Goal: Task Accomplishment & Management: Manage account settings

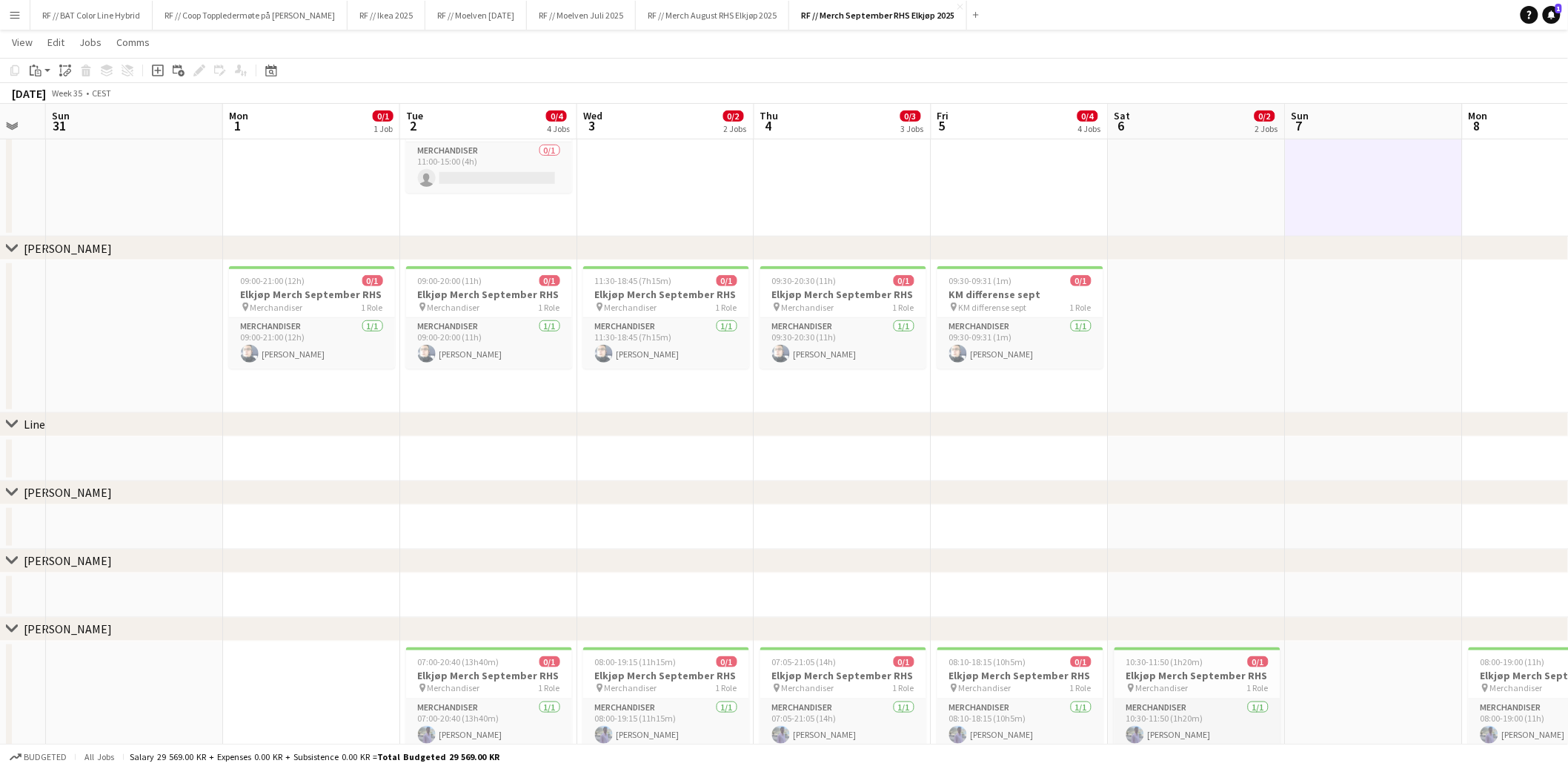
scroll to position [0, 488]
drag, startPoint x: 530, startPoint y: 377, endPoint x: 146, endPoint y: 382, distance: 384.0
click at [146, 382] on app-calendar-viewport "Thu 28 Fri 29 Sat 30 Sun 31 Mon 1 0/1 1 Job Tue 2 0/4 4 Jobs Wed 3 0/2 2 Jobs T…" at bounding box center [784, 521] width 1568 height 1579
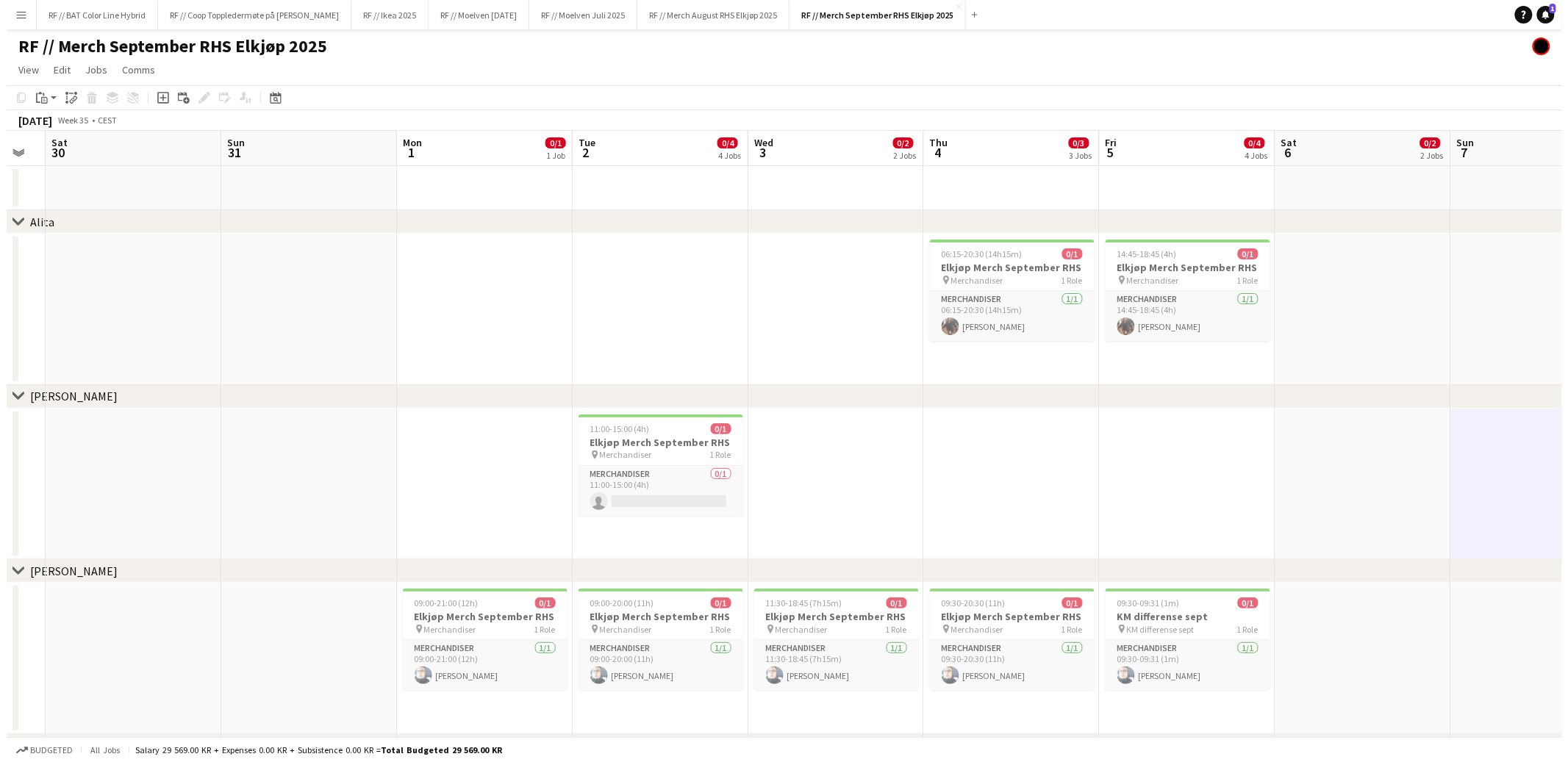
scroll to position [0, 378]
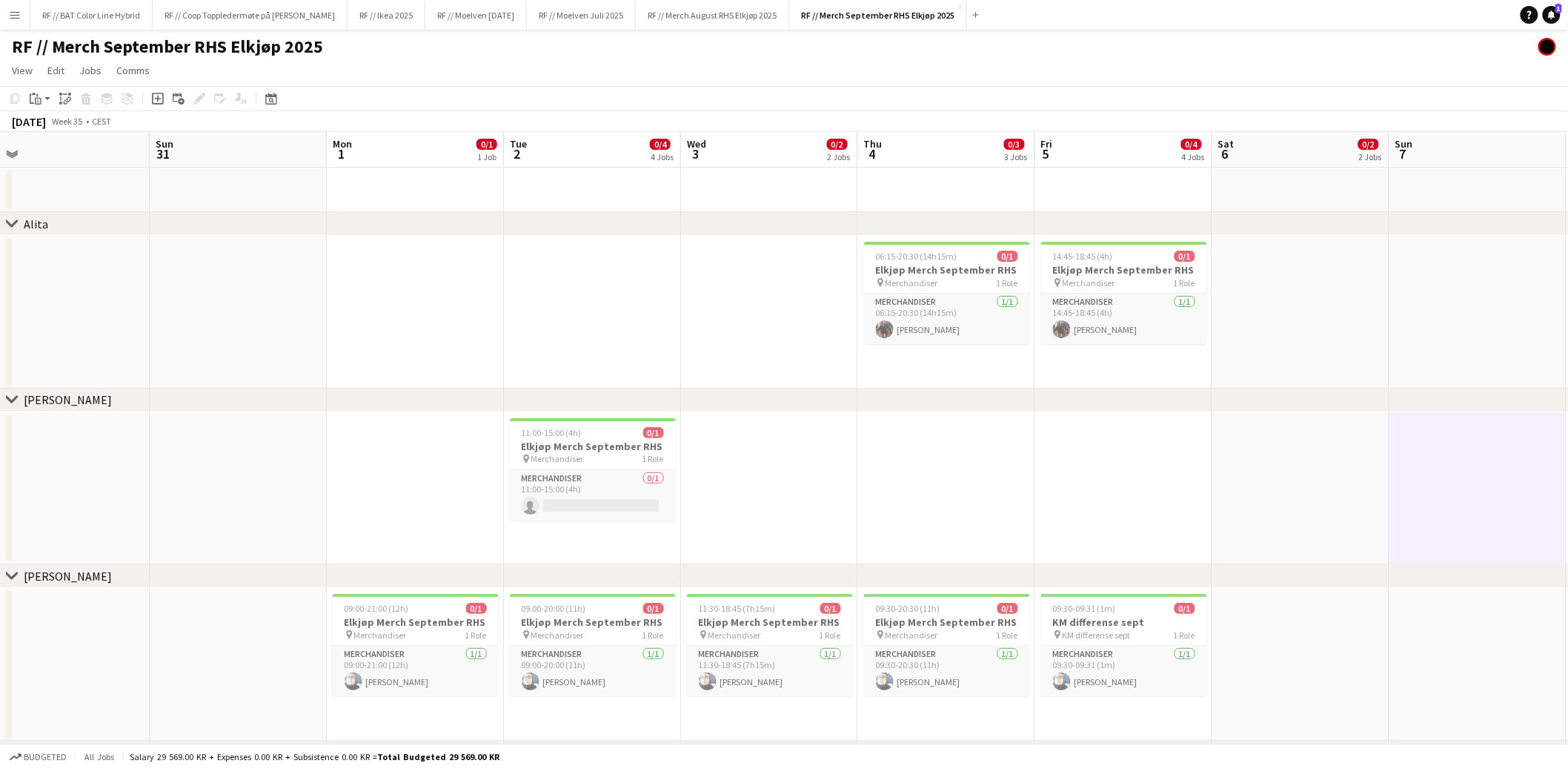
drag, startPoint x: 378, startPoint y: 319, endPoint x: 661, endPoint y: 306, distance: 283.3
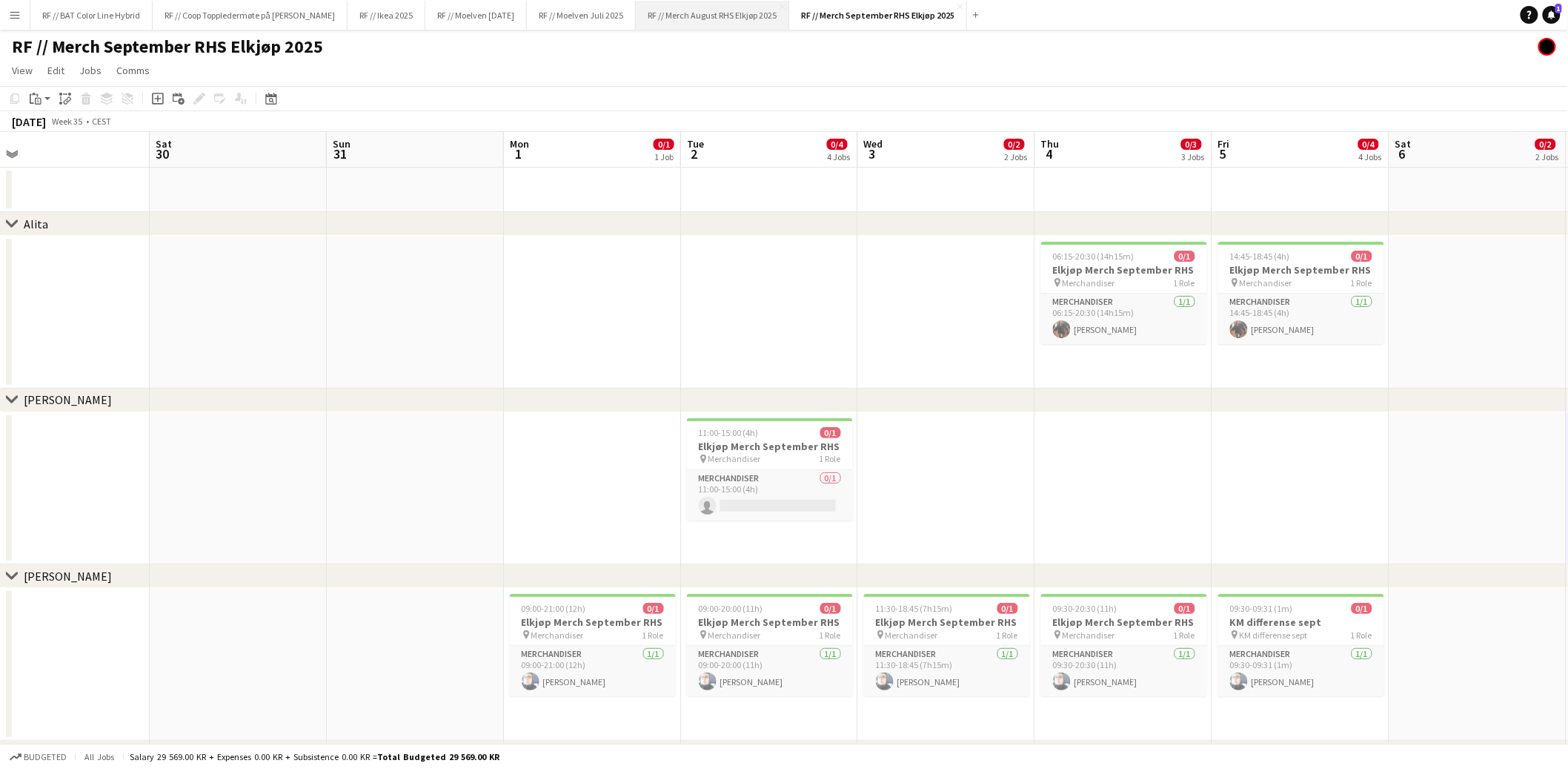
click at [744, 15] on button "RF // Merch August RHS Elkjøp 2025 Close" at bounding box center [712, 15] width 153 height 29
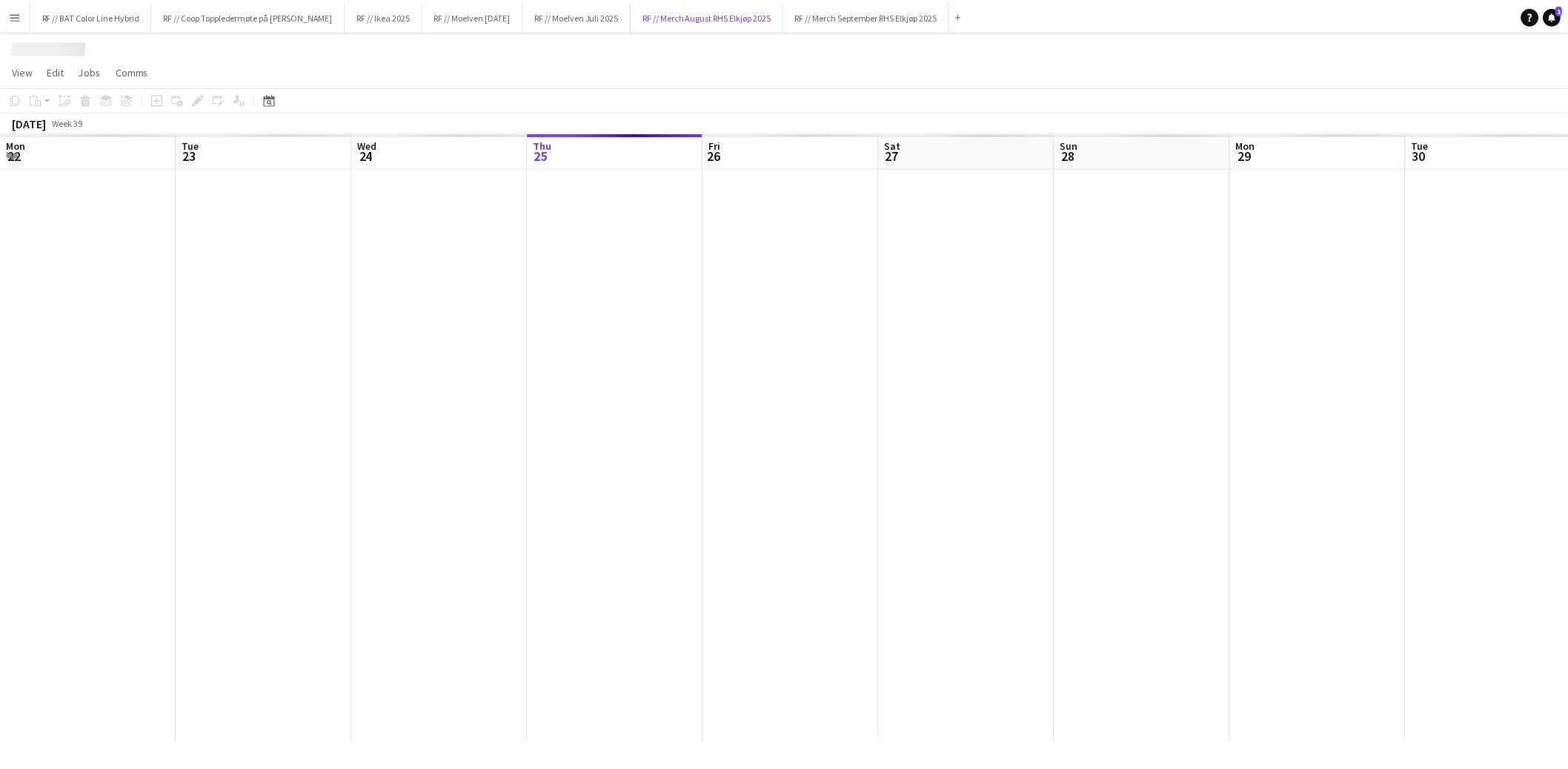
scroll to position [0, 354]
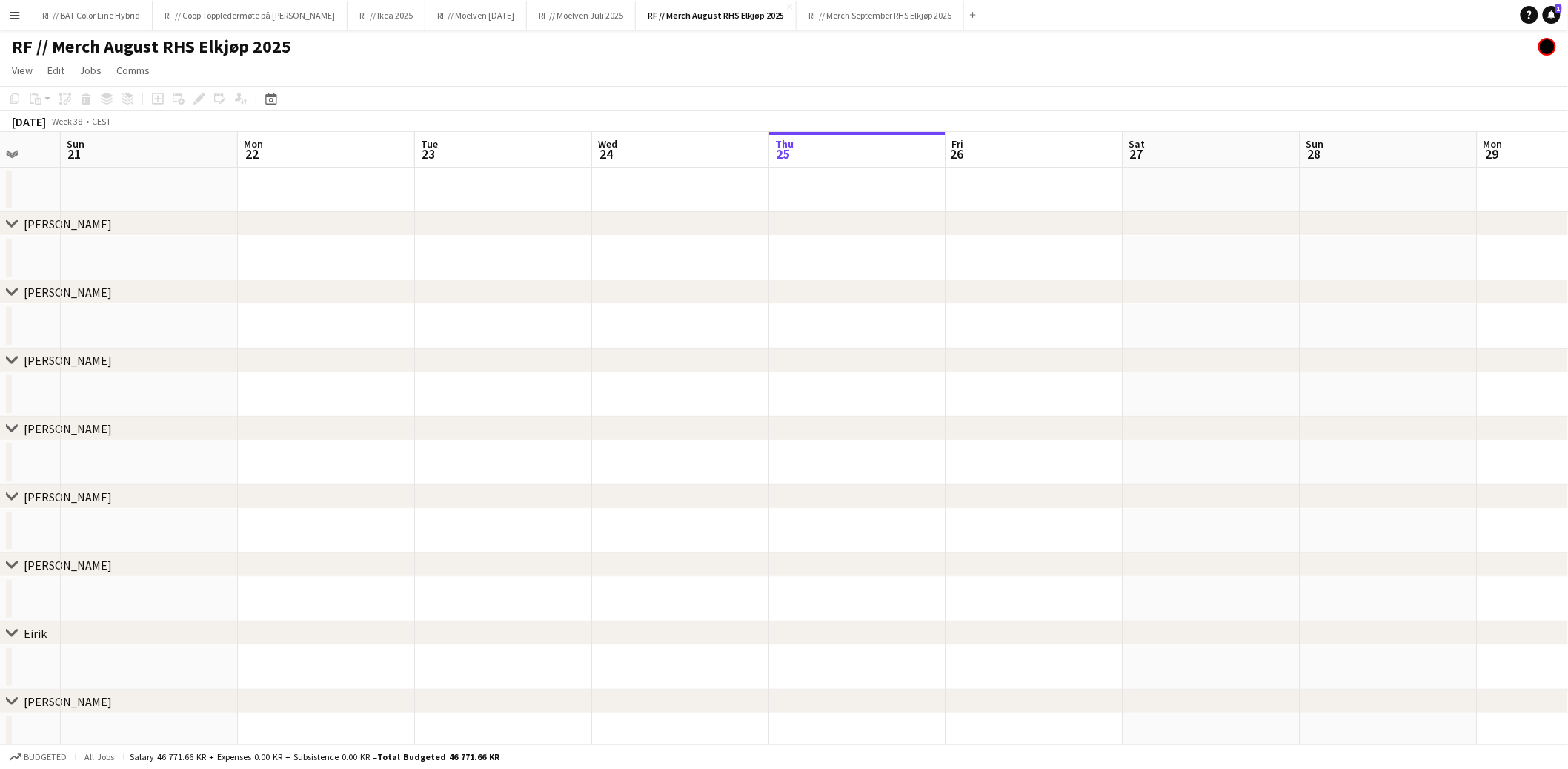
drag, startPoint x: 209, startPoint y: 327, endPoint x: 624, endPoint y: 338, distance: 415.1
click at [624, 338] on app-calendar-viewport "Fri 19 Sat 20 Sun 21 Mon 22 Tue 23 Wed 24 Thu 25 Fri 26 Sat 27 Sun 28 Mon 29 Tu…" at bounding box center [784, 615] width 1568 height 967
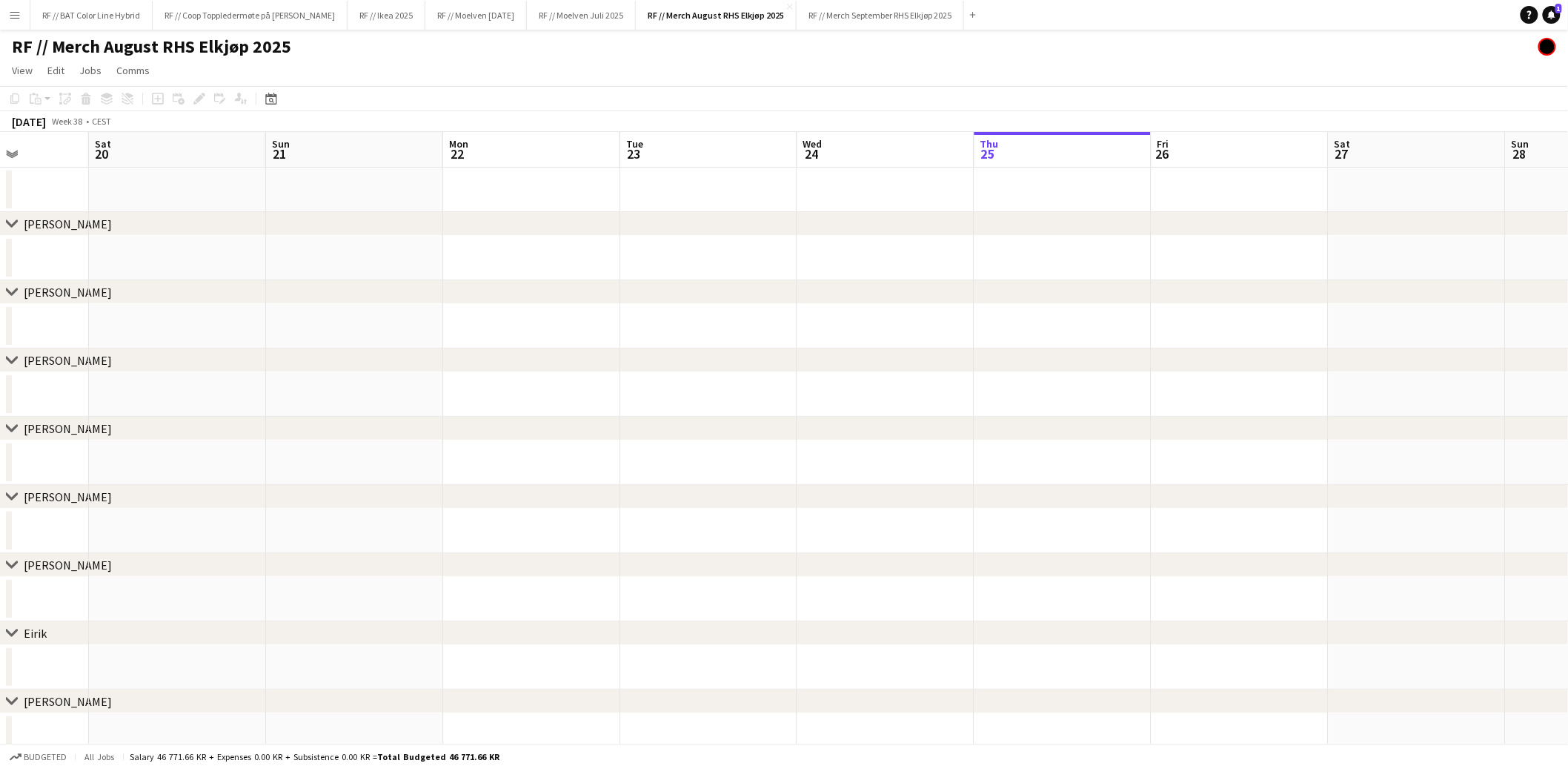
scroll to position [0, 413]
drag, startPoint x: 132, startPoint y: 387, endPoint x: 408, endPoint y: 411, distance: 277.0
click at [539, 395] on app-calendar-viewport "Wed 17 Thu 18 Fri 19 Sat 20 Sun 21 Mon 22 Tue 23 Wed 24 Thu 25 Fri 26 Sat 27 Su…" at bounding box center [784, 615] width 1568 height 967
drag, startPoint x: 320, startPoint y: 416, endPoint x: 556, endPoint y: 432, distance: 236.5
click at [554, 432] on div "chevron-right Simen Lein" at bounding box center [784, 429] width 1568 height 24
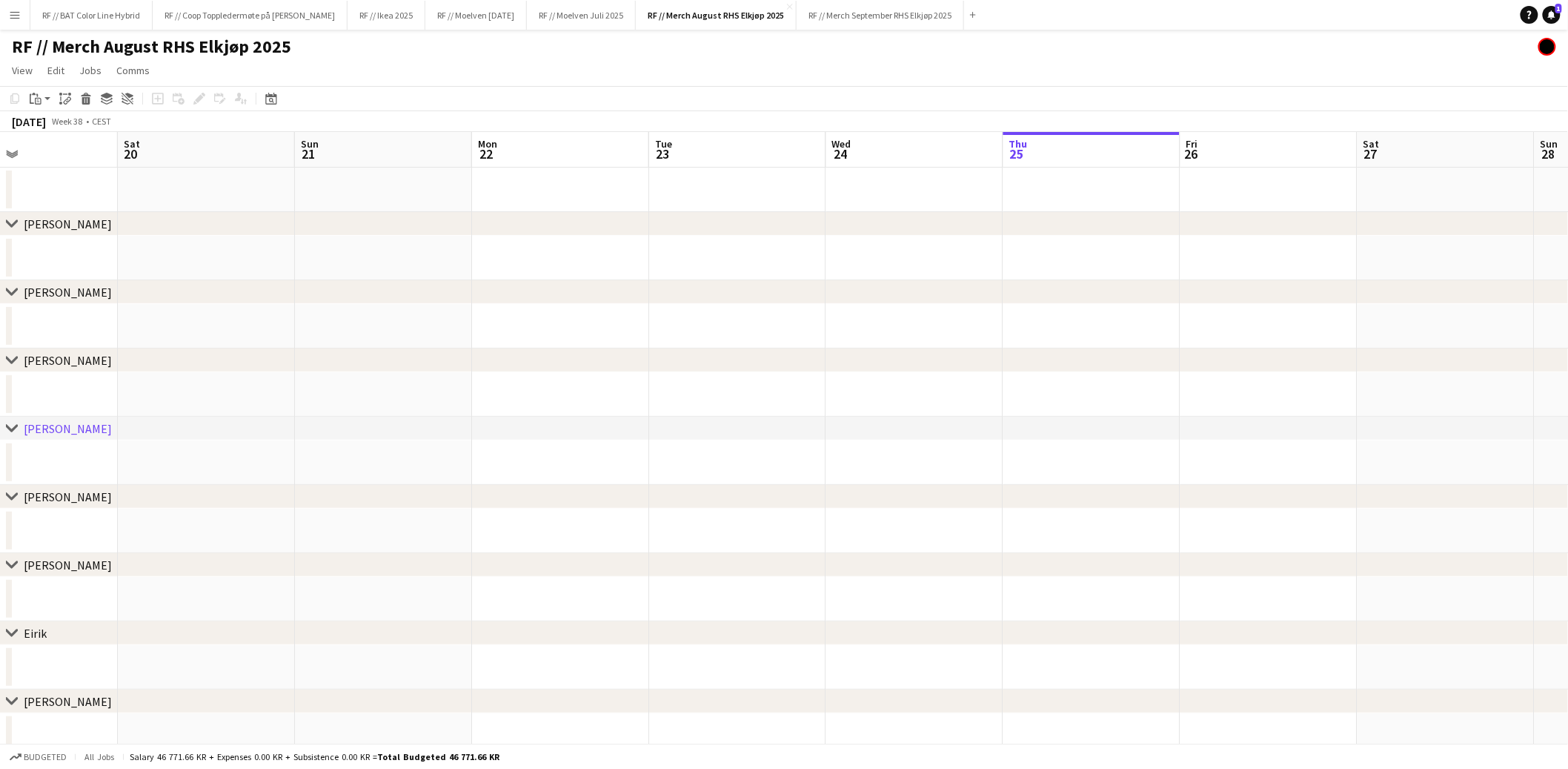
scroll to position [0, 412]
drag, startPoint x: 202, startPoint y: 576, endPoint x: 574, endPoint y: 565, distance: 372.2
click at [574, 565] on div "chevron-right Filip Fleischer chevron-right Line Olsen chevron-right Mathias La…" at bounding box center [784, 615] width 1568 height 967
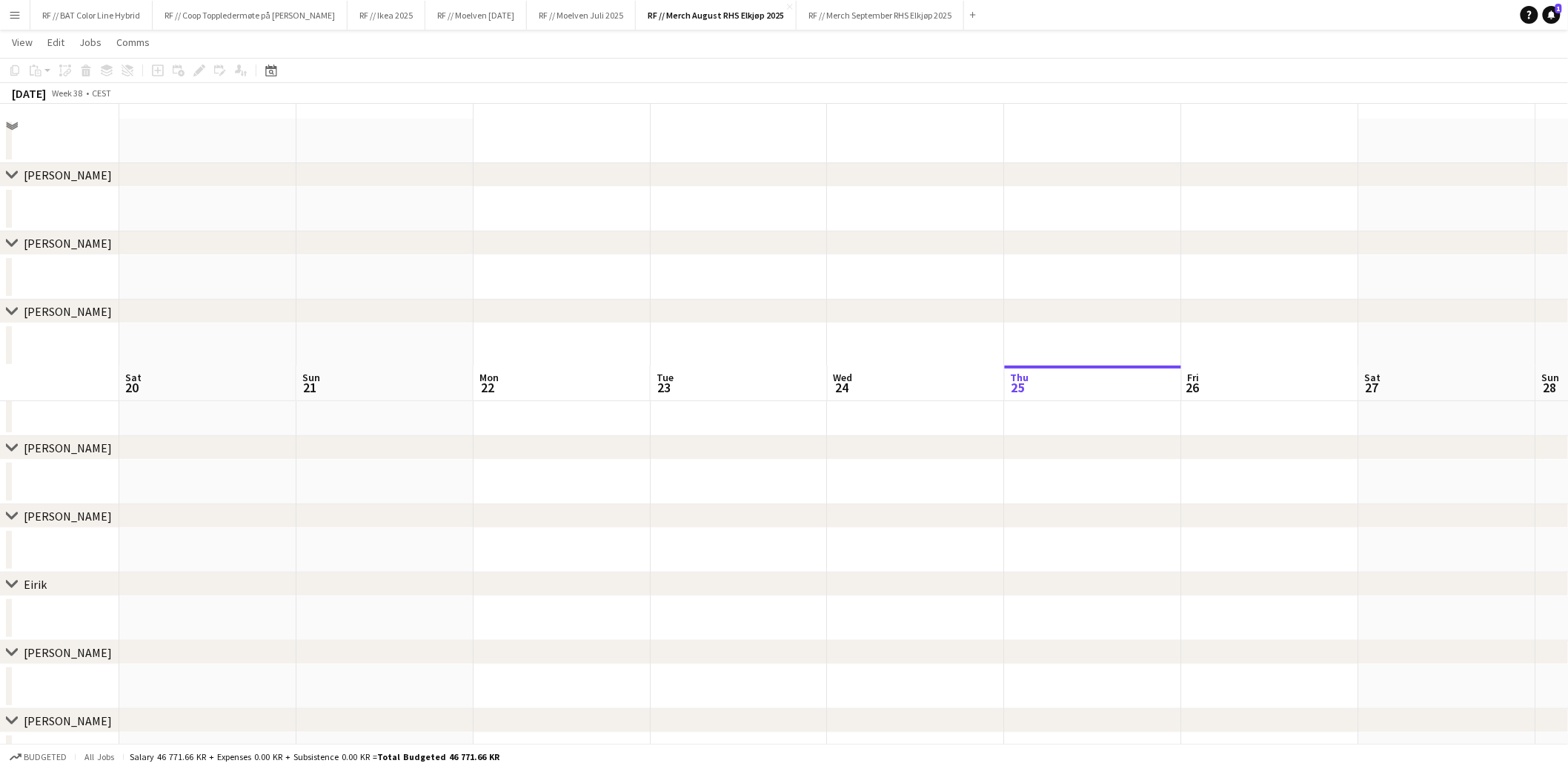
scroll to position [353, 0]
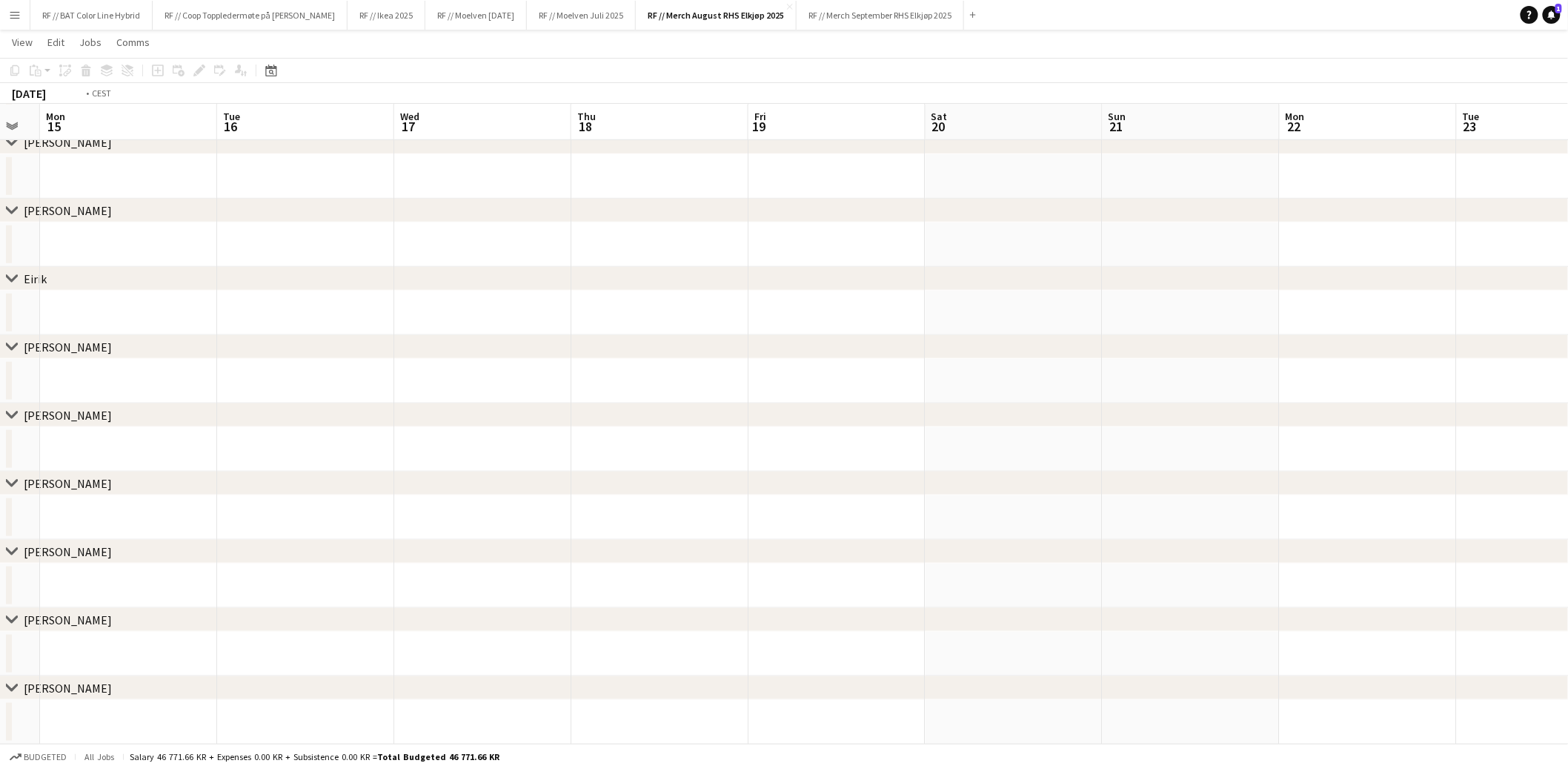
drag, startPoint x: 147, startPoint y: 572, endPoint x: 866, endPoint y: 572, distance: 719.0
click at [957, 575] on app-calendar-viewport "Sat 13 Sun 14 Mon 15 Tue 16 Wed 17 Thu 18 Fri 19 Sat 20 Sun 21 Mon 22 Tue 23 We…" at bounding box center [784, 225] width 1568 height 1040
drag, startPoint x: 132, startPoint y: 501, endPoint x: 842, endPoint y: 530, distance: 710.6
click at [843, 530] on app-calendar-viewport "Thu 11 Fri 12 Sat 13 Sun 14 Mon 15 Tue 16 Wed 17 Thu 18 Fri 19 Sat 20 Sun 21 Mo…" at bounding box center [784, 225] width 1568 height 1040
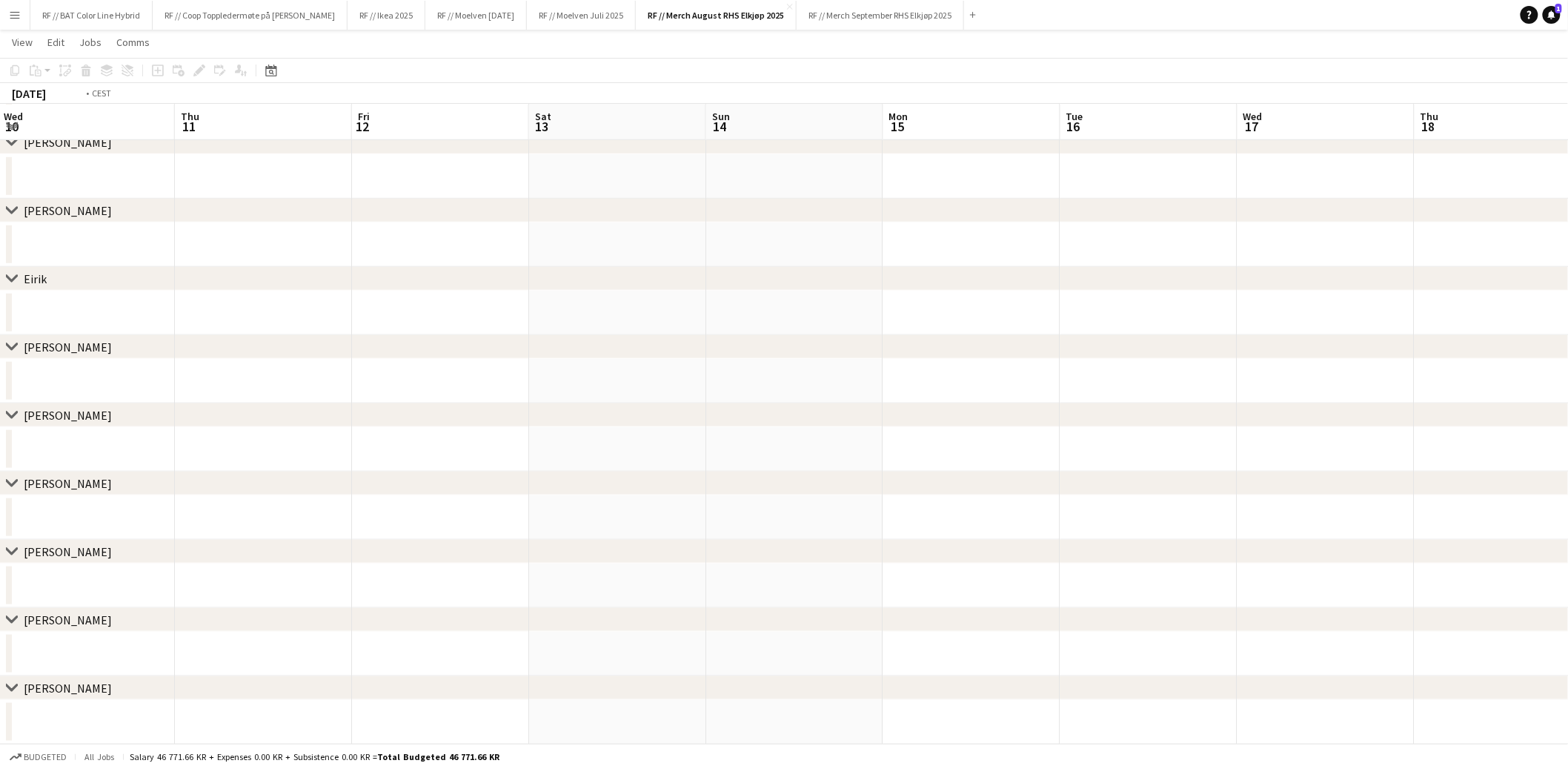
drag, startPoint x: 56, startPoint y: 518, endPoint x: 695, endPoint y: 524, distance: 639.0
click at [699, 524] on app-calendar-viewport "Mon 8 Tue 9 Wed 10 Thu 11 Fri 12 Sat 13 Sun 14 Mon 15 Tue 16 Wed 17 Thu 18 Fri …" at bounding box center [784, 225] width 1568 height 1040
drag, startPoint x: 70, startPoint y: 515, endPoint x: 653, endPoint y: 536, distance: 583.4
click at [654, 536] on app-calendar-viewport "Tue 2 Wed 3 Thu 4 Fri 5 Sat 6 Sun 7 Mon 8 Tue 9 Wed 10 Thu 11 Fri 12 Sat 13 Sun…" at bounding box center [784, 225] width 1568 height 1040
drag, startPoint x: 94, startPoint y: 509, endPoint x: 626, endPoint y: 515, distance: 532.0
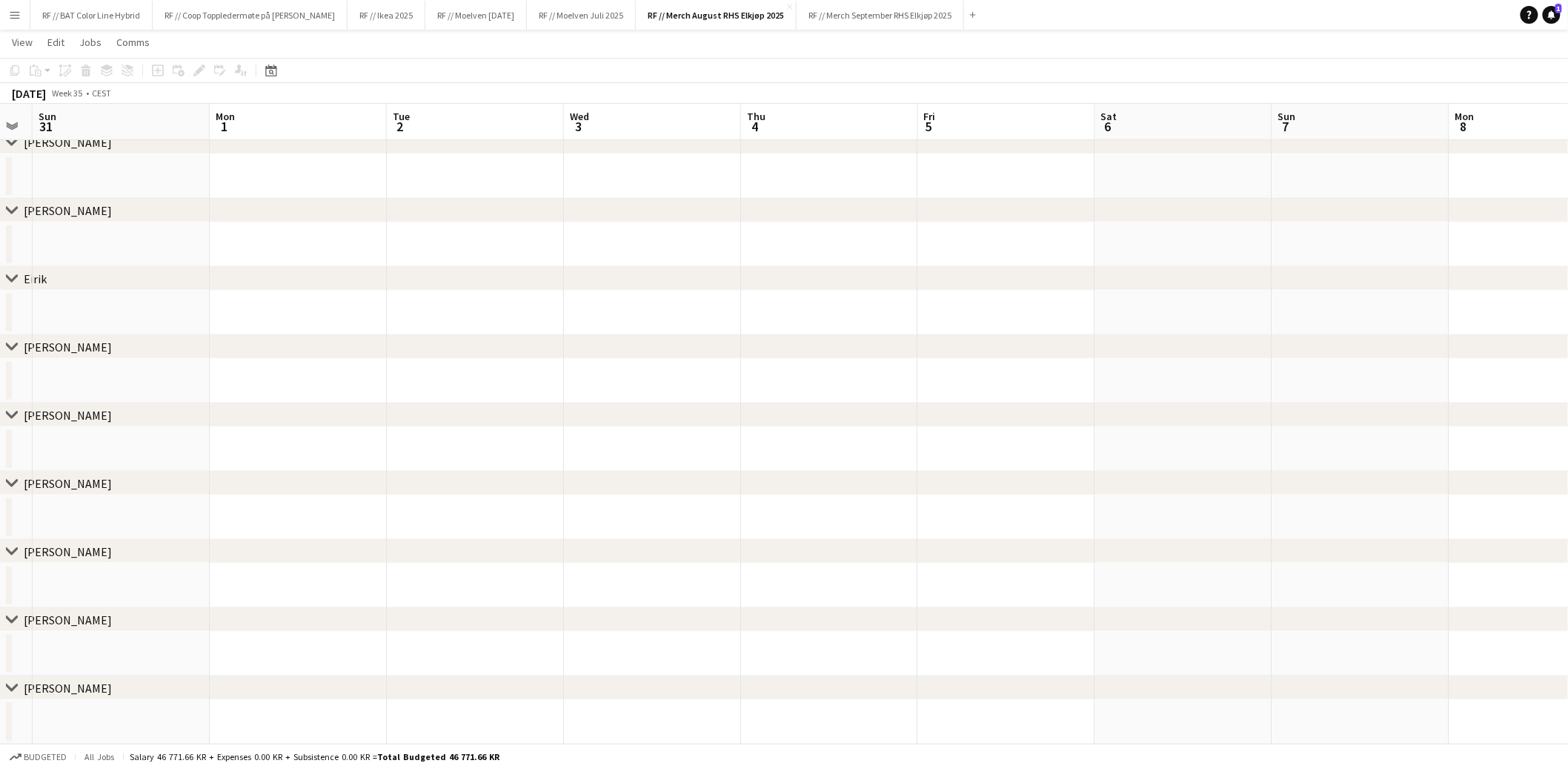
click at [786, 499] on app-calendar-viewport "Fri 29 Sat 30 Sun 31 Mon 1 Tue 2 Wed 3 Thu 4 Fri 5 Sat 6 Sun 7 Mon 8 Tue 9 Wed …" at bounding box center [784, 225] width 1568 height 1040
drag, startPoint x: 283, startPoint y: 503, endPoint x: 832, endPoint y: 519, distance: 549.2
click at [831, 518] on app-calendar-viewport "Tue 26 Wed 27 Thu 28 Fri 29 Sat 30 Sun 31 Mon 1 Tue 2 Wed 3 Thu 4 Fri 5 Sat 6 S…" at bounding box center [784, 225] width 1568 height 1040
drag, startPoint x: 254, startPoint y: 509, endPoint x: 787, endPoint y: 518, distance: 533.1
click at [802, 515] on app-calendar-viewport "Fri 22 Sat 23 Sun 24 Mon 25 Tue 26 Wed 27 Thu 28 Fri 29 Sat 30 Sun 31 Mon 1 Tue…" at bounding box center [784, 225] width 1568 height 1040
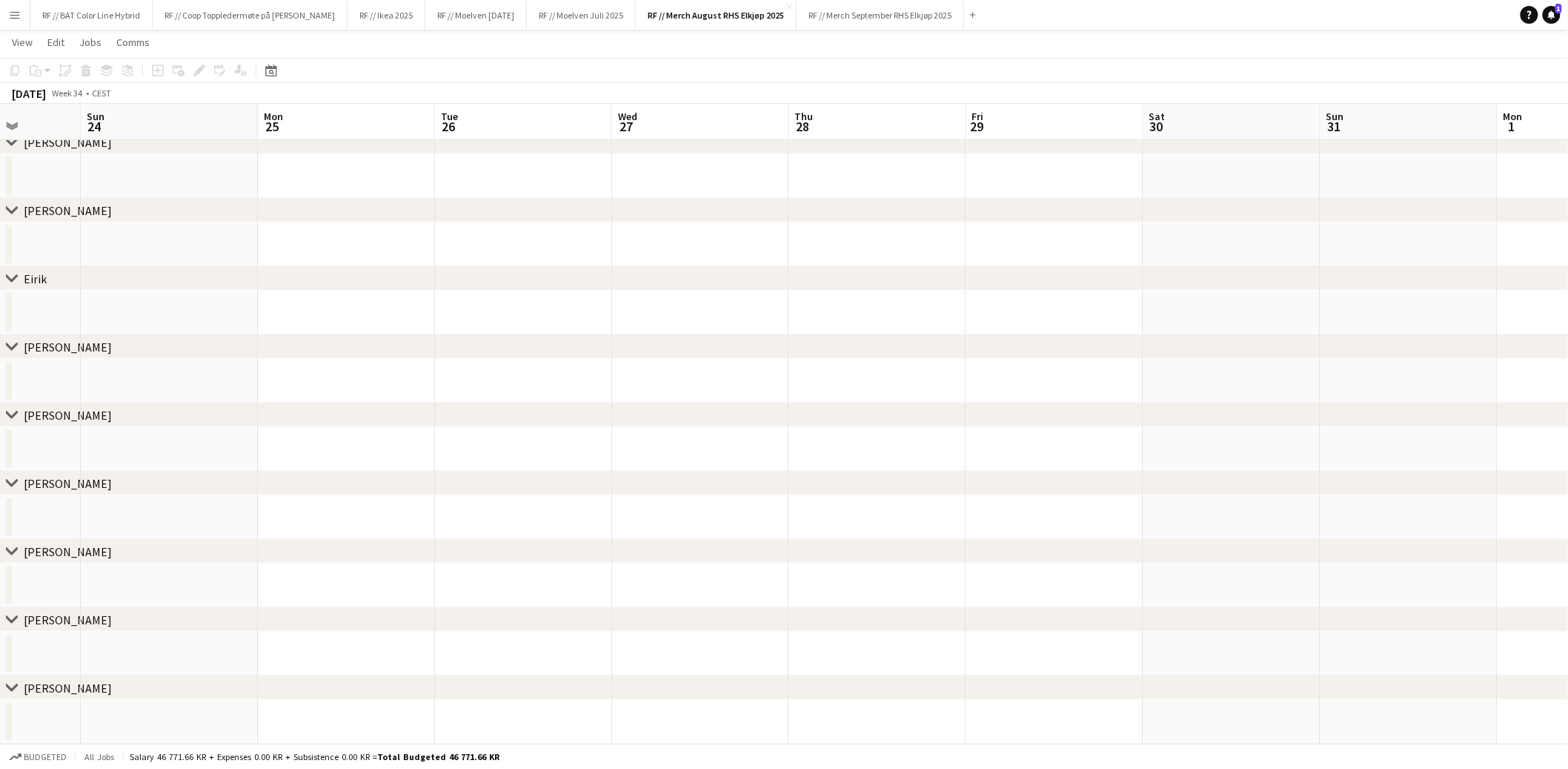
drag, startPoint x: 252, startPoint y: 494, endPoint x: 565, endPoint y: 515, distance: 313.7
click at [718, 505] on div "chevron-right Filip Fleischer chevron-right Line Olsen chevron-right Mathias La…" at bounding box center [784, 225] width 1568 height 1040
drag, startPoint x: 321, startPoint y: 511, endPoint x: 941, endPoint y: 523, distance: 620.1
click at [968, 518] on app-calendar-viewport "Thu 21 Fri 22 Sat 23 Sun 24 Mon 25 Tue 26 Wed 27 Thu 28 Fri 29 Sat 30 Sun 31 Mo…" at bounding box center [784, 225] width 1568 height 1040
drag, startPoint x: 252, startPoint y: 512, endPoint x: 974, endPoint y: 552, distance: 723.1
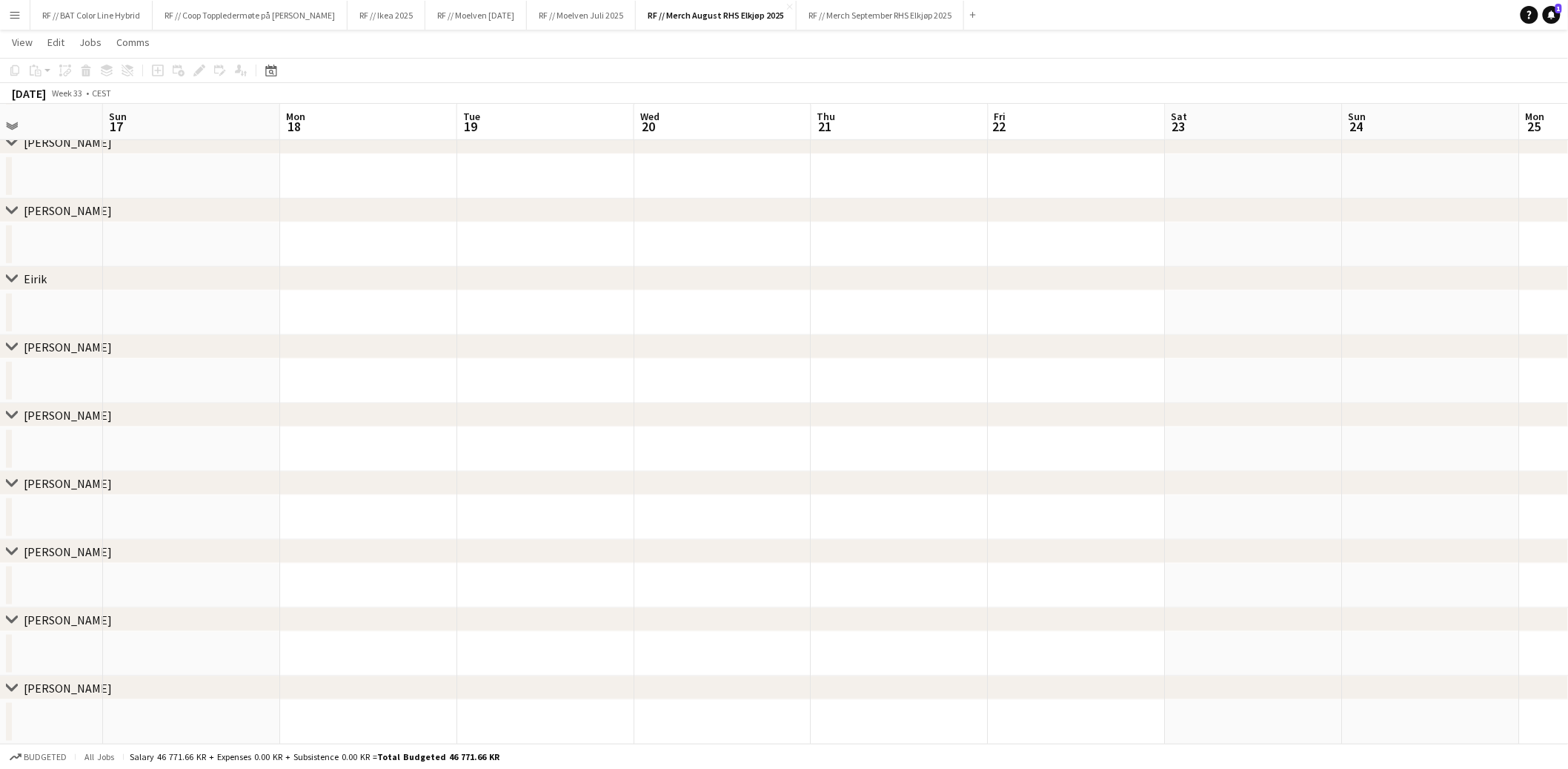
click at [1004, 548] on div "chevron-right Filip Fleischer chevron-right Line Olsen chevron-right Mathias La…" at bounding box center [784, 225] width 1568 height 1040
drag, startPoint x: 332, startPoint y: 520, endPoint x: 661, endPoint y: 539, distance: 329.5
click at [802, 536] on app-calendar-viewport "Wed 13 Thu 14 Fri 15 Sat 16 Sun 17 Mon 18 Tue 19 Wed 20 Thu 21 Fri 22 Sat 23 Su…" at bounding box center [784, 225] width 1568 height 1040
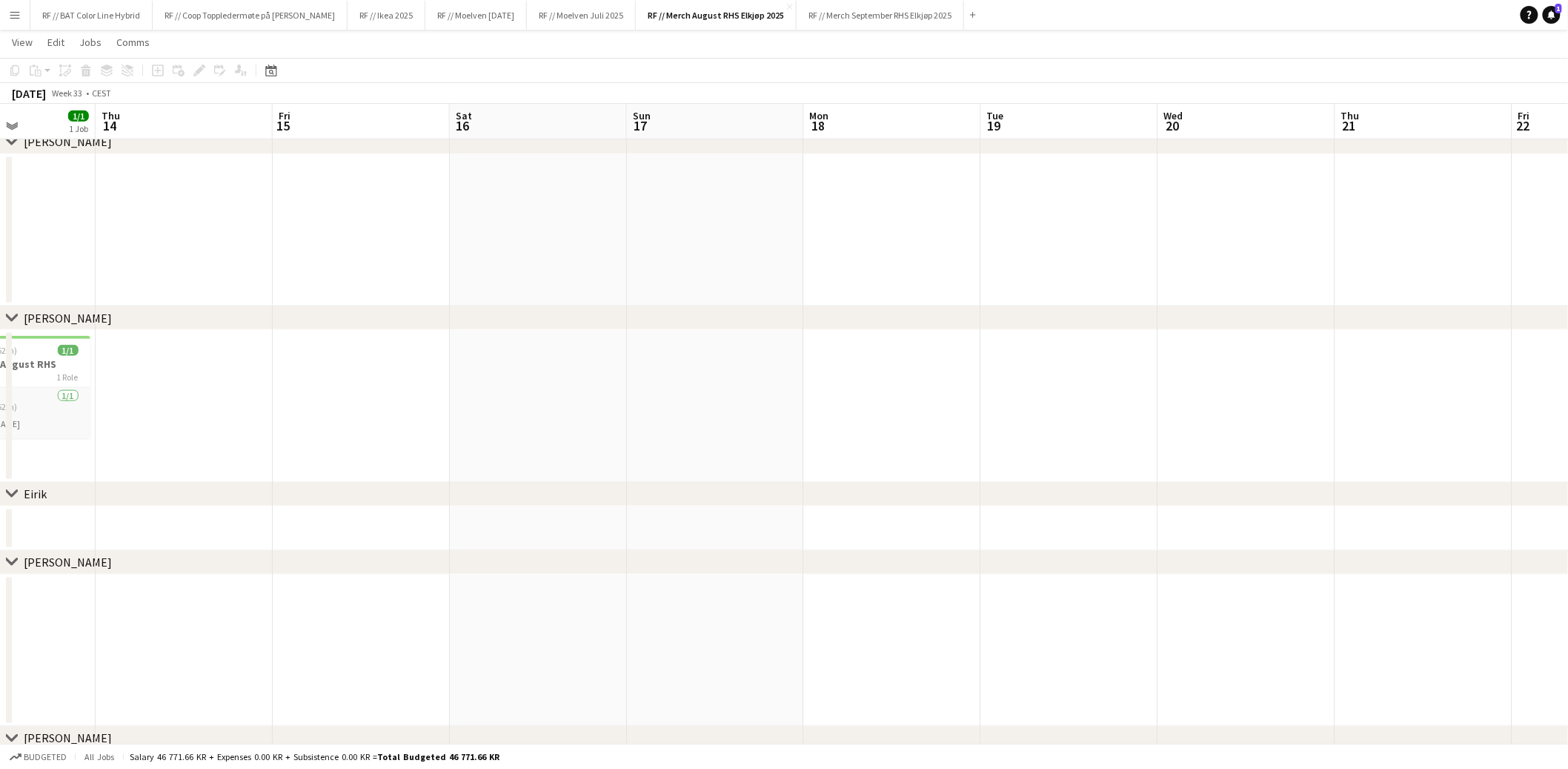
drag, startPoint x: 285, startPoint y: 503, endPoint x: 710, endPoint y: 524, distance: 425.5
click at [734, 524] on div "chevron-right Filip Fleischer chevron-right Line Olsen chevron-right Mathias La…" at bounding box center [784, 494] width 1568 height 1795
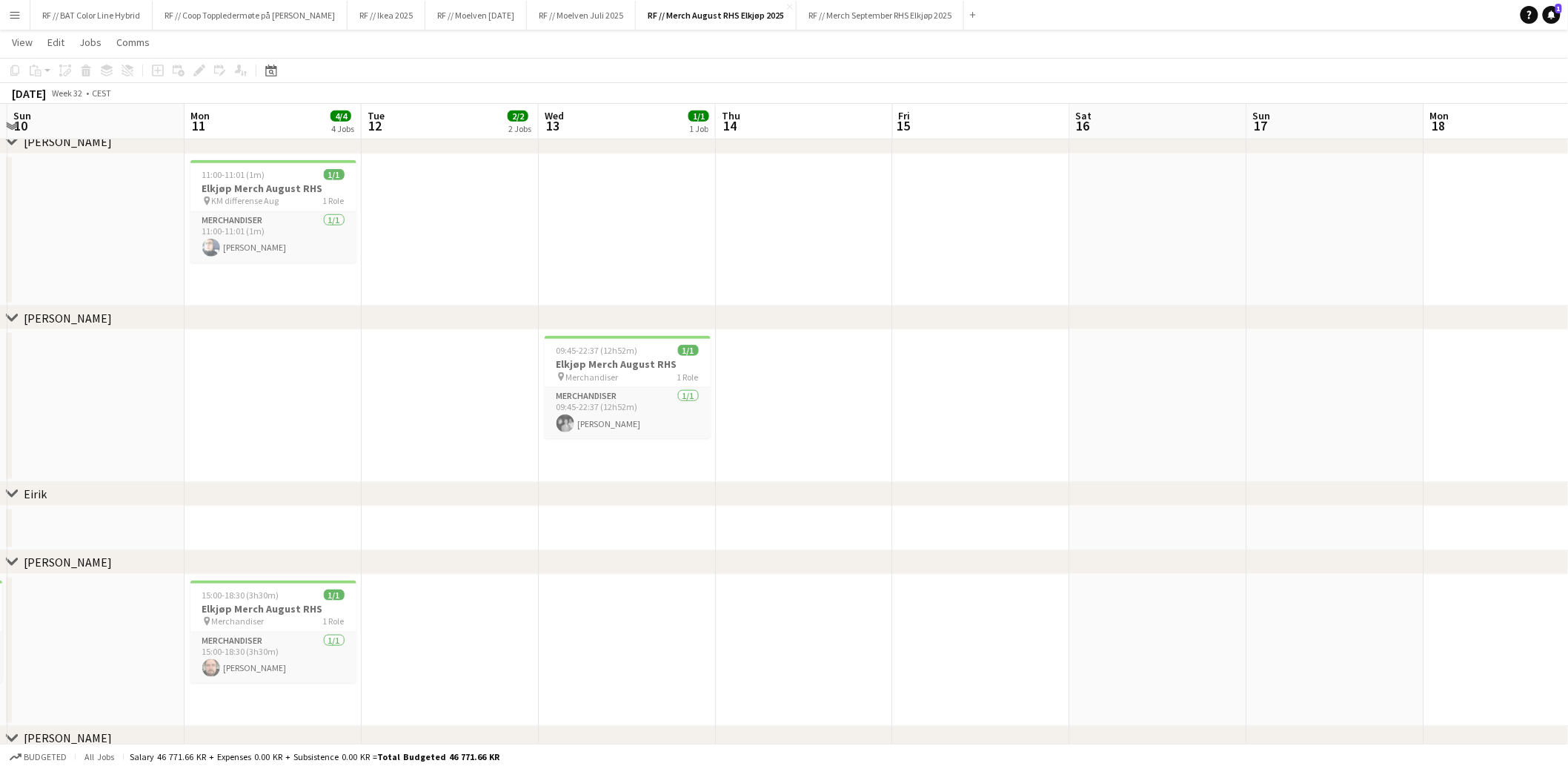
drag, startPoint x: 485, startPoint y: 414, endPoint x: 989, endPoint y: 411, distance: 504.0
click at [989, 411] on app-calendar-viewport "Fri 8 Sat 9 3/3 3 Jobs Sun 10 Mon 11 4/4 4 Jobs Tue 12 2/2 2 Jobs Wed 13 1/1 1 …" at bounding box center [784, 494] width 1568 height 1795
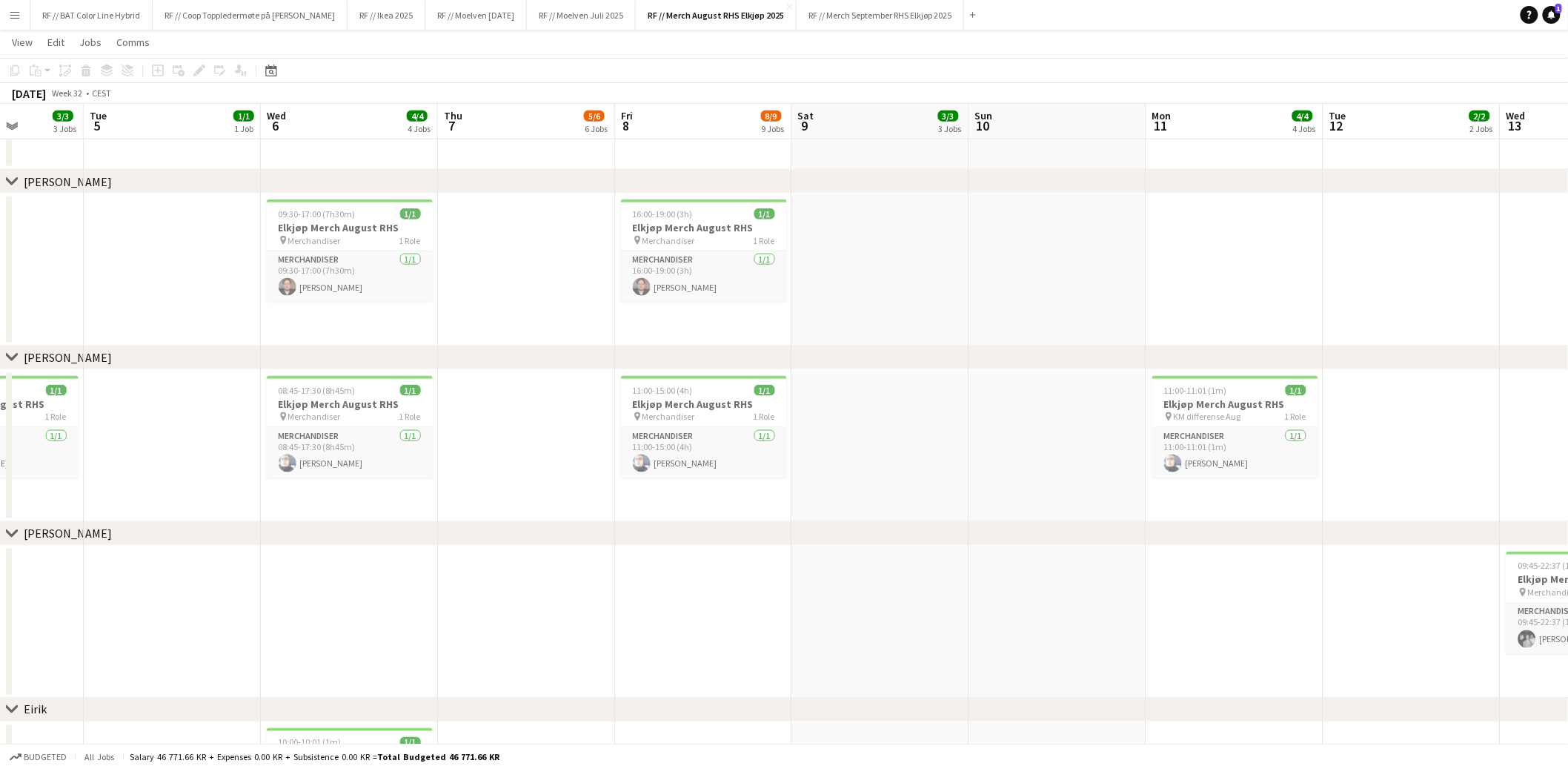
drag, startPoint x: 246, startPoint y: 439, endPoint x: 942, endPoint y: 473, distance: 696.8
click at [1002, 471] on app-calendar-viewport "Sat 2 Sun 3 Mon 4 3/3 3 Jobs Tue 5 1/1 1 Job Wed 6 4/4 4 Jobs Thu 7 5/6 6 Jobs …" at bounding box center [784, 655] width 1568 height 2550
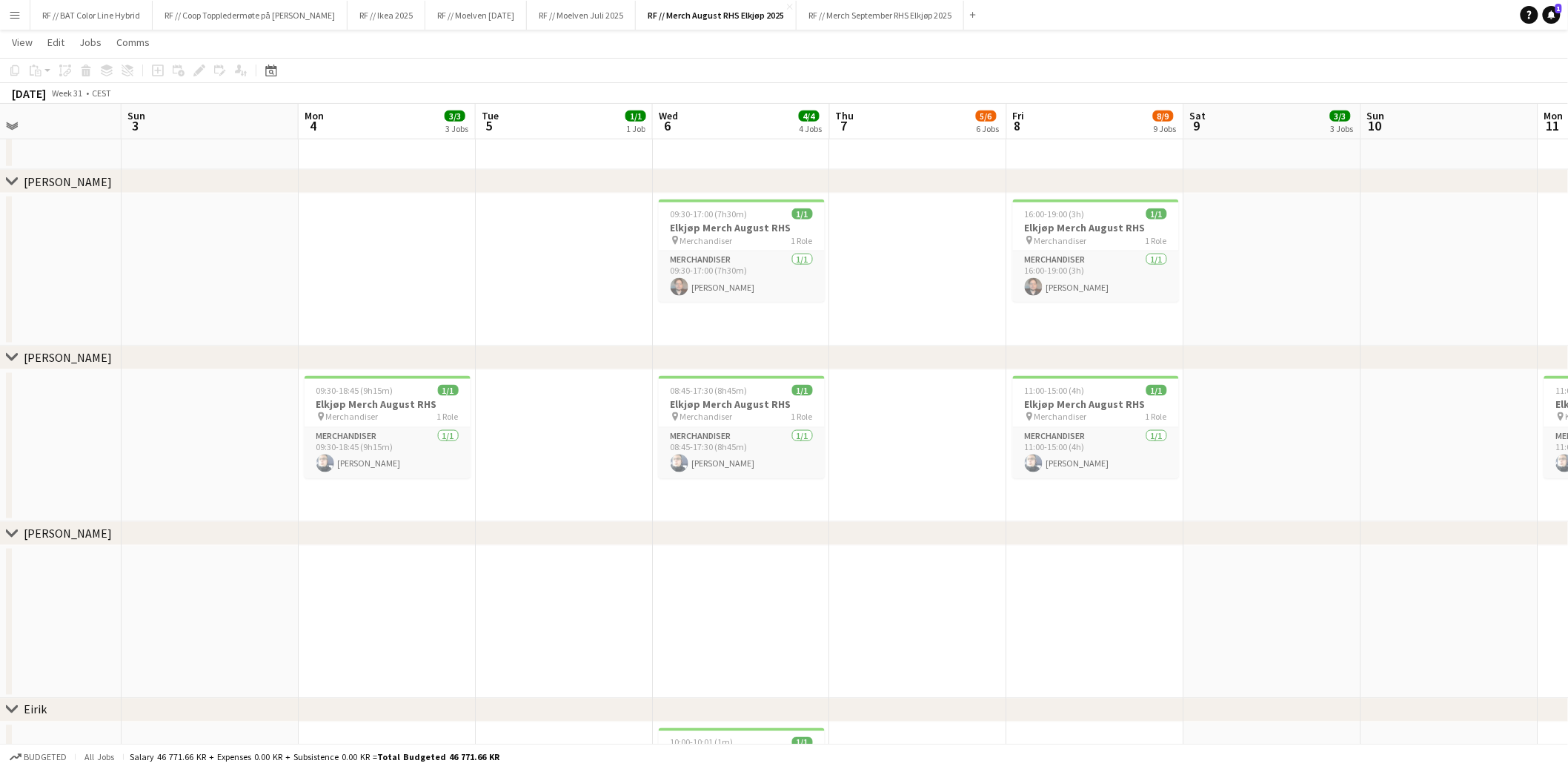
scroll to position [0, 428]
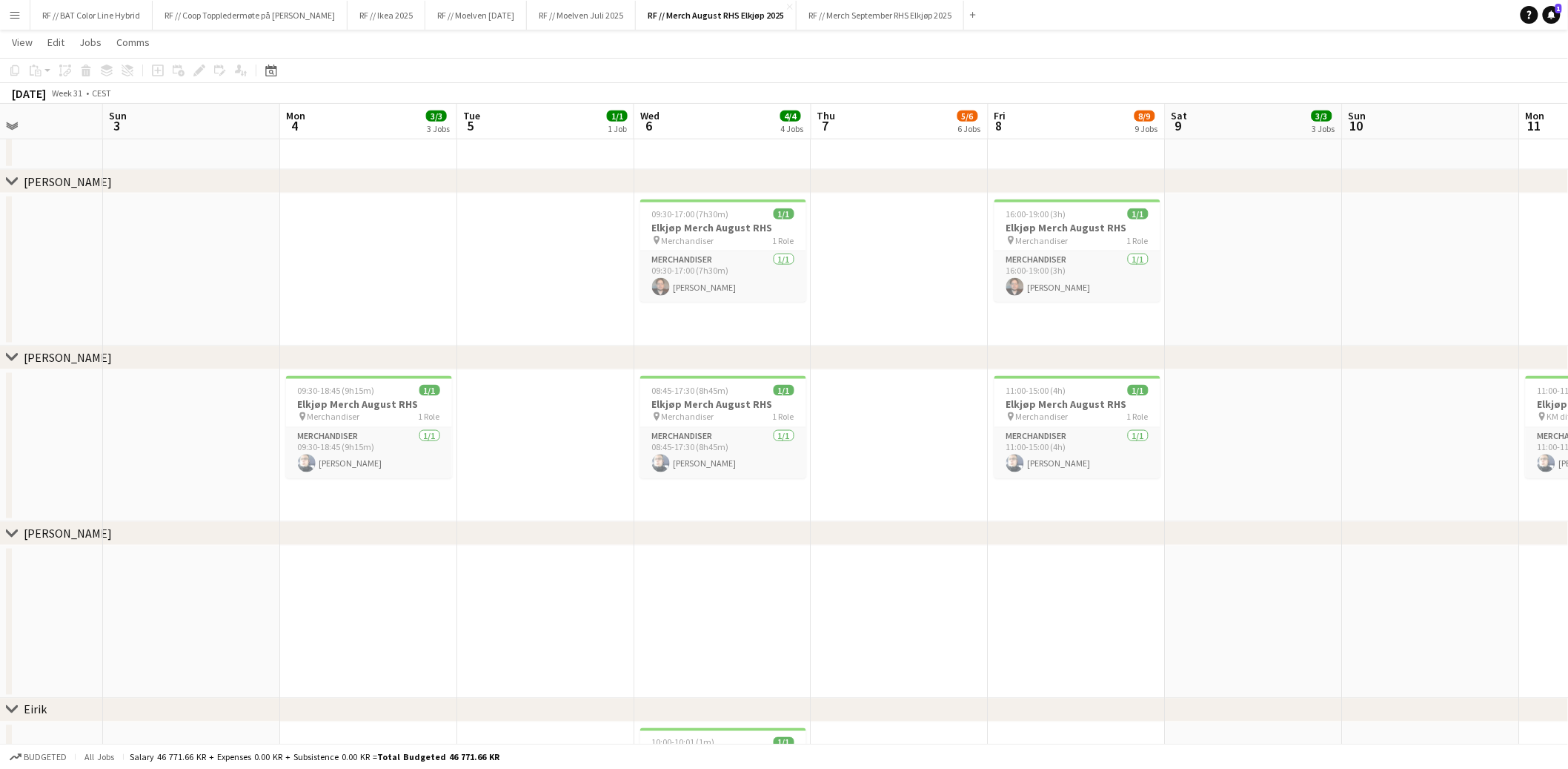
drag, startPoint x: 458, startPoint y: 509, endPoint x: 752, endPoint y: 514, distance: 294.0
click at [752, 514] on app-calendar-viewport "Thu 31 Fri 1 Sat 2 Sun 3 Mon 4 3/3 3 Jobs Tue 5 1/1 1 Job Wed 6 4/4 4 Jobs Thu …" at bounding box center [784, 655] width 1568 height 2550
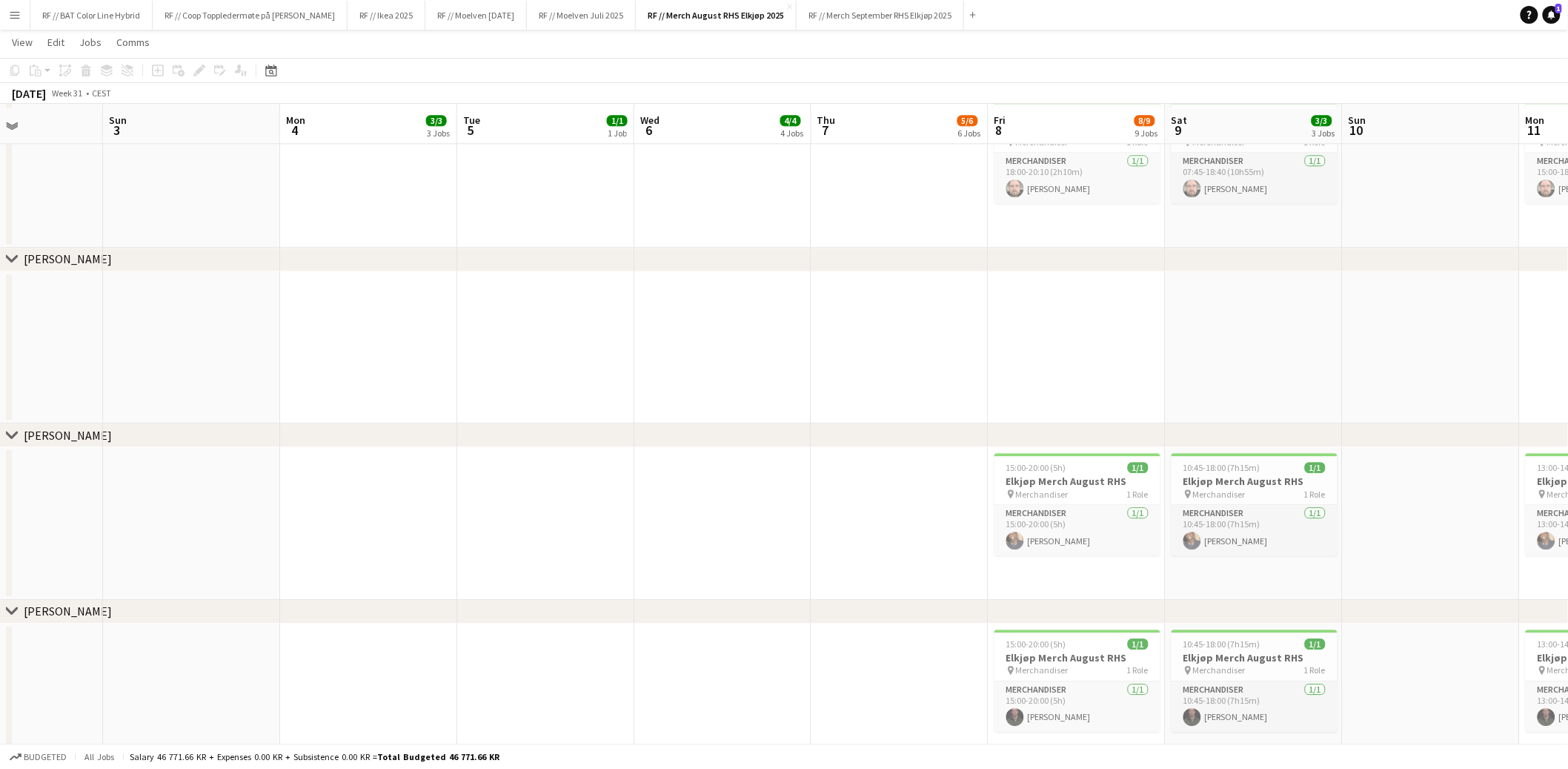
scroll to position [1502, 0]
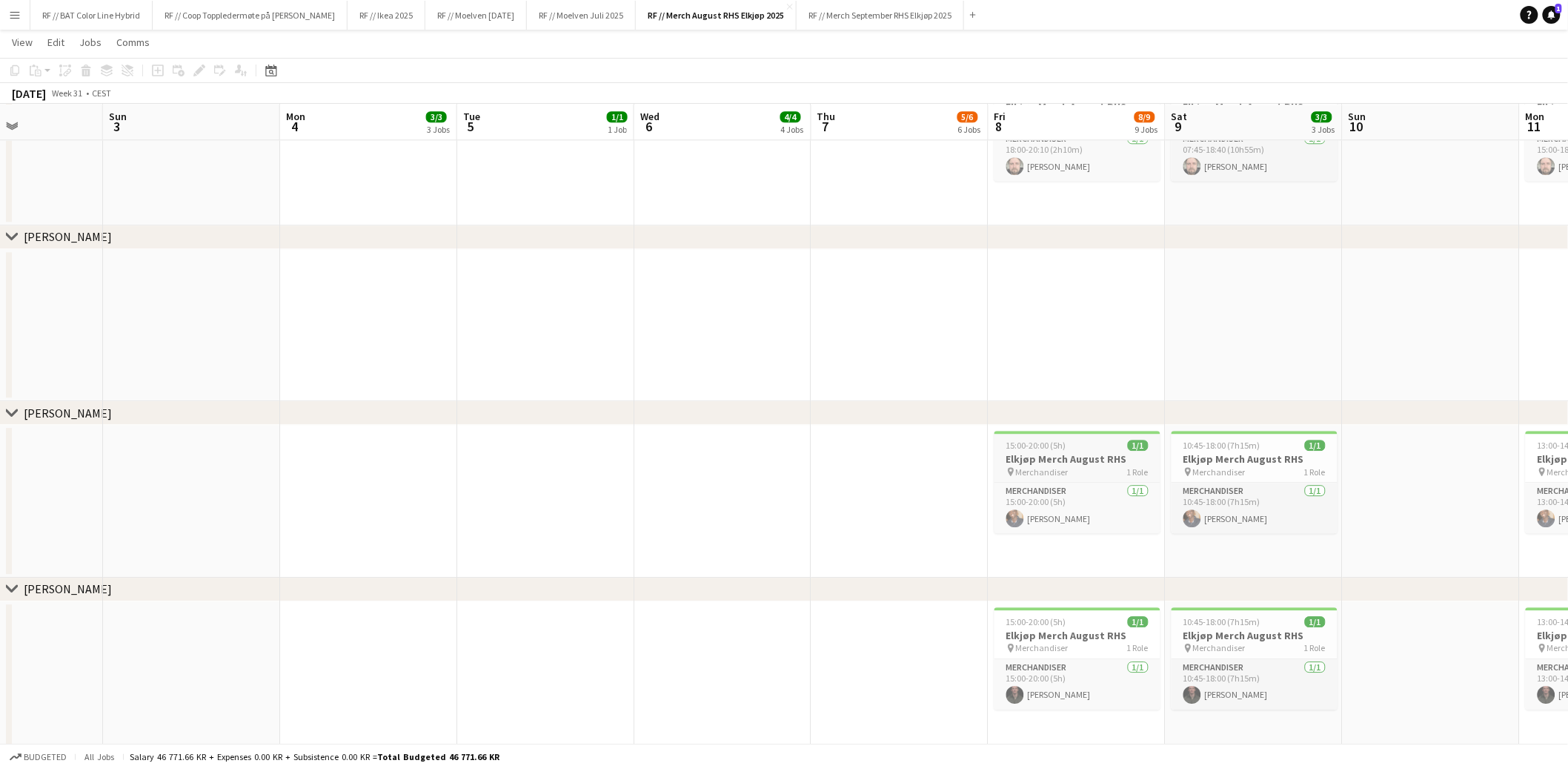
click at [1083, 465] on div "pin Merchandiser 1 Role" at bounding box center [1077, 471] width 166 height 12
click at [1055, 450] on span "15:00-20:00 (5h)" at bounding box center [1038, 447] width 60 height 11
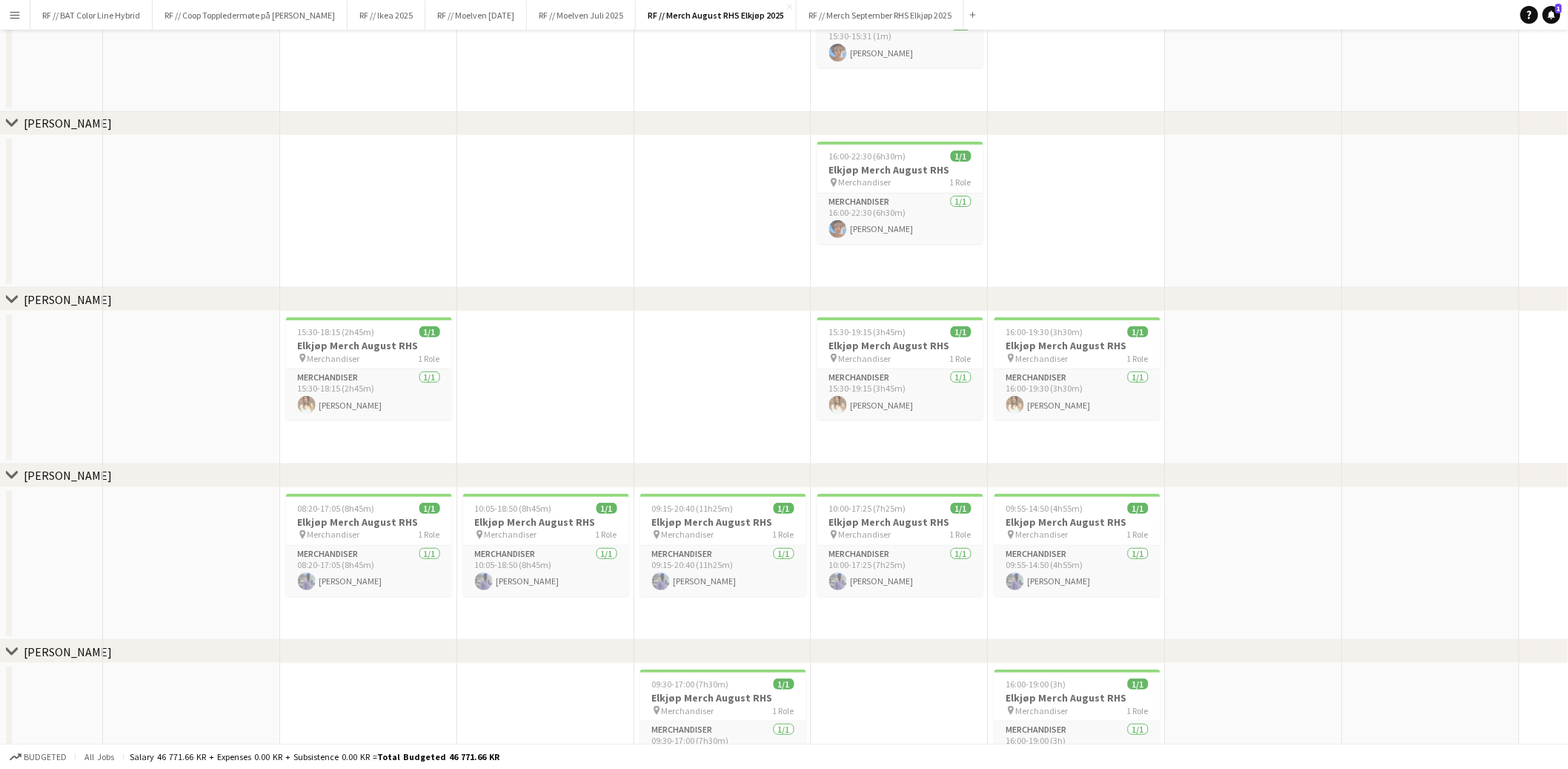
scroll to position [0, 0]
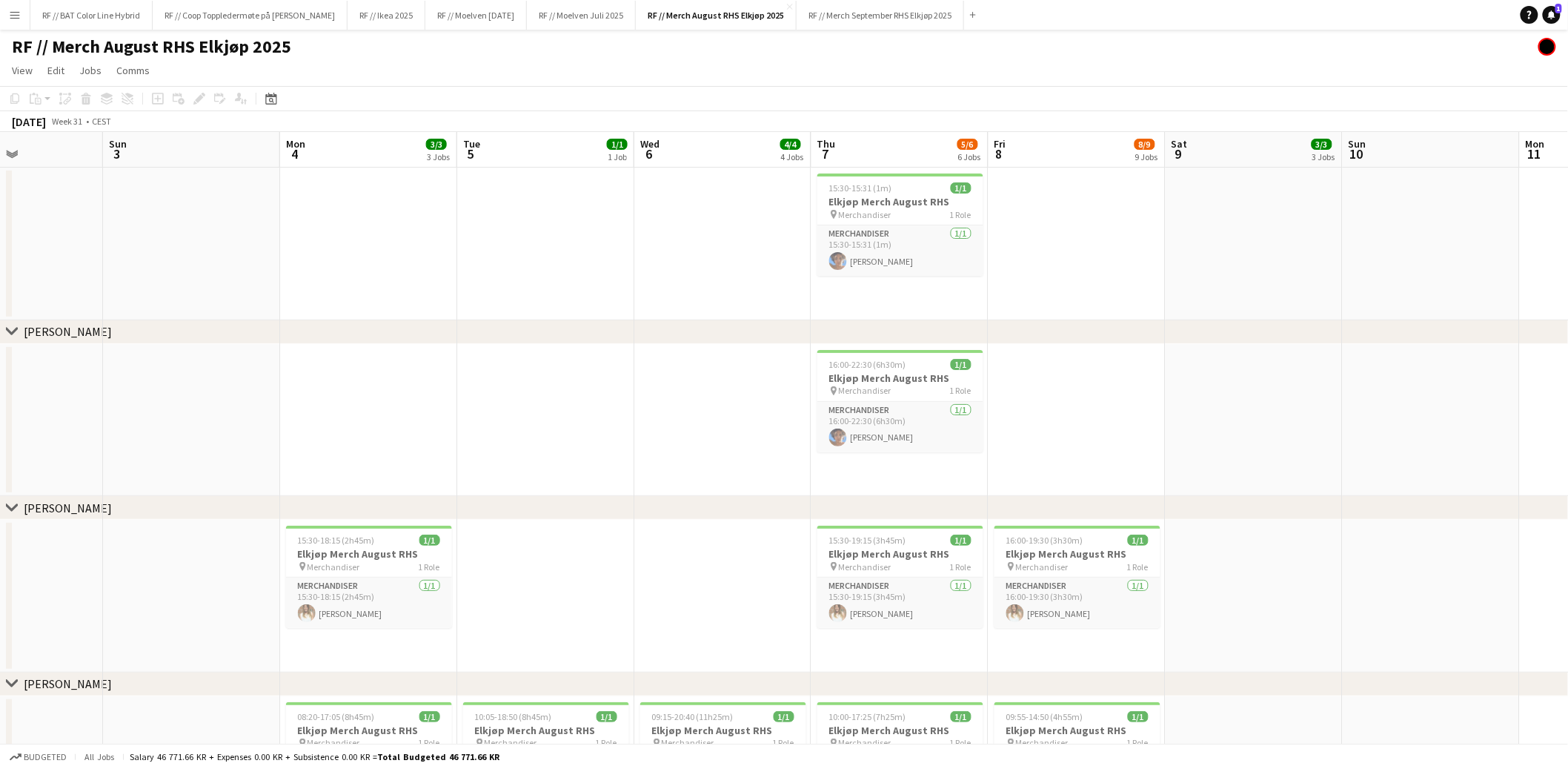
click at [544, 257] on app-date-cell at bounding box center [546, 244] width 177 height 153
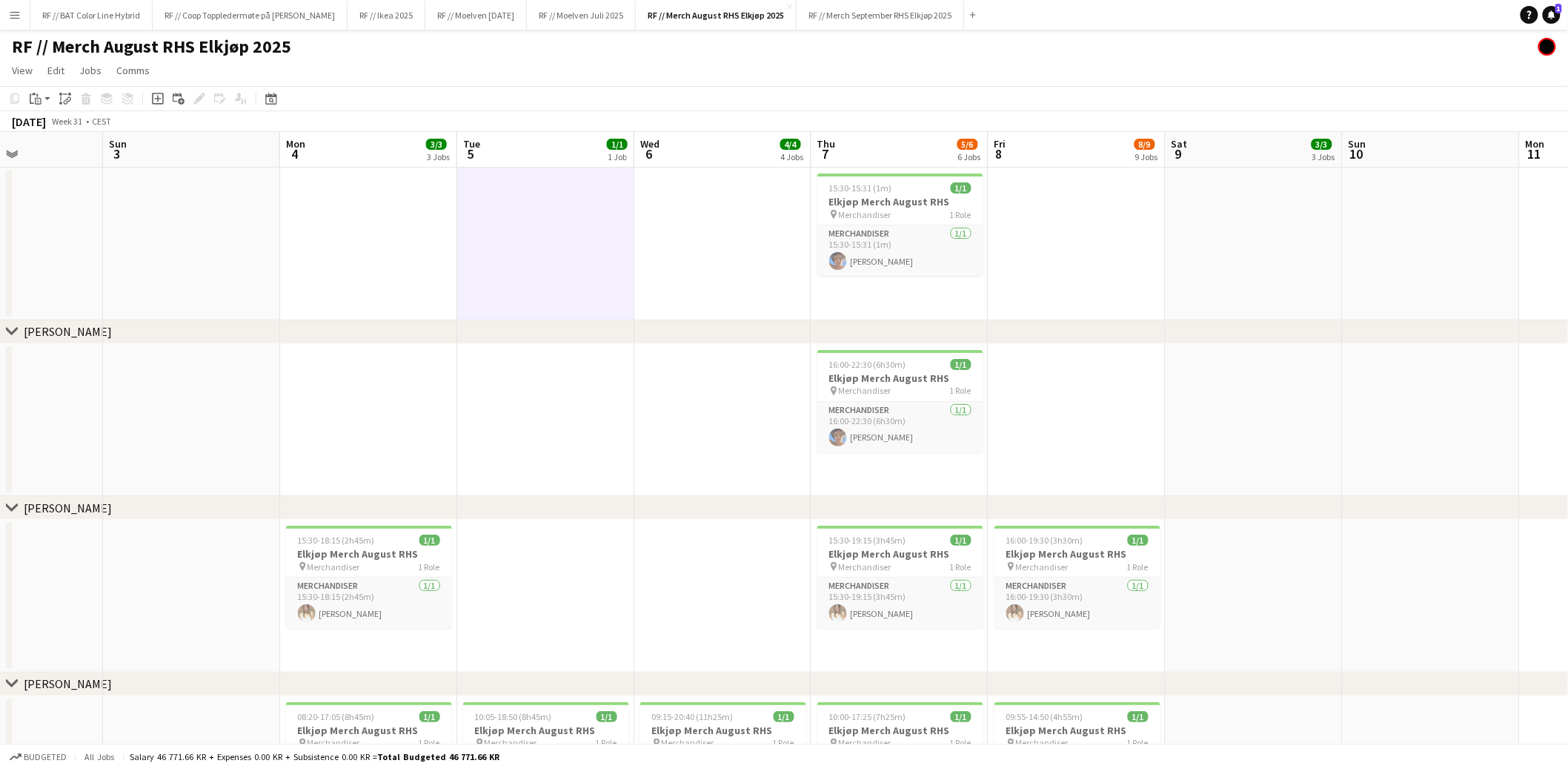
click at [541, 236] on app-date-cell at bounding box center [546, 244] width 177 height 153
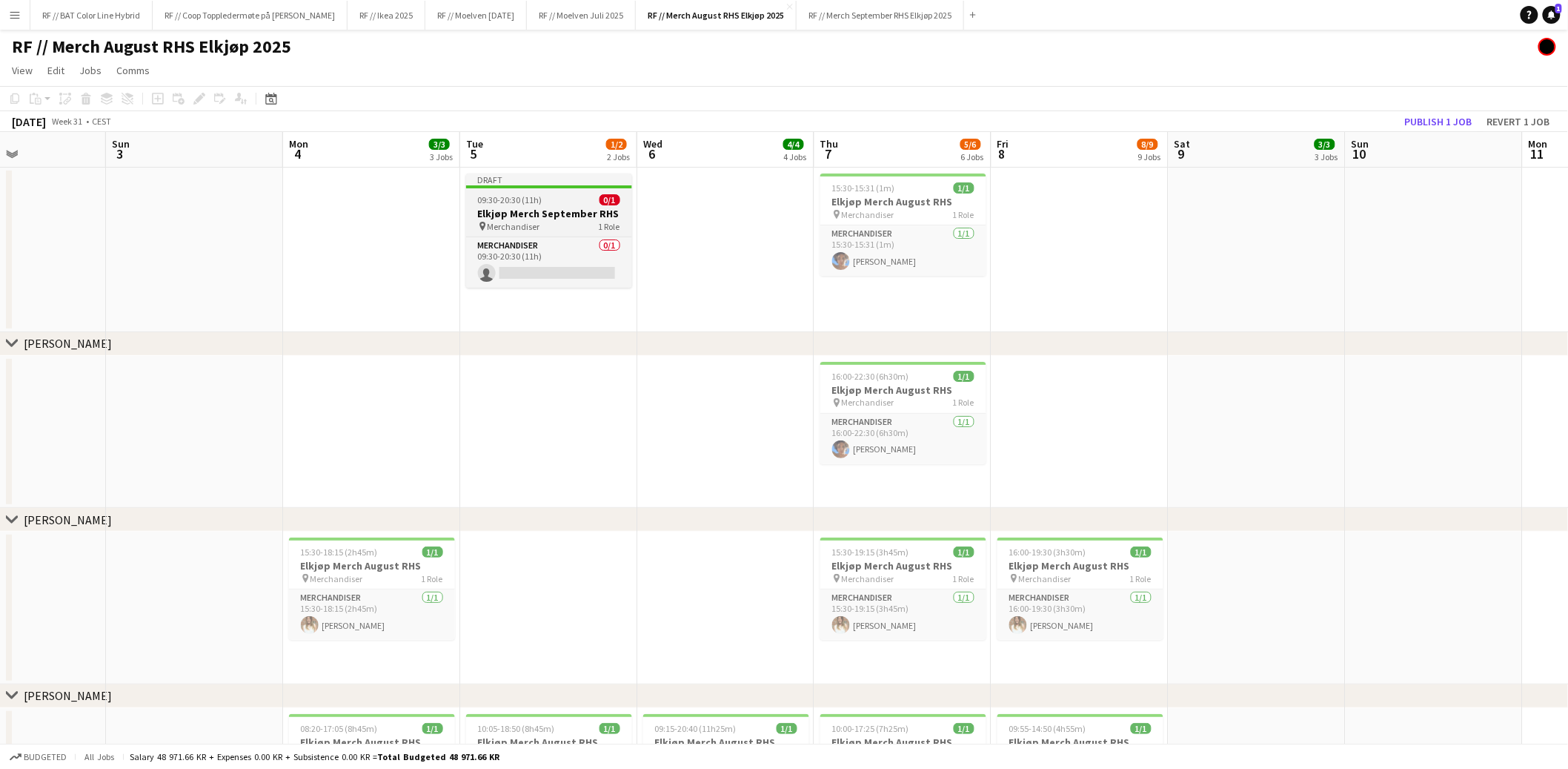
click at [544, 215] on h3 "Elkjøp Merch September RHS" at bounding box center [549, 214] width 166 height 13
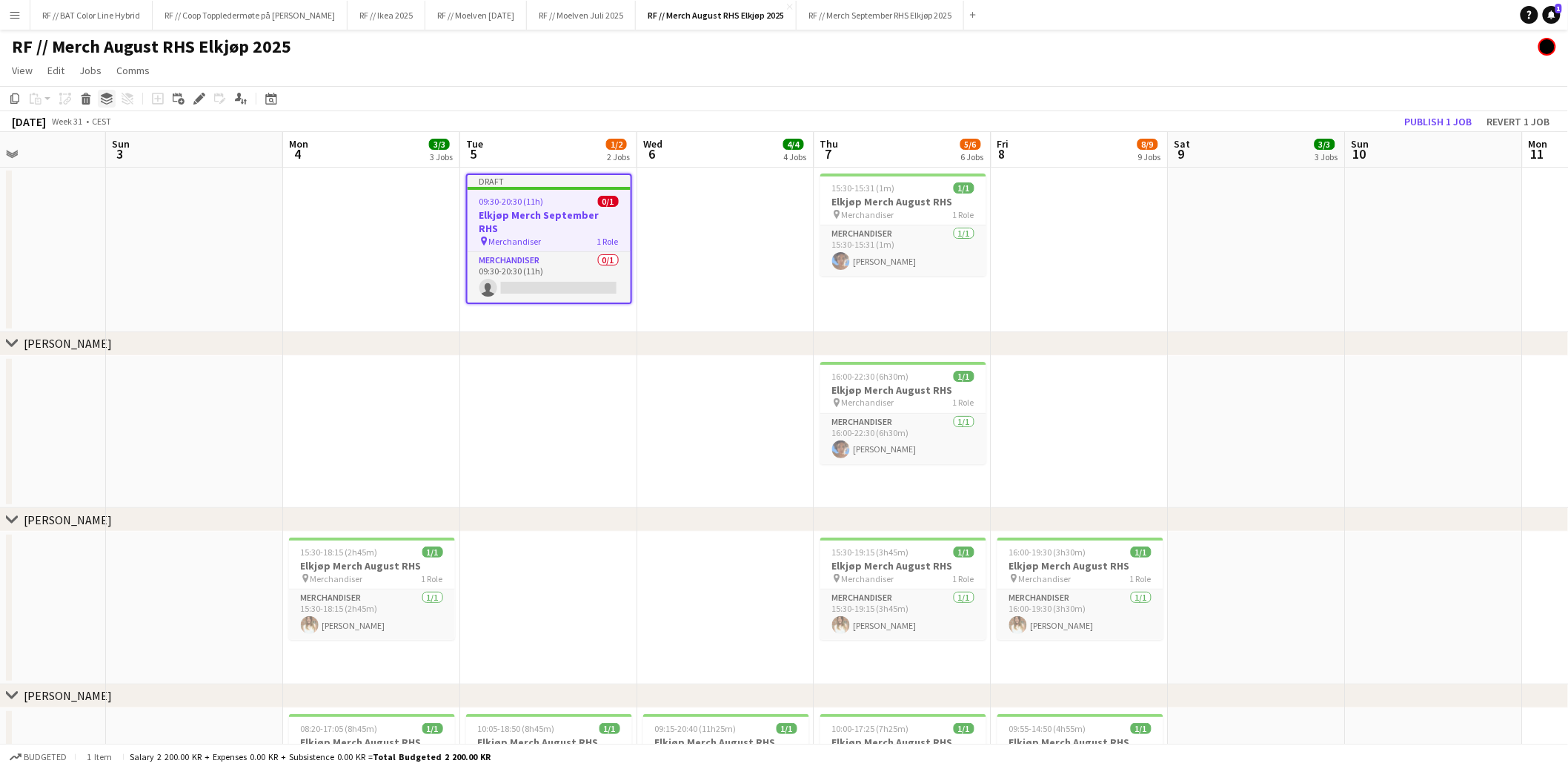
click at [101, 99] on icon at bounding box center [107, 99] width 12 height 4
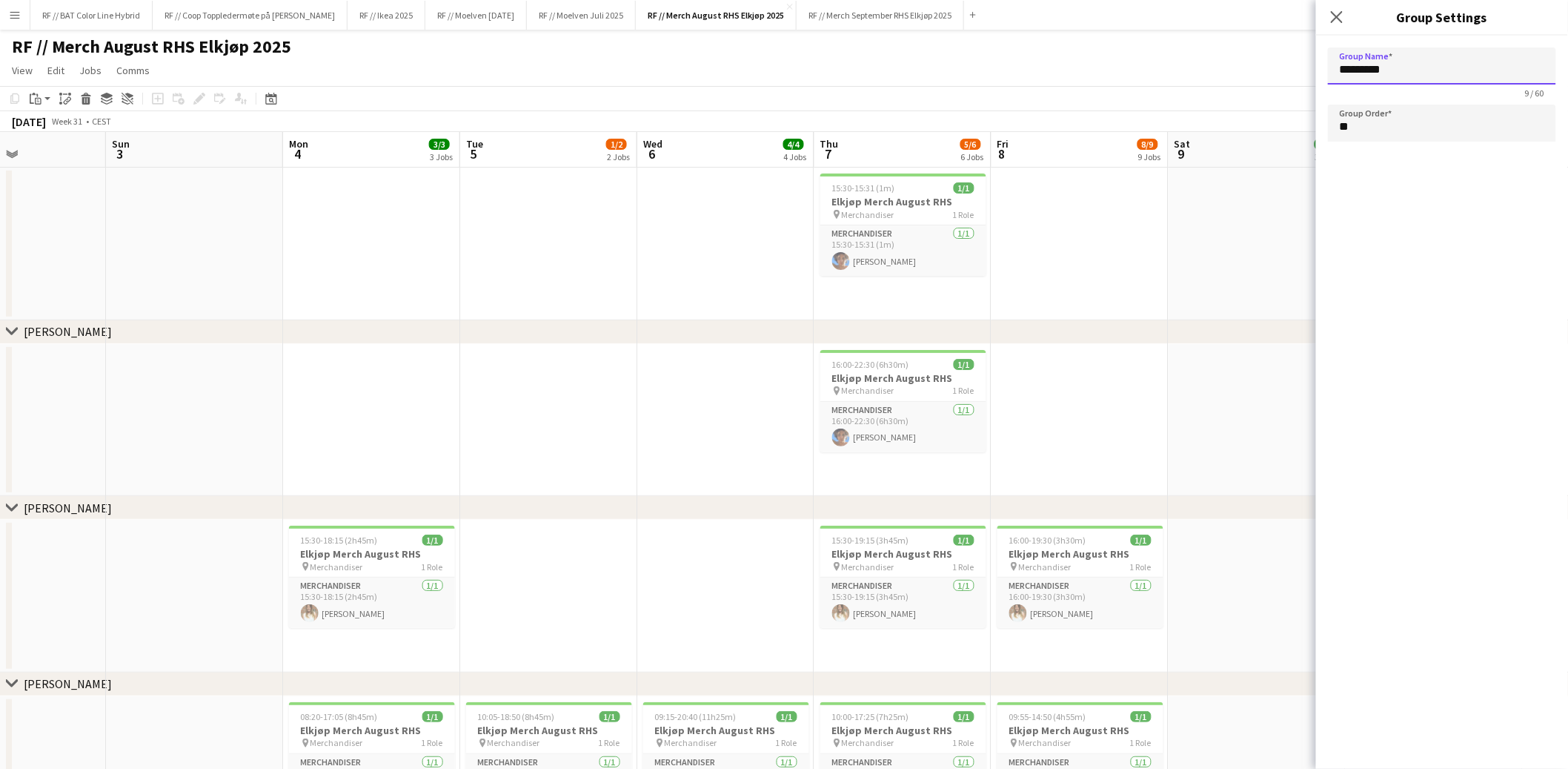
drag, startPoint x: 1406, startPoint y: 69, endPoint x: 1285, endPoint y: 60, distance: 121.3
click at [1129, 237] on app-date-cell at bounding box center [1080, 244] width 177 height 153
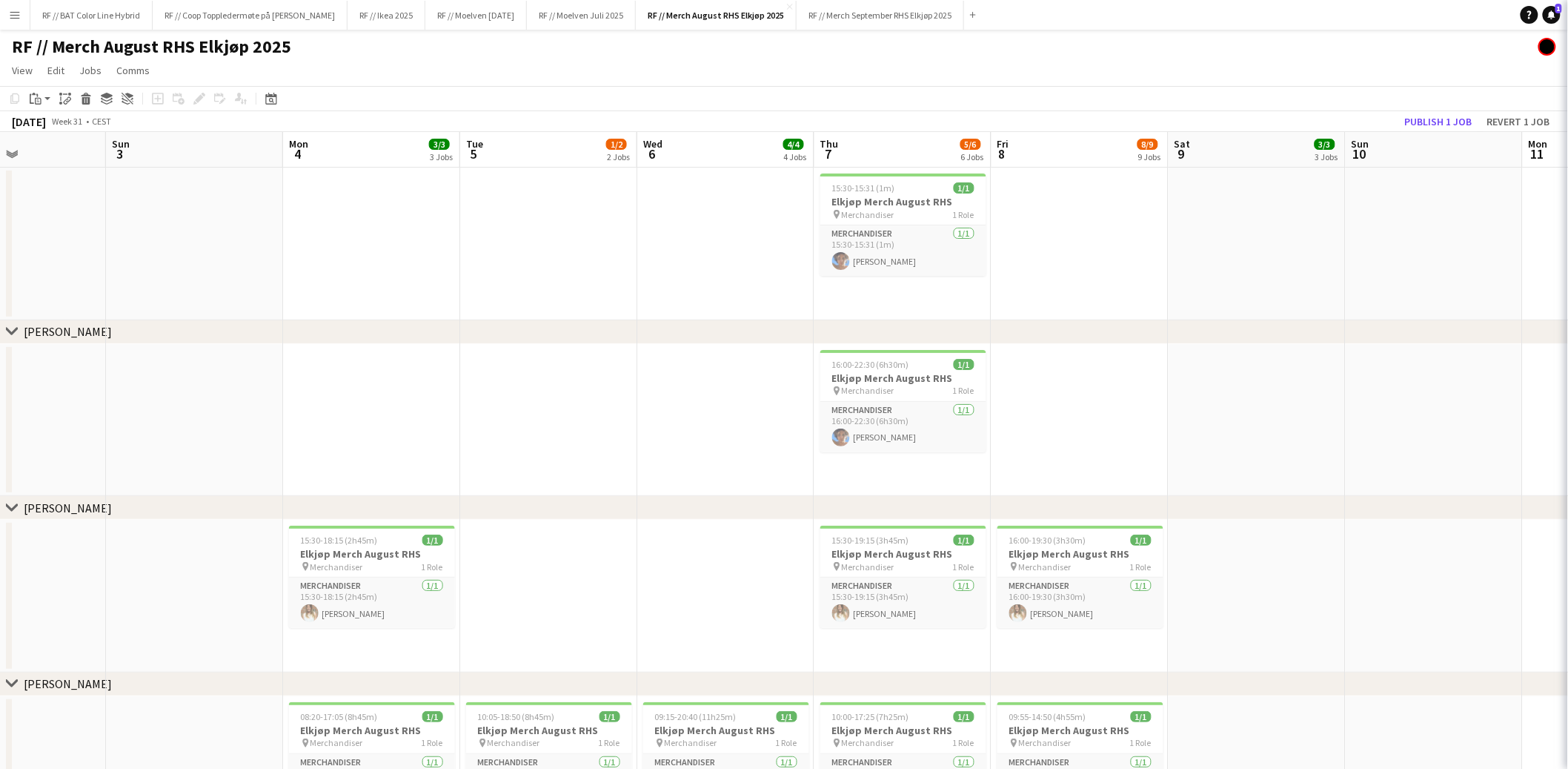
type input "*********"
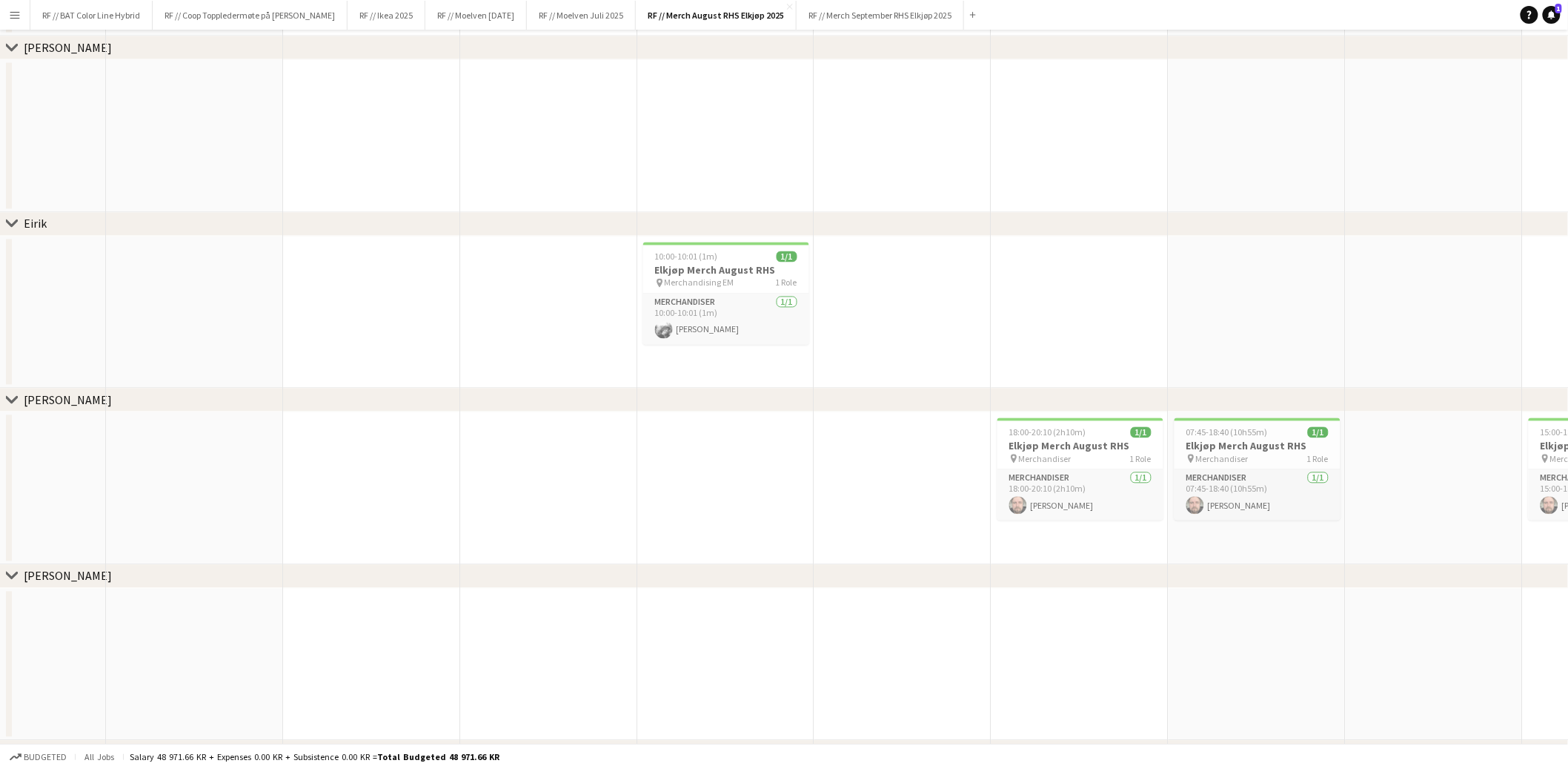
scroll to position [2051, 0]
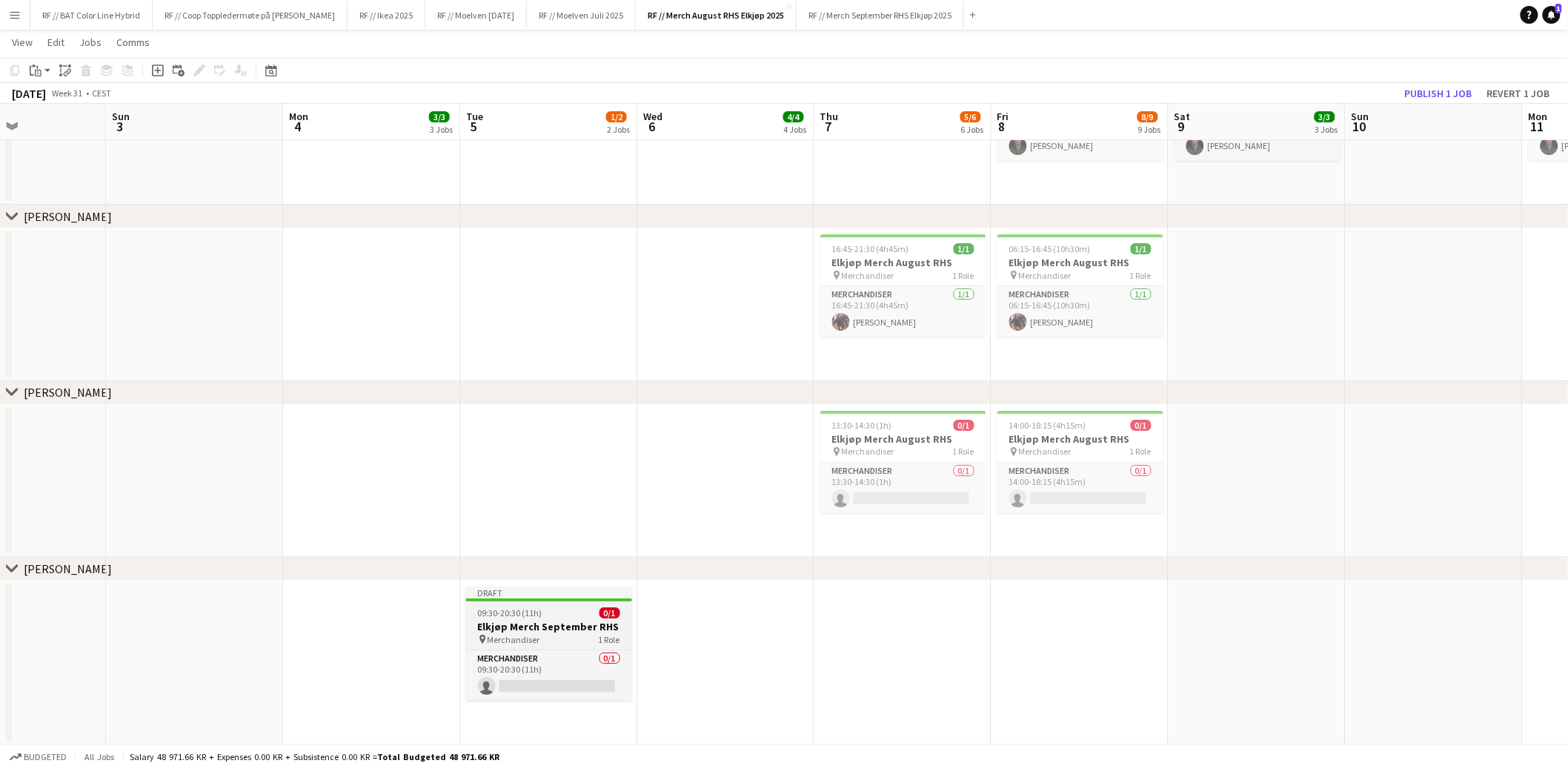
click at [535, 620] on h3 "Elkjøp Merch September RHS" at bounding box center [549, 627] width 166 height 13
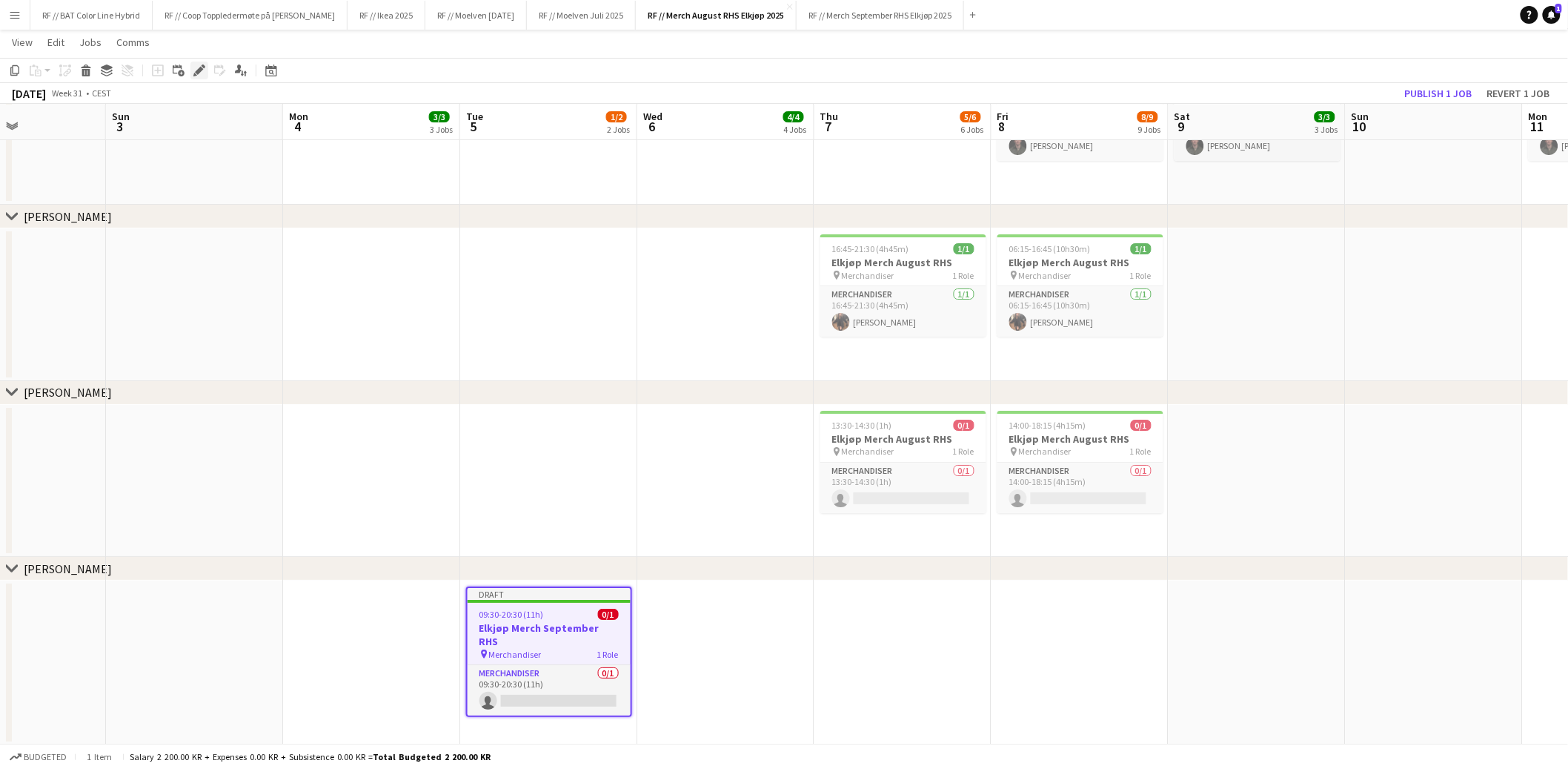
click at [200, 63] on div "Edit" at bounding box center [200, 70] width 18 height 18
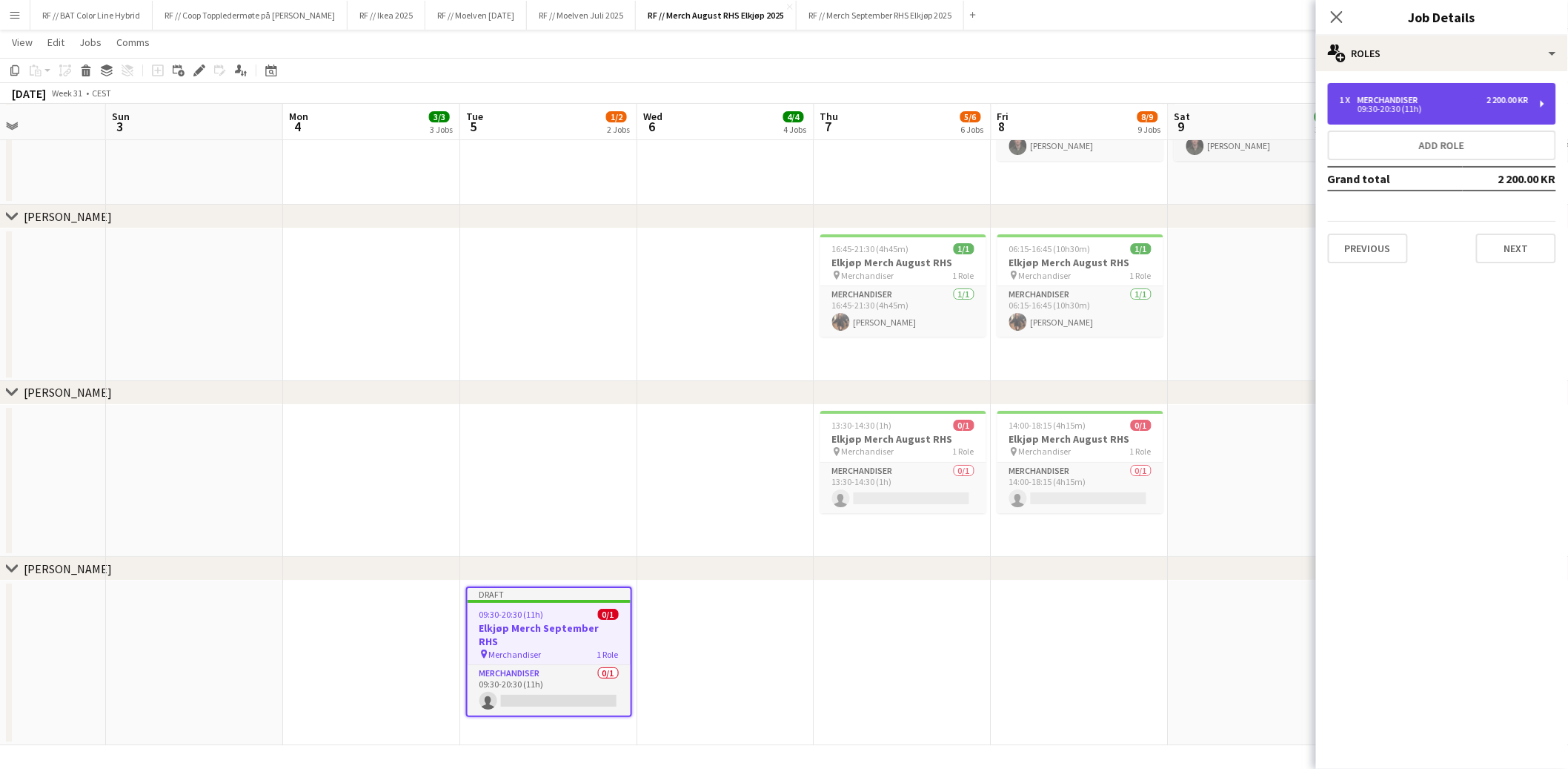
click at [1430, 98] on div "1 x Merchandiser 2 200.00 KR" at bounding box center [1434, 100] width 189 height 10
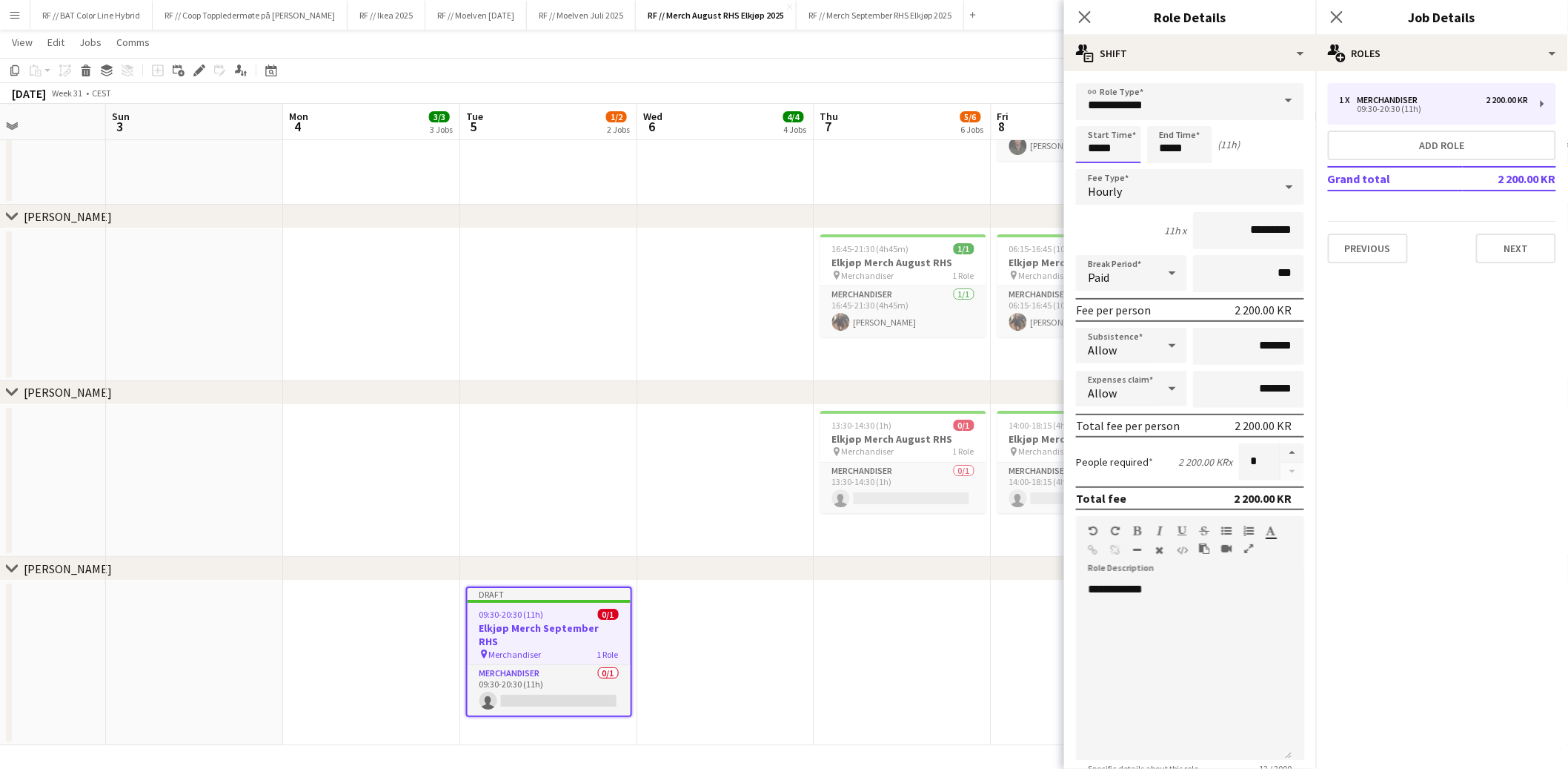
drag, startPoint x: 1125, startPoint y: 148, endPoint x: 1002, endPoint y: 126, distance: 125.0
type input "*****"
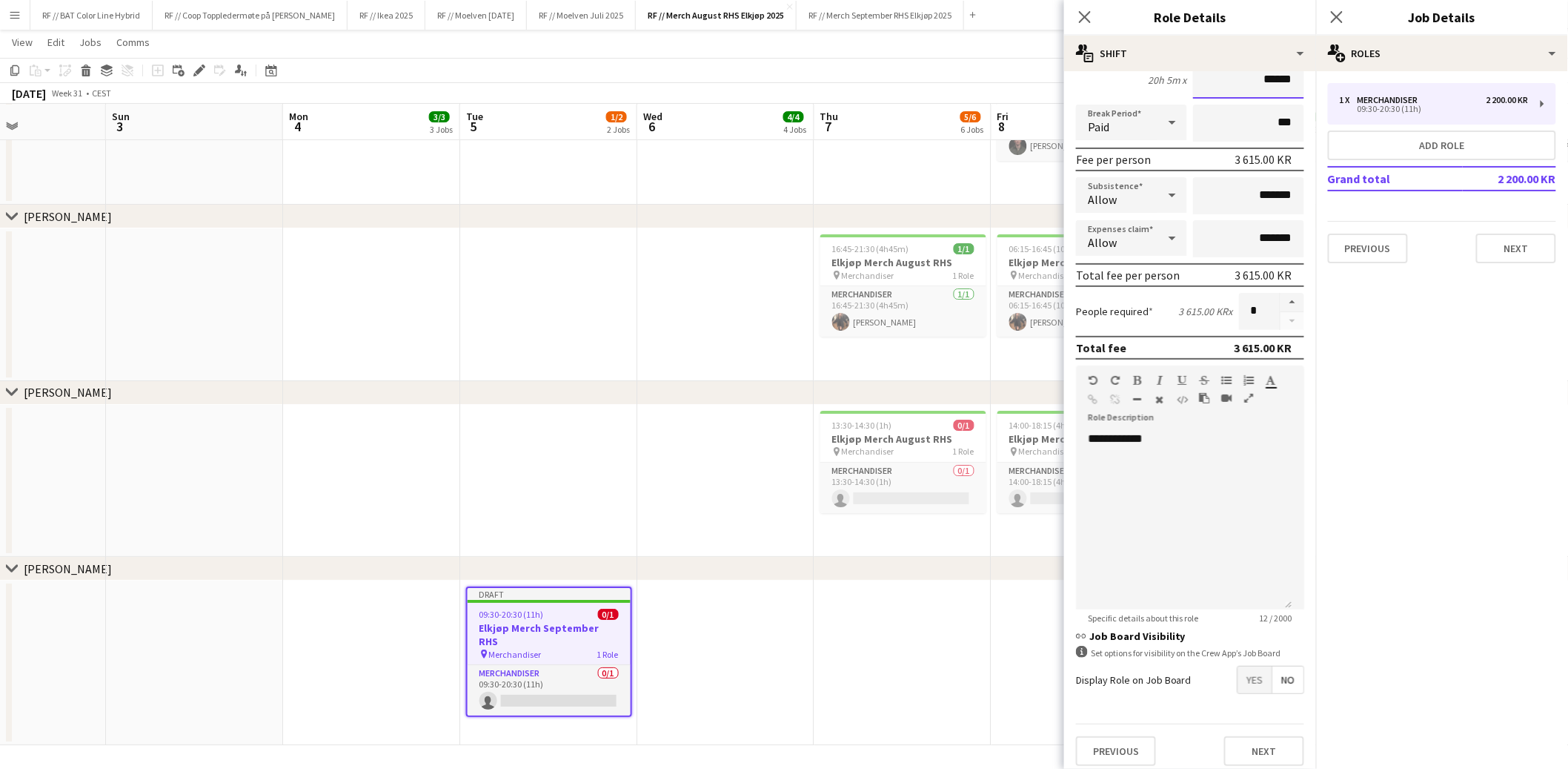
scroll to position [152, 0]
type input "******"
click at [1250, 737] on button "Next" at bounding box center [1264, 750] width 80 height 30
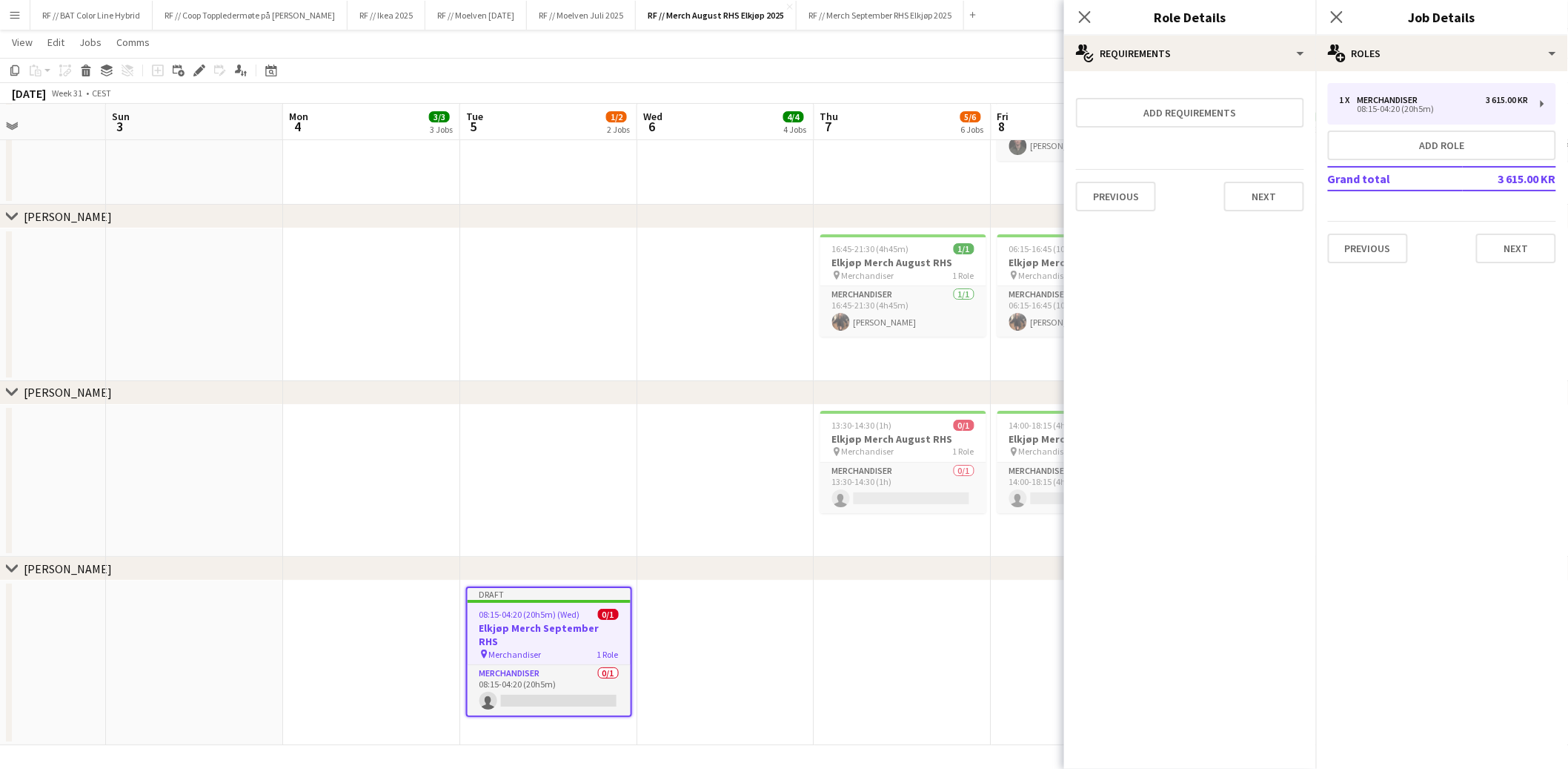
scroll to position [0, 0]
click at [885, 435] on h3 "Elkjøp Merch August RHS" at bounding box center [903, 439] width 166 height 13
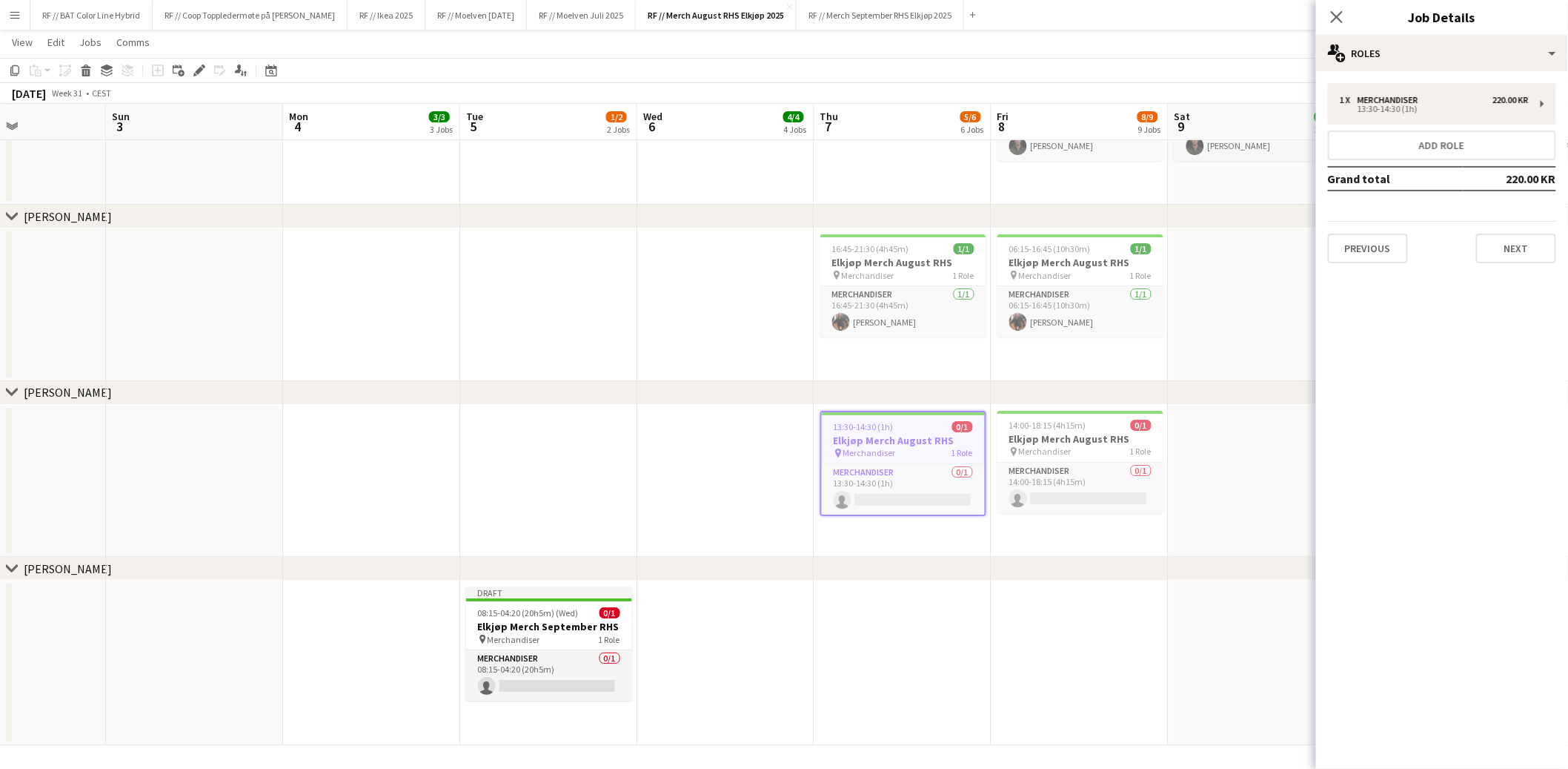
click at [514, 716] on app-date-cell "Draft 08:15-04:20 (20h5m) (Wed) 0/1 Elkjøp Merch September RHS pin Merchandiser…" at bounding box center [549, 663] width 177 height 165
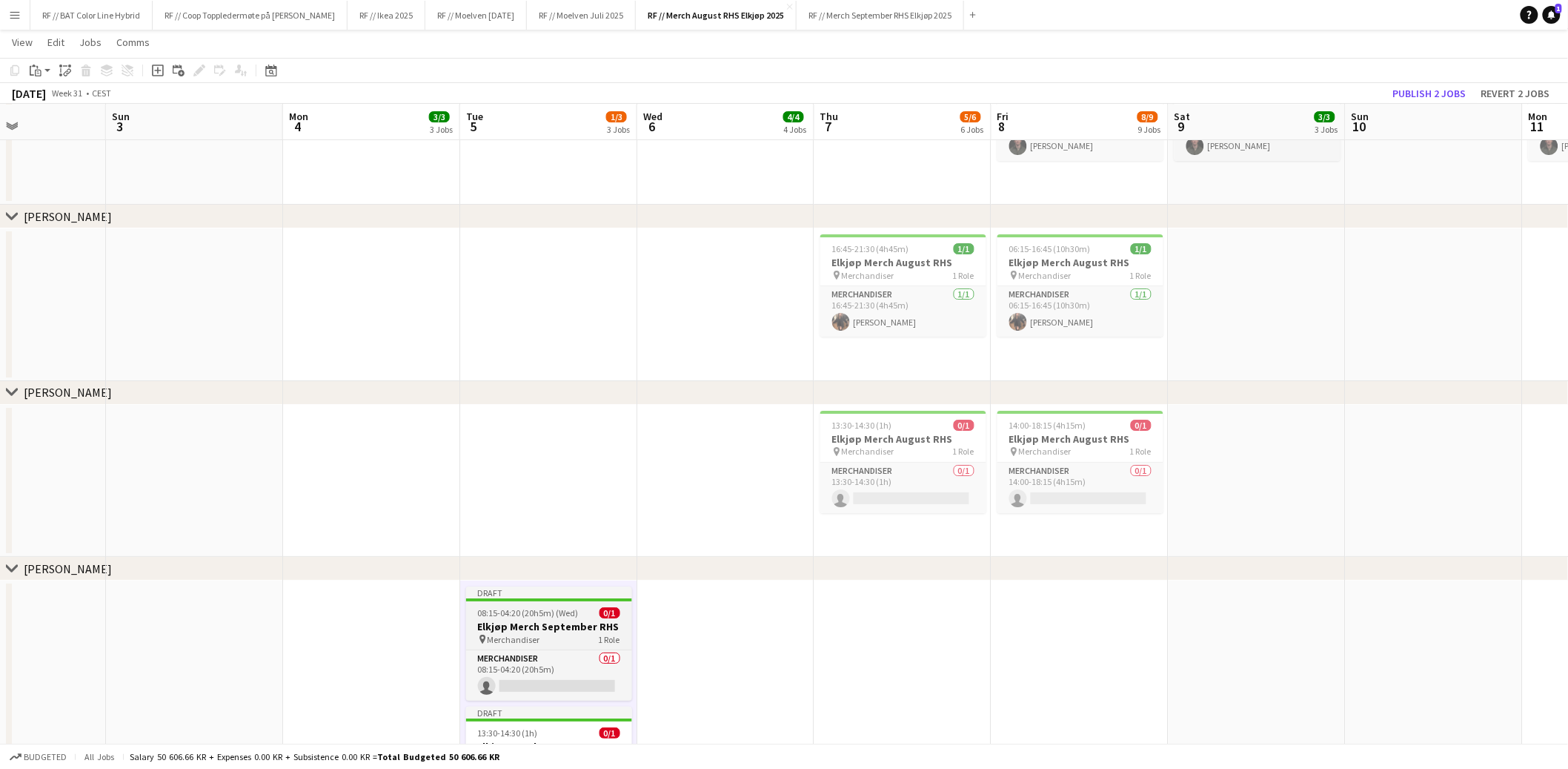
click at [561, 612] on span "08:15-04:20 (20h5m) (Wed)" at bounding box center [528, 613] width 101 height 11
click at [549, 624] on h3 "Elkjøp Merch August RHS" at bounding box center [549, 627] width 166 height 13
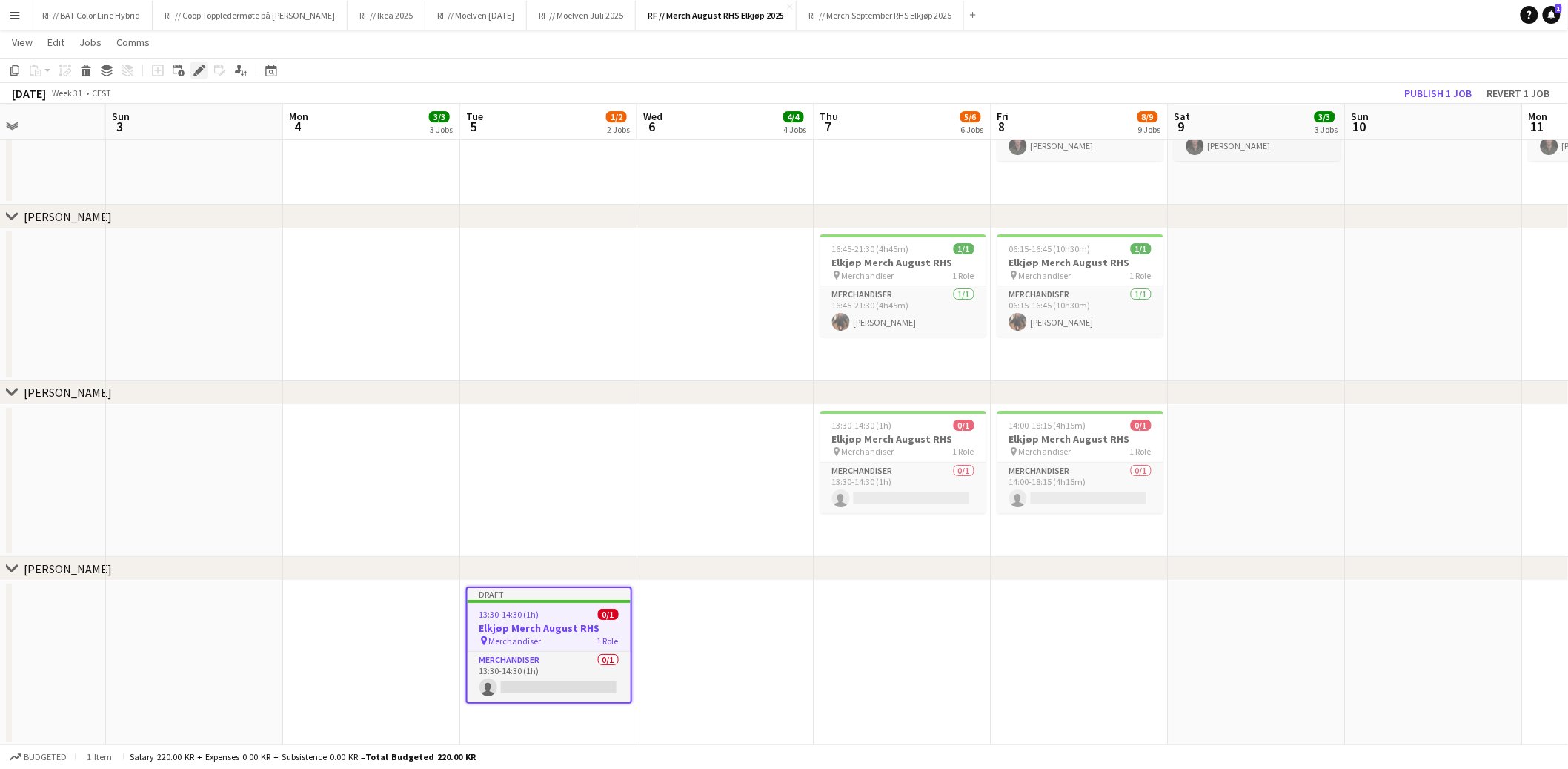
click at [200, 70] on icon "Edit" at bounding box center [200, 70] width 12 height 12
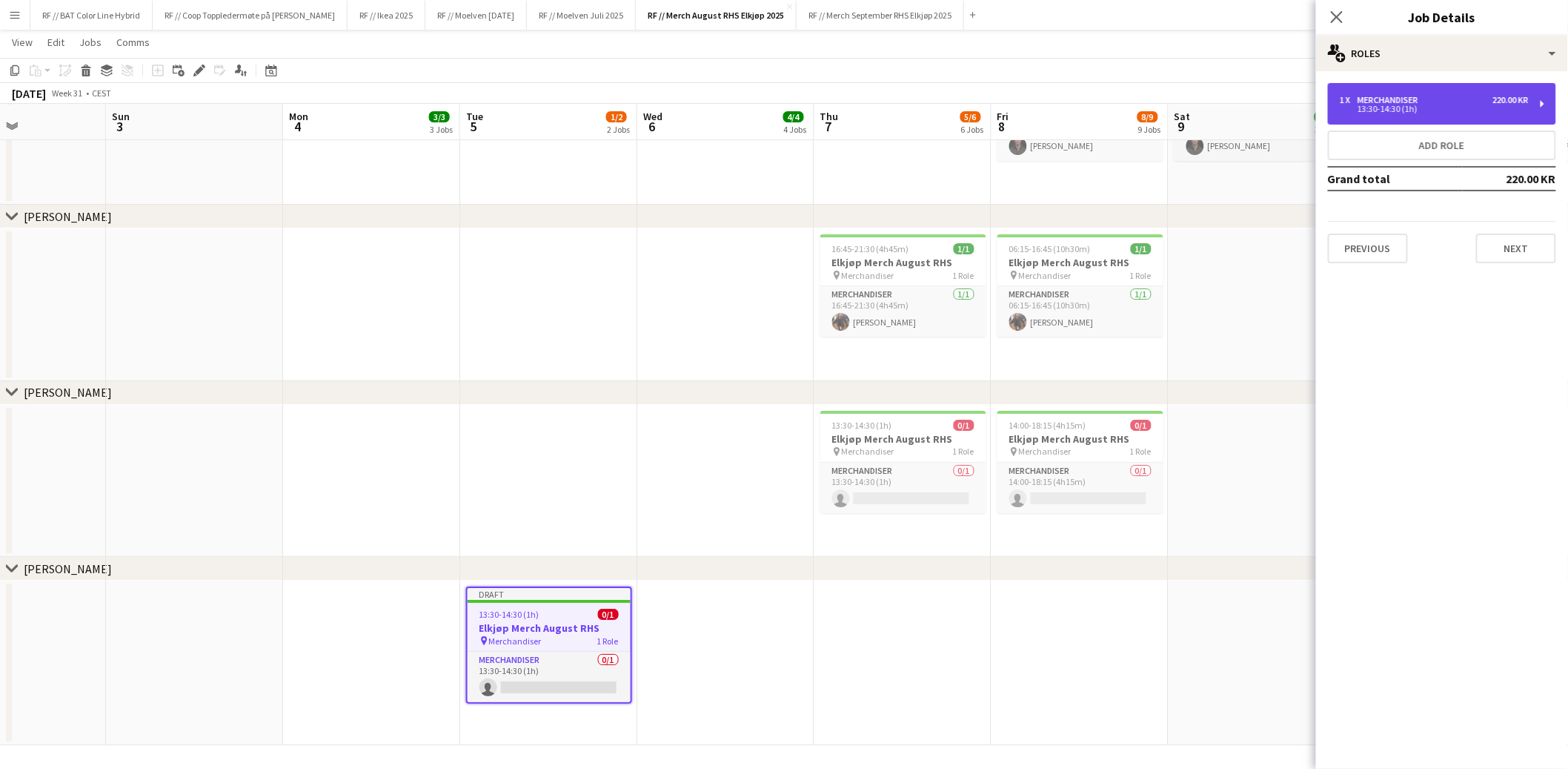
click at [1435, 110] on div "13:30-14:30 (1h)" at bounding box center [1434, 109] width 189 height 7
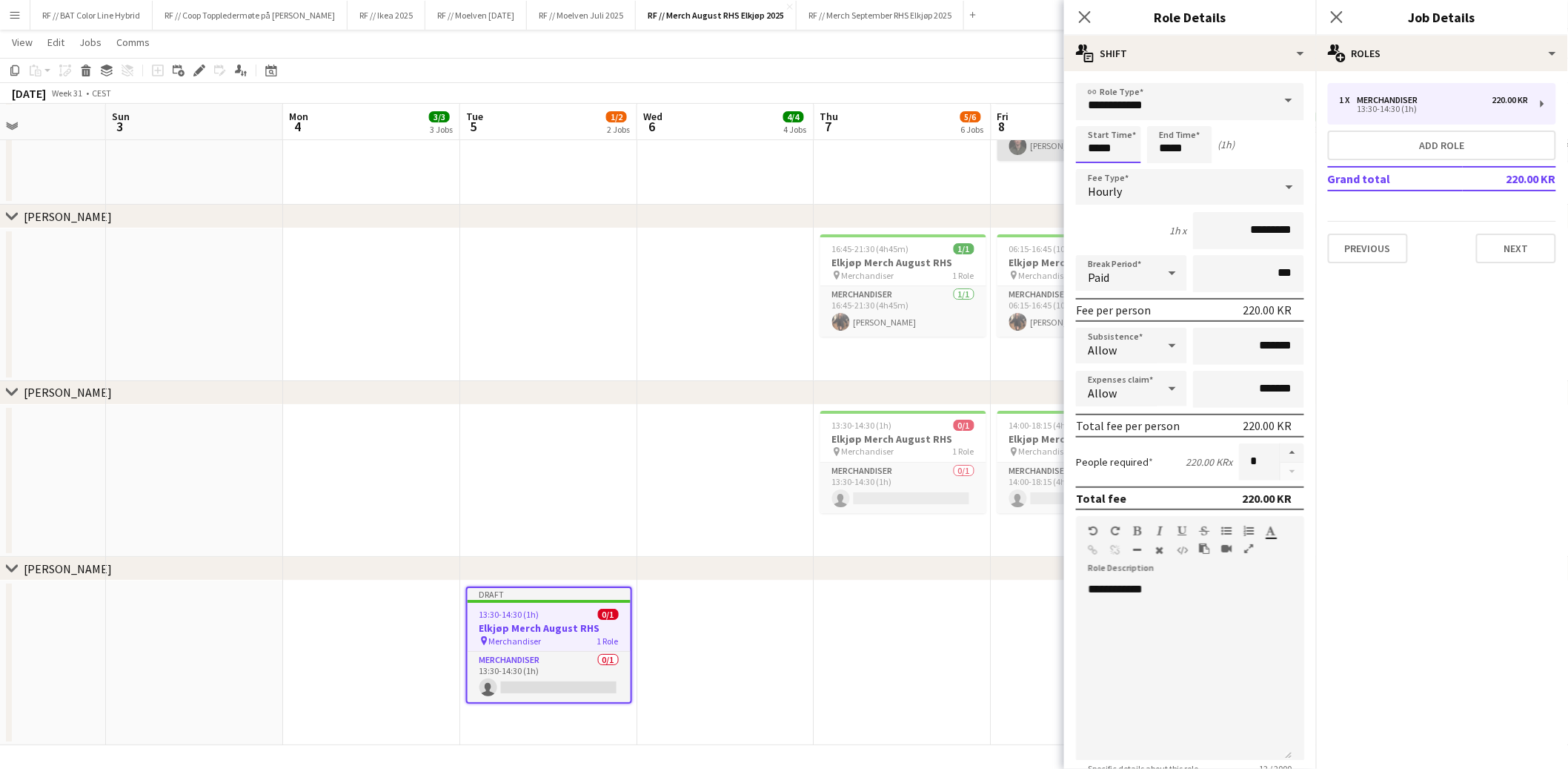
drag, startPoint x: 1119, startPoint y: 148, endPoint x: 1022, endPoint y: 140, distance: 97.3
type input "*****"
type input "******"
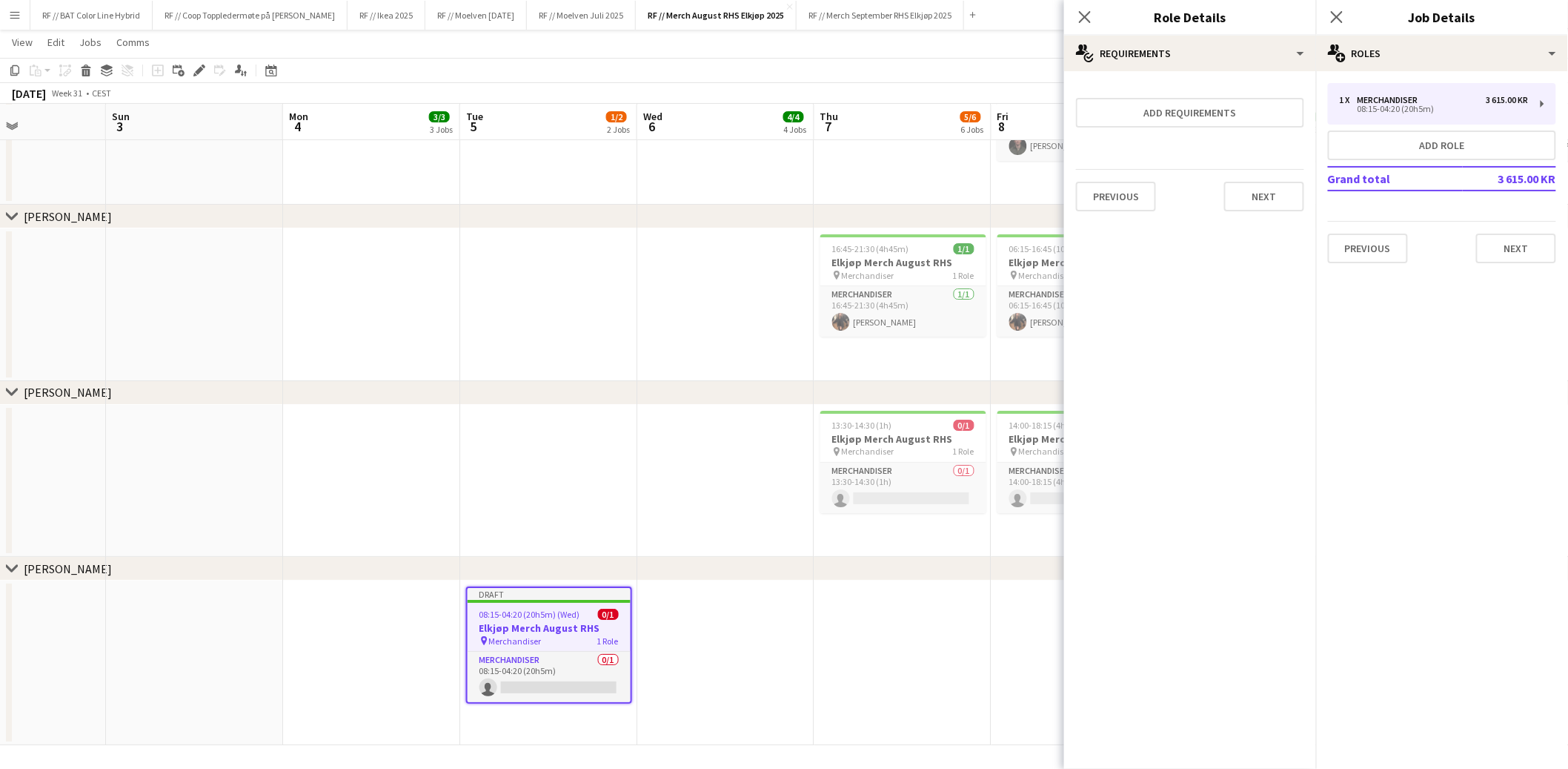
click at [834, 697] on app-date-cell at bounding box center [903, 663] width 177 height 165
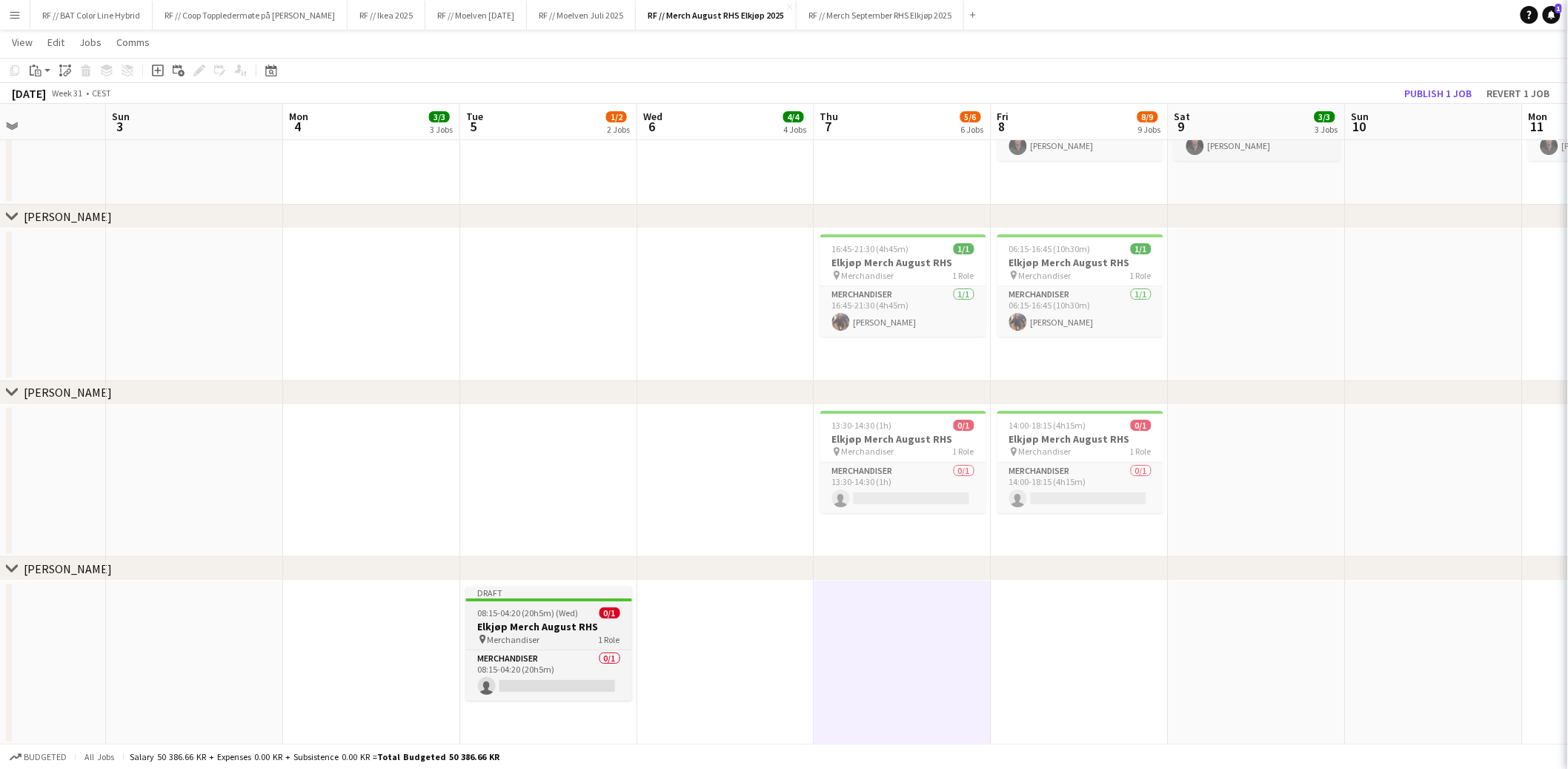
click at [557, 629] on h3 "Elkjøp Merch August RHS" at bounding box center [549, 627] width 166 height 13
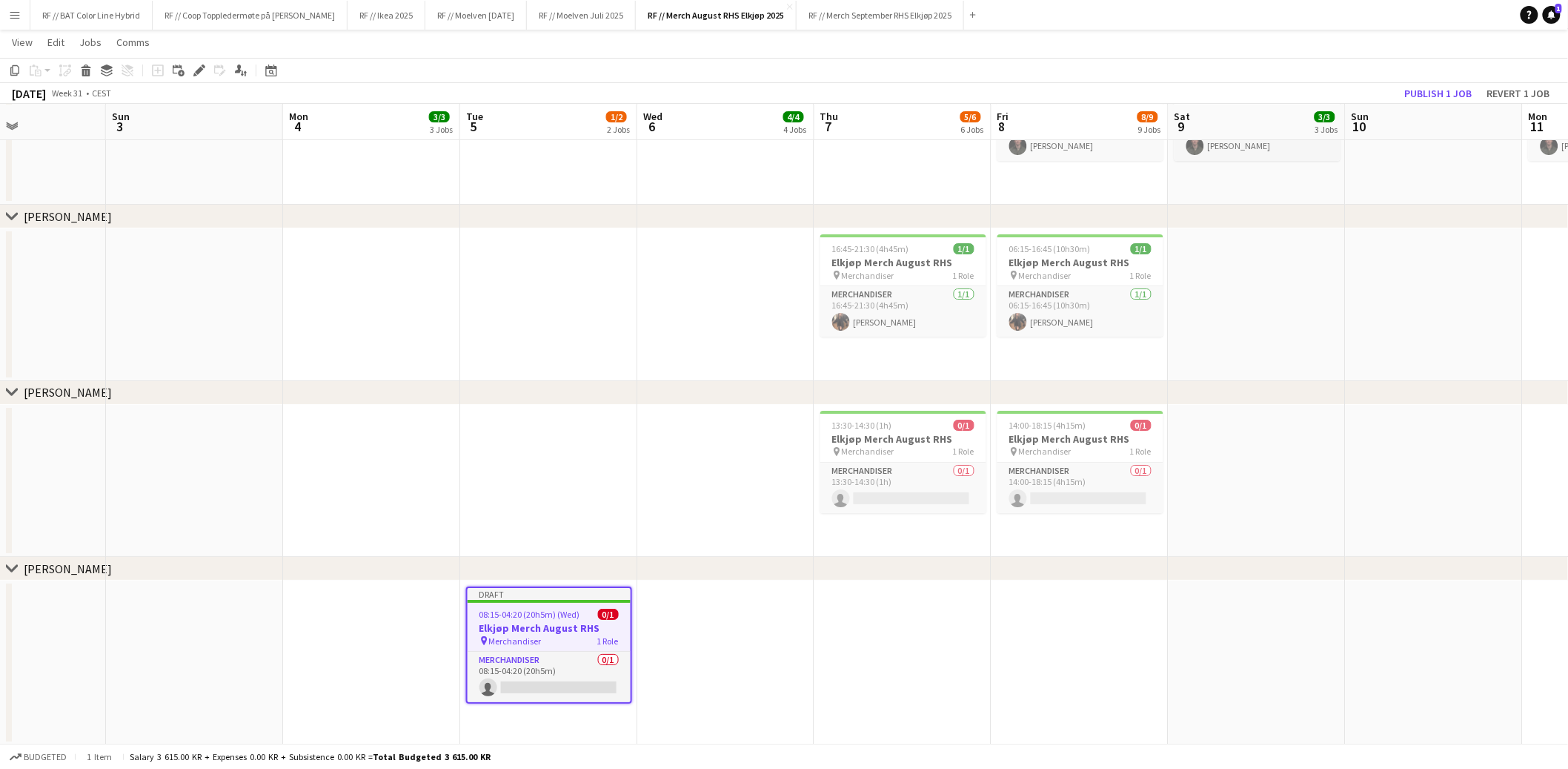
click at [772, 608] on app-date-cell at bounding box center [725, 663] width 177 height 165
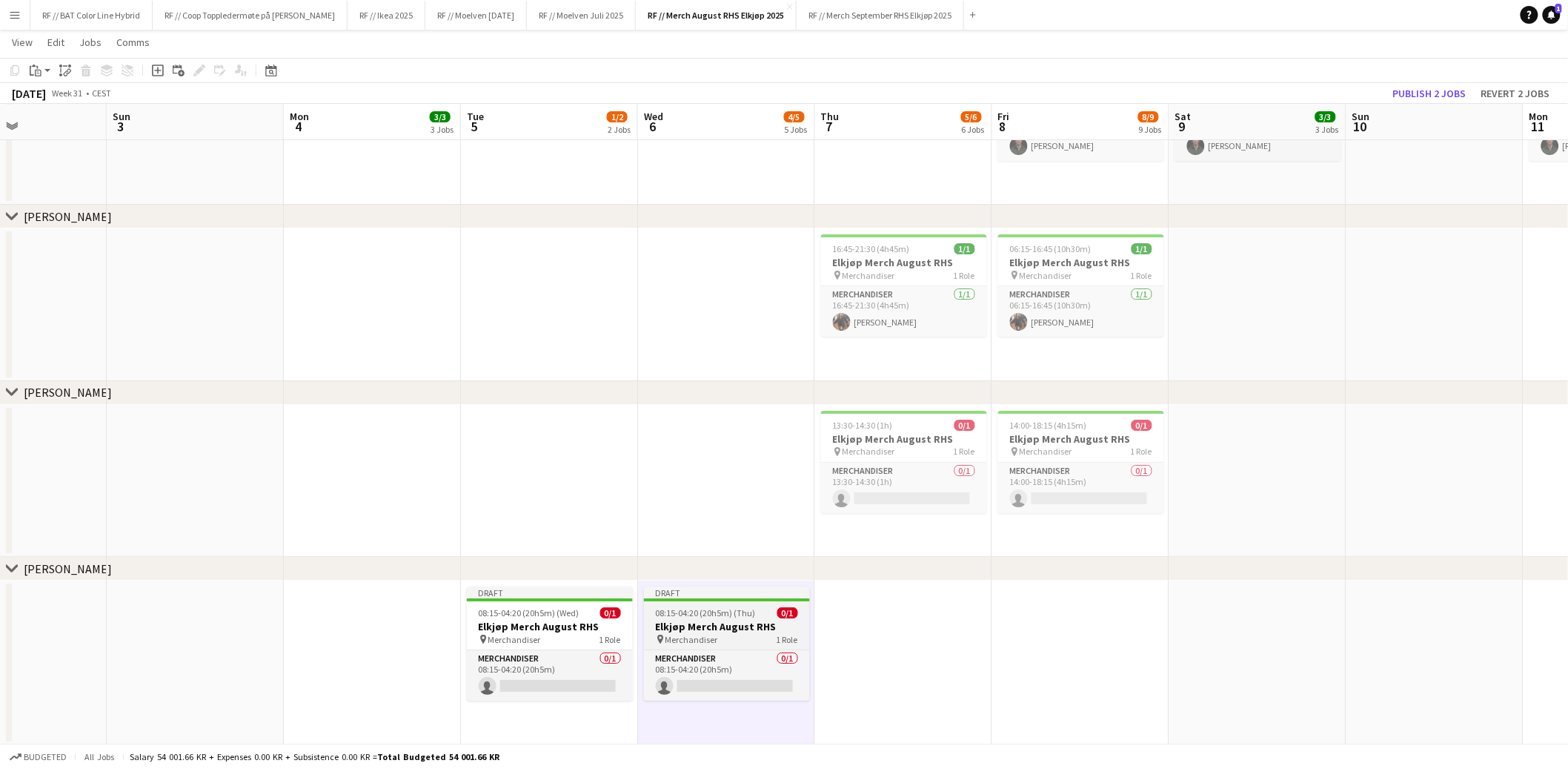
click at [738, 617] on app-job-card "Draft 08:15-04:20 (20h5m) (Thu) 0/1 Elkjøp Merch August RHS pin Merchandiser 1 …" at bounding box center [727, 643] width 166 height 114
drag, startPoint x: 199, startPoint y: 70, endPoint x: 224, endPoint y: 78, distance: 26.2
click at [199, 70] on icon at bounding box center [199, 70] width 8 height 8
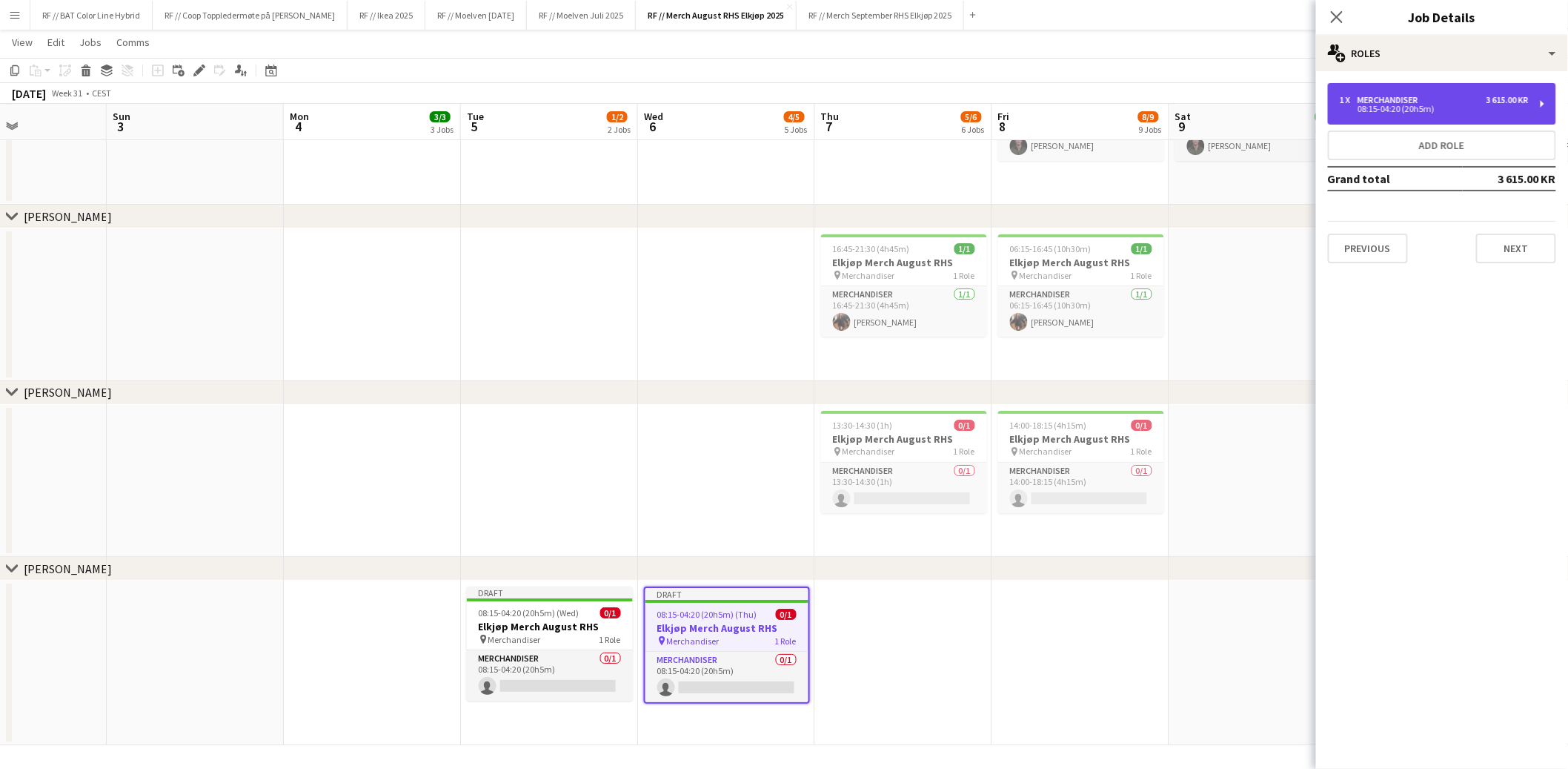
click at [1385, 105] on div "08:15-04:20 (20h5m)" at bounding box center [1434, 109] width 189 height 7
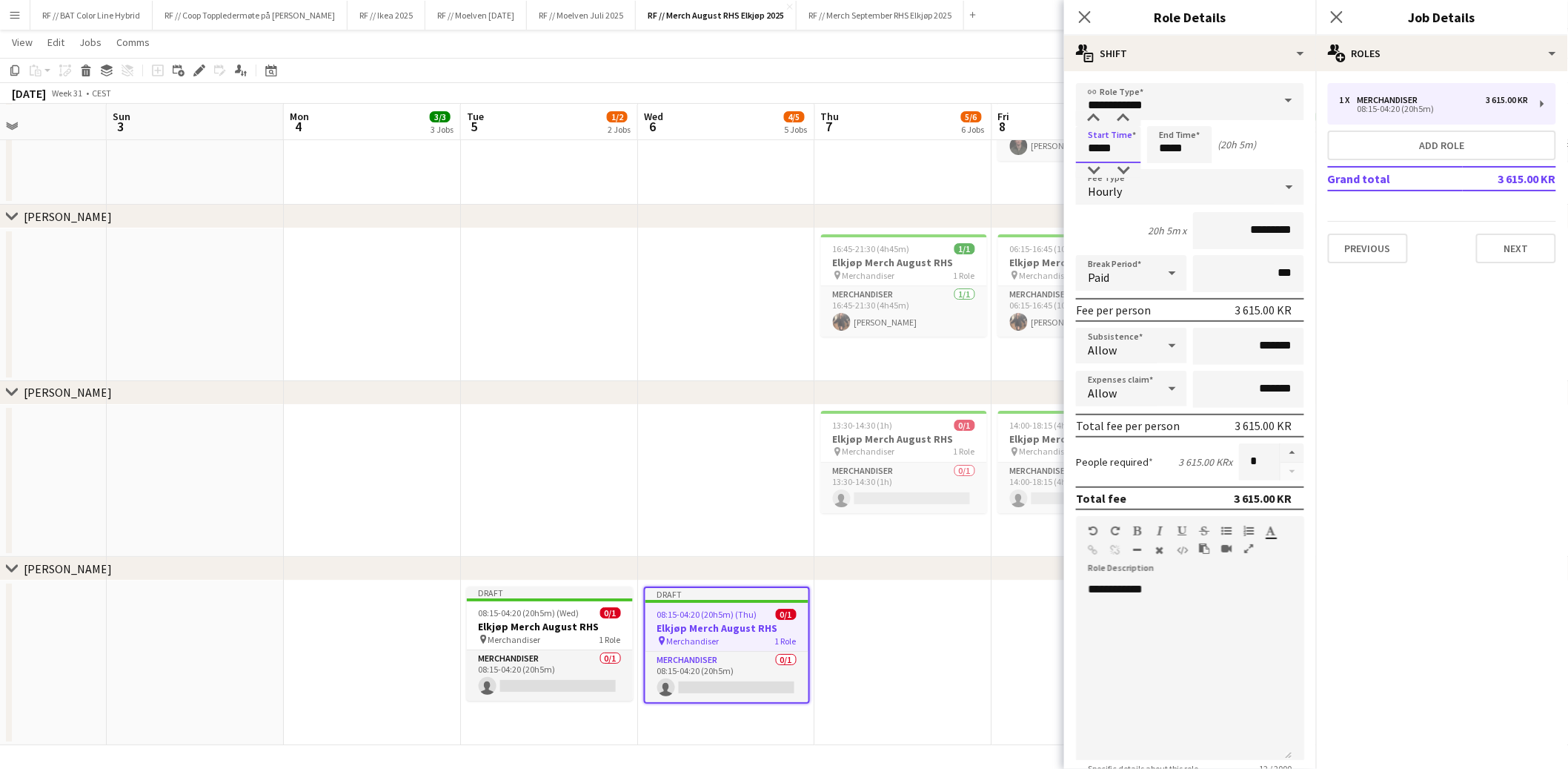
drag, startPoint x: 1110, startPoint y: 147, endPoint x: 1035, endPoint y: 134, distance: 76.1
type input "*****"
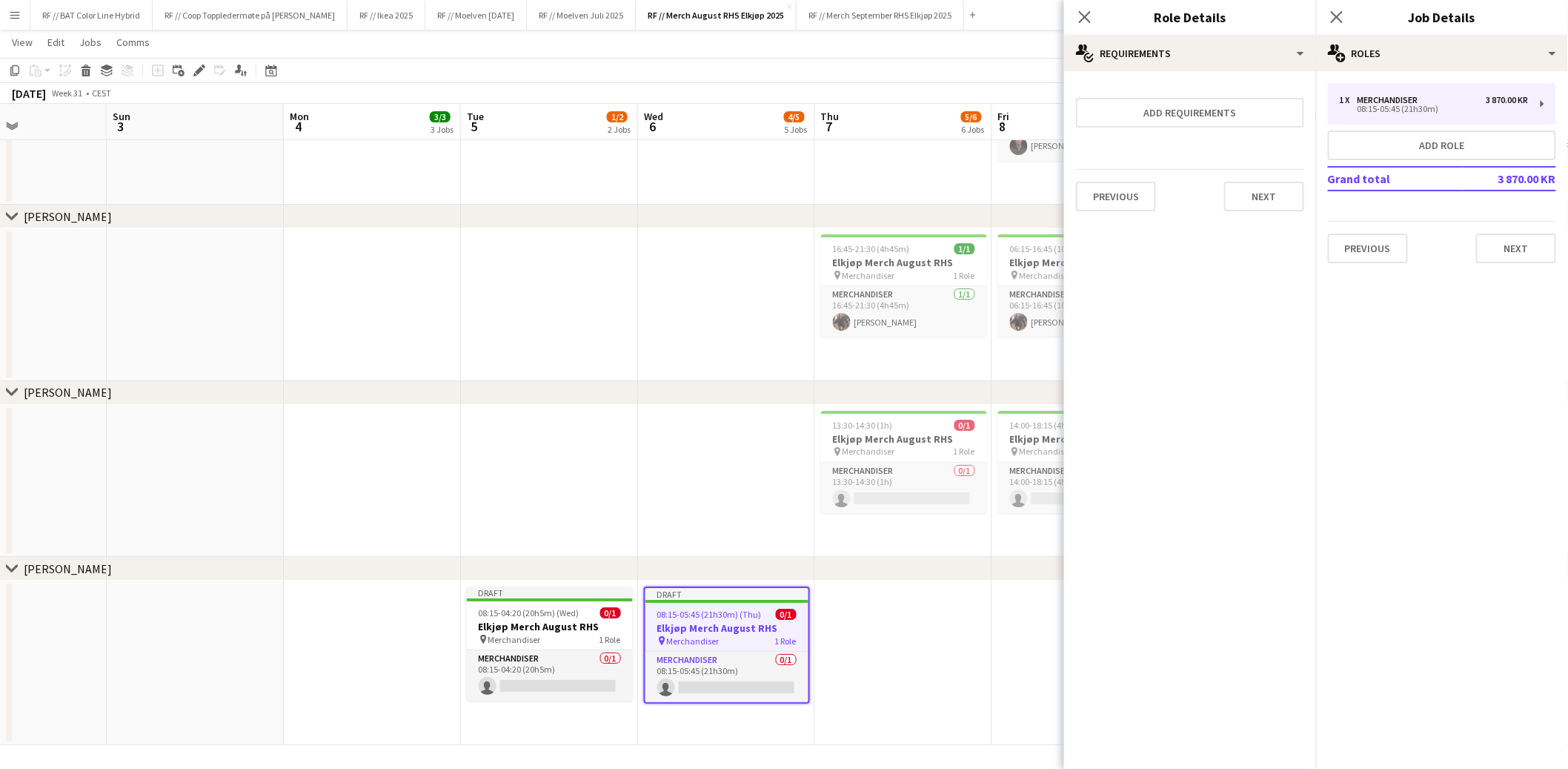
click at [857, 666] on app-date-cell at bounding box center [903, 663] width 177 height 165
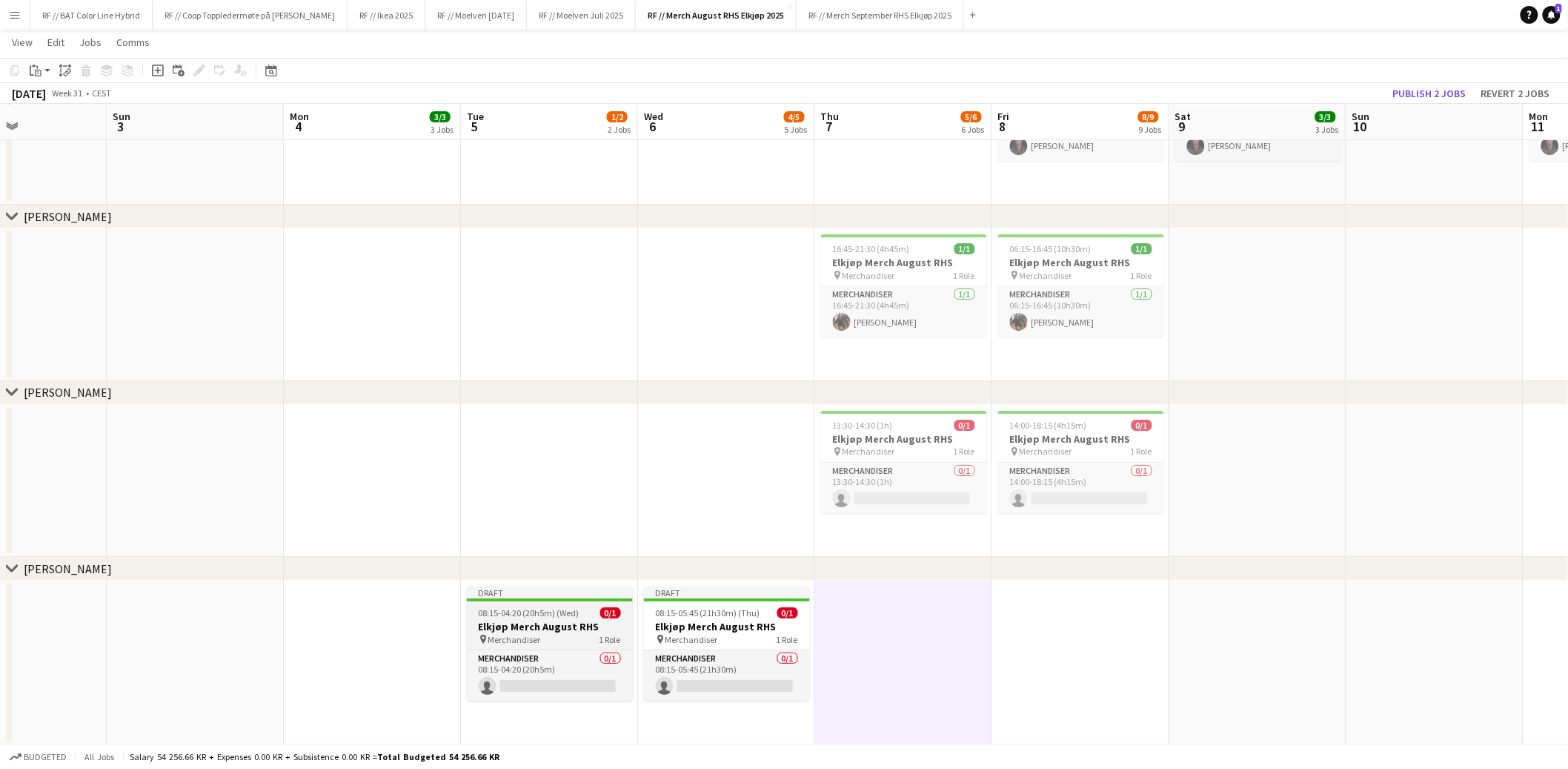
click at [528, 621] on h3 "Elkjøp Merch August RHS" at bounding box center [550, 627] width 166 height 13
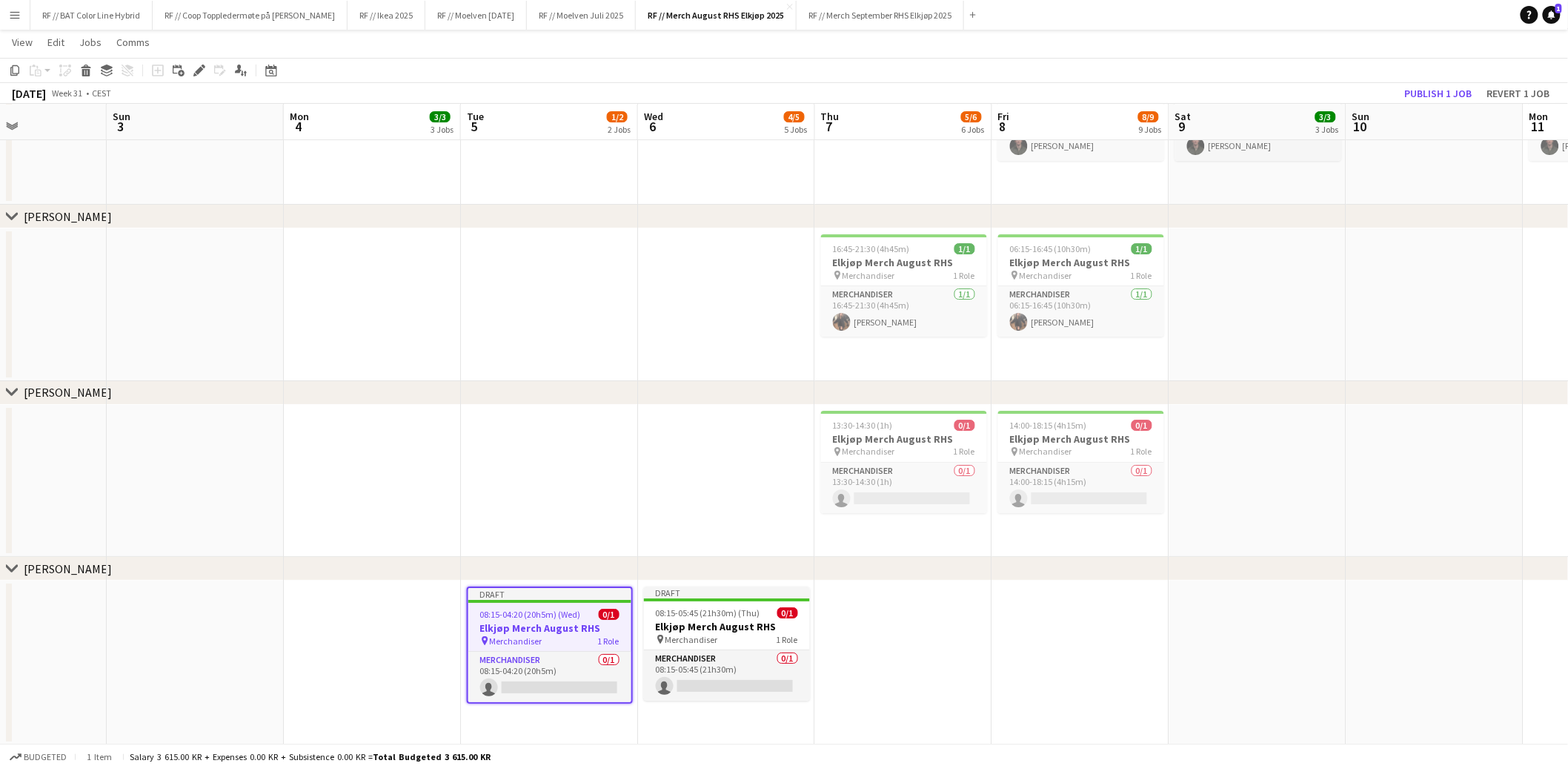
click at [338, 624] on app-date-cell at bounding box center [372, 663] width 177 height 165
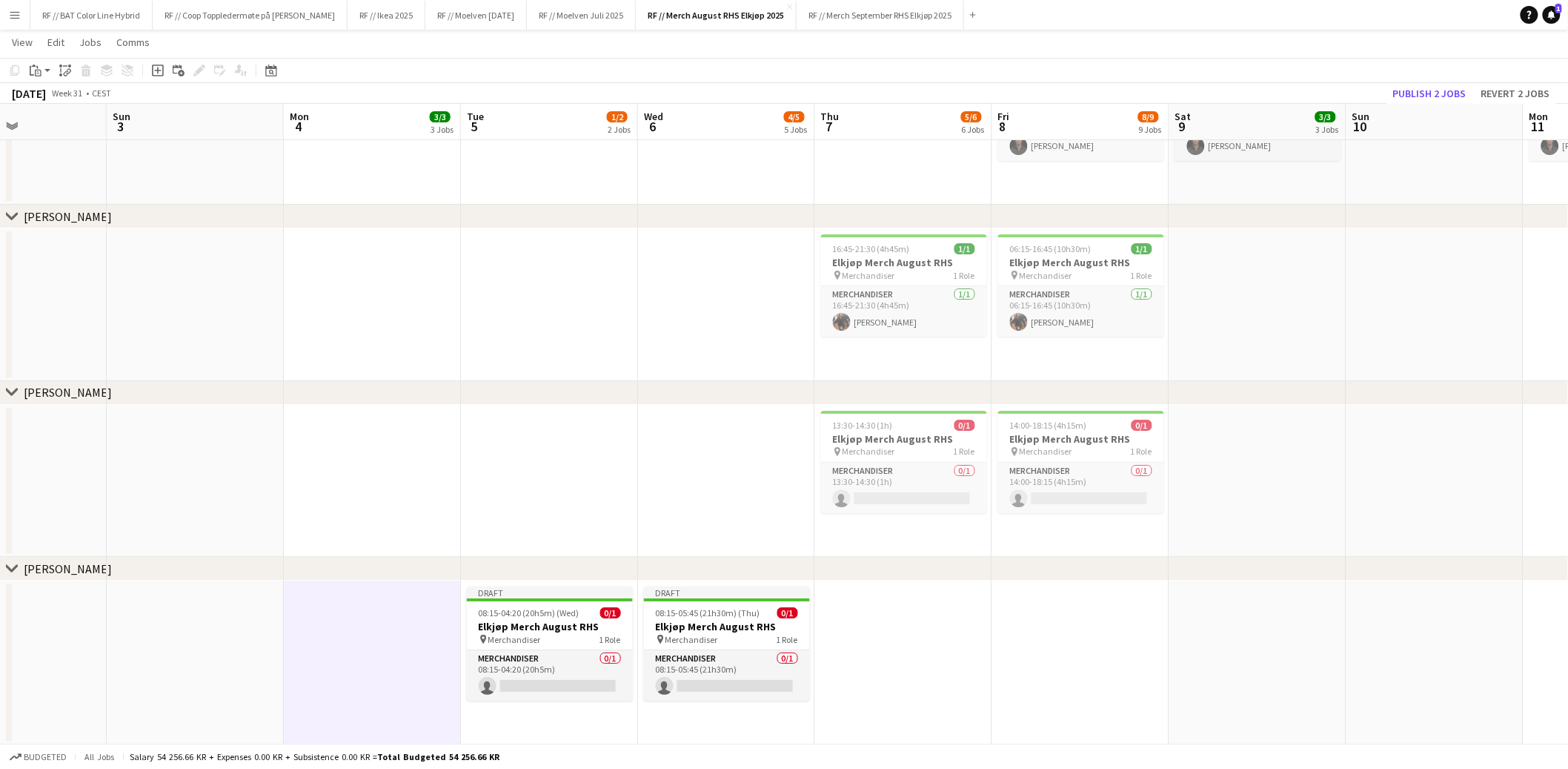
scroll to position [0, 424]
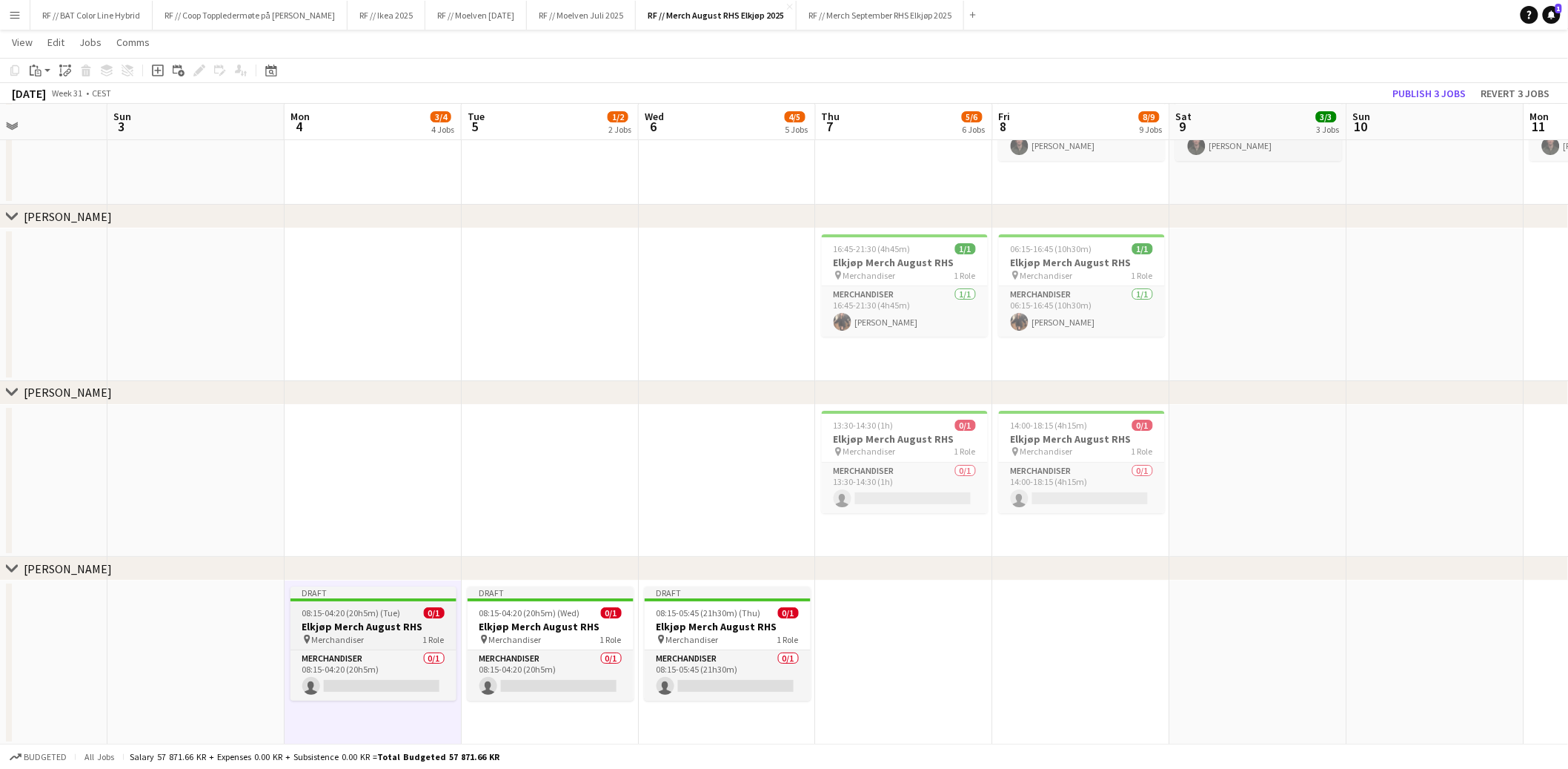
click at [370, 608] on span "08:15-04:20 (20h5m) (Tue)" at bounding box center [351, 613] width 99 height 11
click at [201, 67] on icon at bounding box center [199, 70] width 8 height 8
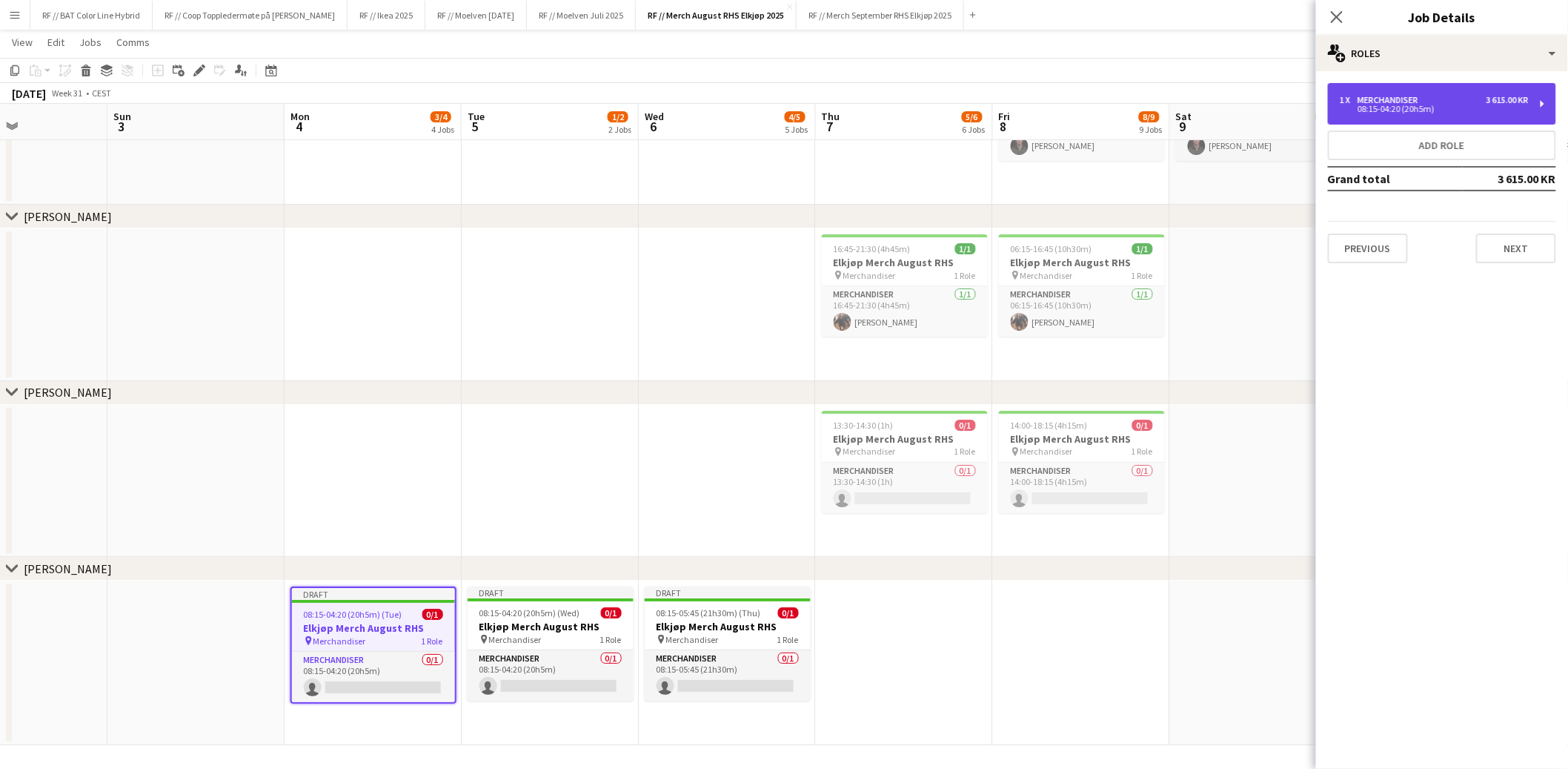
click at [1427, 121] on div "1 x Merchandiser 3 615.00 KR 08:15-04:20 (20h5m)" at bounding box center [1442, 104] width 228 height 42
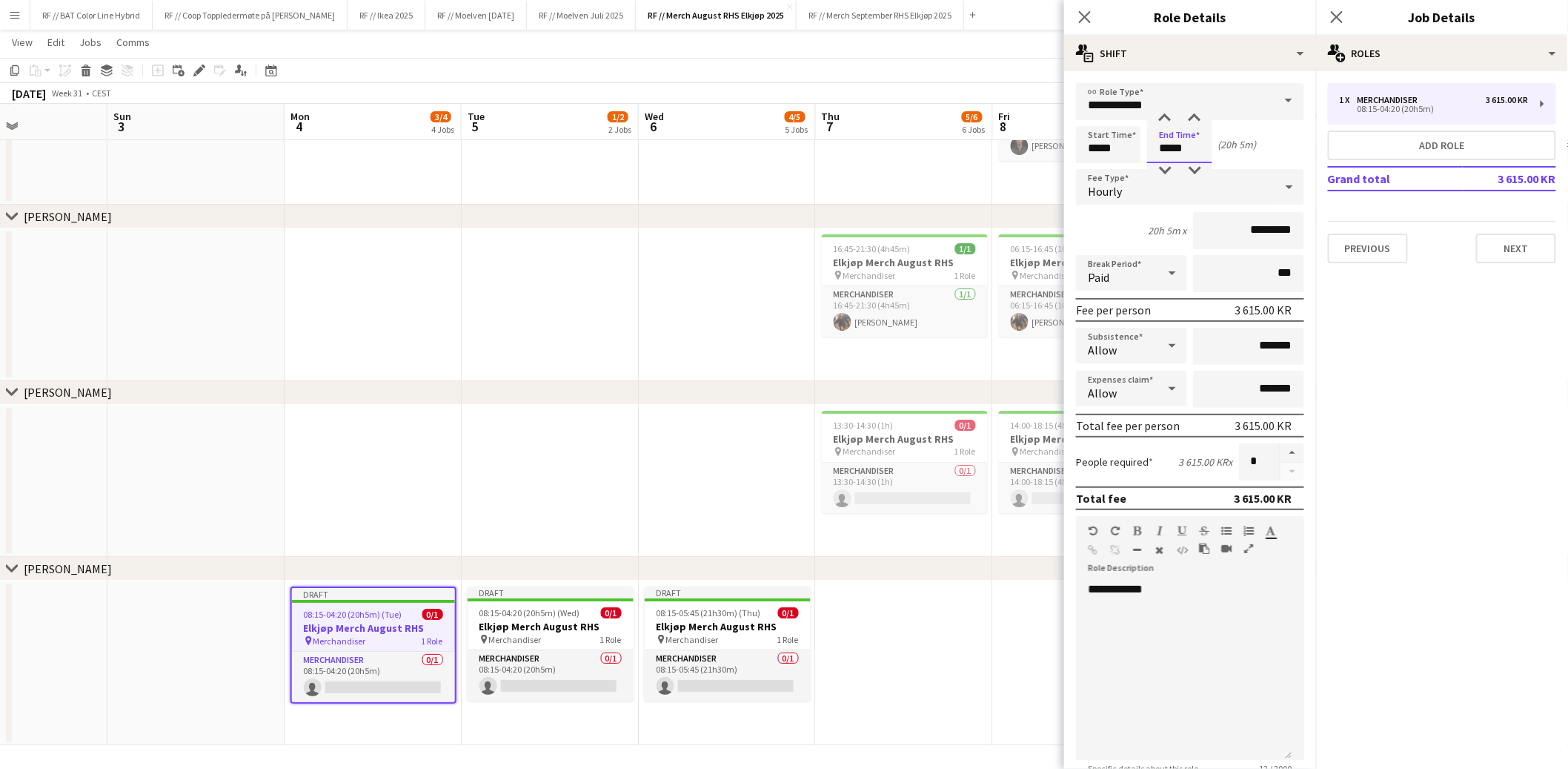
drag, startPoint x: 1172, startPoint y: 147, endPoint x: 1152, endPoint y: 145, distance: 20.1
click at [1152, 145] on input "*****" at bounding box center [1179, 145] width 65 height 37
type input "*****"
click at [1105, 142] on input "*****" at bounding box center [1108, 145] width 65 height 37
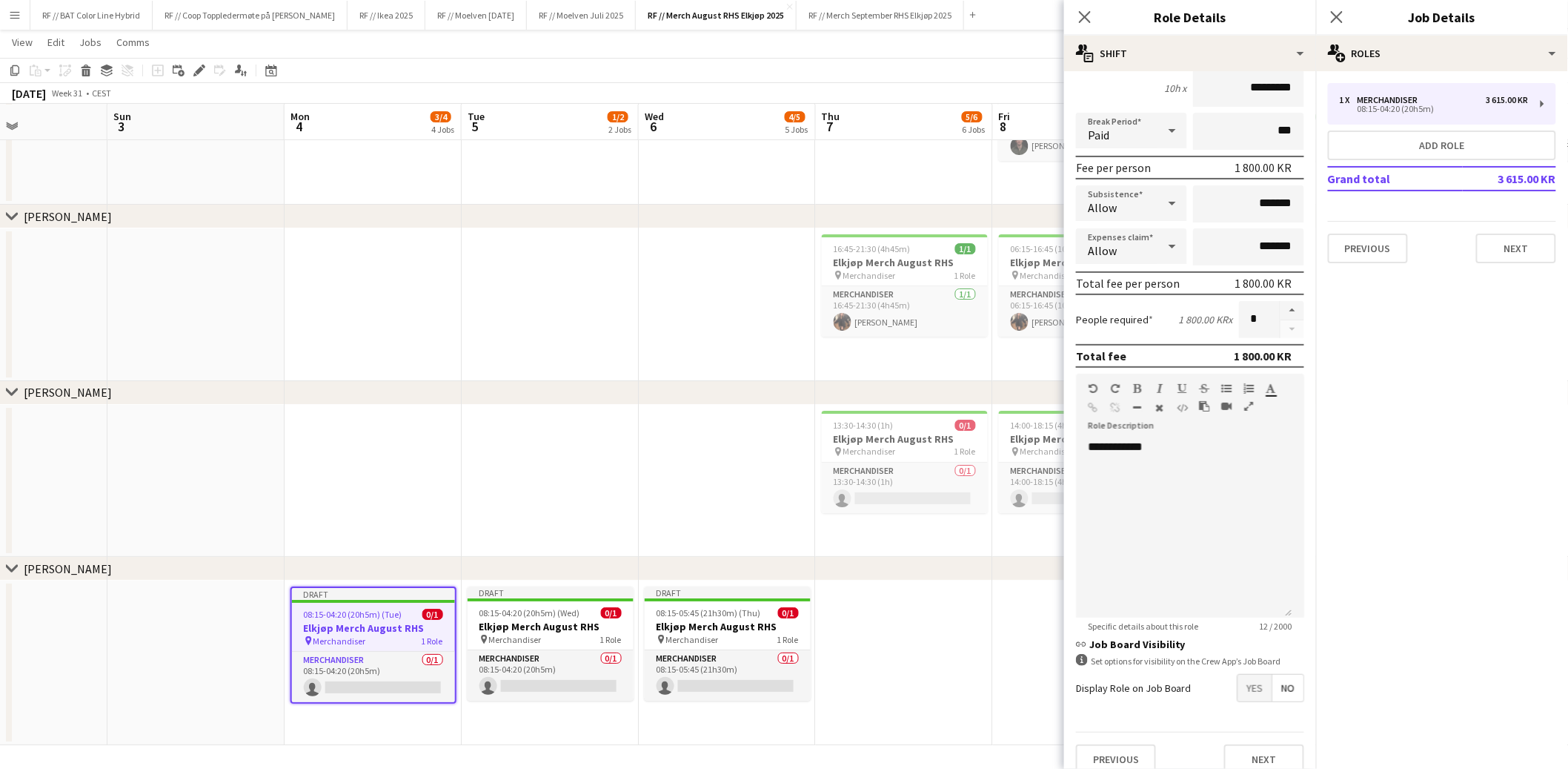
scroll to position [152, 0]
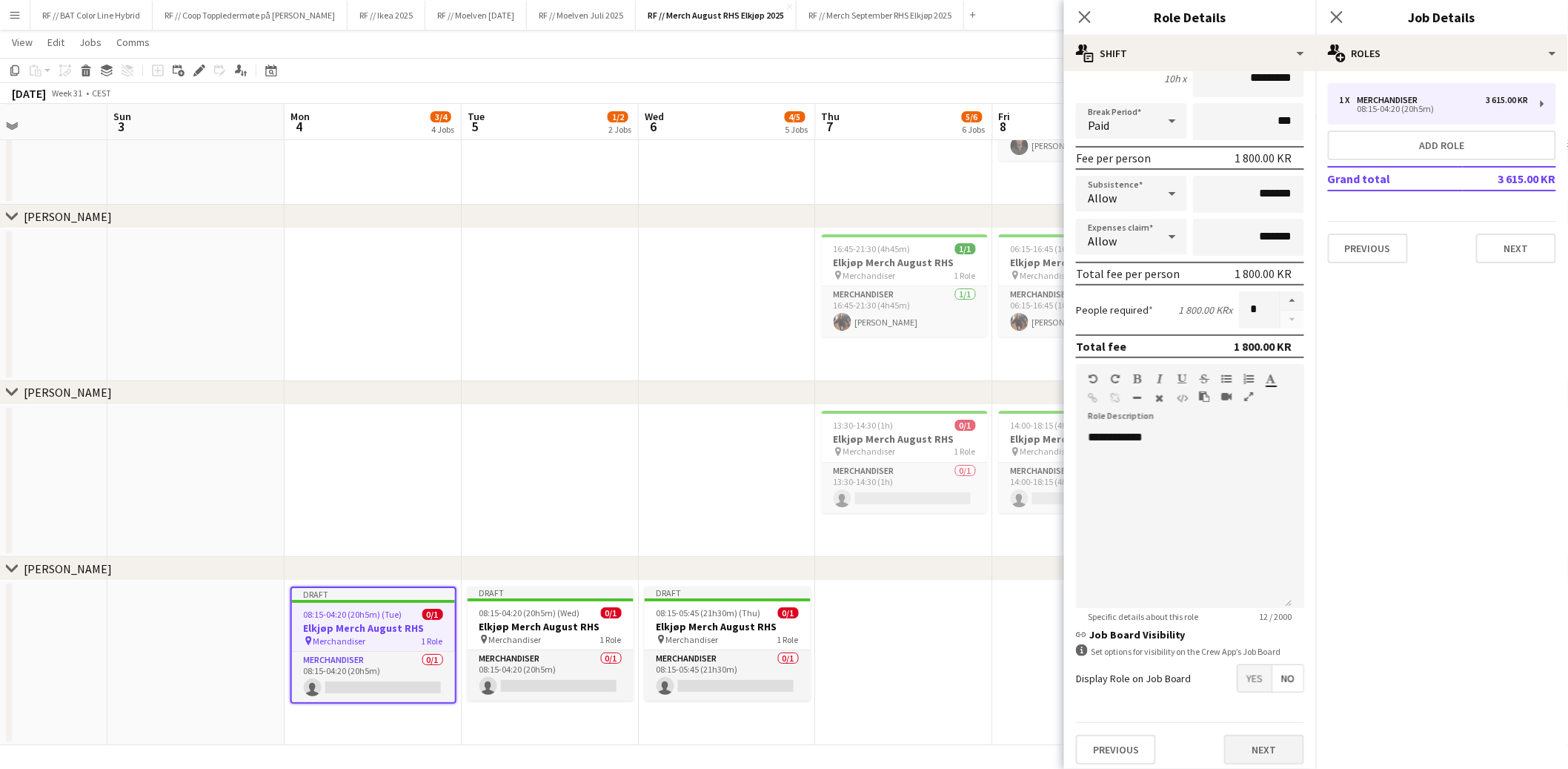
type input "*****"
click at [1240, 738] on button "Next" at bounding box center [1264, 750] width 80 height 30
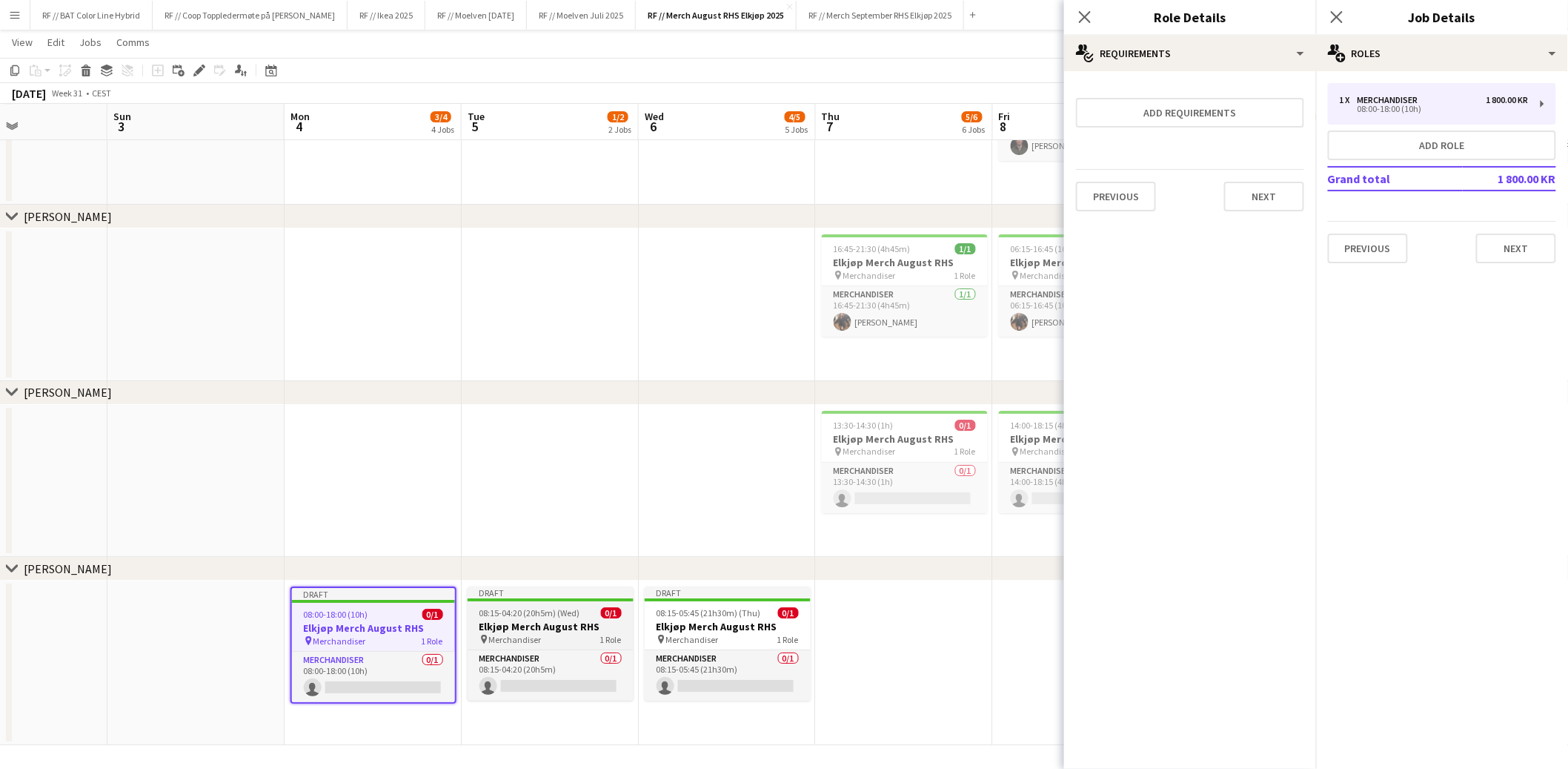
click at [533, 632] on app-job-card "Draft 08:15-04:20 (20h5m) (Wed) 0/1 Elkjøp Merch August RHS pin Merchandiser 1 …" at bounding box center [550, 643] width 166 height 114
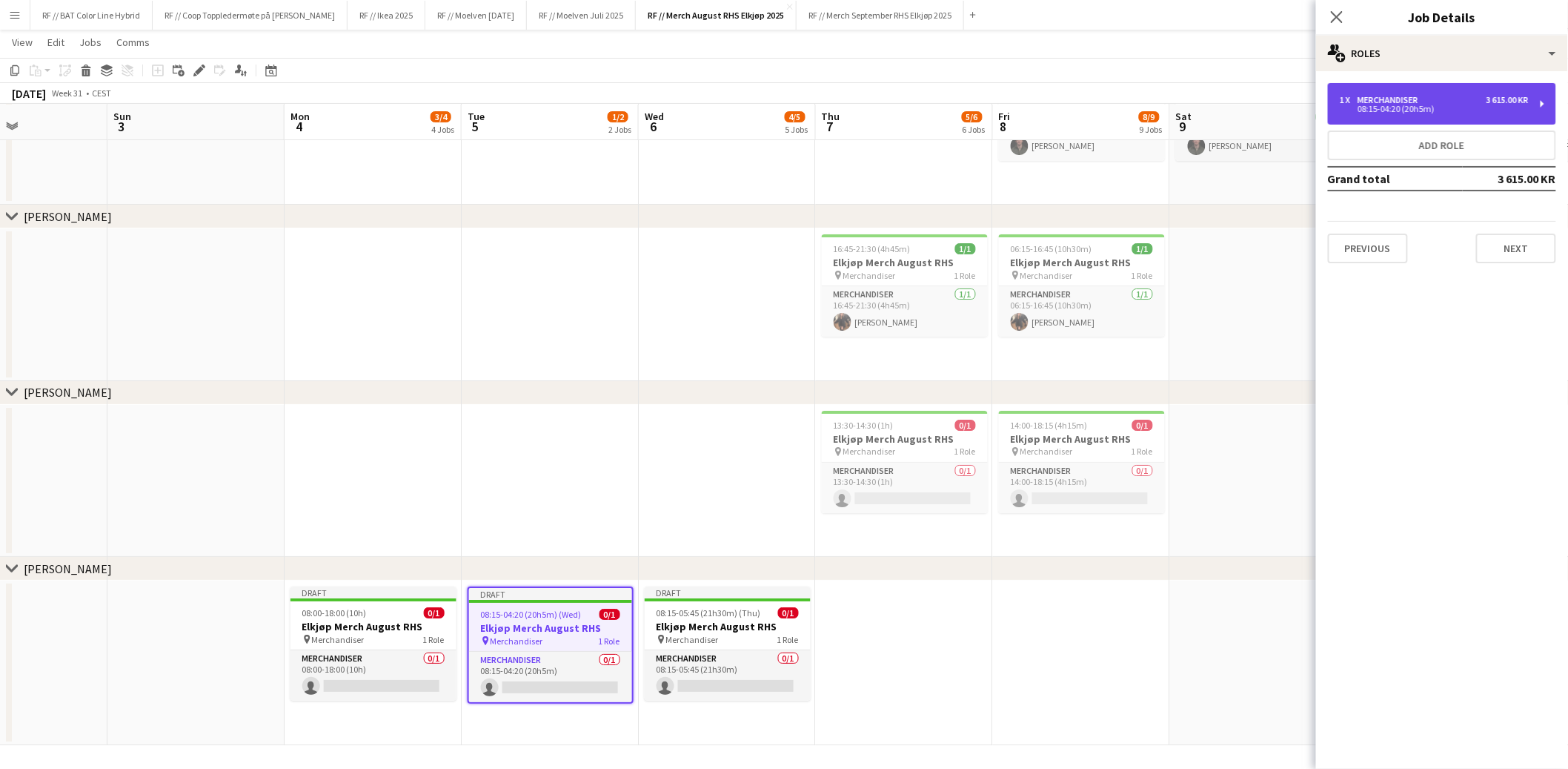
click at [1401, 102] on div "Merchandiser" at bounding box center [1391, 100] width 67 height 10
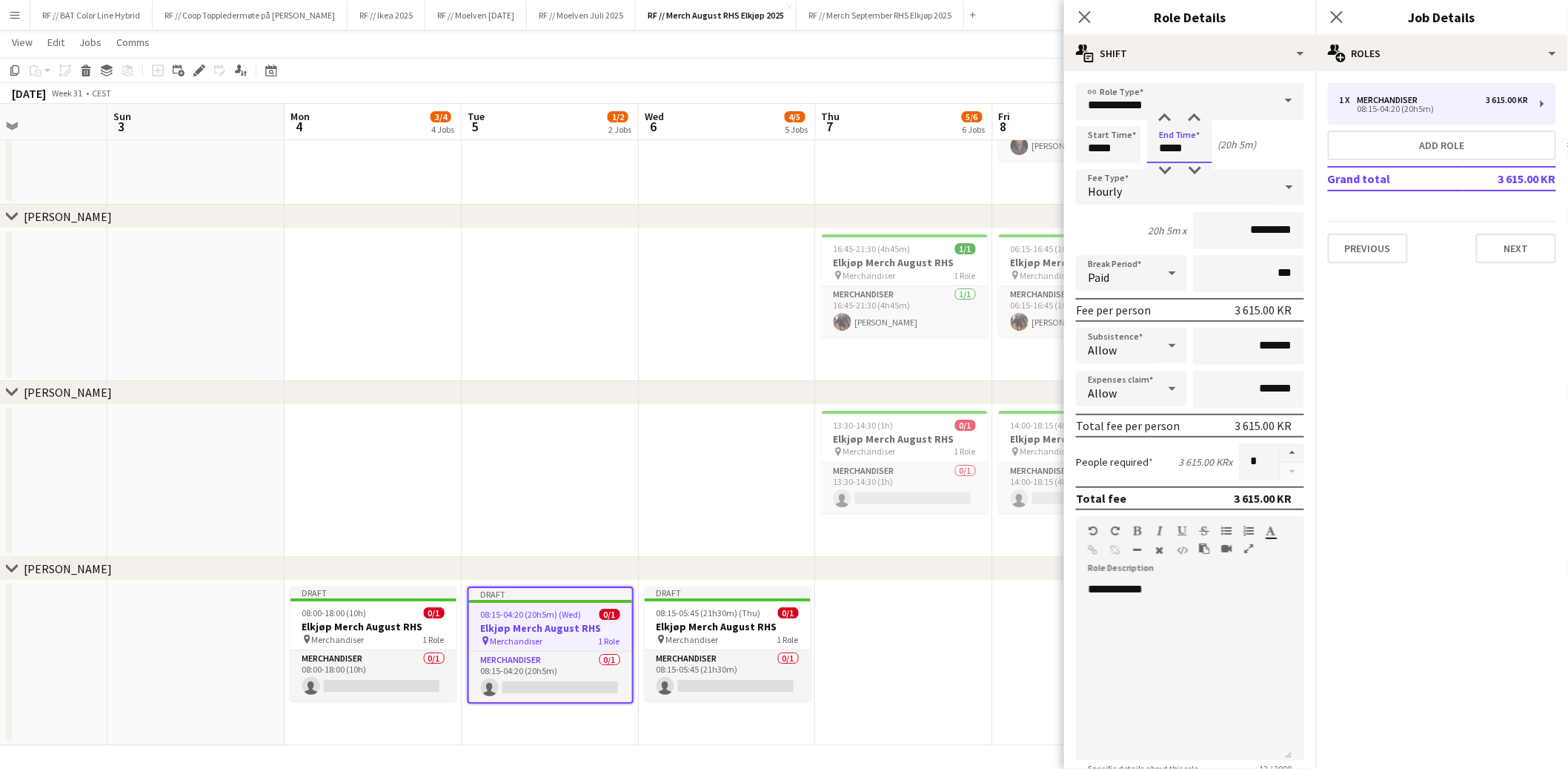
drag, startPoint x: 1169, startPoint y: 147, endPoint x: 1157, endPoint y: 142, distance: 13.0
click at [1157, 143] on input "*****" at bounding box center [1179, 145] width 65 height 37
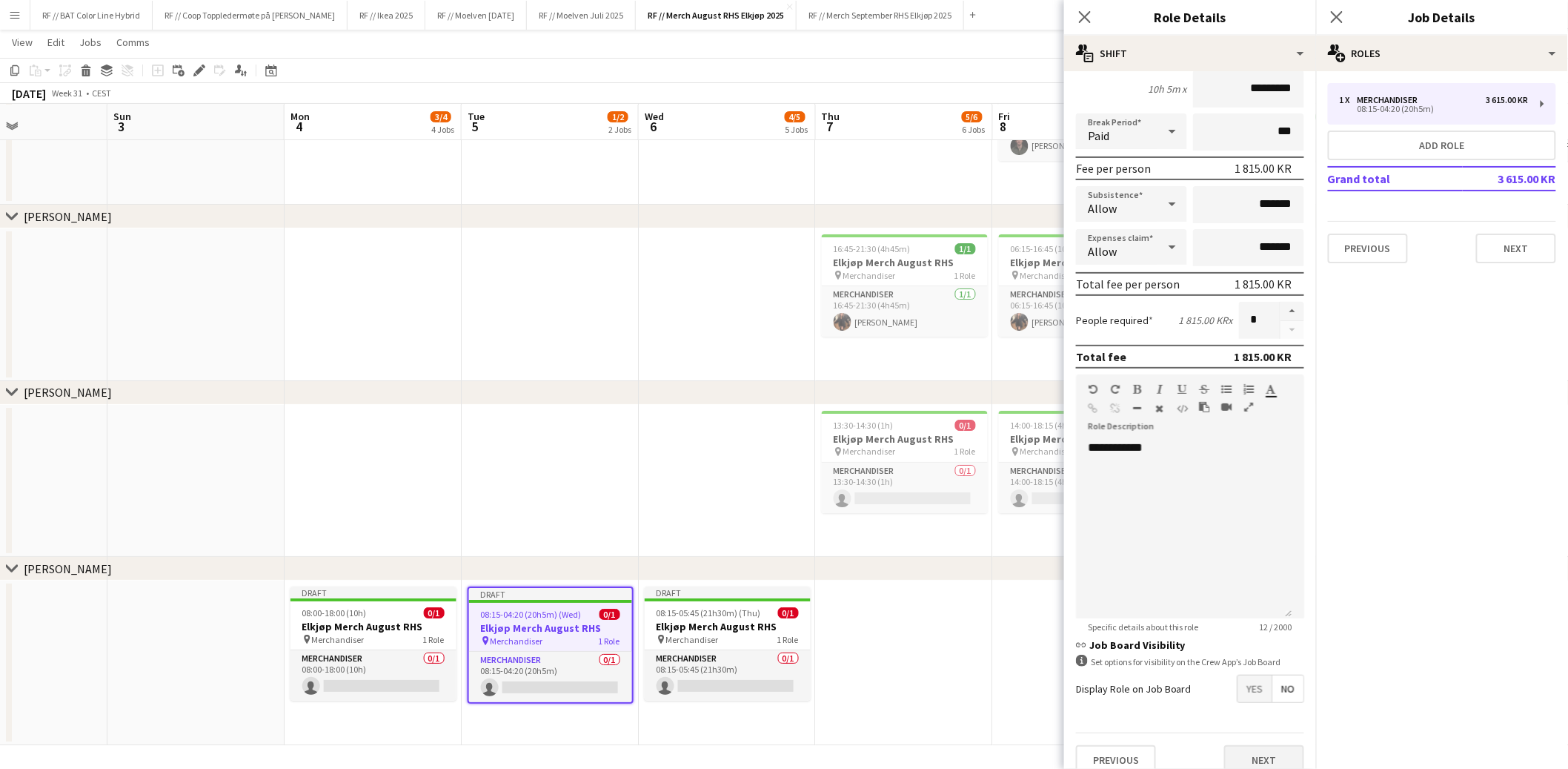
scroll to position [152, 0]
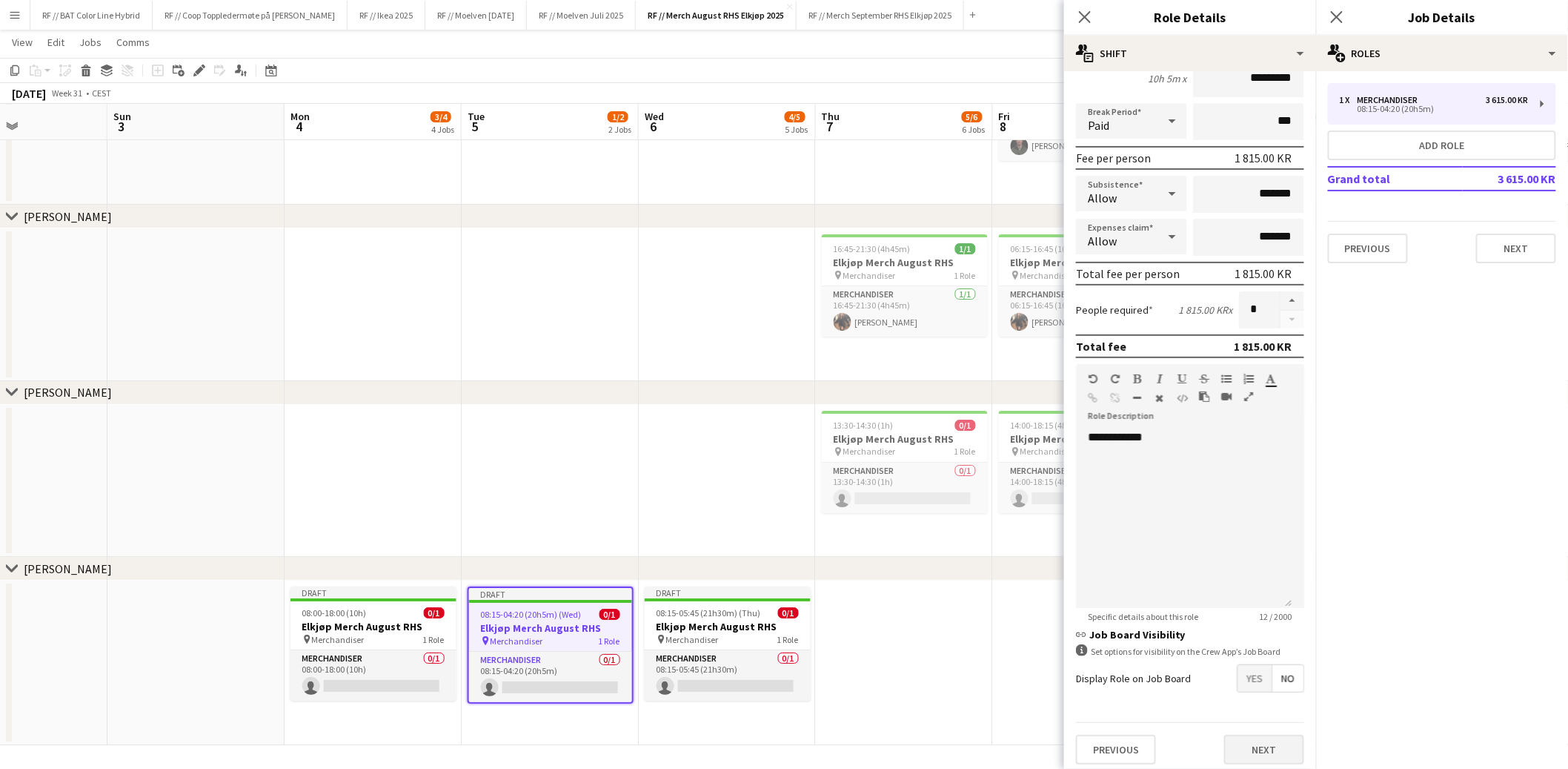
type input "*****"
click at [1253, 745] on button "Next" at bounding box center [1264, 750] width 80 height 30
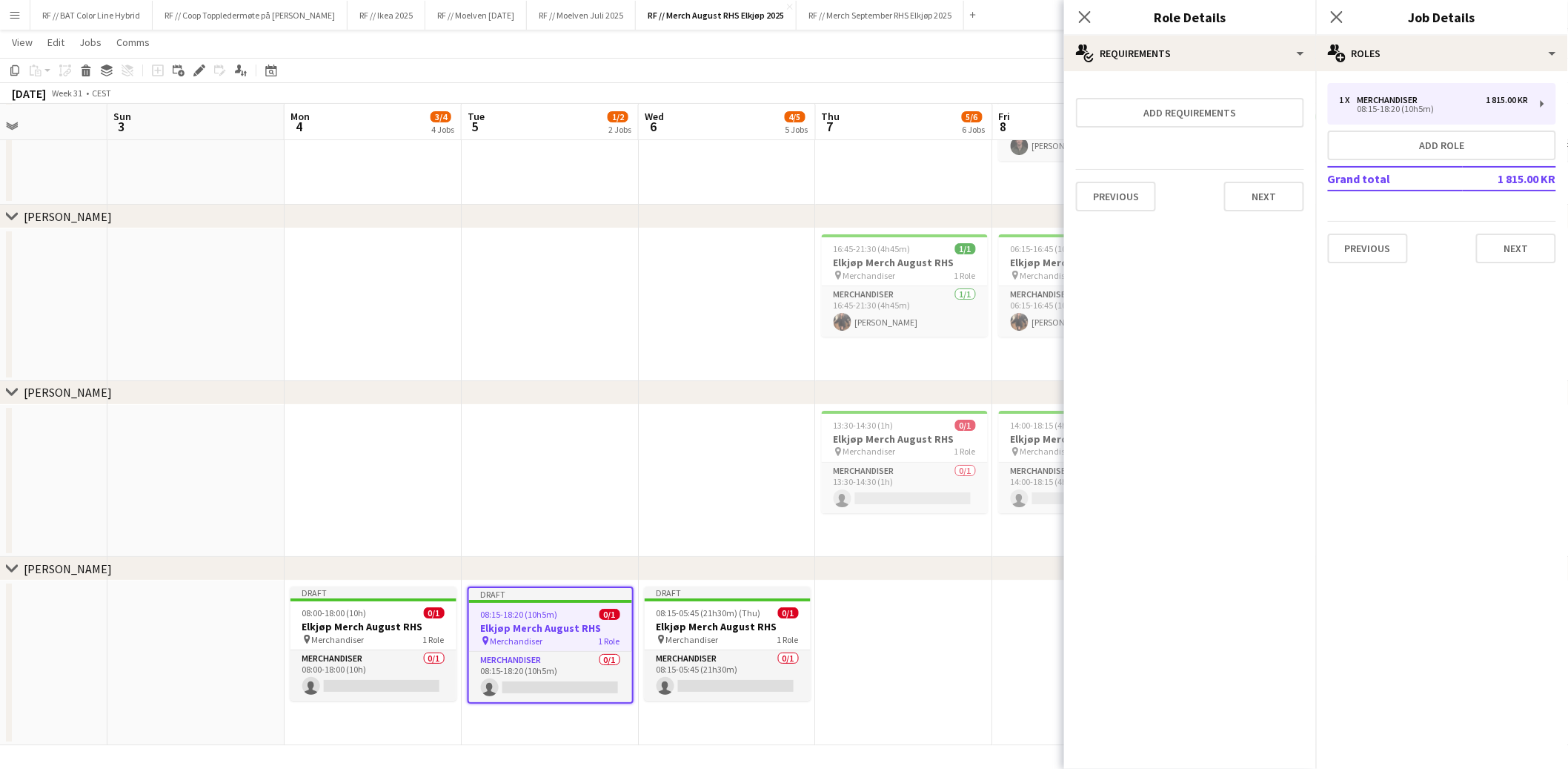
scroll to position [0, 0]
click at [906, 625] on app-date-cell at bounding box center [904, 663] width 177 height 165
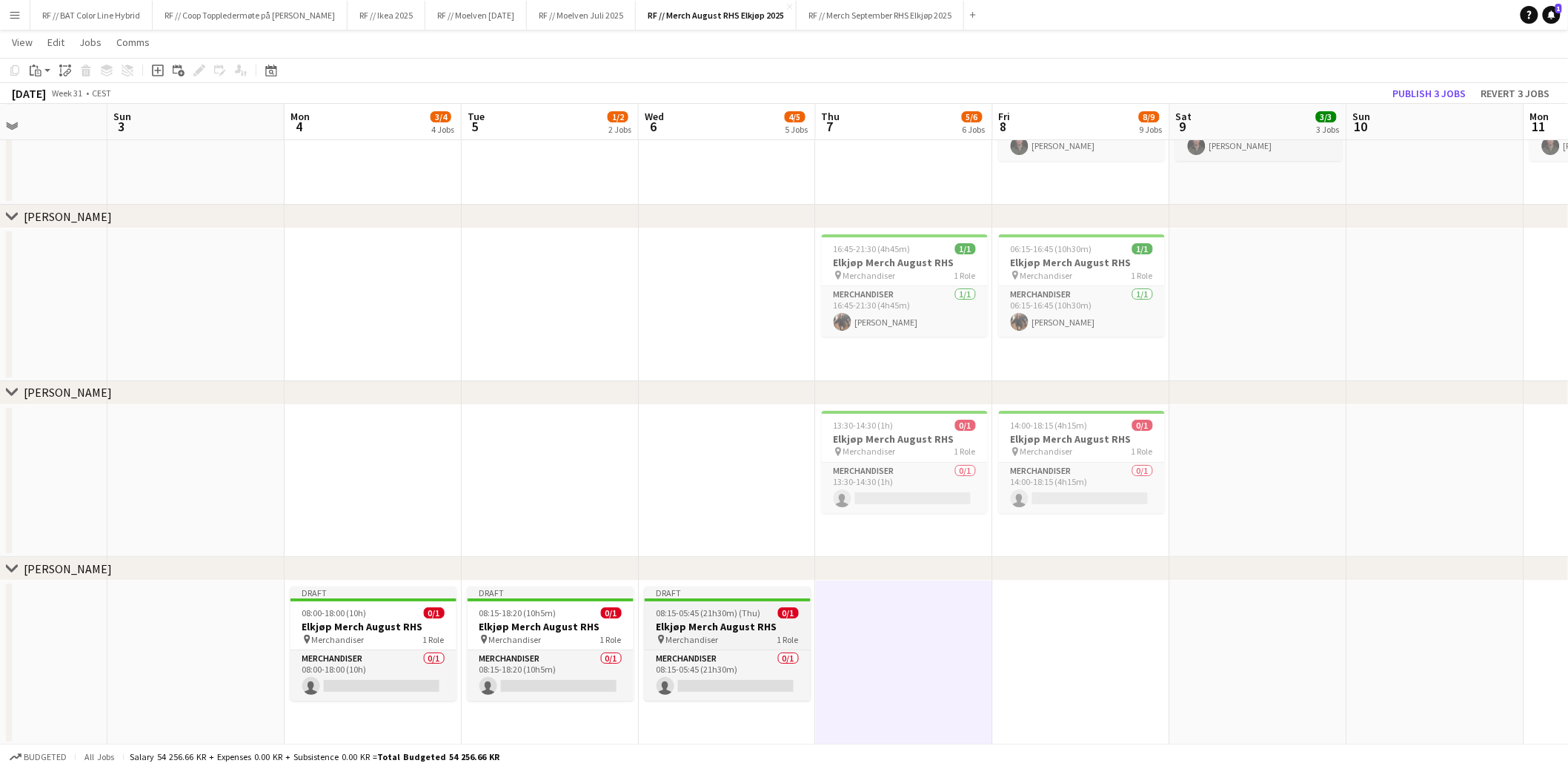
click at [714, 620] on h3 "Elkjøp Merch August RHS" at bounding box center [728, 627] width 166 height 13
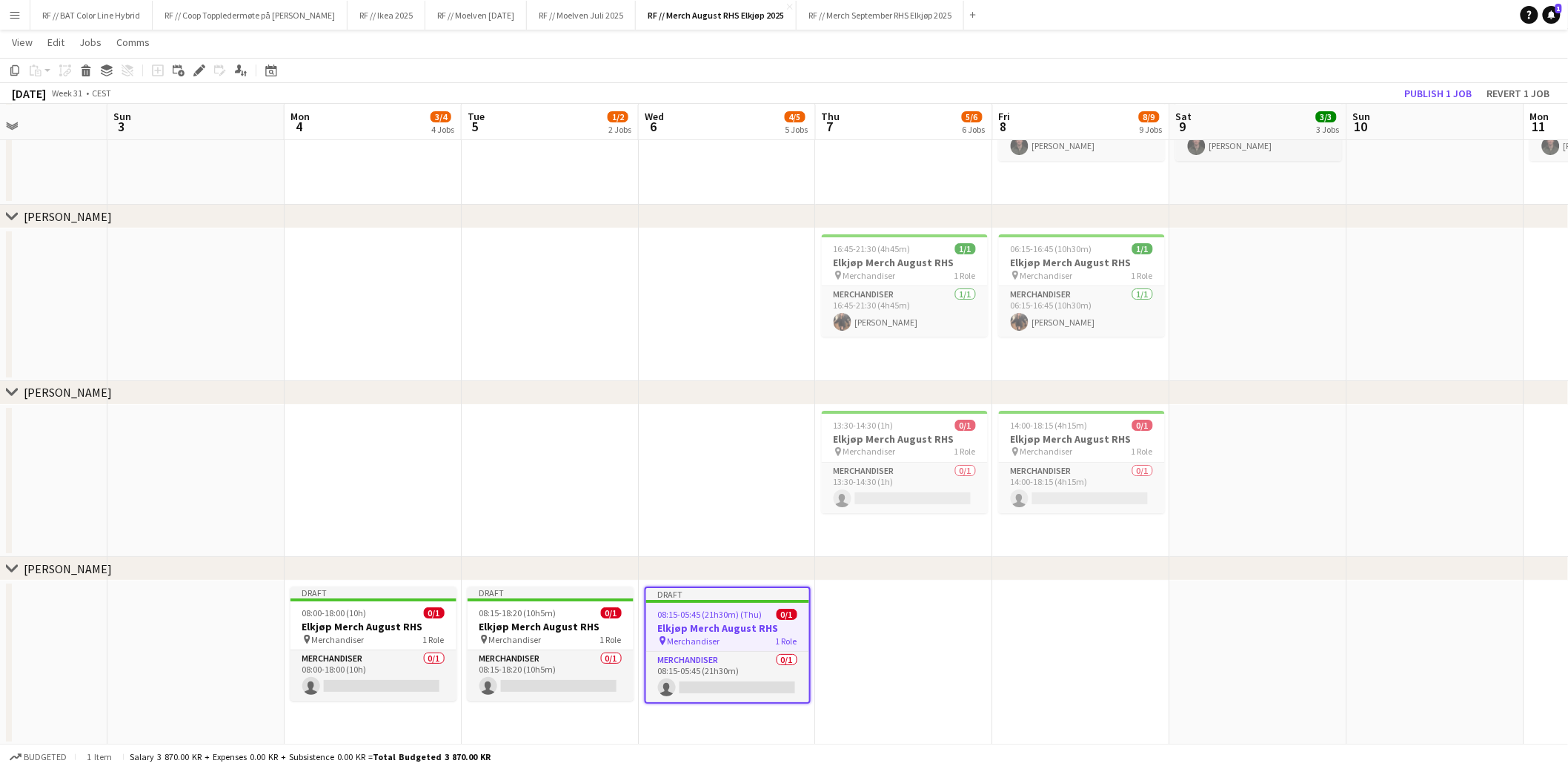
click at [905, 620] on app-date-cell at bounding box center [904, 663] width 177 height 165
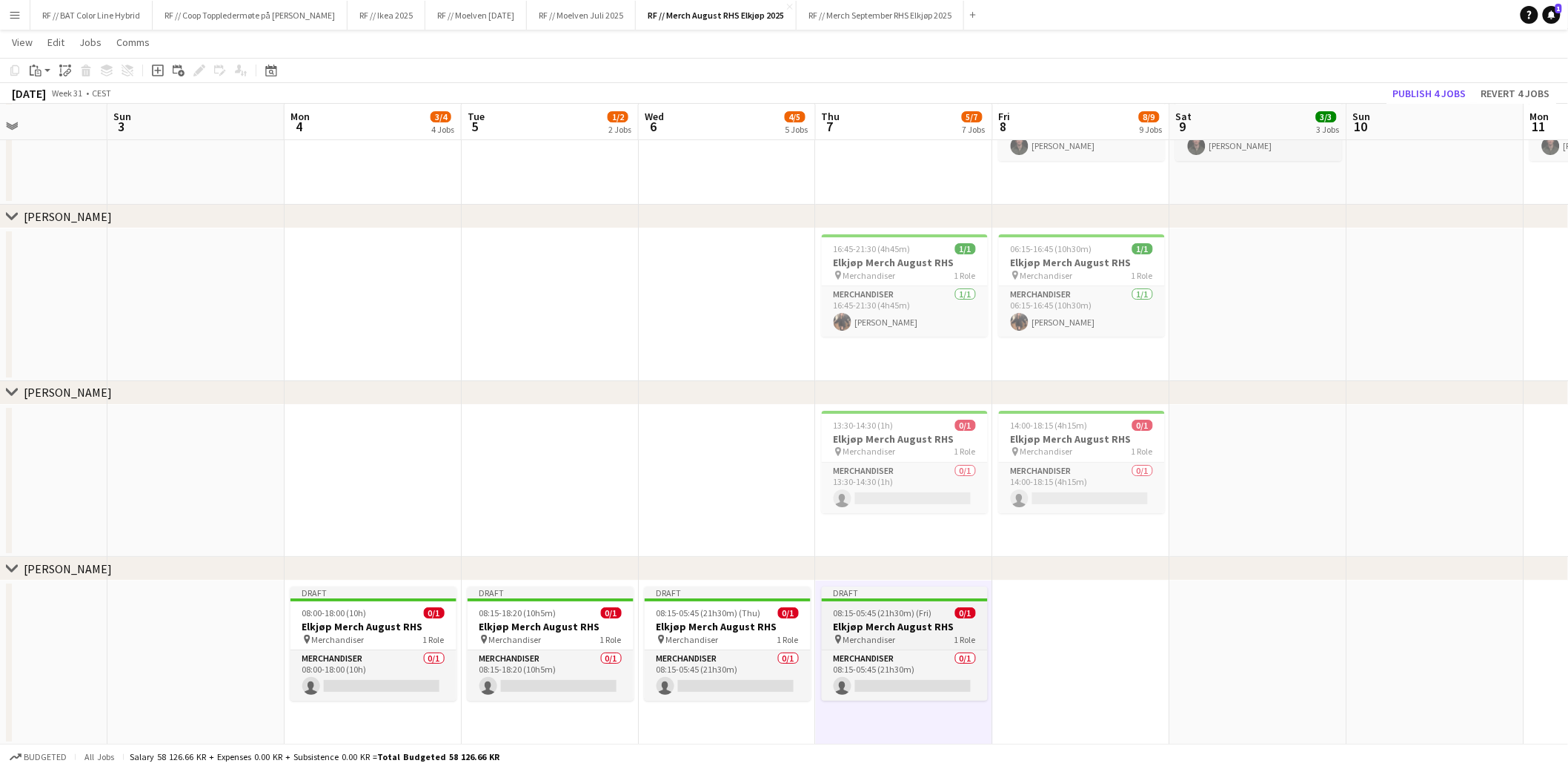
click at [891, 620] on h3 "Elkjøp Merch August RHS" at bounding box center [905, 627] width 166 height 13
click at [197, 65] on icon "Edit" at bounding box center [200, 70] width 12 height 12
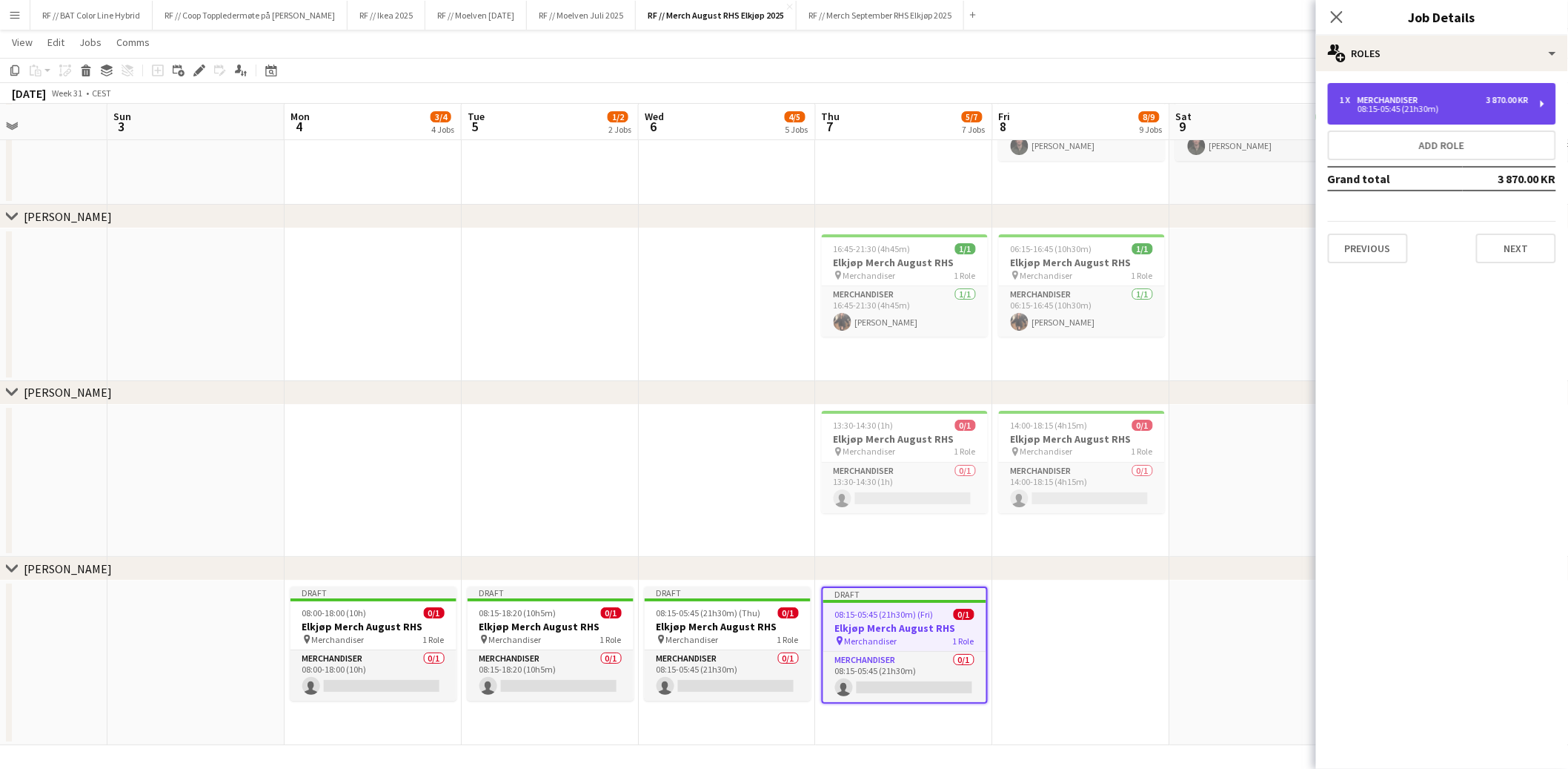
click at [1436, 111] on div "08:15-05:45 (21h30m)" at bounding box center [1434, 109] width 189 height 7
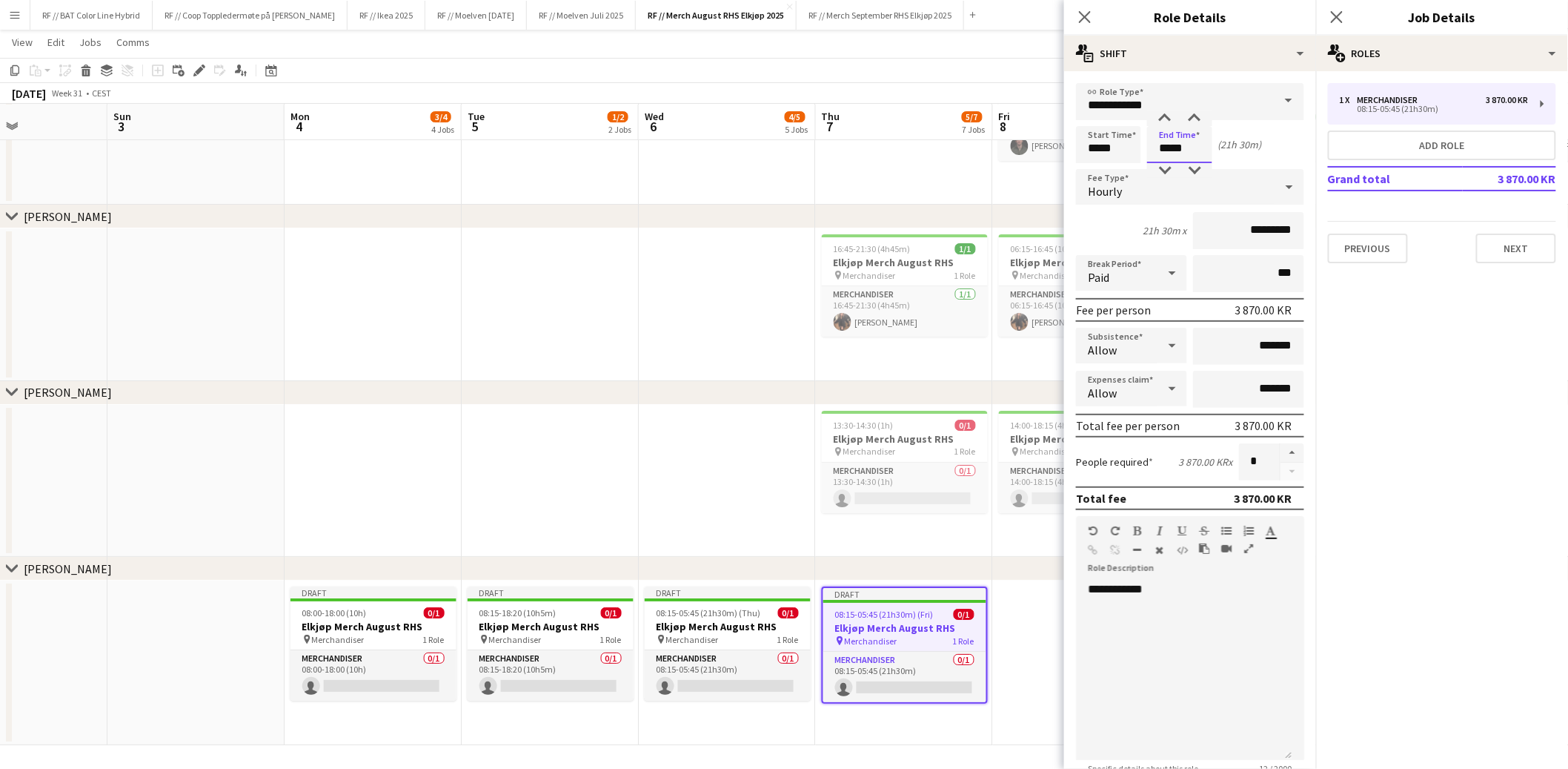
drag, startPoint x: 1169, startPoint y: 146, endPoint x: 1155, endPoint y: 144, distance: 14.1
click at [1155, 144] on input "*****" at bounding box center [1179, 145] width 65 height 37
click at [1177, 145] on input "*****" at bounding box center [1179, 145] width 65 height 37
type input "*****"
click at [1027, 622] on app-date-cell at bounding box center [1081, 663] width 177 height 165
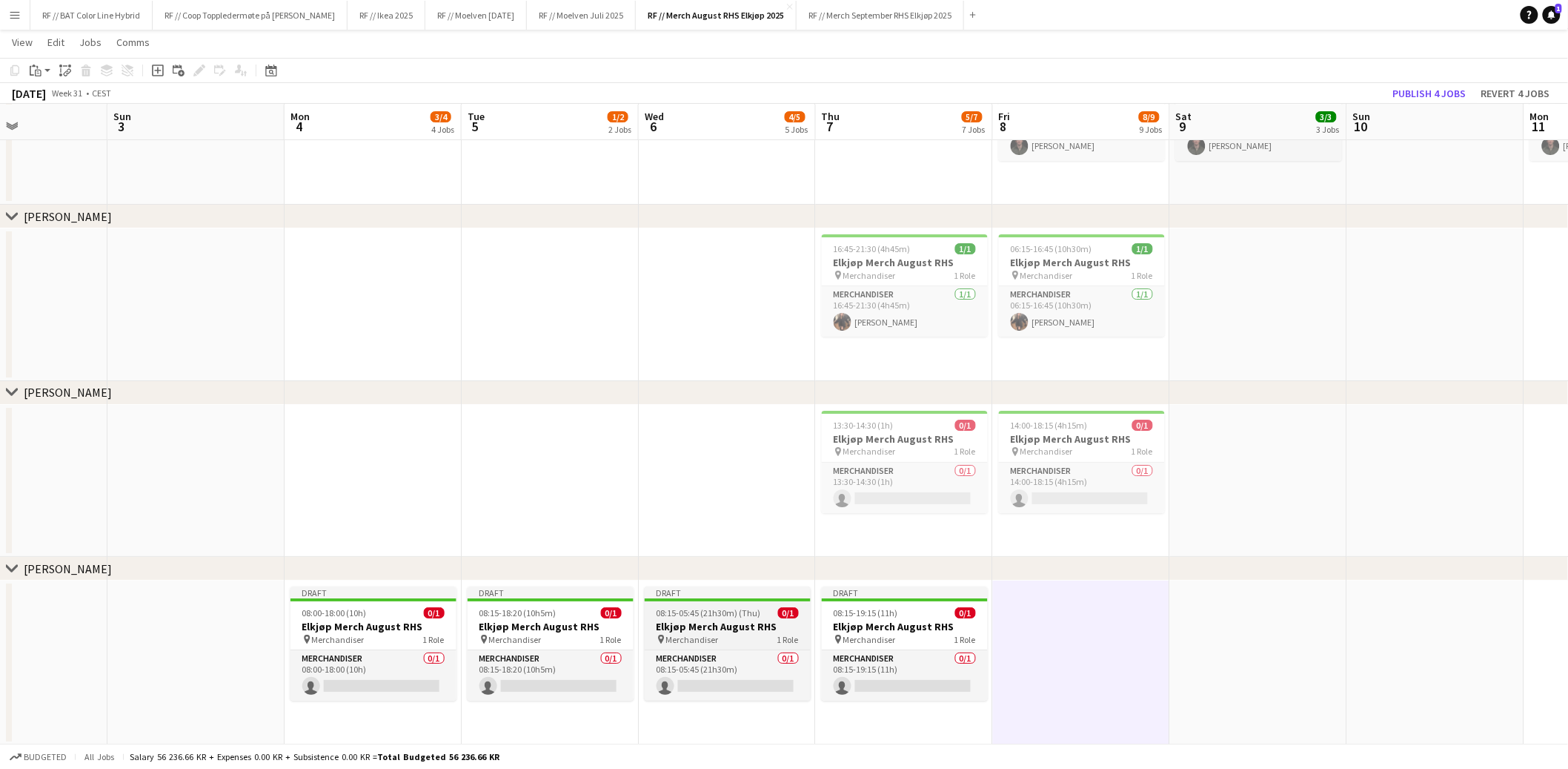
click at [734, 621] on h3 "Elkjøp Merch August RHS" at bounding box center [728, 627] width 166 height 13
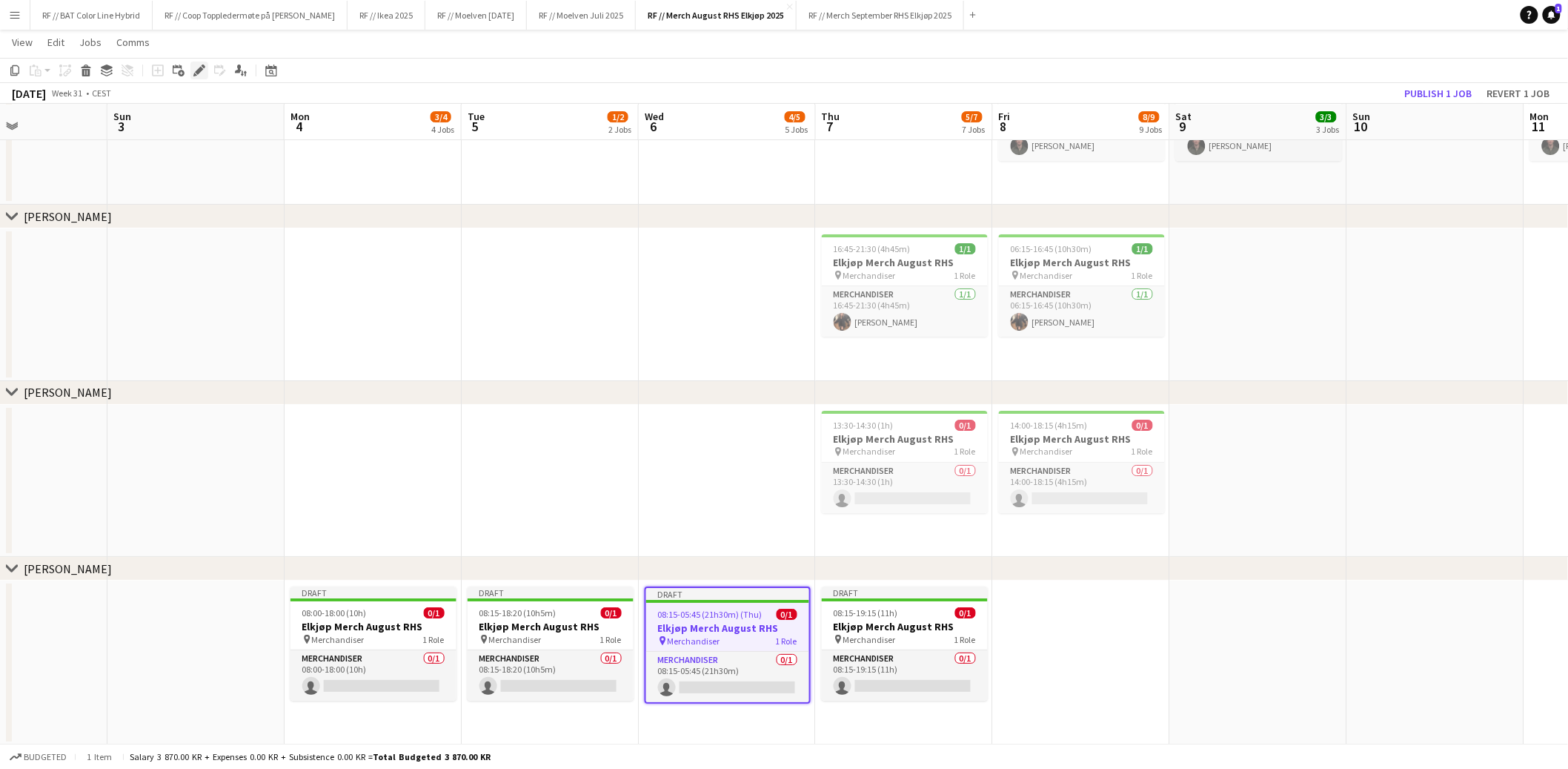
click at [197, 61] on div "Edit" at bounding box center [200, 70] width 18 height 18
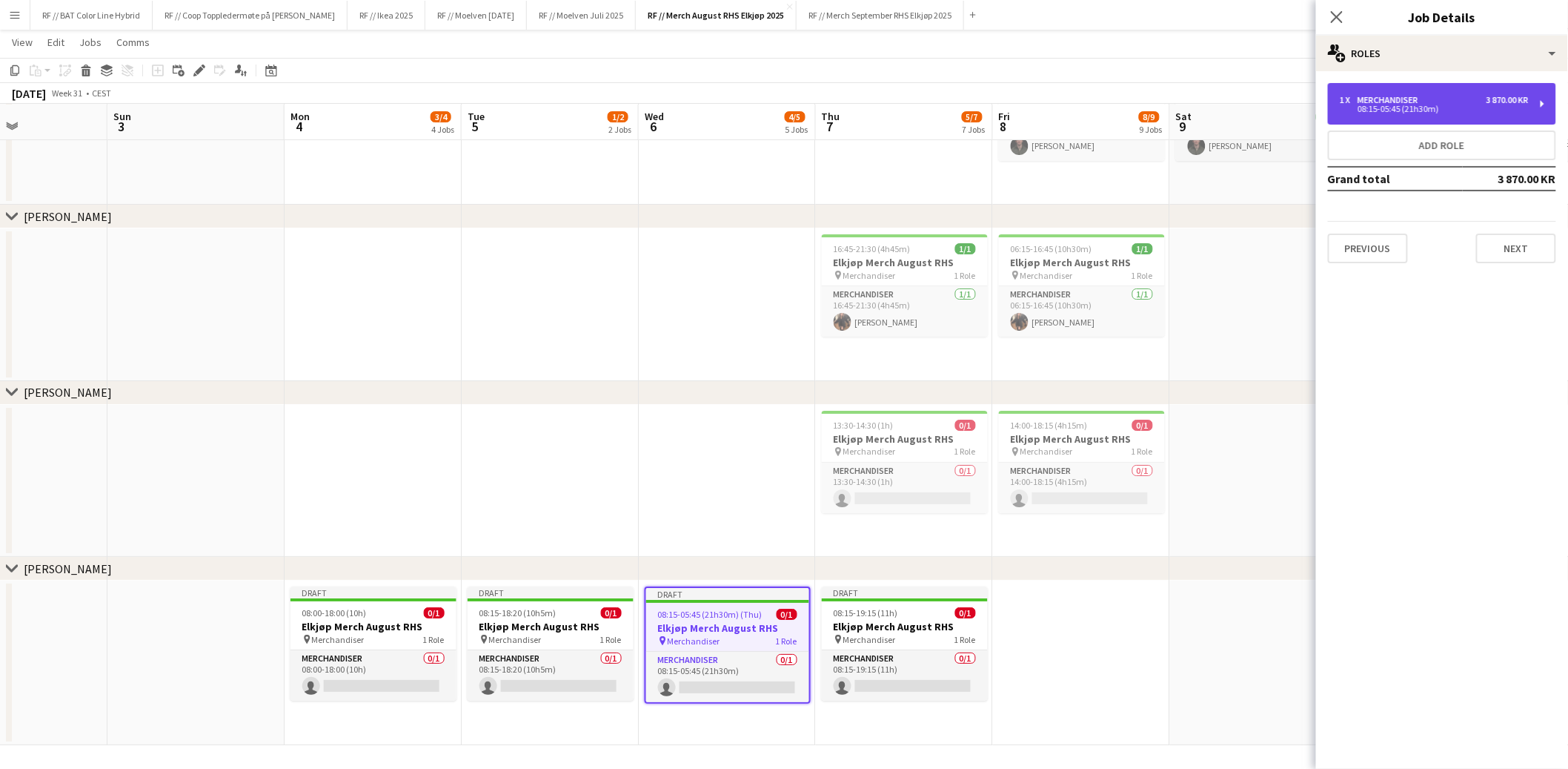
click at [1433, 100] on div "1 x Merchandiser 3 870.00 KR" at bounding box center [1434, 100] width 189 height 10
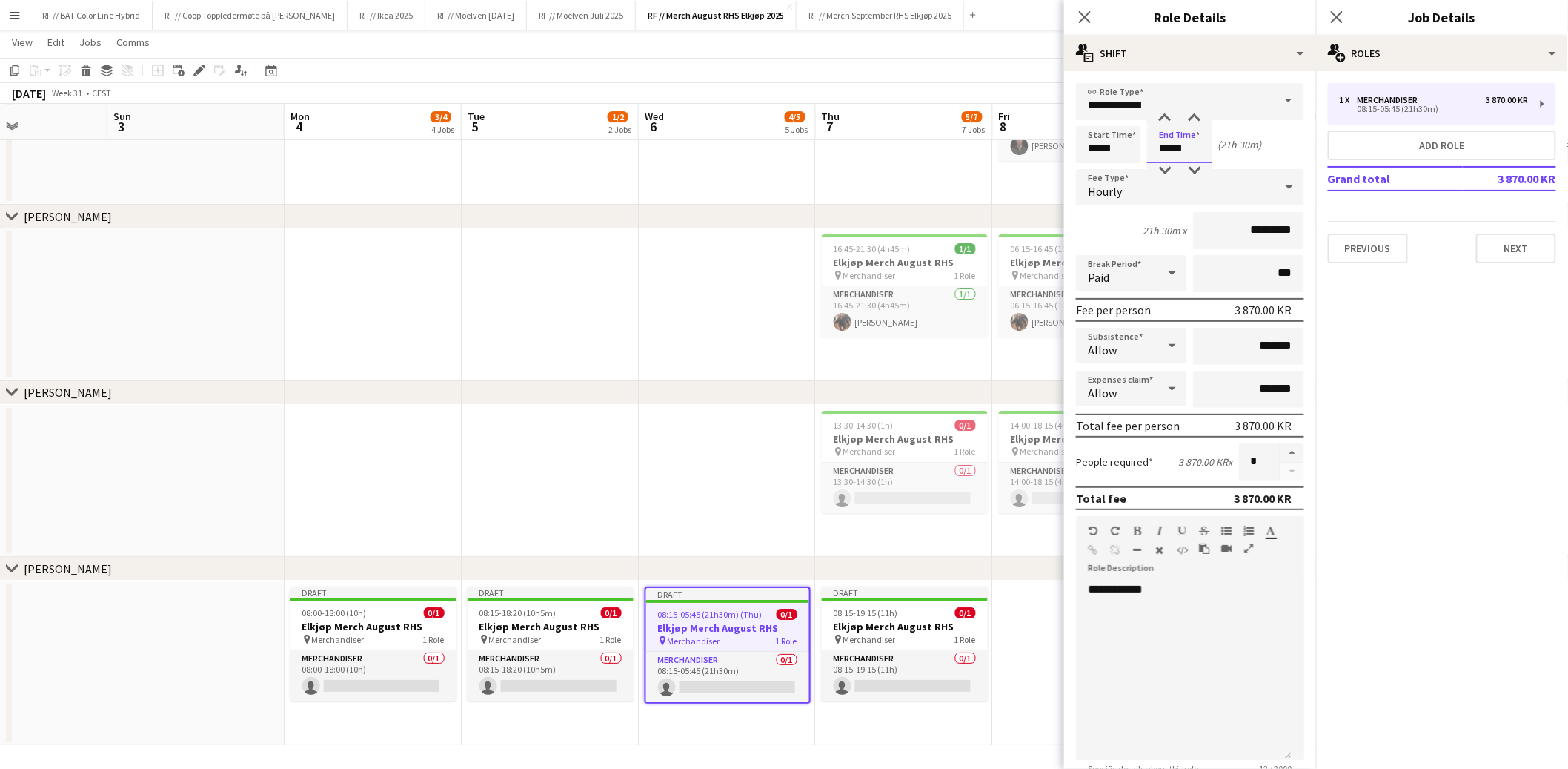
drag, startPoint x: 1170, startPoint y: 145, endPoint x: 1152, endPoint y: 142, distance: 18.2
click at [1152, 142] on input "*****" at bounding box center [1179, 145] width 65 height 37
type input "*****"
click at [1030, 675] on app-date-cell at bounding box center [1081, 663] width 177 height 165
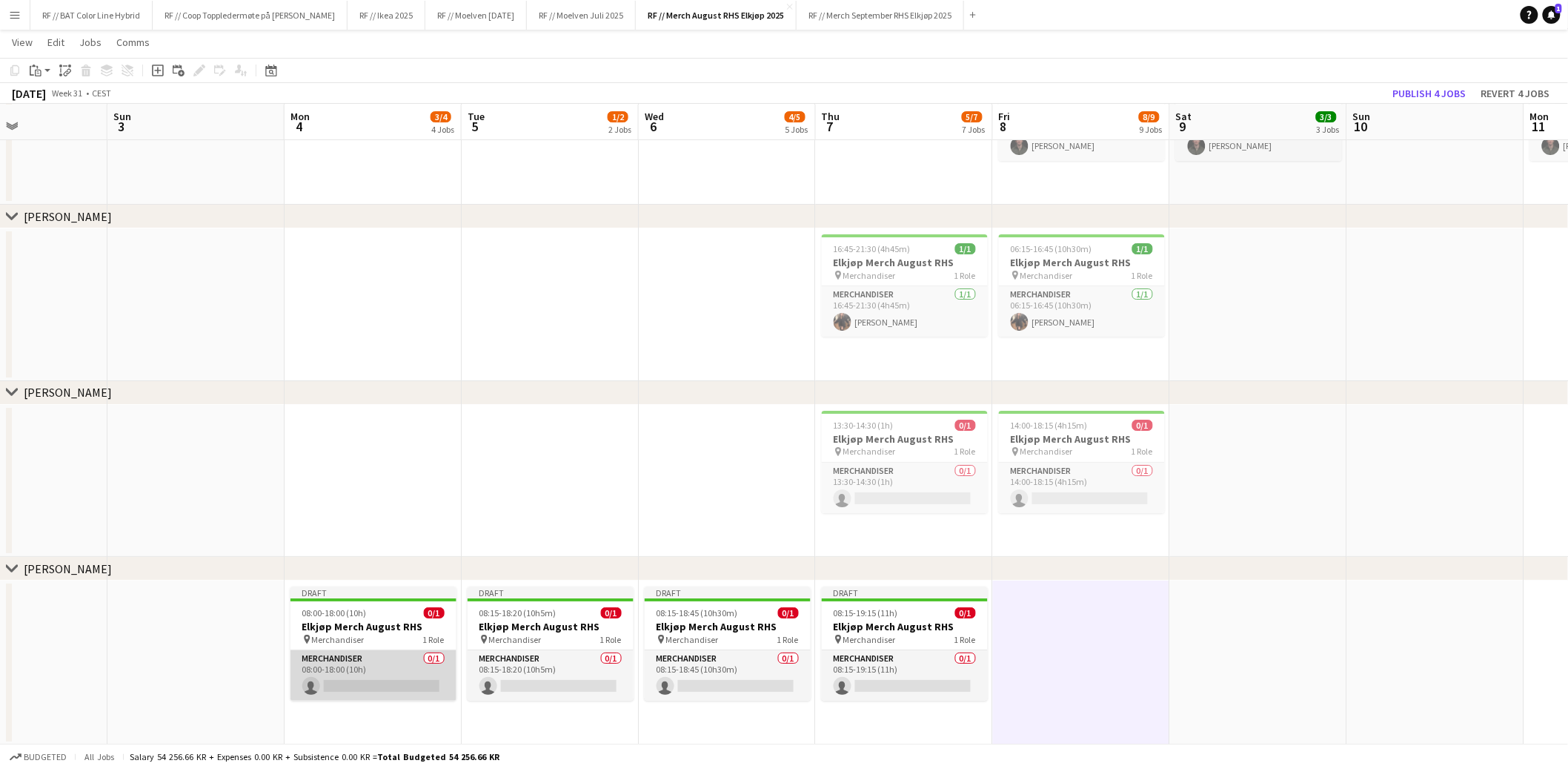
click at [372, 690] on app-card-role "Merchandiser 0/1 08:00-18:00 (10h) single-neutral-actions" at bounding box center [374, 675] width 166 height 50
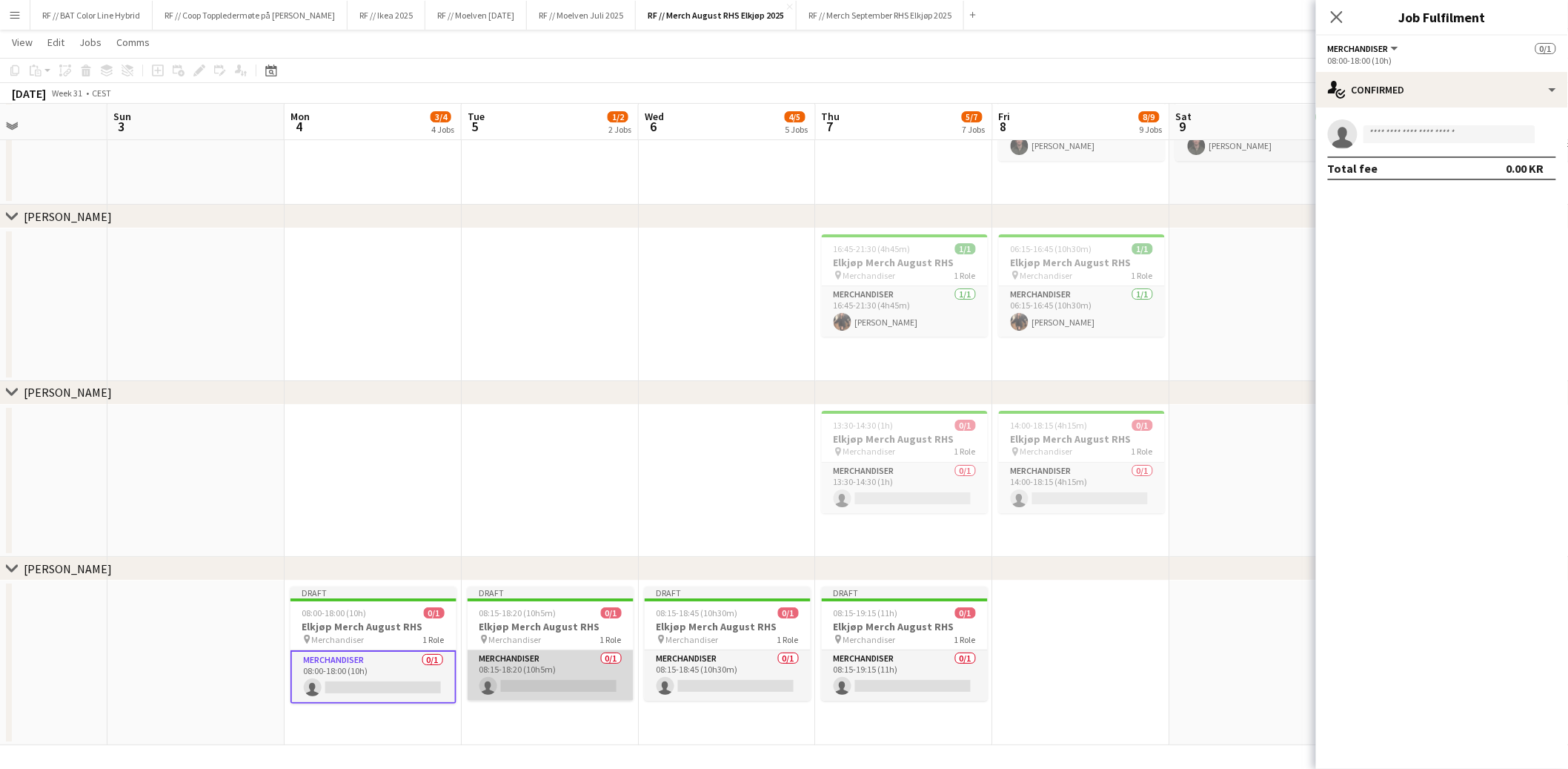
click at [568, 696] on app-card-role "Merchandiser 0/1 08:15-18:20 (10h5m) single-neutral-actions" at bounding box center [550, 675] width 166 height 50
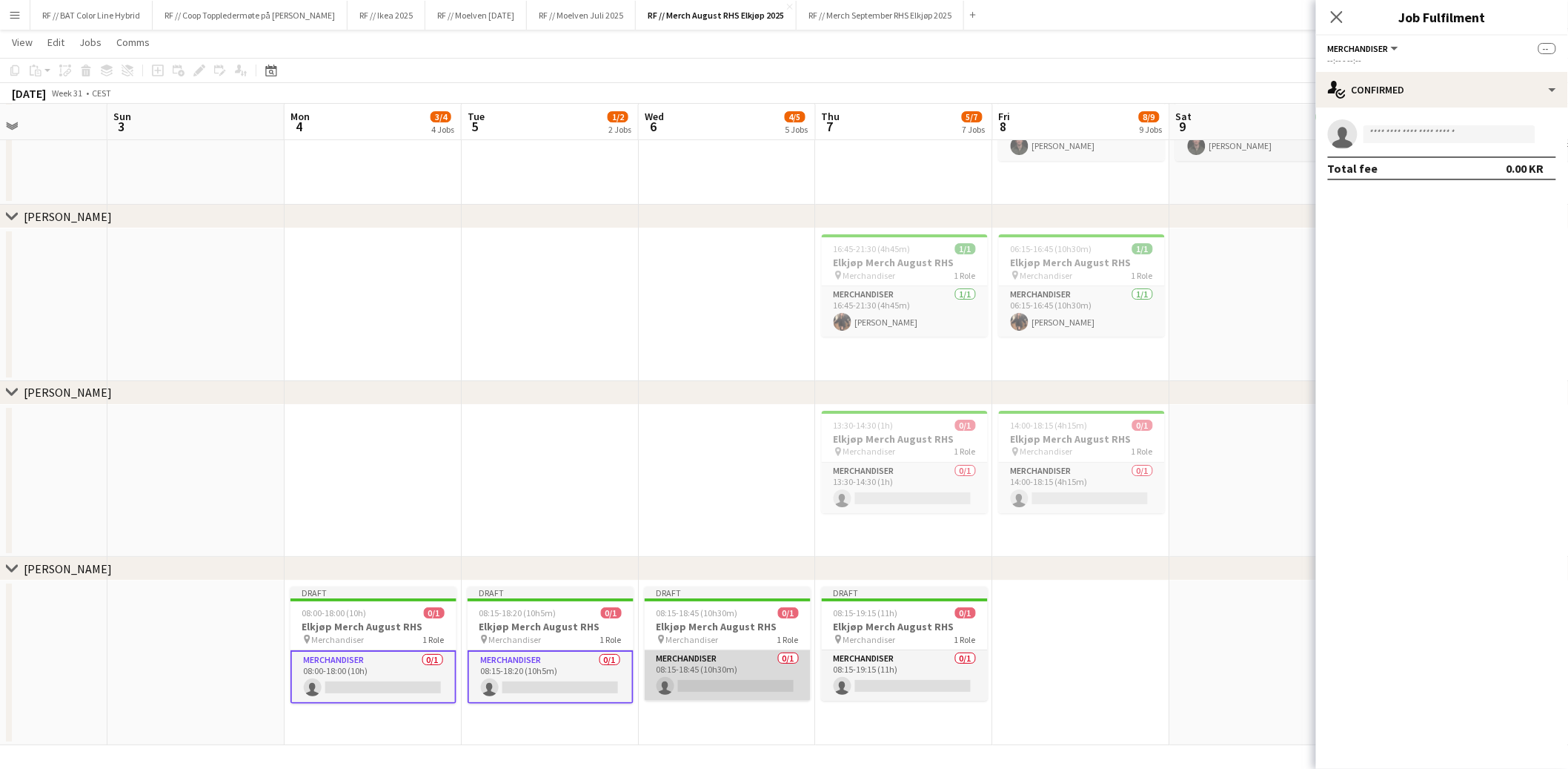
click at [734, 681] on app-card-role "Merchandiser 0/1 08:15-18:45 (10h30m) single-neutral-actions" at bounding box center [728, 675] width 166 height 50
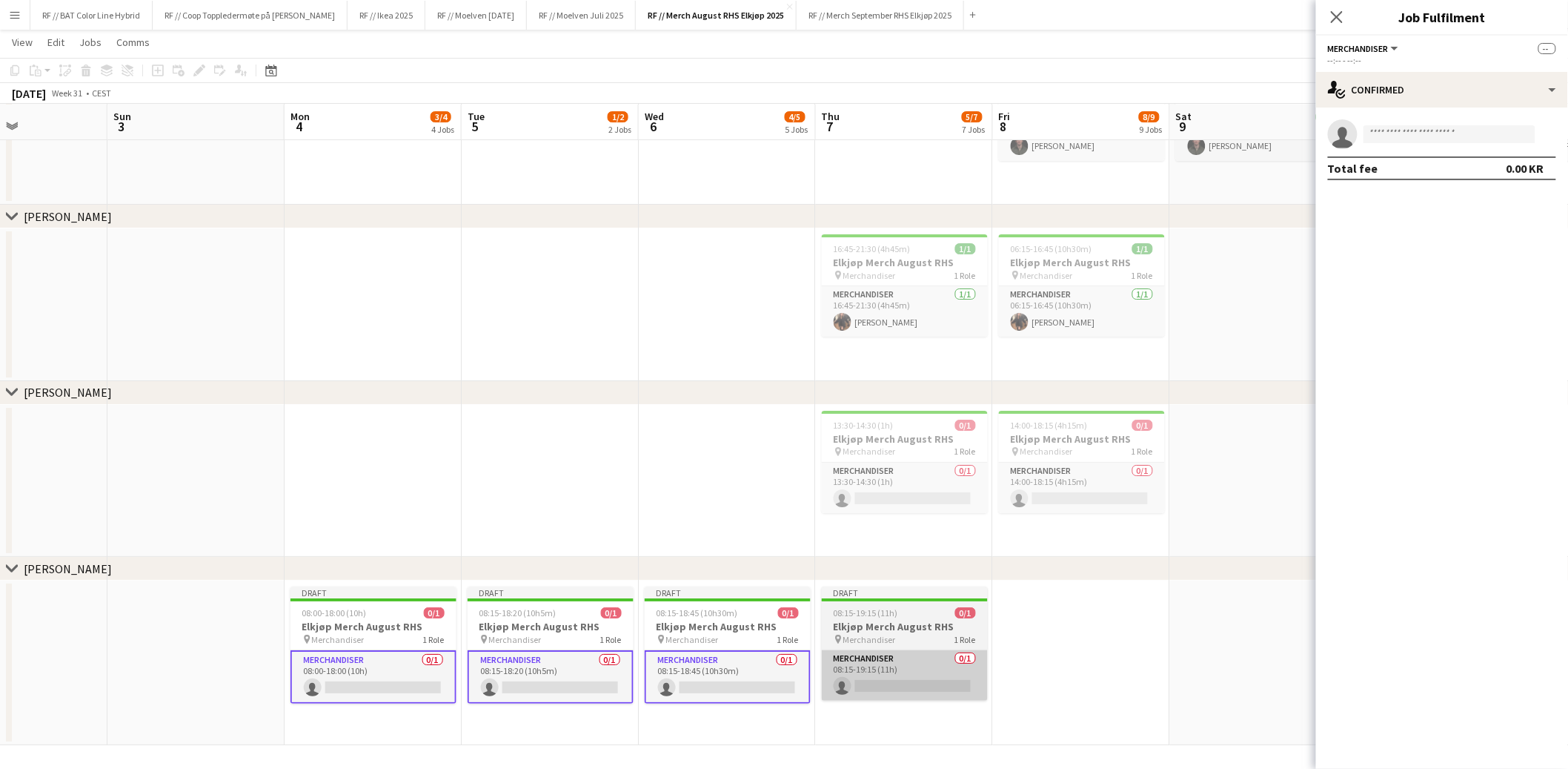
click at [885, 685] on app-card-role "Merchandiser 0/1 08:15-19:15 (11h) single-neutral-actions" at bounding box center [905, 675] width 166 height 50
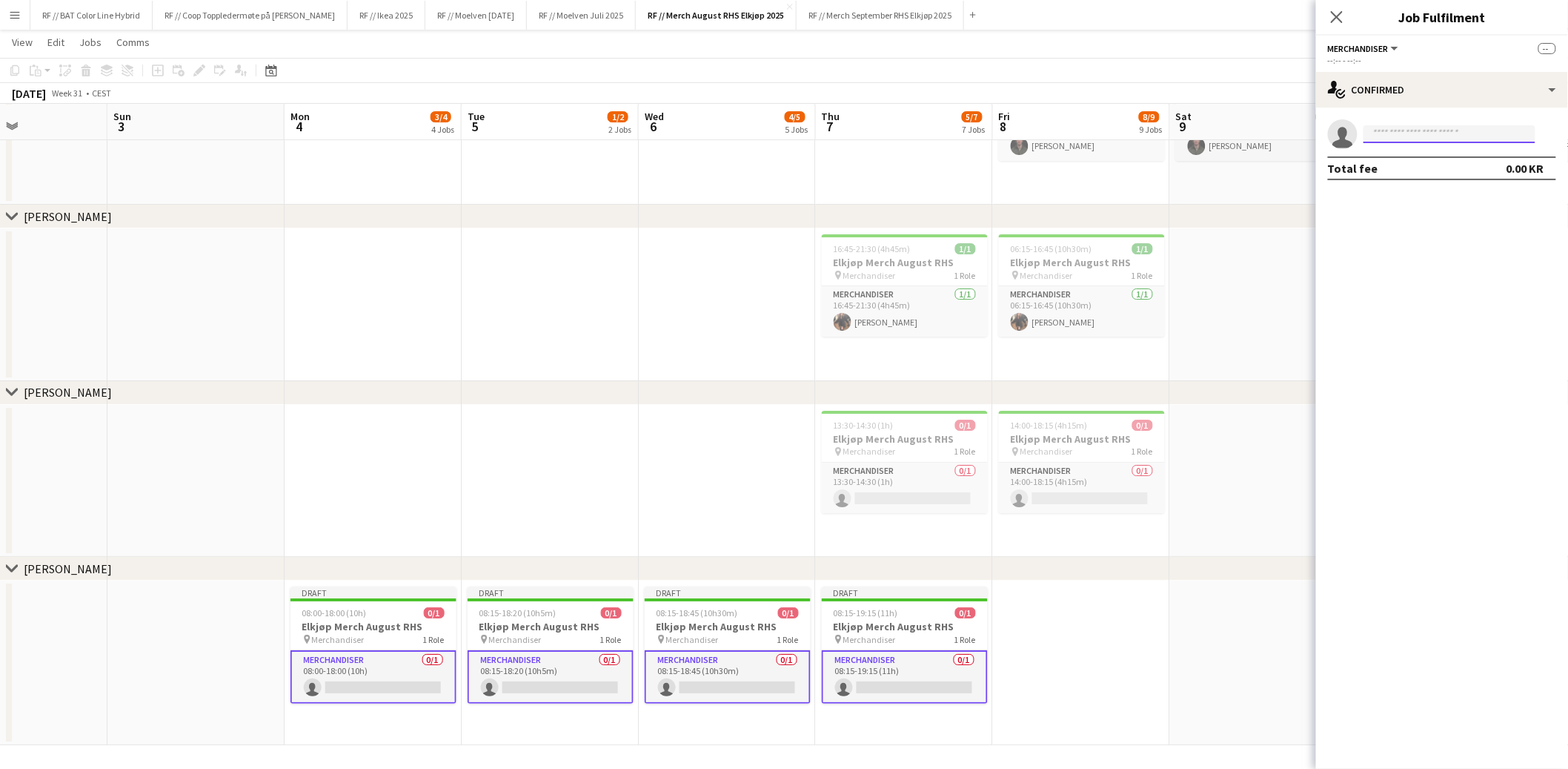
click at [1409, 138] on input at bounding box center [1450, 135] width 172 height 18
type input "*****"
click at [1395, 160] on span "Audun Dalen" at bounding box center [1419, 155] width 85 height 13
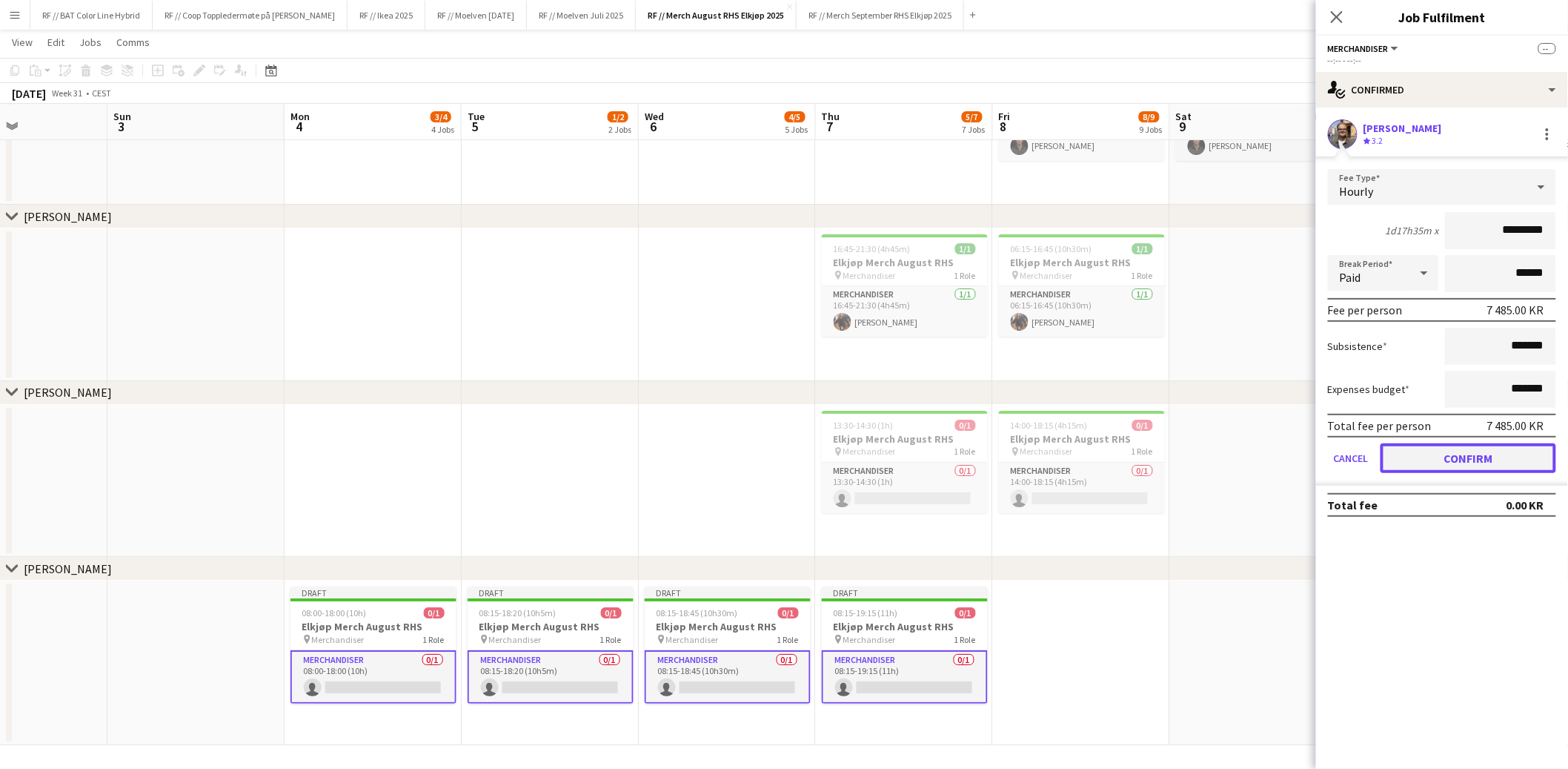
click at [1471, 447] on button "Confirm" at bounding box center [1469, 459] width 176 height 30
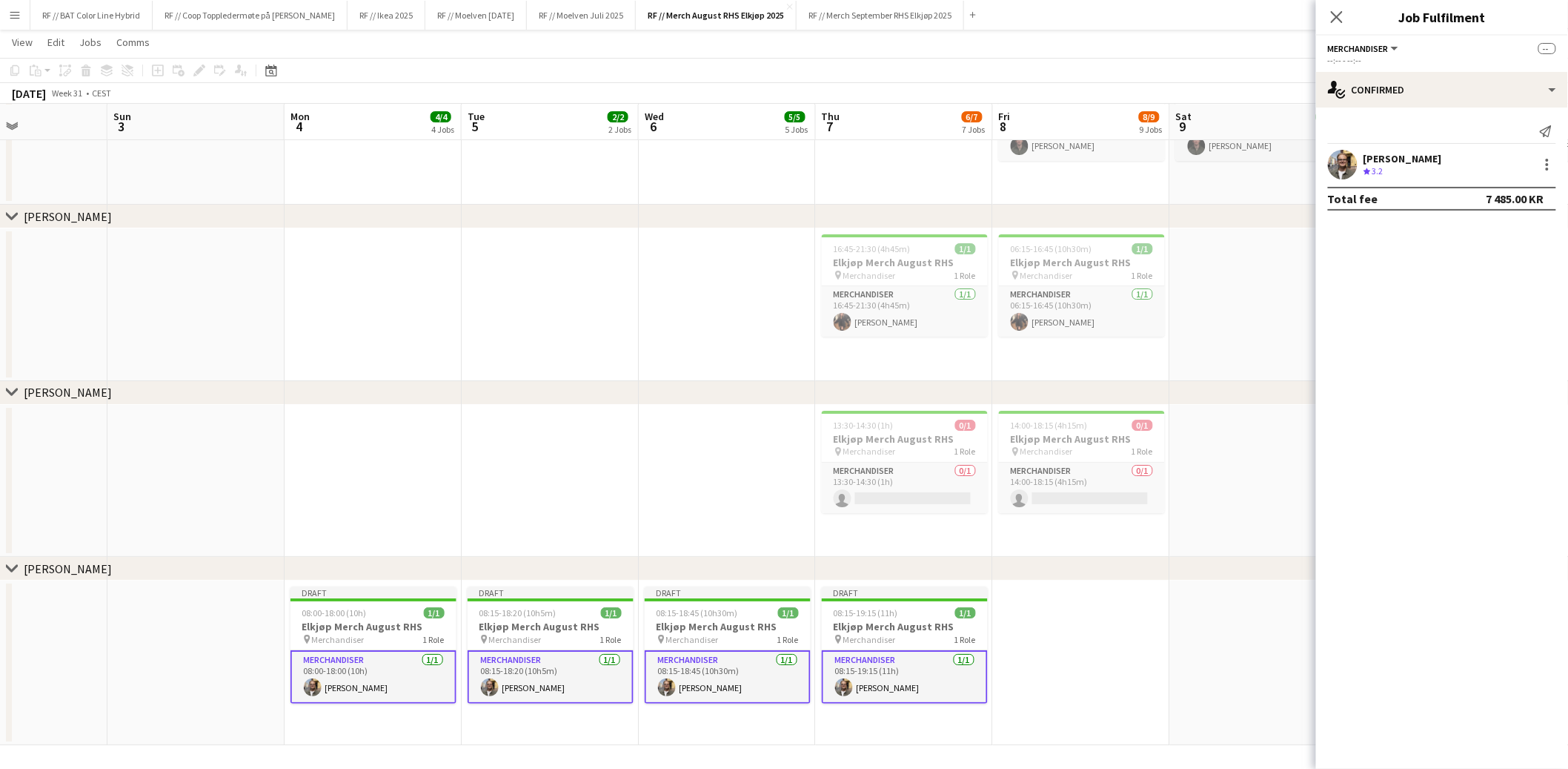
click at [537, 498] on app-date-cell at bounding box center [550, 481] width 177 height 153
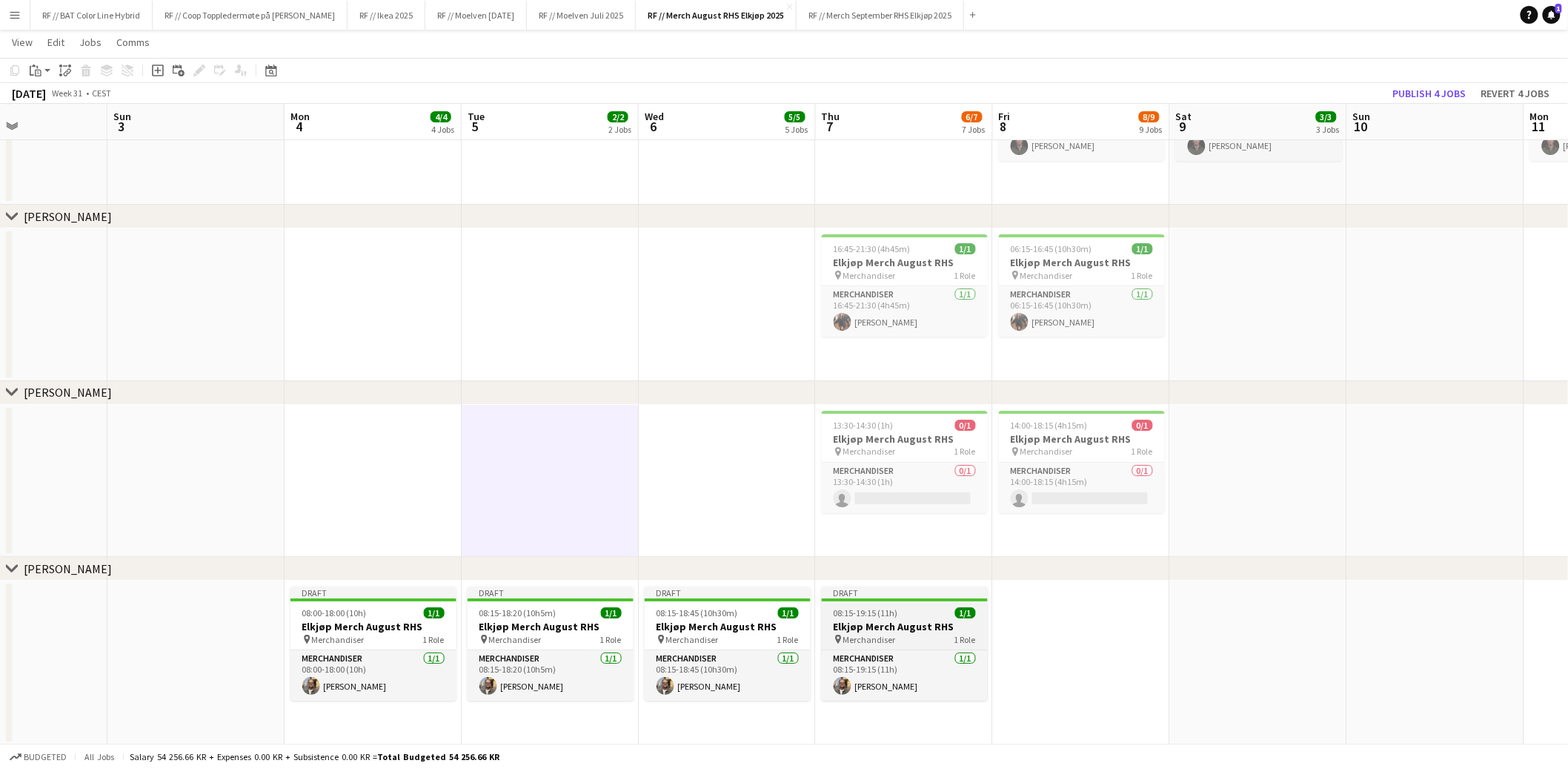
click at [876, 618] on app-job-card "Draft 08:15-19:15 (11h) 1/1 Elkjøp Merch August RHS pin Merchandiser 1 Role Mer…" at bounding box center [905, 643] width 166 height 114
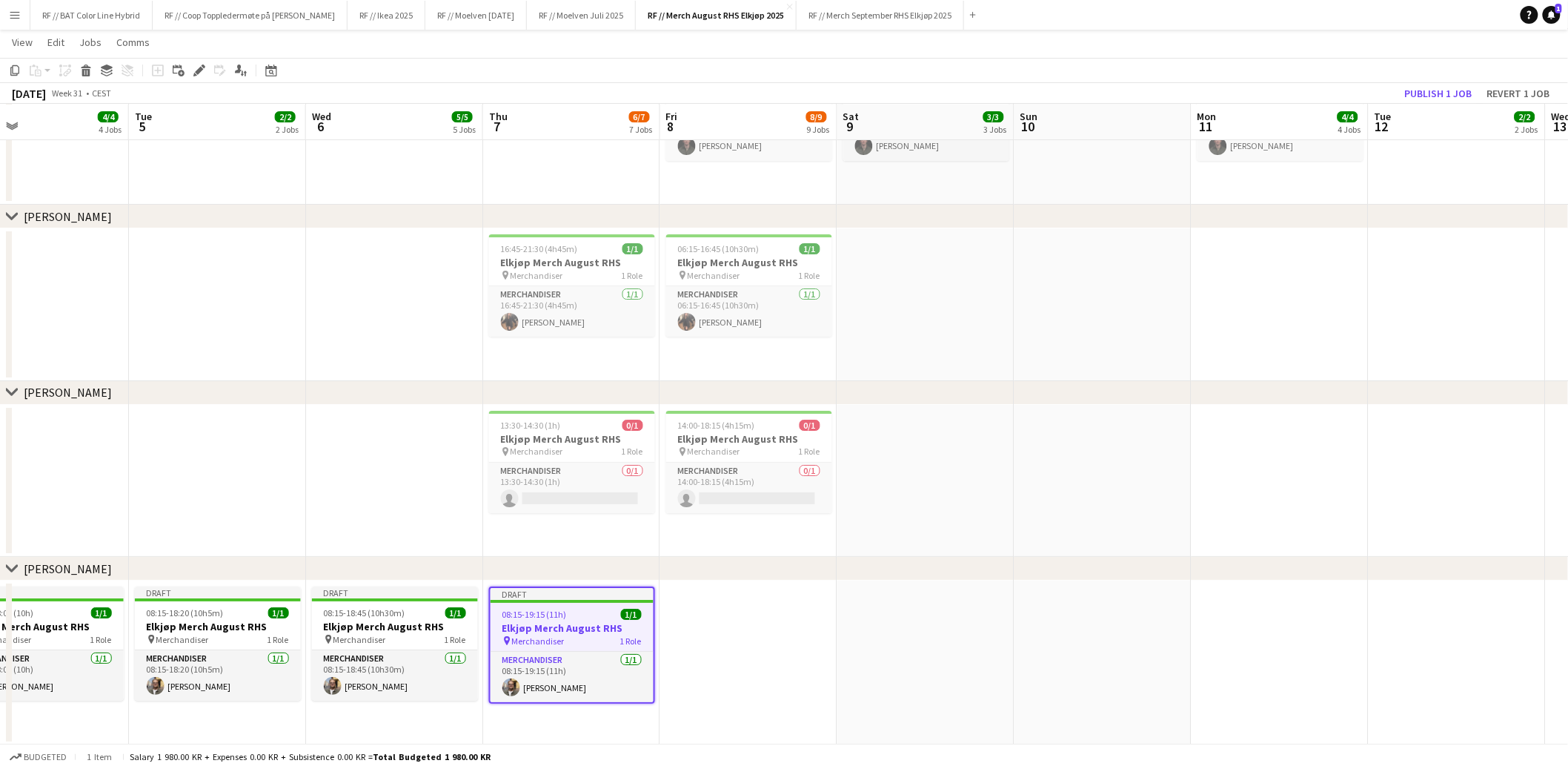
drag, startPoint x: 1149, startPoint y: 662, endPoint x: 726, endPoint y: 654, distance: 423.1
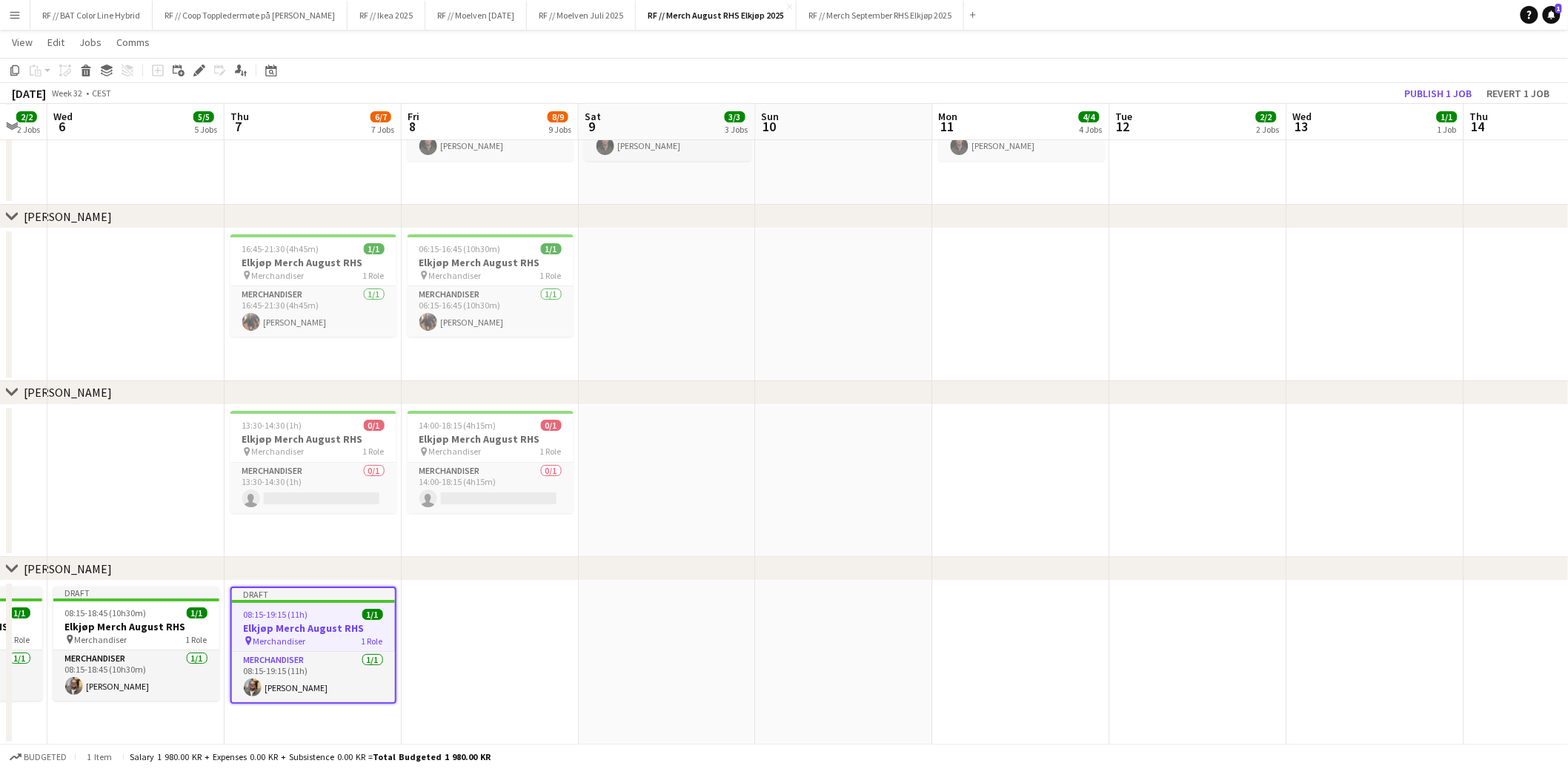
click at [1163, 631] on app-date-cell at bounding box center [1199, 663] width 177 height 165
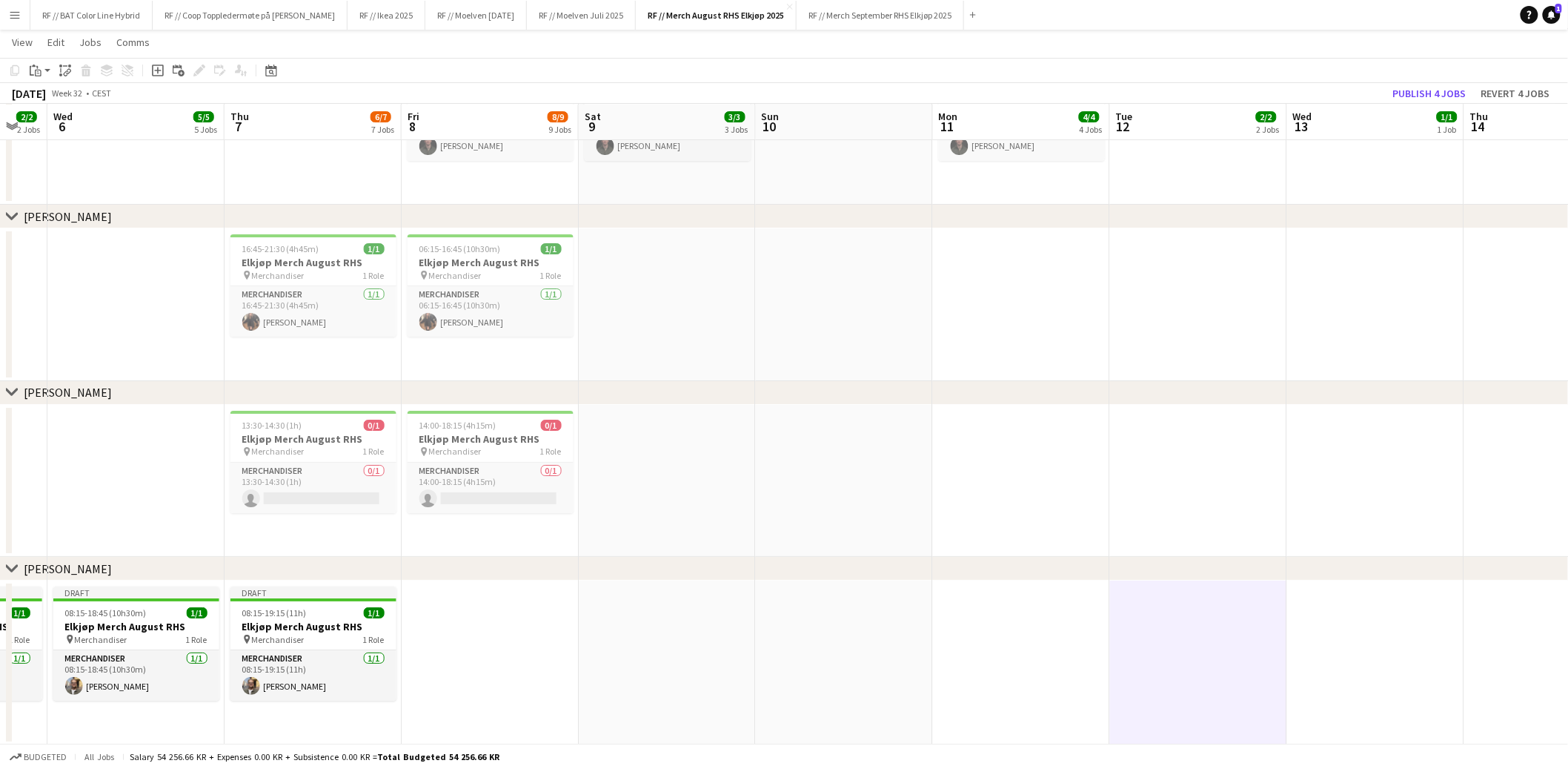
click at [1155, 619] on app-date-cell at bounding box center [1199, 663] width 177 height 165
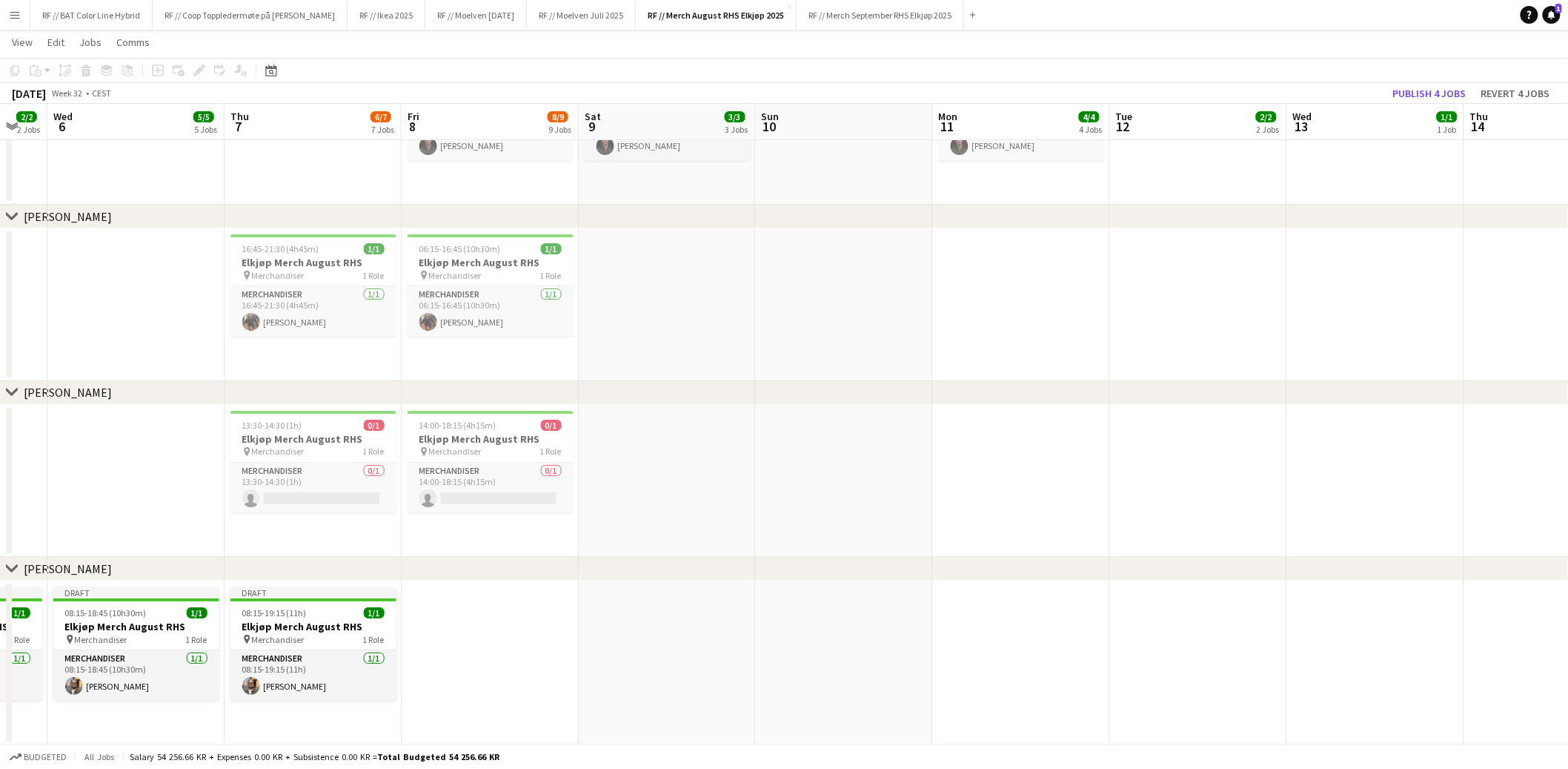
click at [1162, 605] on app-date-cell at bounding box center [1199, 663] width 177 height 165
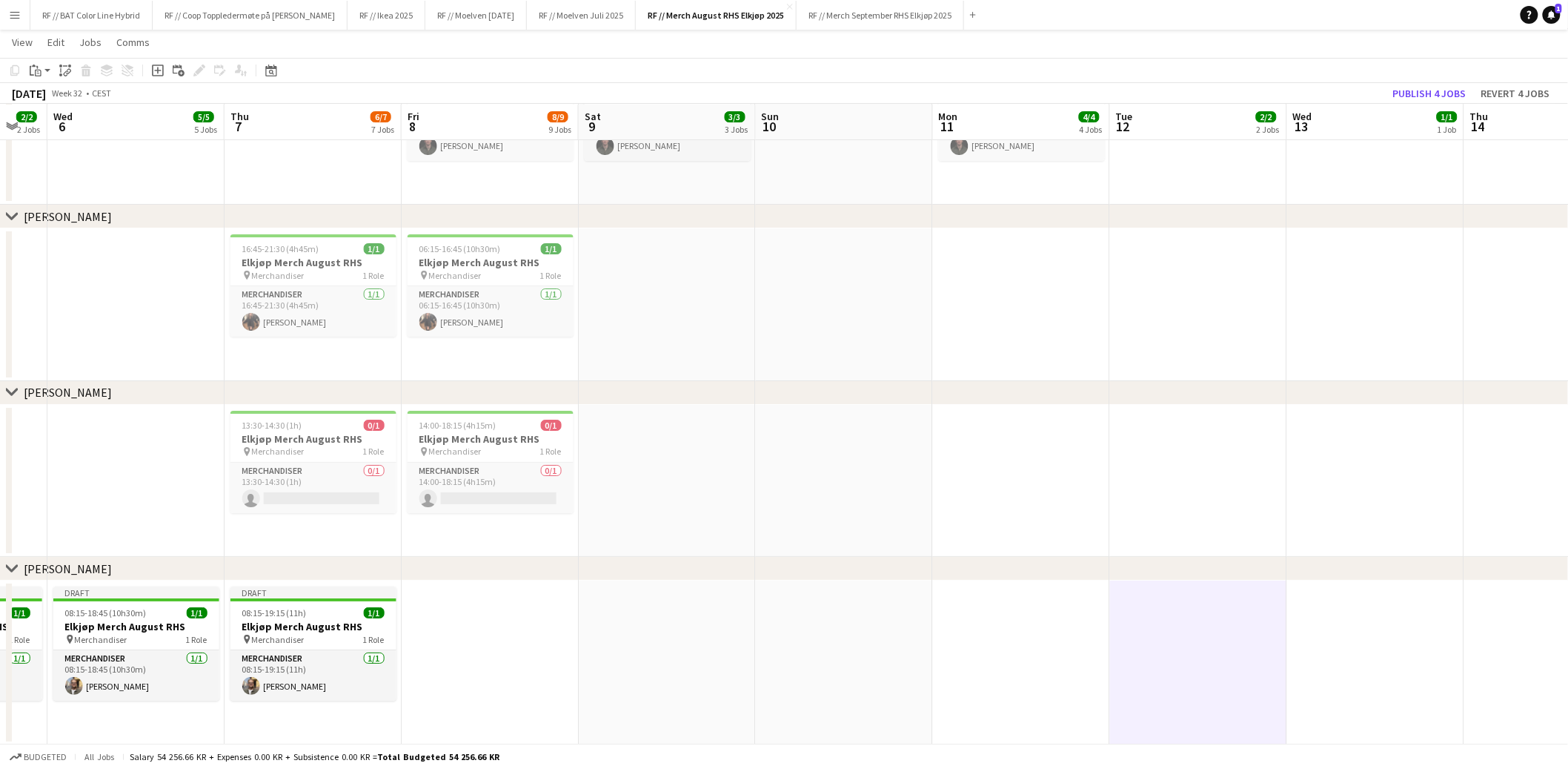
click at [1162, 622] on app-date-cell at bounding box center [1199, 663] width 177 height 165
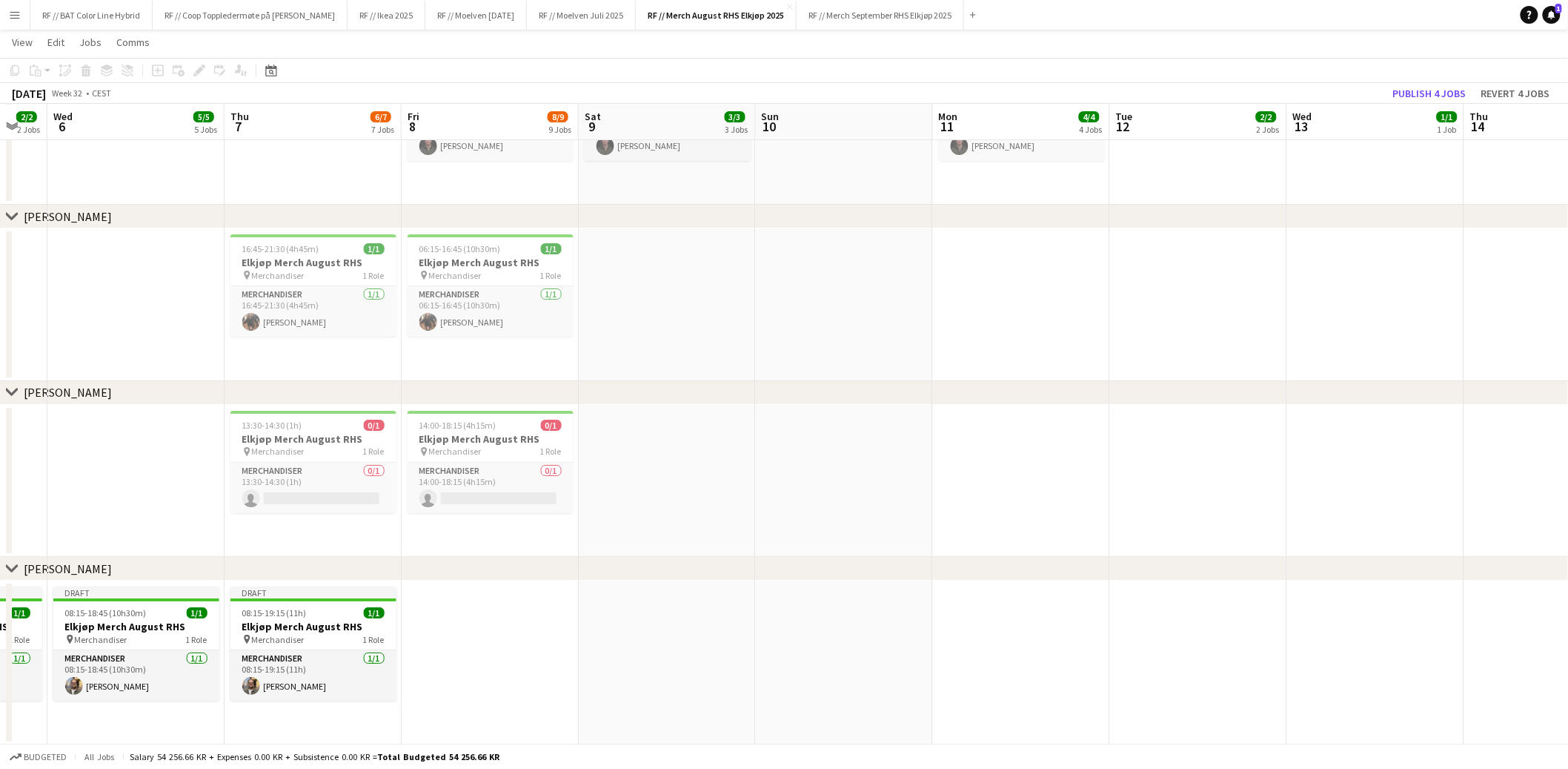
click at [1162, 621] on app-date-cell at bounding box center [1199, 663] width 177 height 165
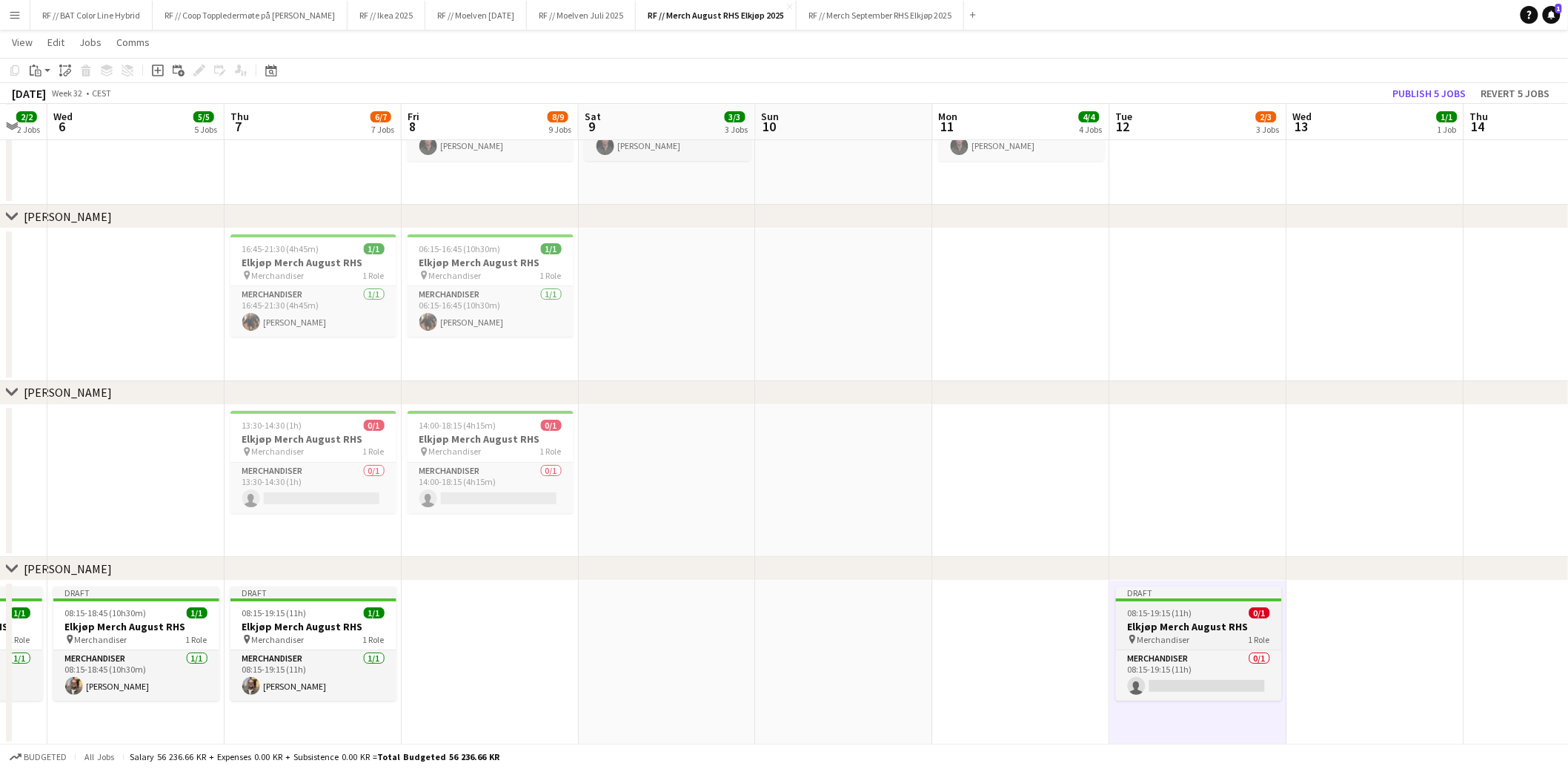
click at [1167, 613] on span "08:15-19:15 (11h)" at bounding box center [1160, 613] width 64 height 11
click at [194, 68] on icon "Edit" at bounding box center [200, 70] width 12 height 12
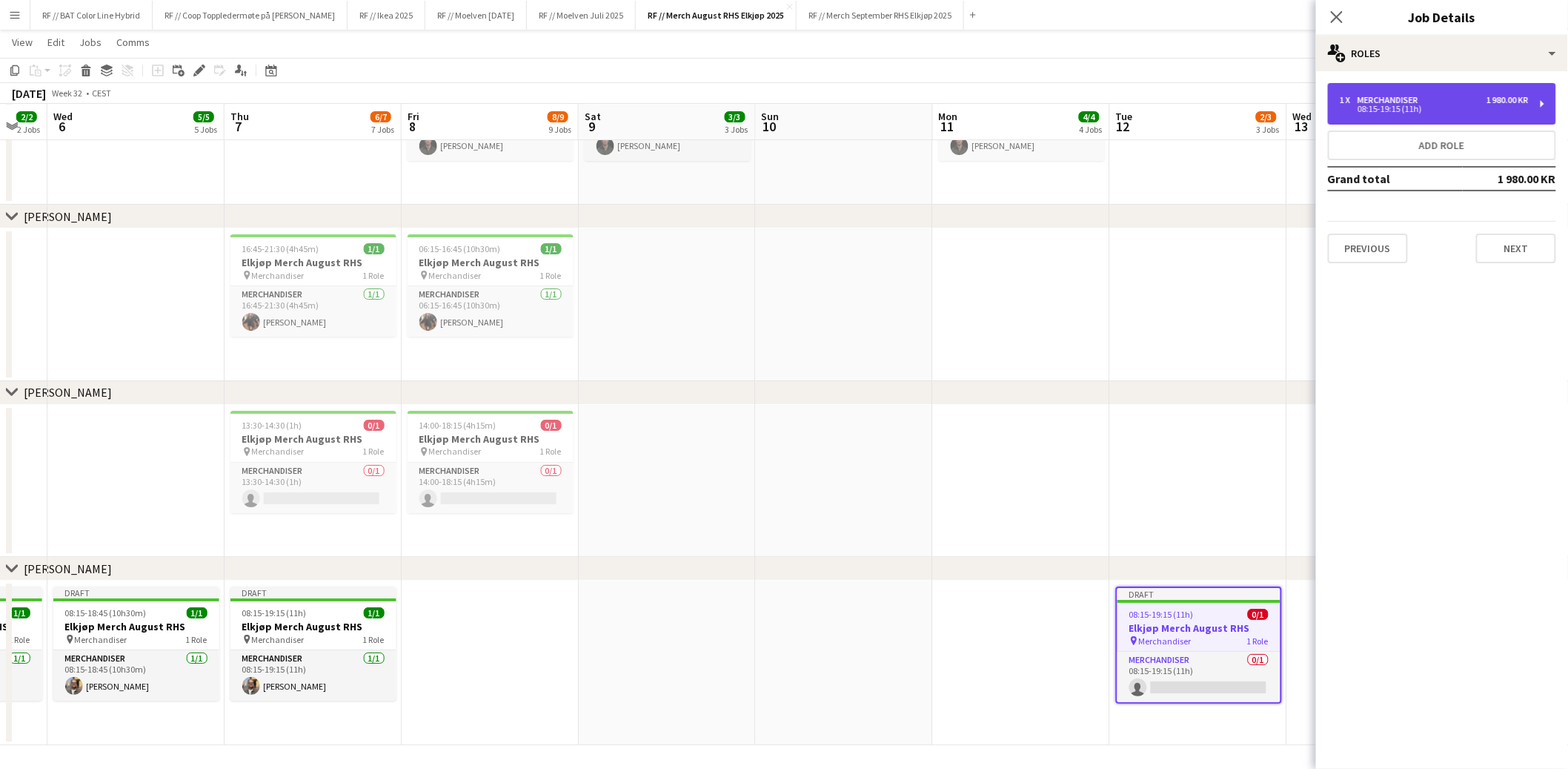
click at [1445, 105] on div "08:15-19:15 (11h)" at bounding box center [1434, 109] width 189 height 7
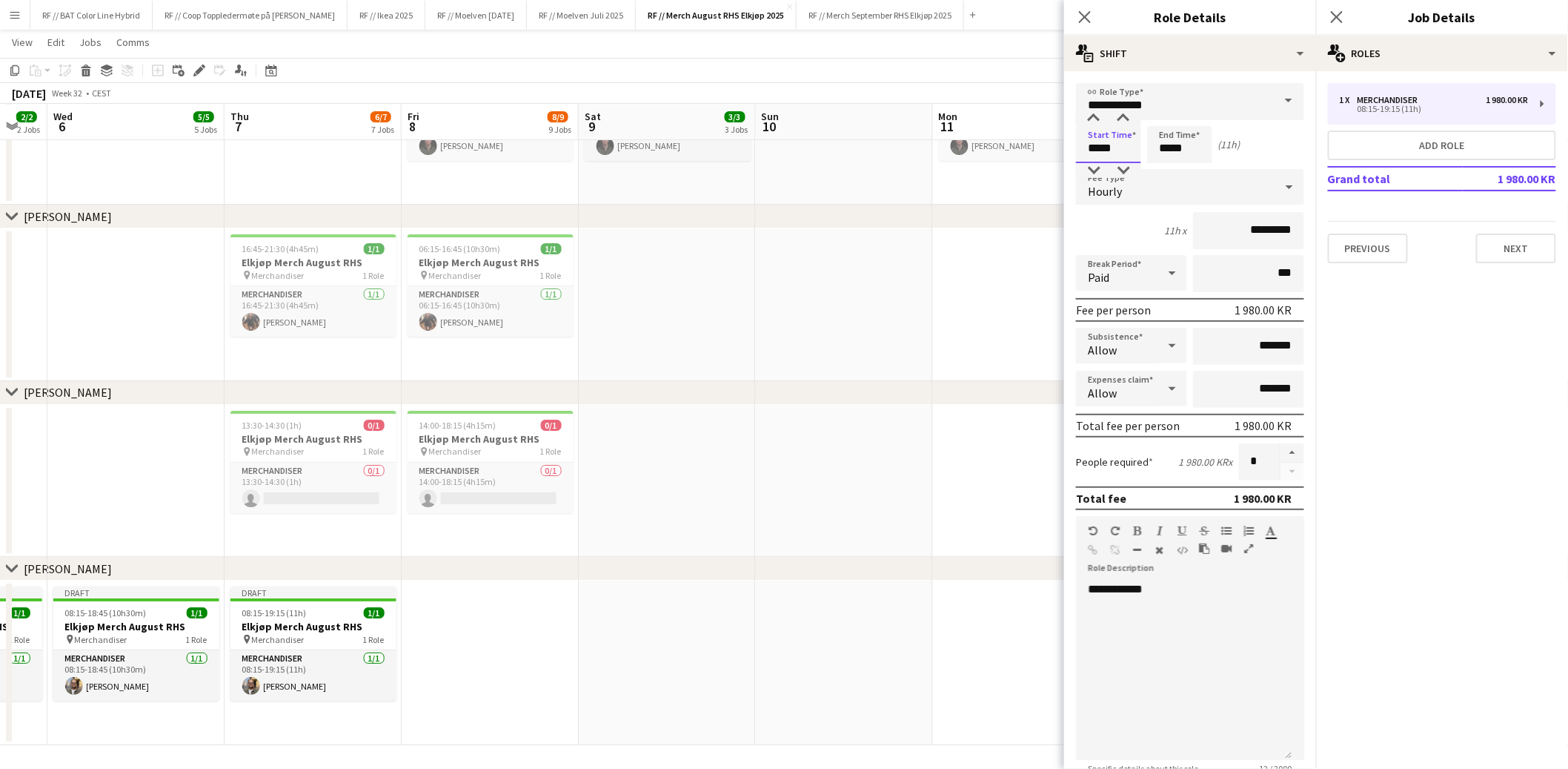
drag, startPoint x: 1122, startPoint y: 149, endPoint x: 1035, endPoint y: 134, distance: 88.3
type input "*****"
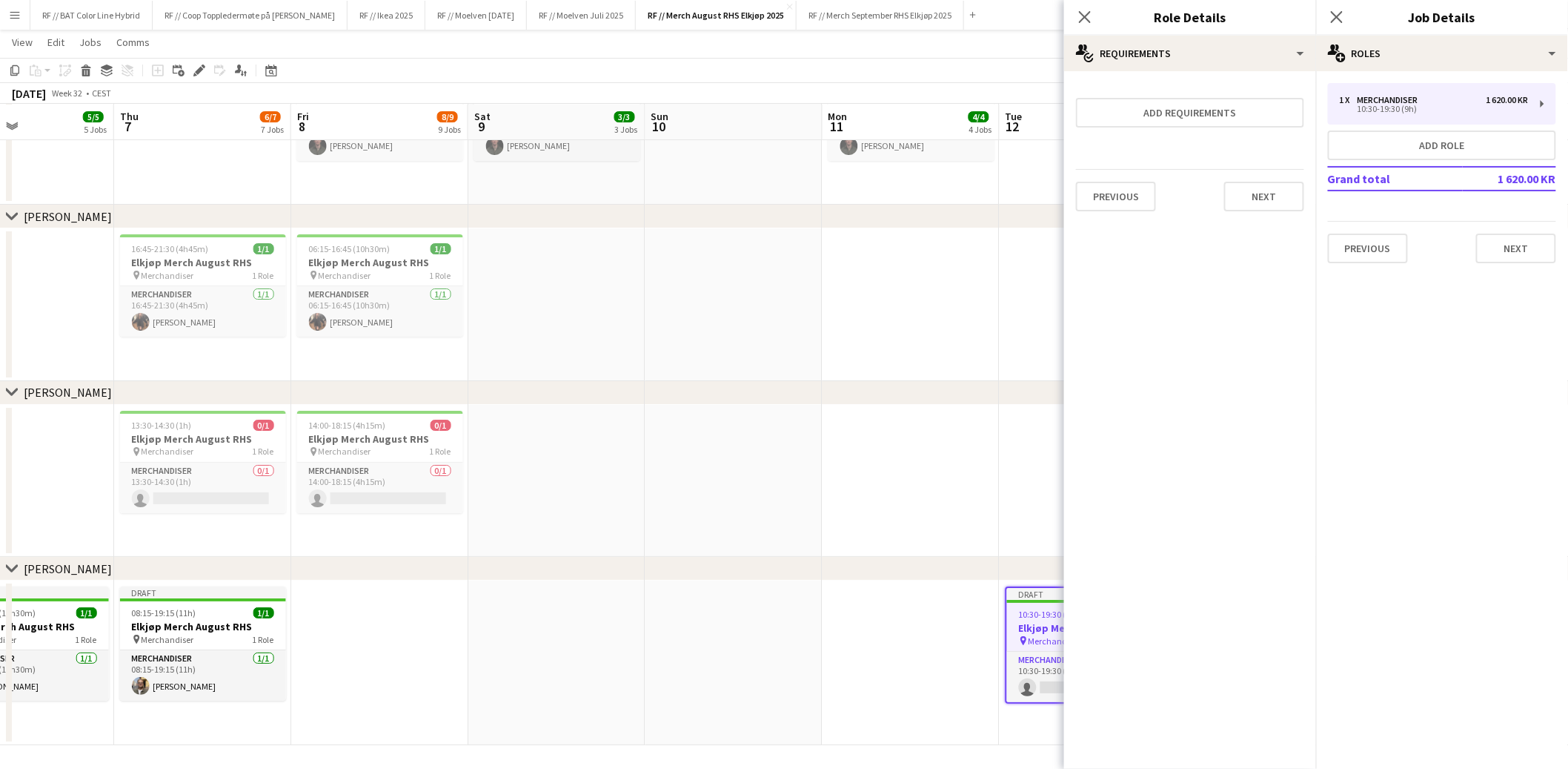
drag, startPoint x: 808, startPoint y: 632, endPoint x: 749, endPoint y: 634, distance: 59.0
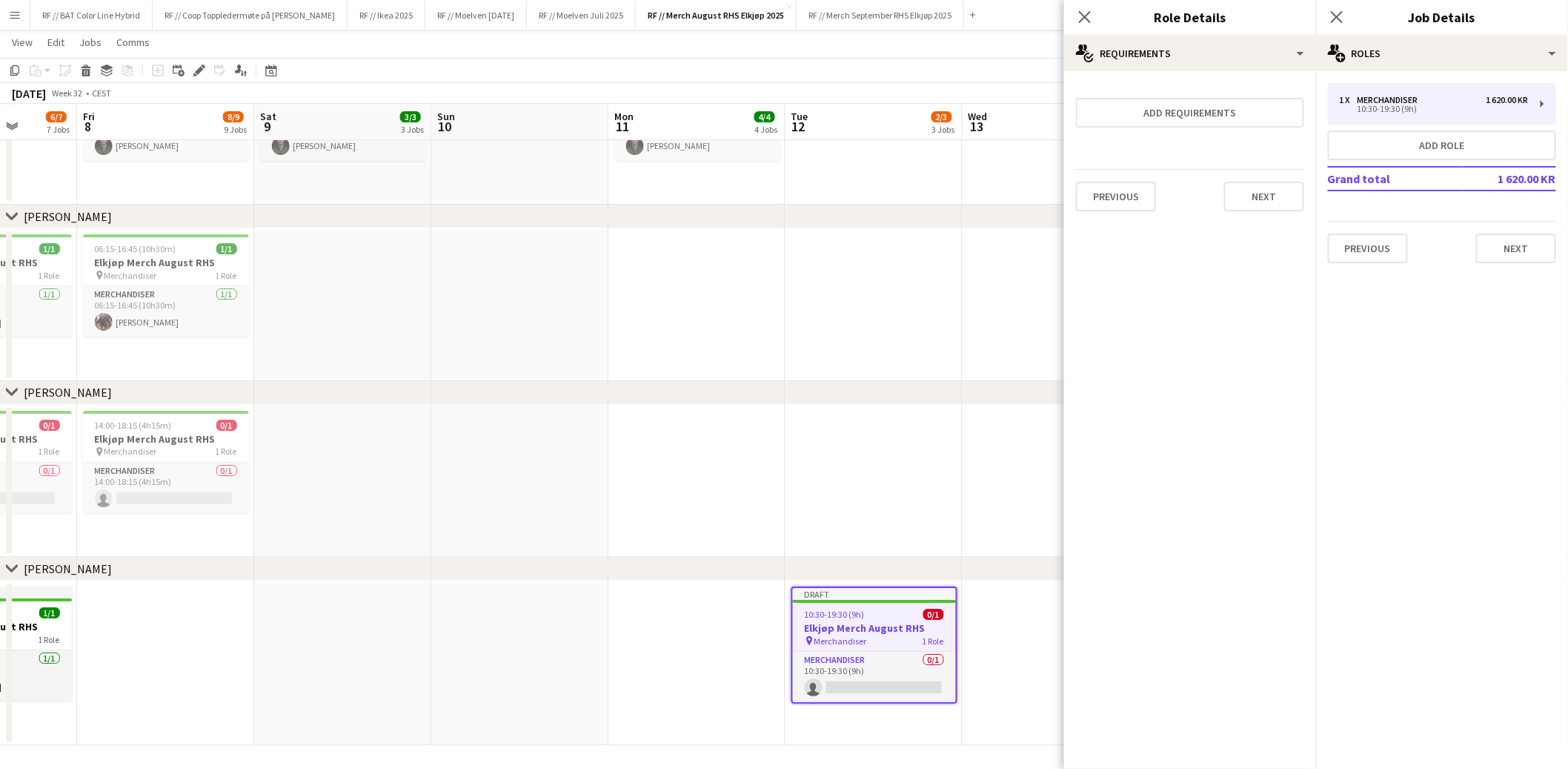
drag, startPoint x: 835, startPoint y: 633, endPoint x: 571, endPoint y: 628, distance: 264.0
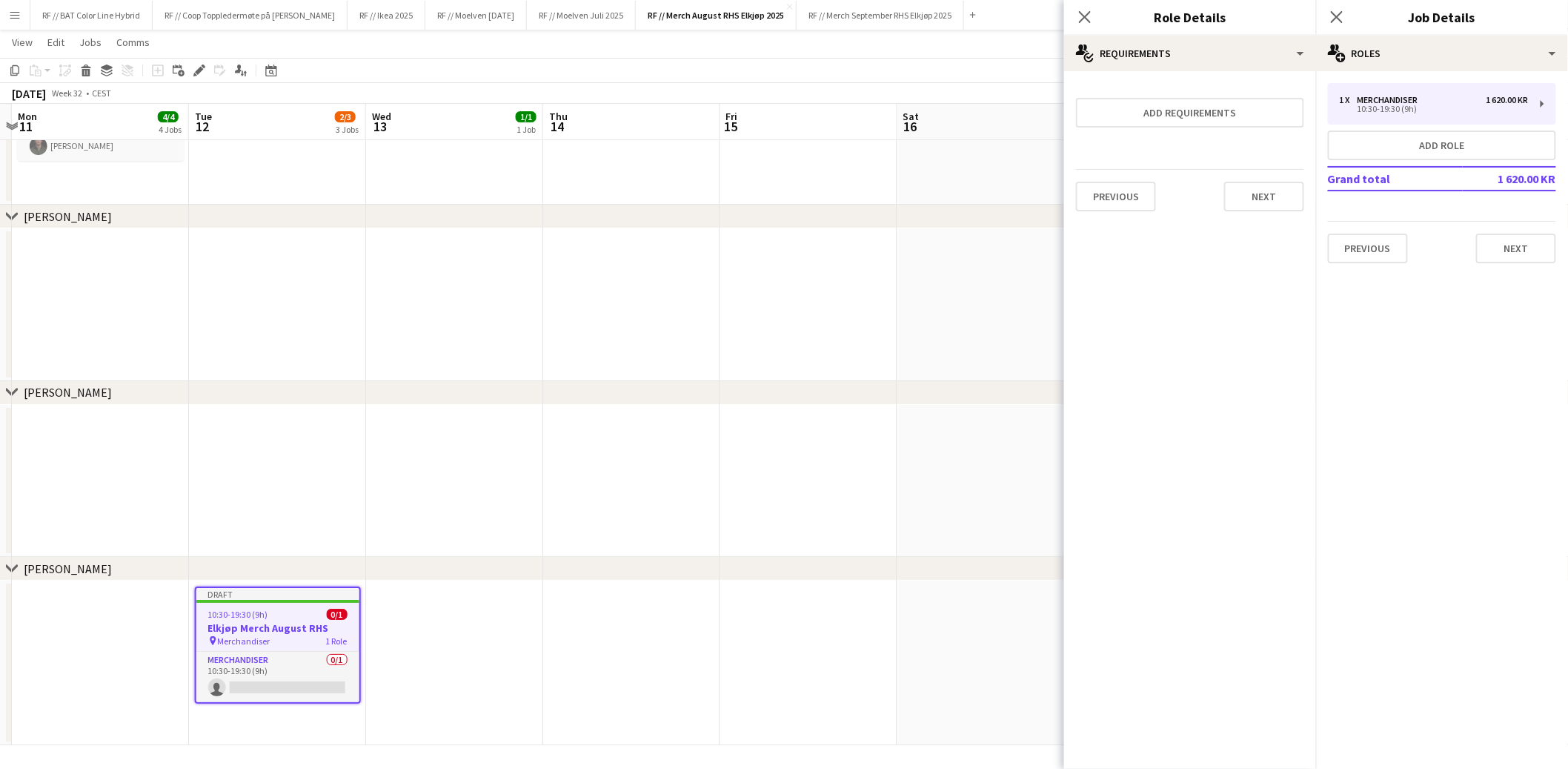
drag, startPoint x: 876, startPoint y: 629, endPoint x: 553, endPoint y: 632, distance: 323.0
drag, startPoint x: 813, startPoint y: 631, endPoint x: 803, endPoint y: 631, distance: 10.0
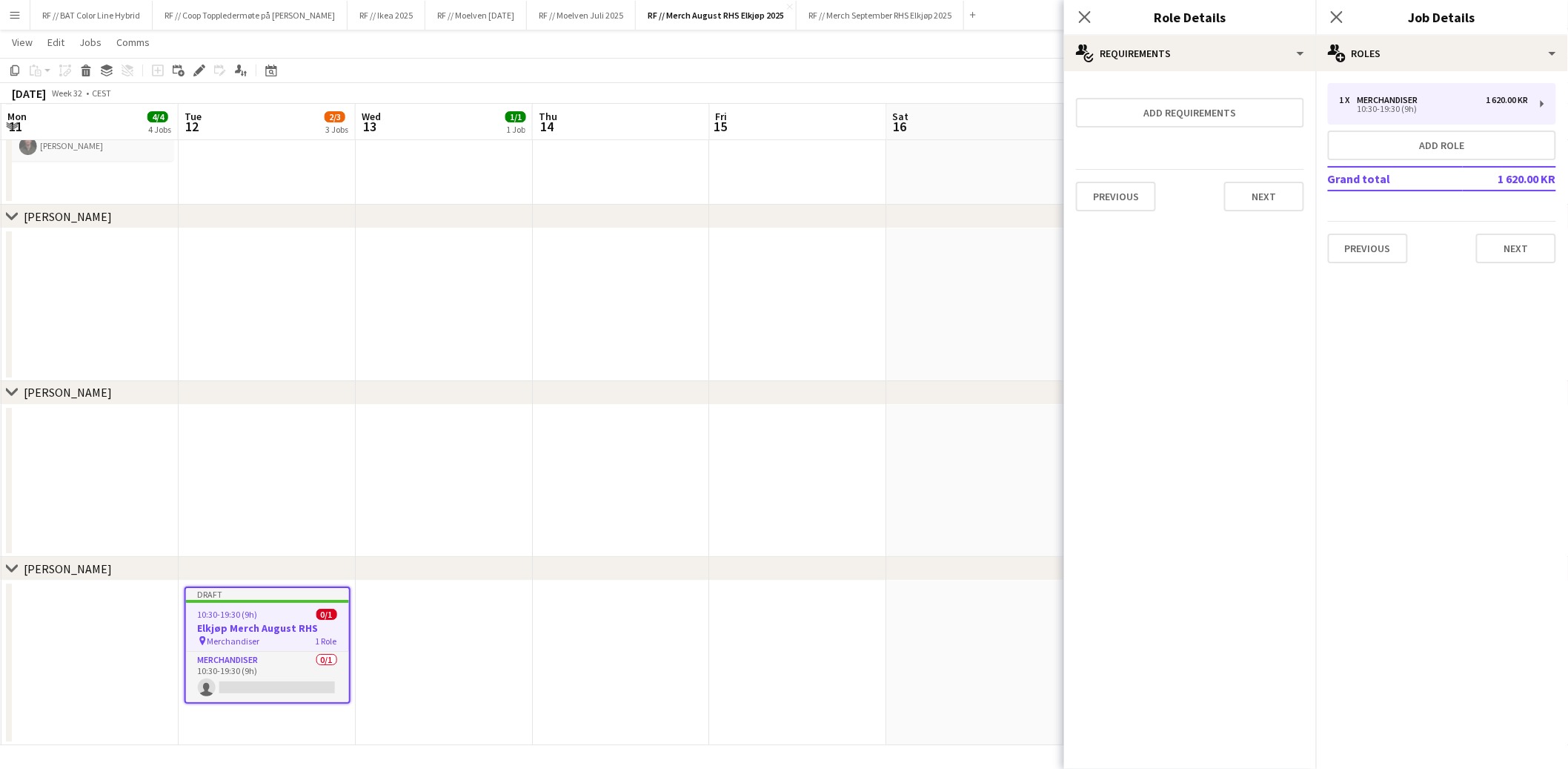
click at [774, 635] on app-date-cell at bounding box center [799, 663] width 177 height 165
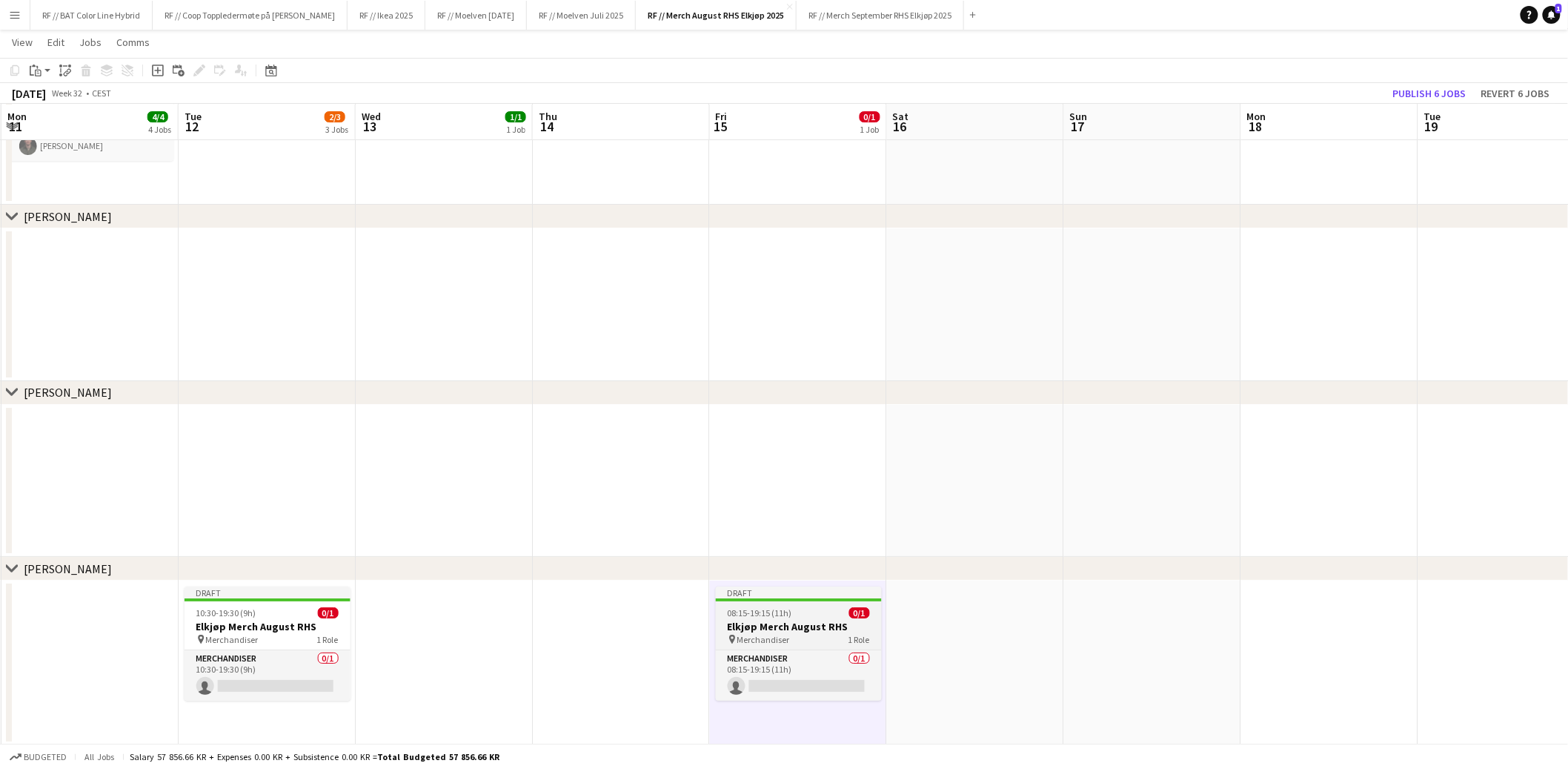
click at [770, 613] on span "08:15-19:15 (11h)" at bounding box center [760, 613] width 64 height 11
click at [202, 70] on icon "Edit" at bounding box center [200, 70] width 12 height 12
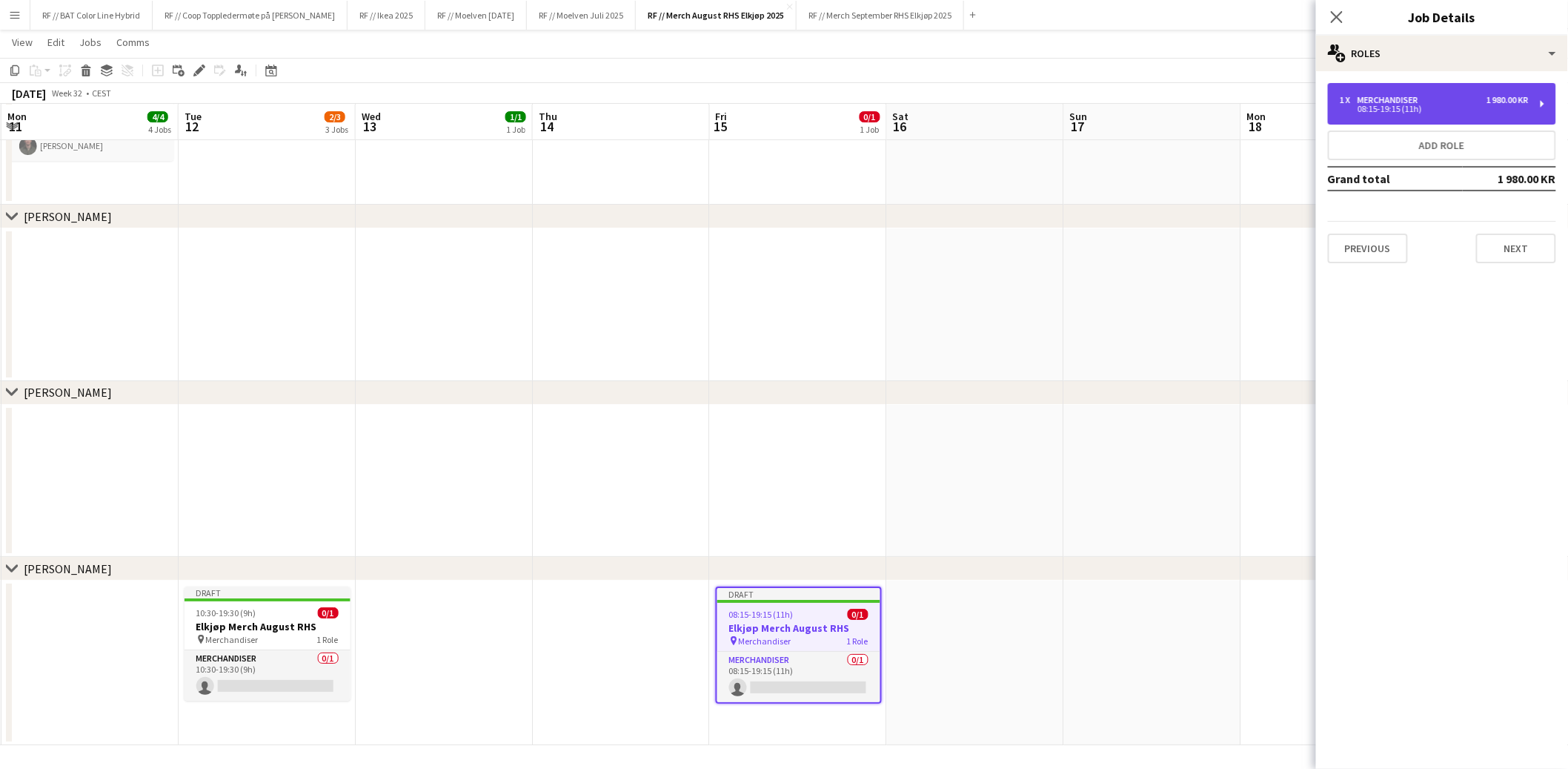
click at [1427, 96] on div "1 x Merchandiser 1 980.00 KR" at bounding box center [1434, 100] width 189 height 10
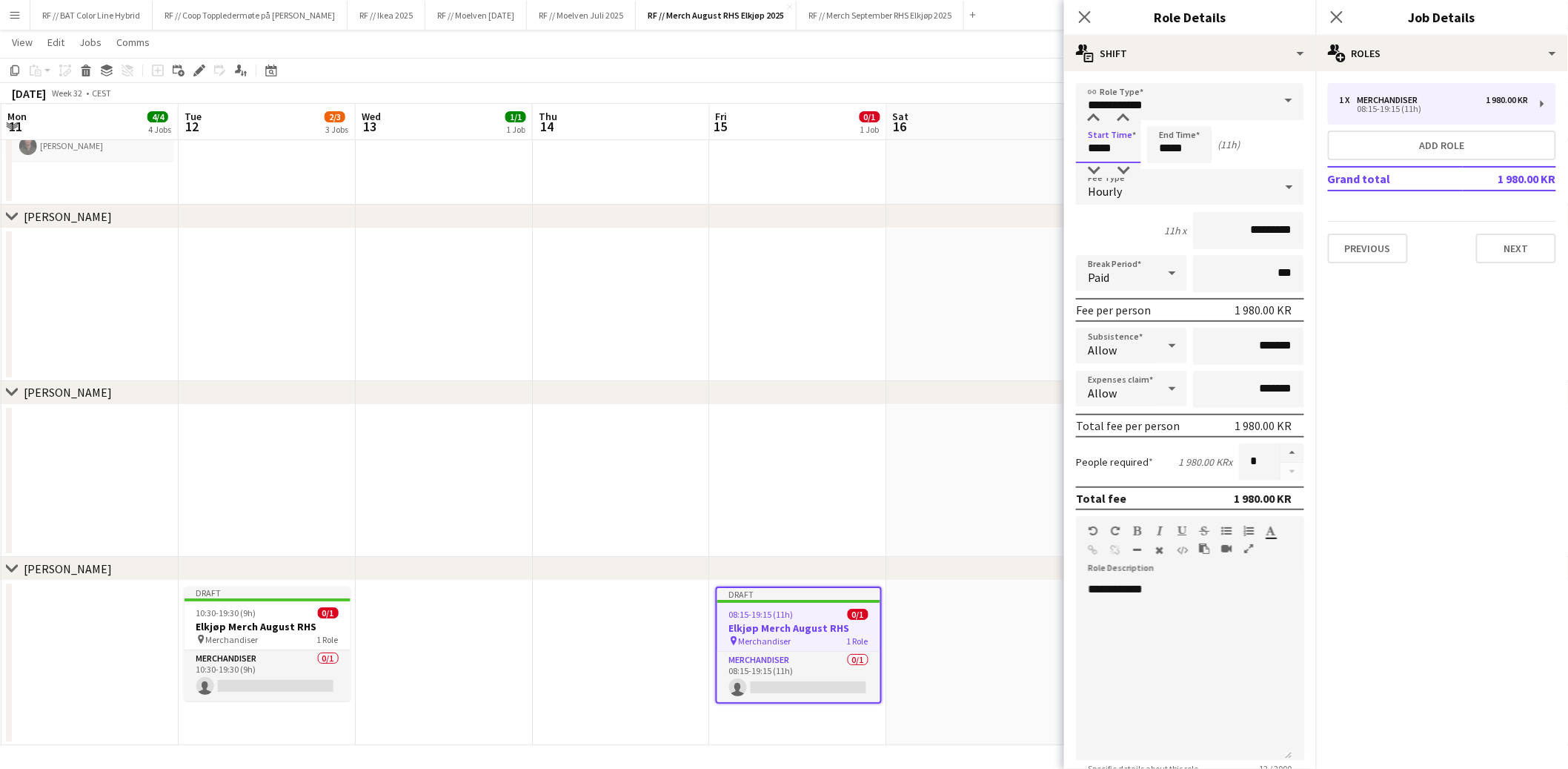
drag, startPoint x: 1116, startPoint y: 149, endPoint x: 1001, endPoint y: 142, distance: 115.2
type input "*****"
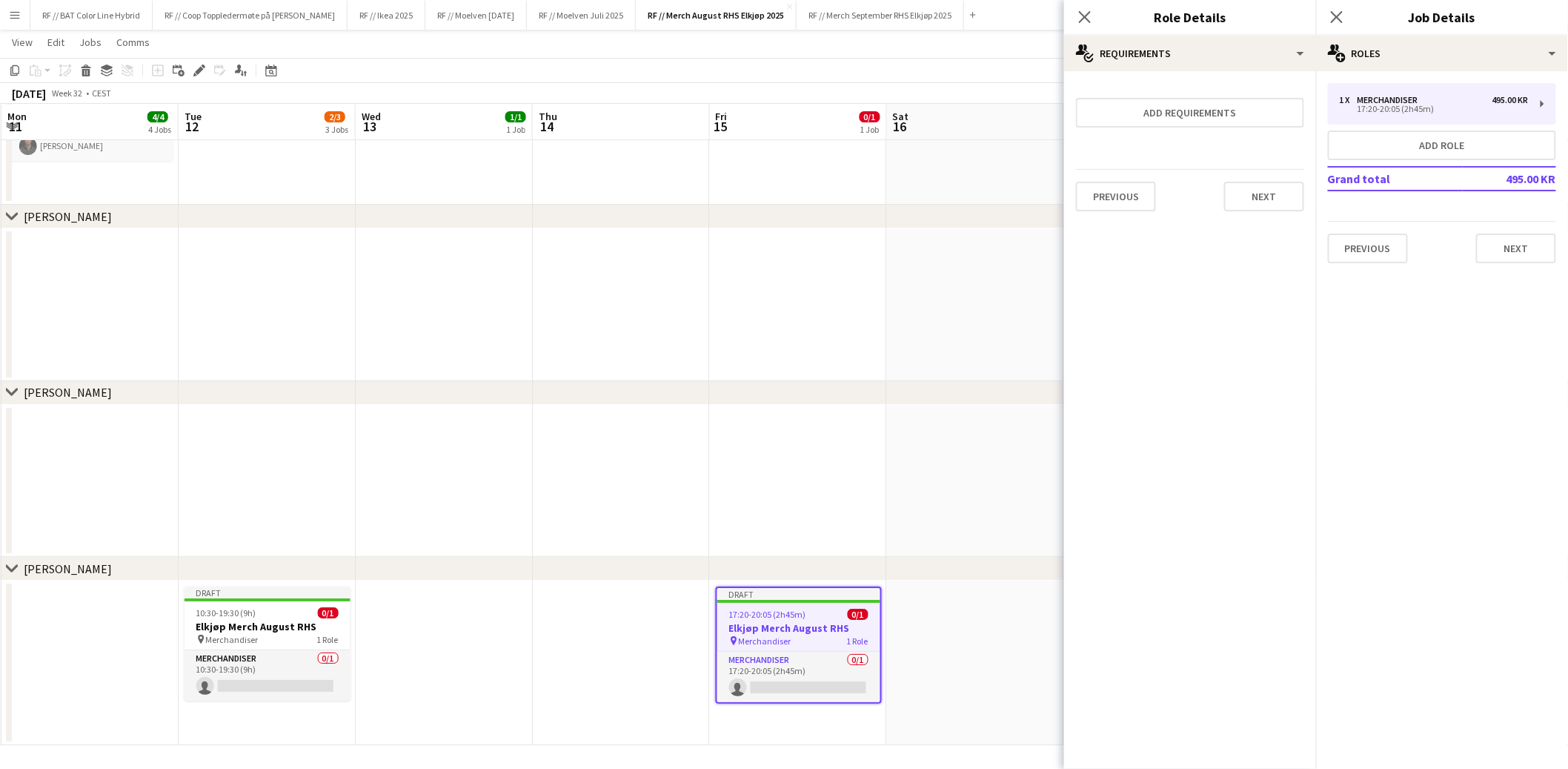
click at [516, 677] on app-date-cell at bounding box center [444, 663] width 177 height 165
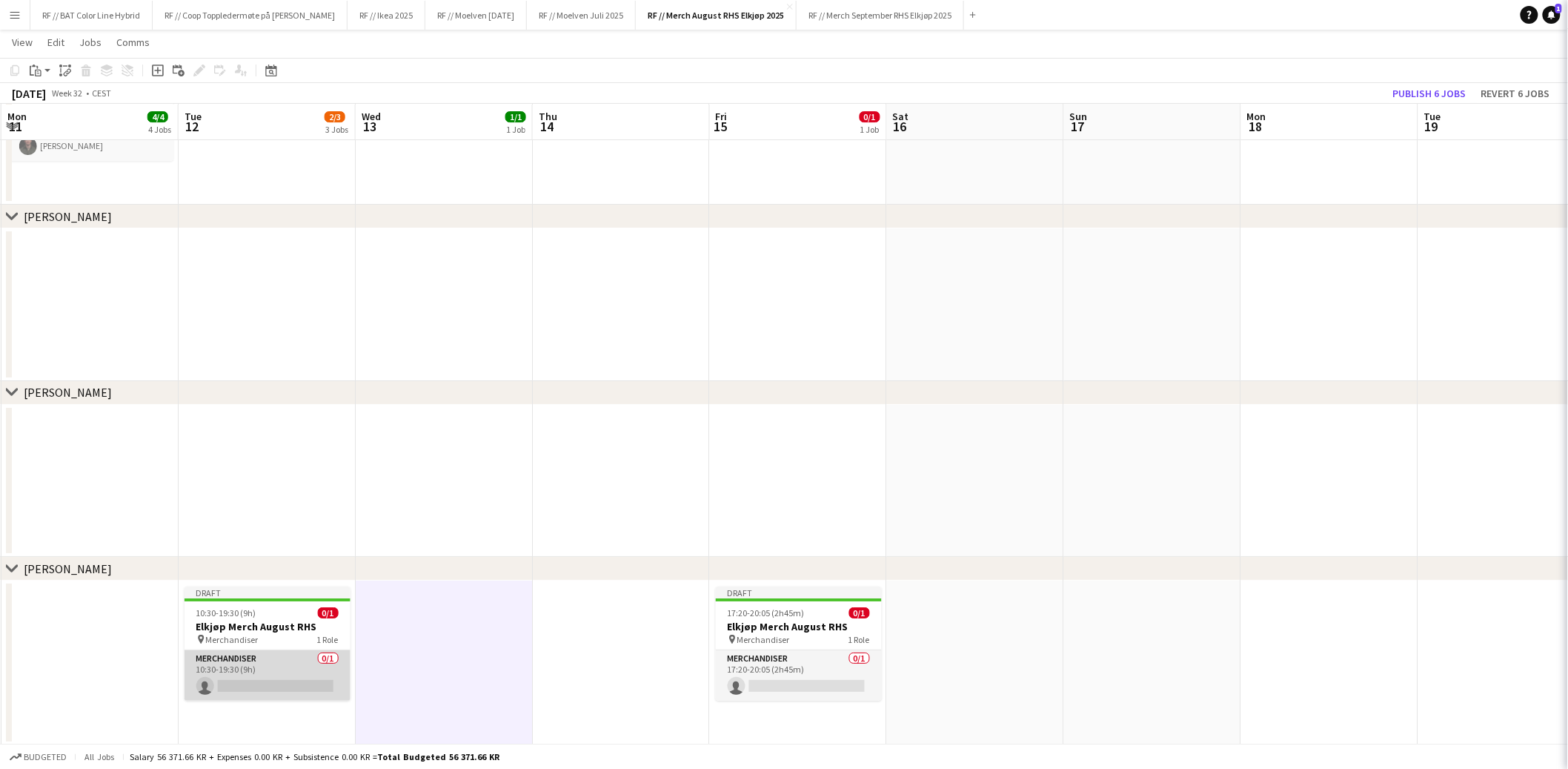
click at [293, 678] on app-card-role "Merchandiser 0/1 10:30-19:30 (9h) single-neutral-actions" at bounding box center [268, 675] width 166 height 50
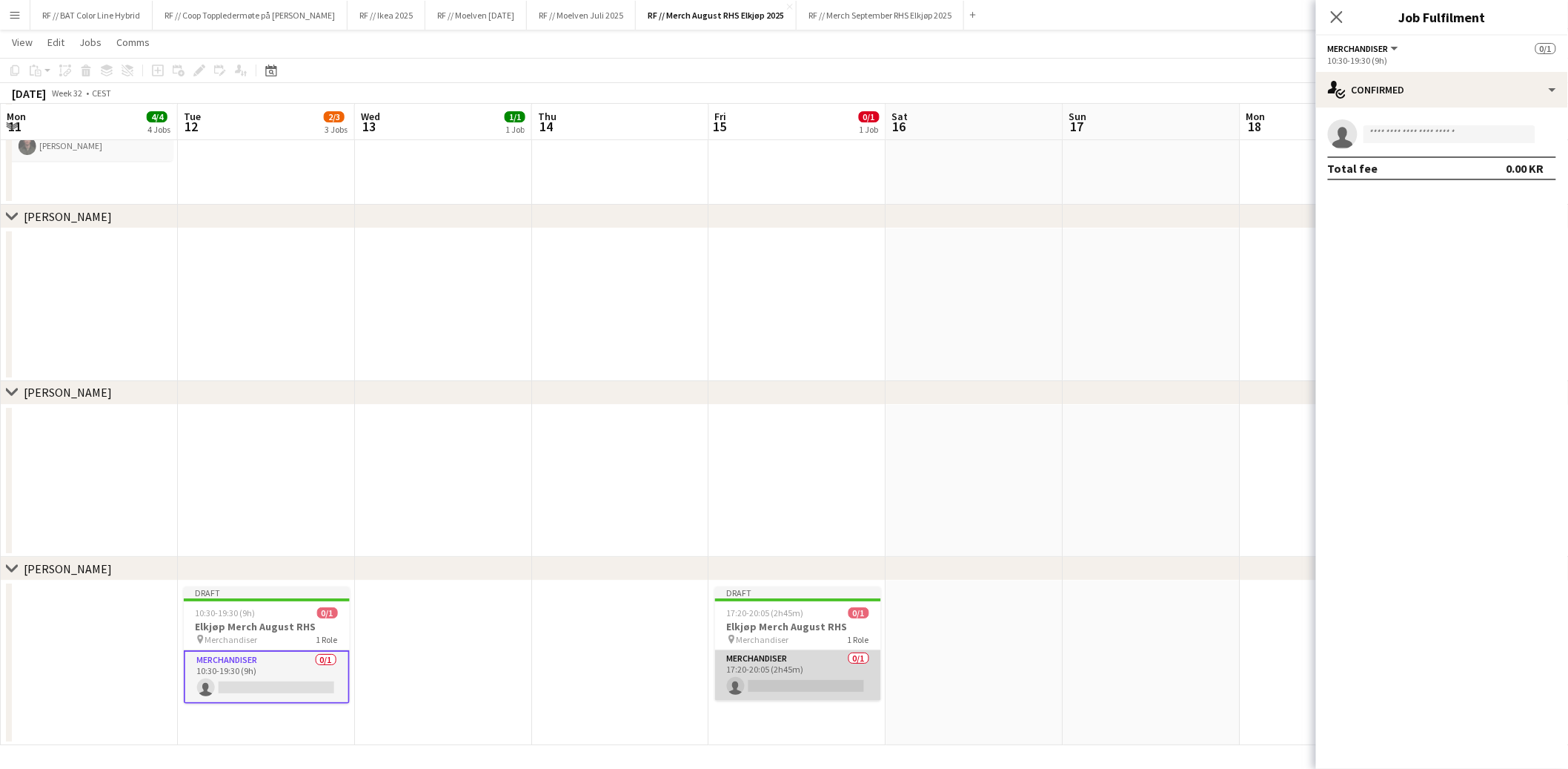
click at [727, 675] on app-card-role "Merchandiser 0/1 17:20-20:05 (2h45m) single-neutral-actions" at bounding box center [799, 675] width 166 height 50
click at [1388, 135] on input at bounding box center [1450, 135] width 172 height 18
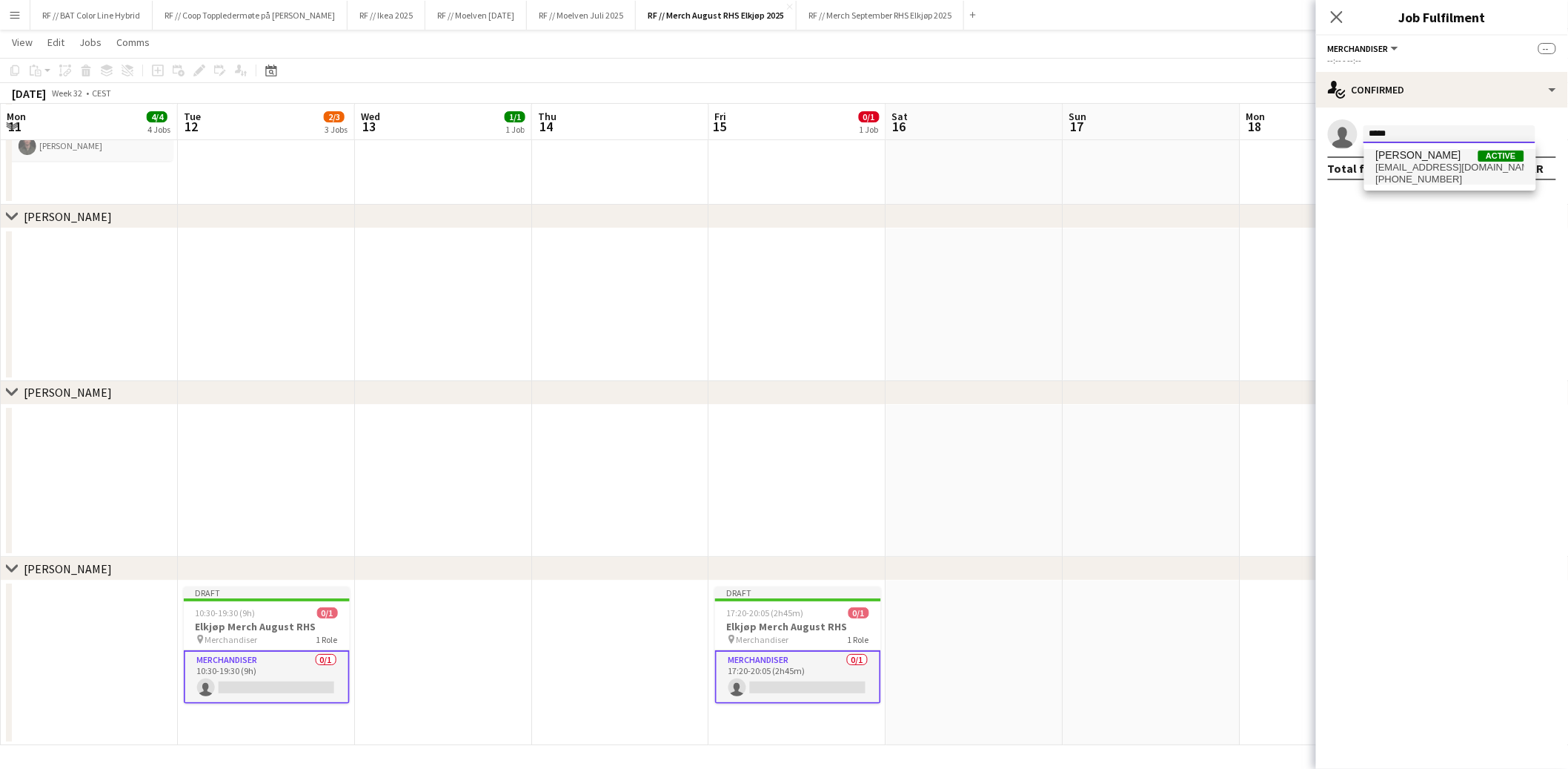
type input "*****"
click at [1450, 170] on span "audun.dalen@hotmail.no" at bounding box center [1451, 168] width 148 height 12
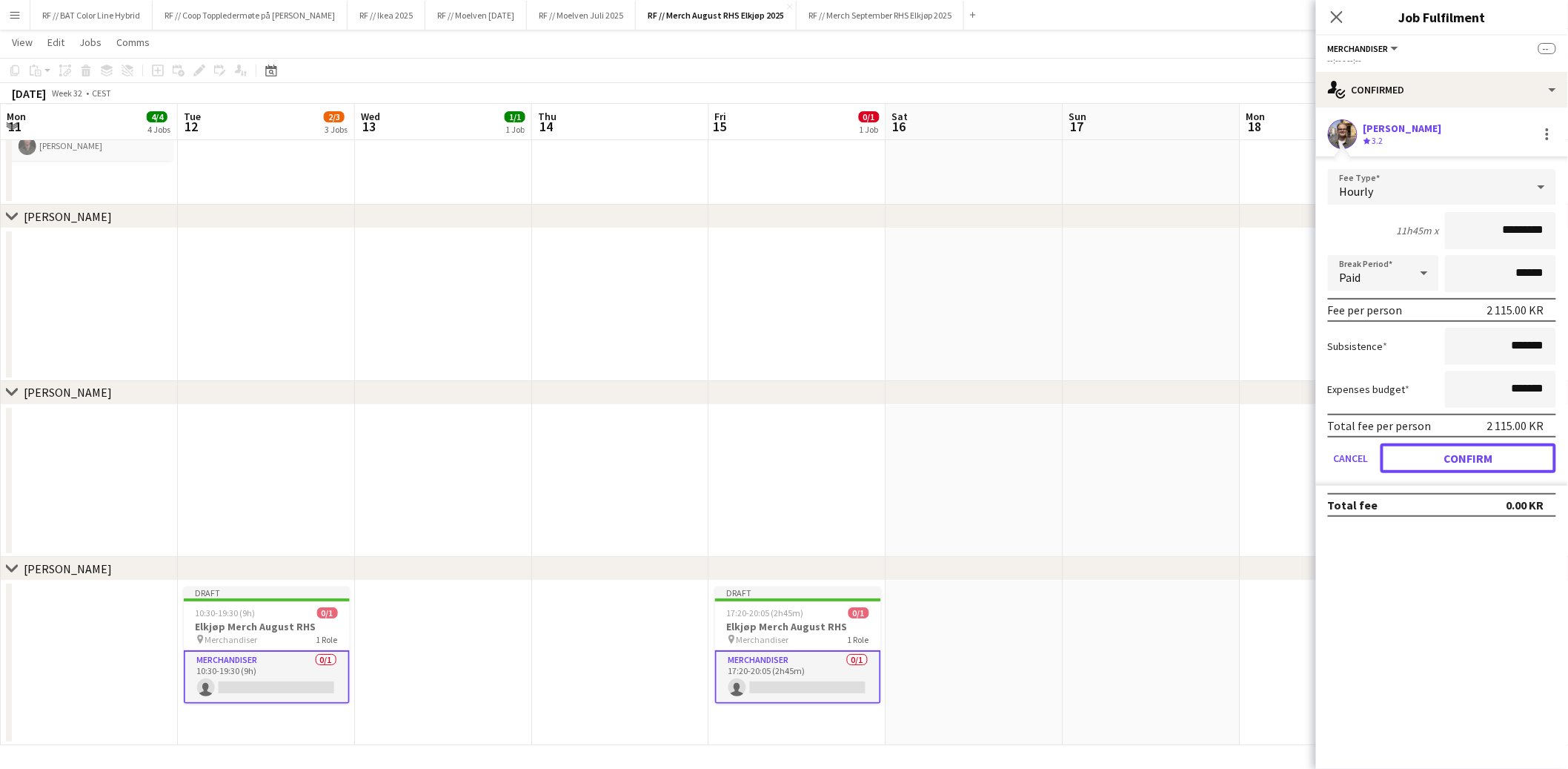
drag, startPoint x: 1451, startPoint y: 453, endPoint x: 1430, endPoint y: 453, distance: 21.0
click at [1451, 453] on button "Confirm" at bounding box center [1469, 459] width 176 height 30
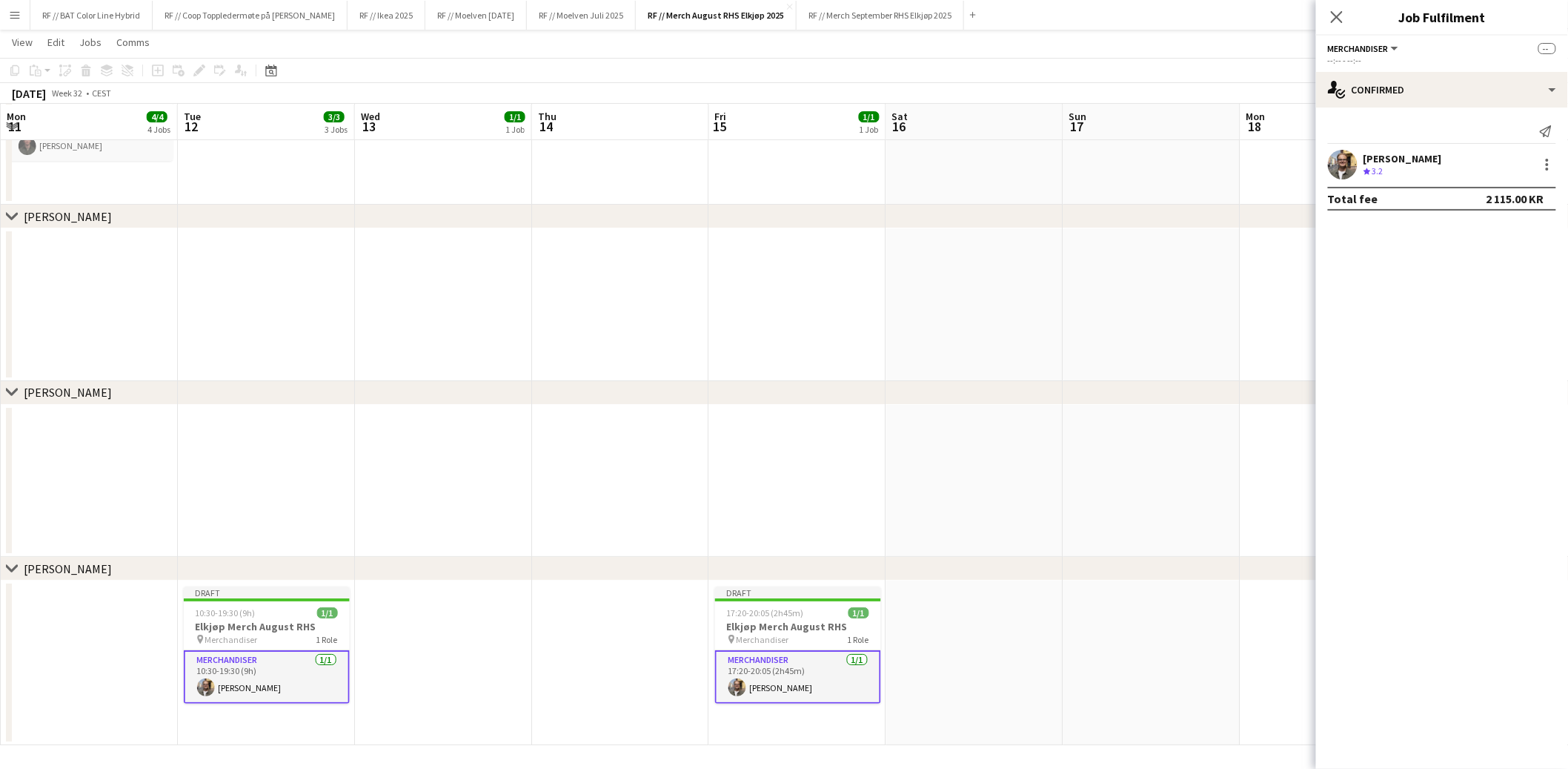
click at [1118, 466] on app-date-cell at bounding box center [1152, 481] width 177 height 153
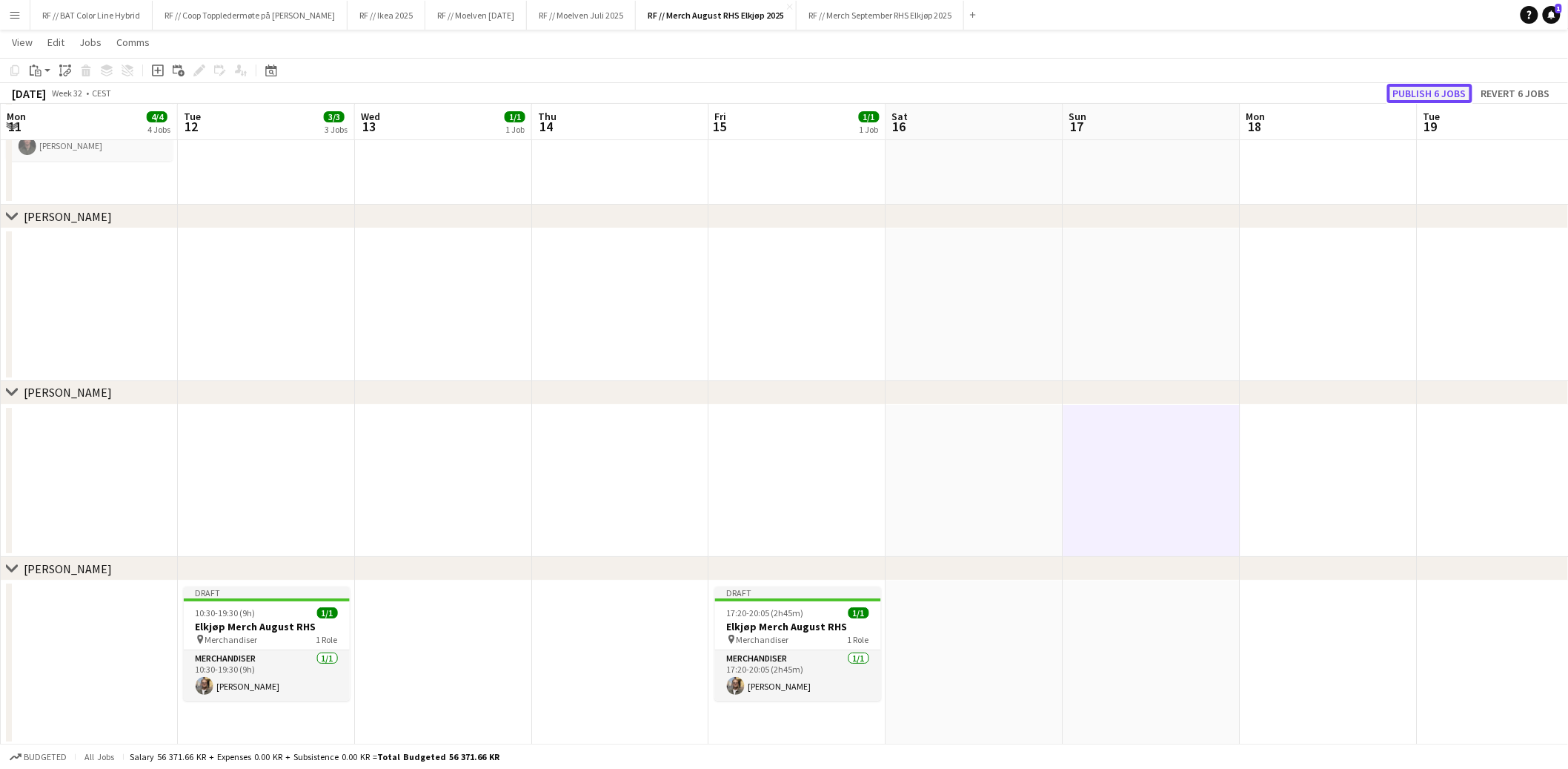
click at [1436, 86] on button "Publish 6 jobs" at bounding box center [1430, 94] width 85 height 19
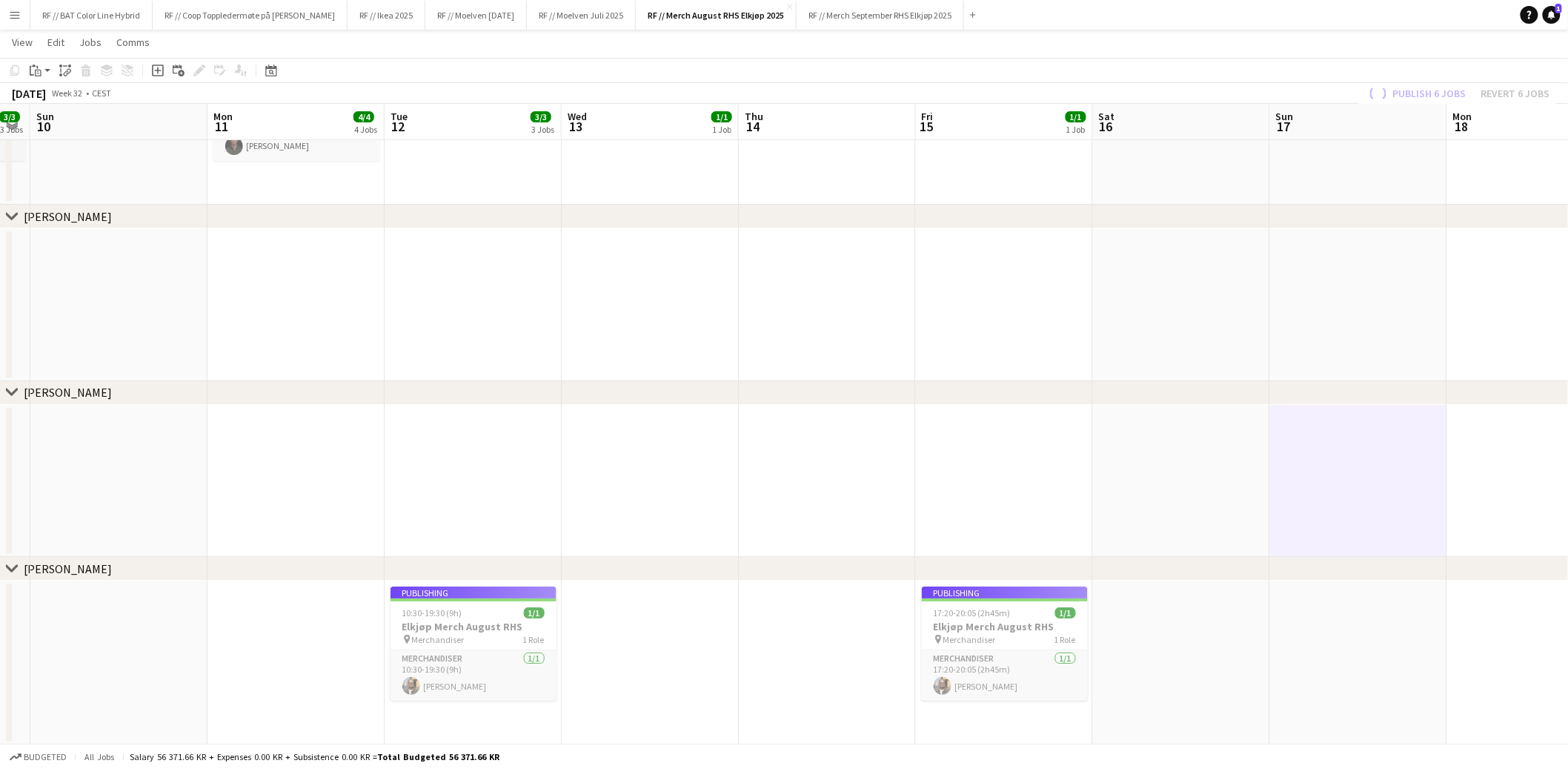
drag, startPoint x: 495, startPoint y: 448, endPoint x: 1039, endPoint y: 437, distance: 544.1
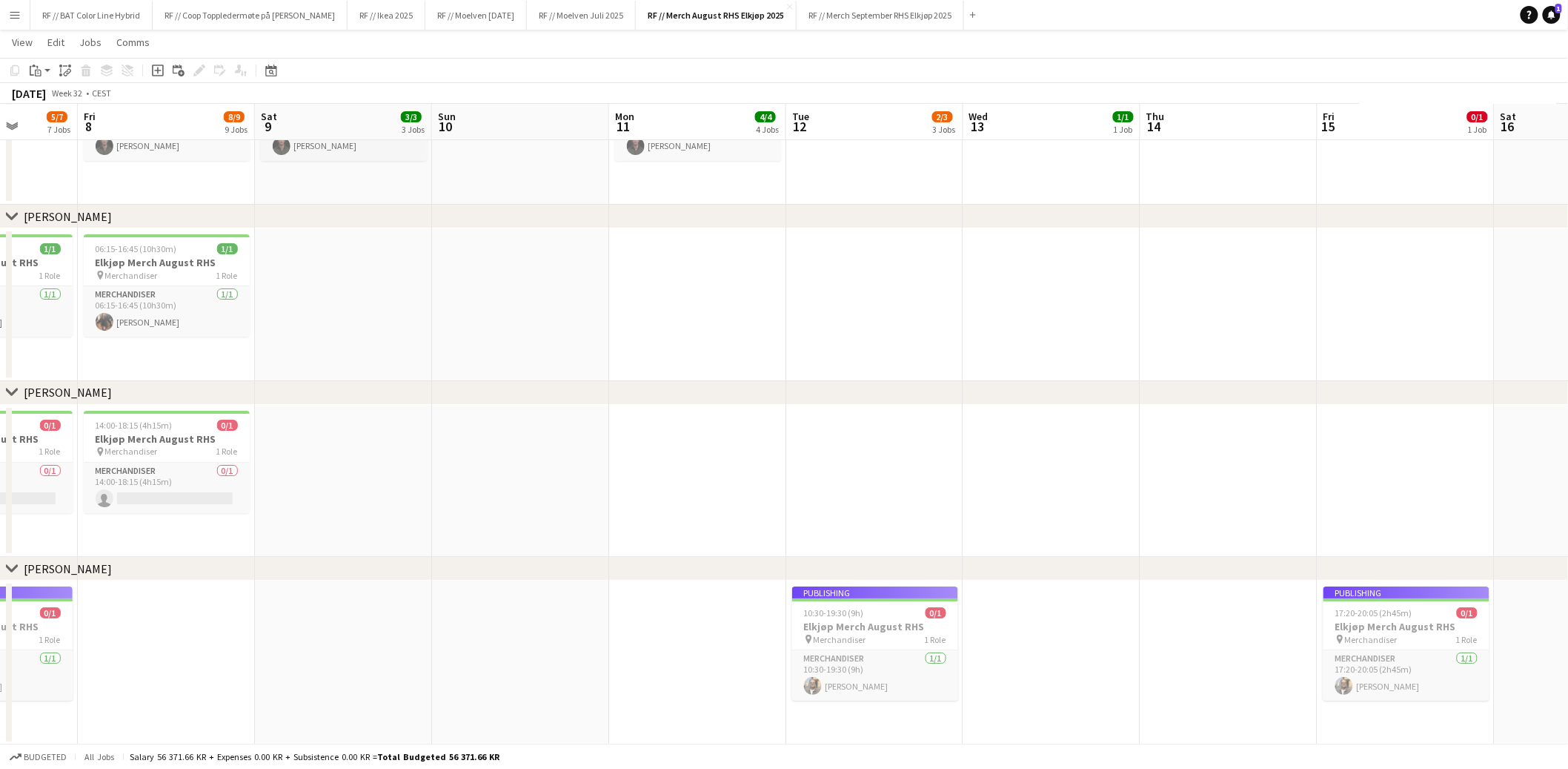
drag, startPoint x: 767, startPoint y: 457, endPoint x: 947, endPoint y: 450, distance: 180.1
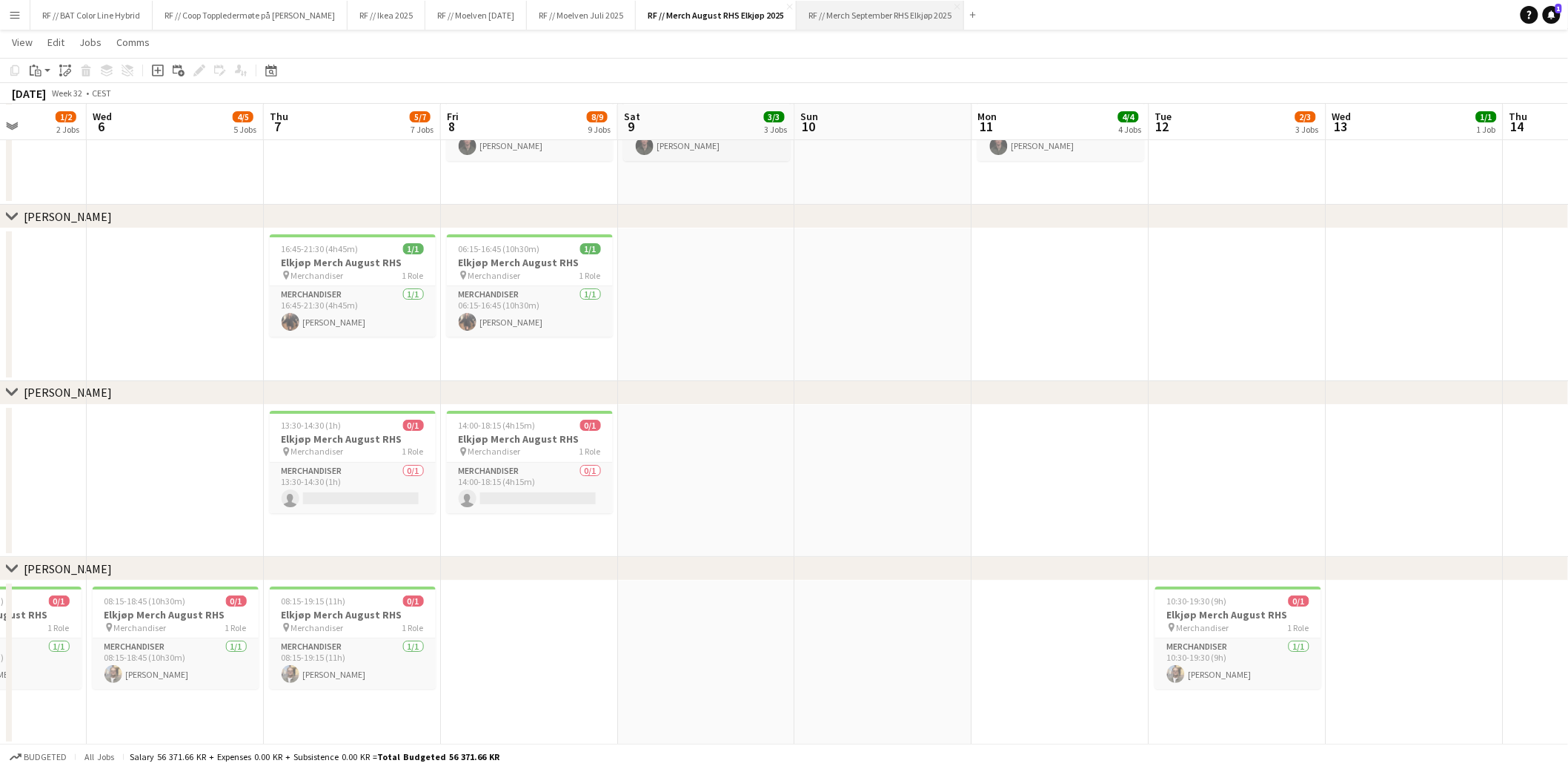
click at [917, 11] on button "RF // Merch September RHS Elkjøp 2025 Close" at bounding box center [881, 15] width 167 height 29
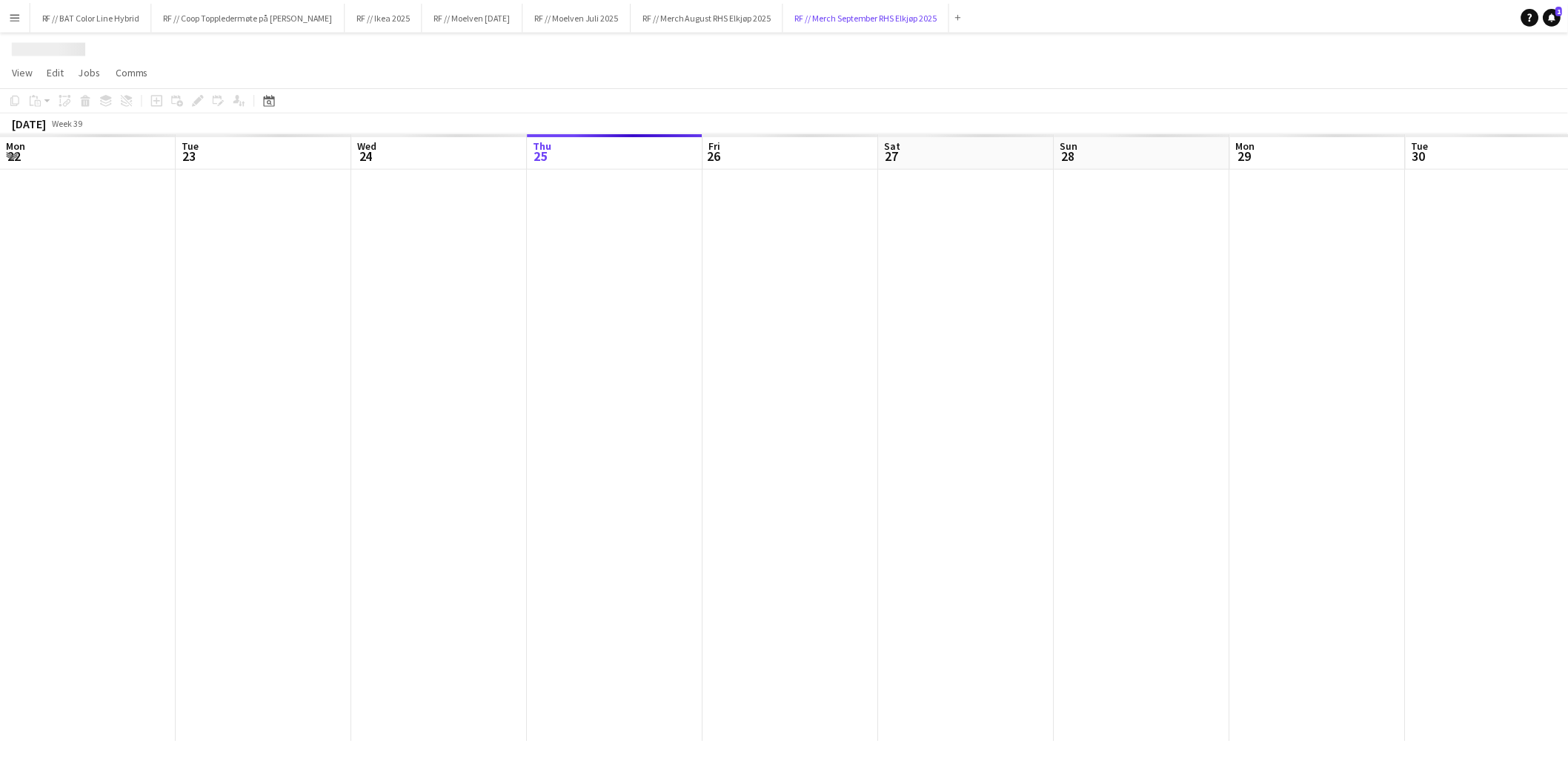
scroll to position [0, 354]
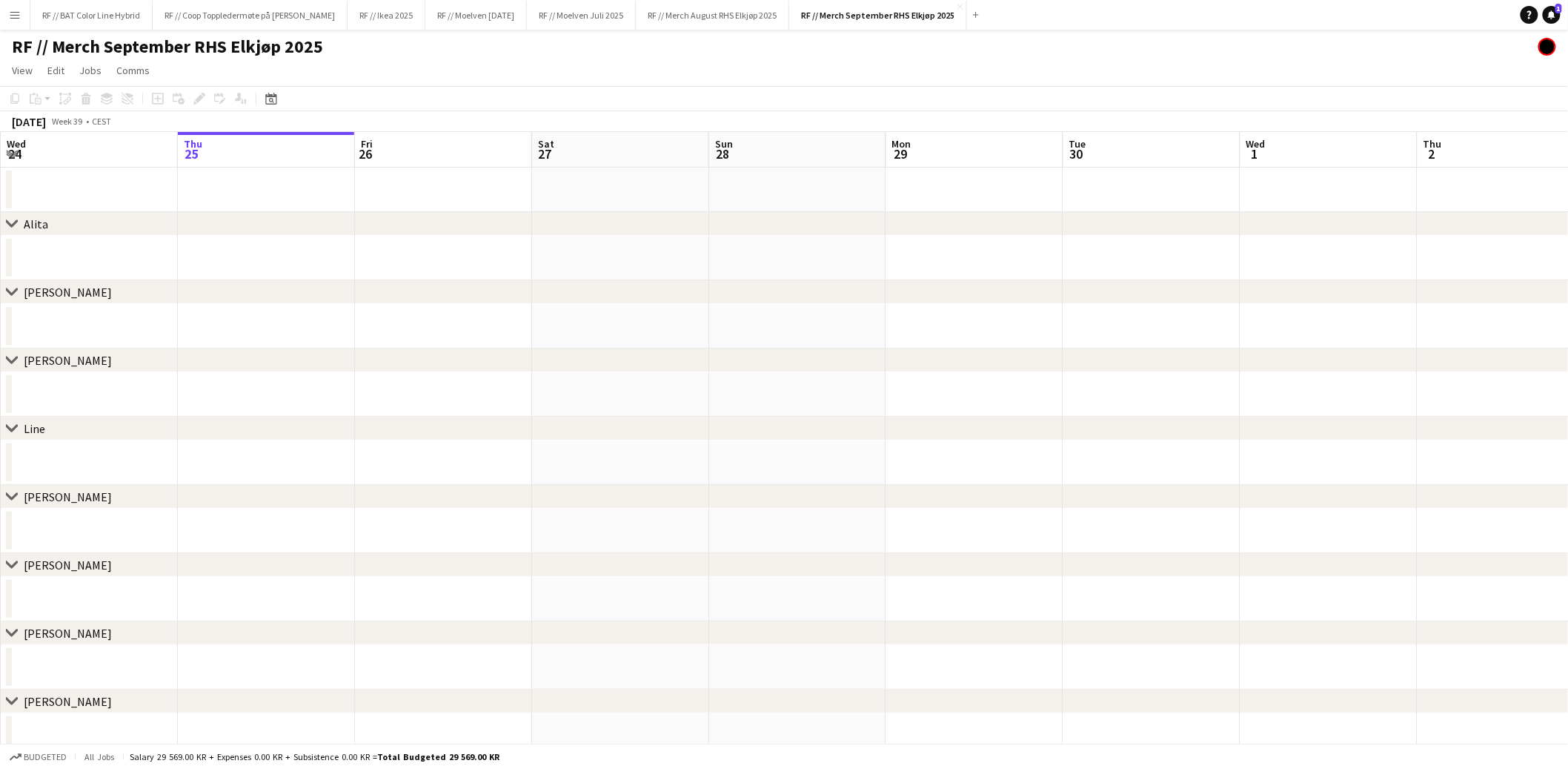
click at [530, 433] on div "chevron-right Line" at bounding box center [784, 429] width 1568 height 24
click at [500, 393] on app-calendar-viewport "Sun 21 Mon 22 Tue 23 Wed 24 Thu 25 Fri 26 Sat 27 Sun 28 Mon 29 Tue 30 Wed 1 Thu…" at bounding box center [784, 615] width 1568 height 967
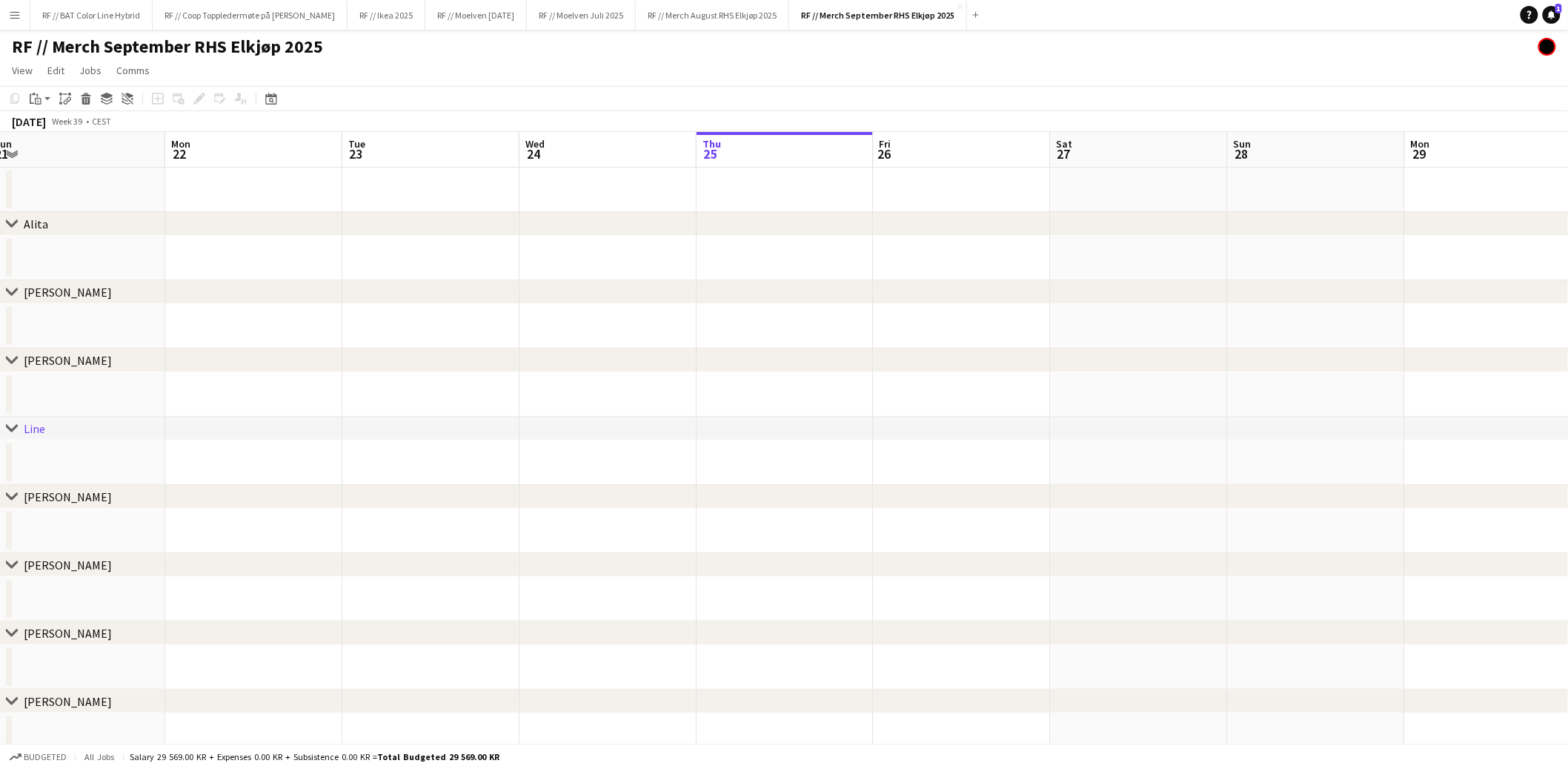
drag, startPoint x: 197, startPoint y: 396, endPoint x: 742, endPoint y: 417, distance: 545.4
click at [743, 410] on app-calendar-viewport "Fri 19 Sat 20 Sun 21 Mon 22 Tue 23 Wed 24 Thu 25 Fri 26 Sat 27 Sun 28 Mon 29 Tu…" at bounding box center [784, 615] width 1568 height 967
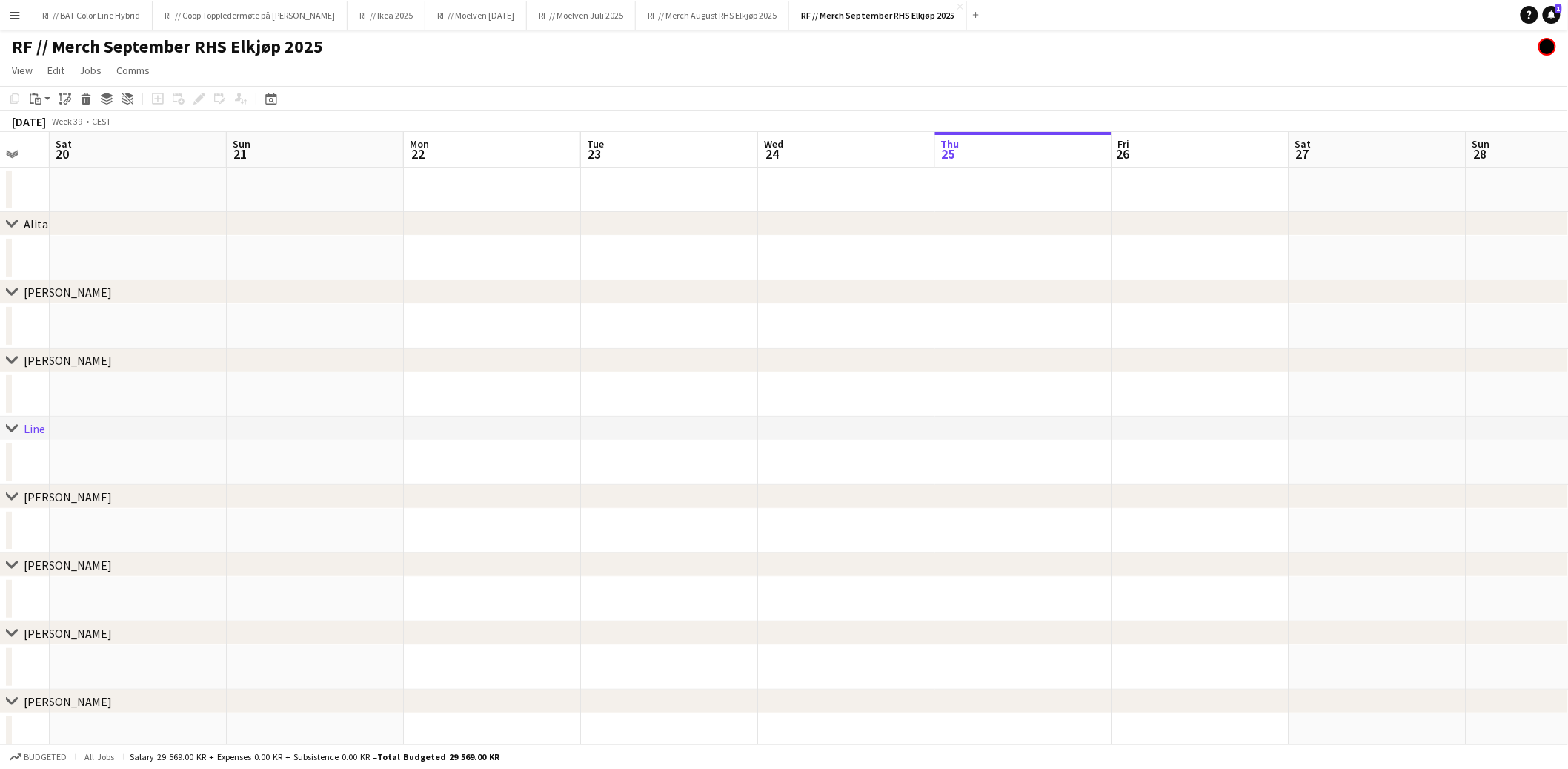
drag, startPoint x: 337, startPoint y: 426, endPoint x: 731, endPoint y: 435, distance: 394.1
click at [733, 435] on div "chevron-right Line" at bounding box center [784, 429] width 1568 height 24
drag, startPoint x: 487, startPoint y: 418, endPoint x: 499, endPoint y: 423, distance: 13.0
click at [679, 417] on div "chevron-right Line" at bounding box center [784, 429] width 1568 height 24
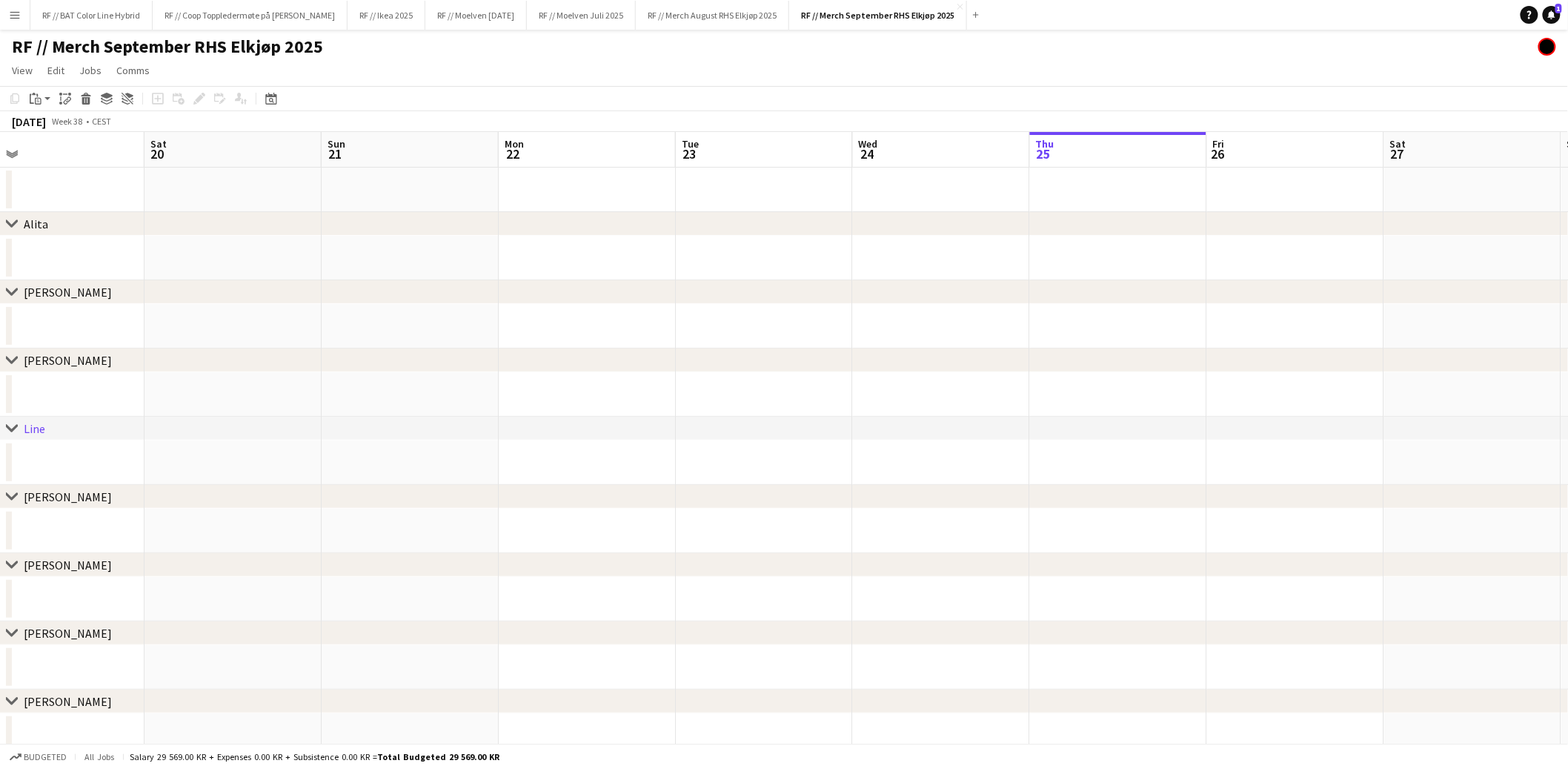
drag, startPoint x: 95, startPoint y: 387, endPoint x: 953, endPoint y: 385, distance: 858.0
click at [988, 385] on app-calendar-viewport "Wed 17 Thu 18 Fri 19 Sat 20 Sun 21 Mon 22 Tue 23 Wed 24 Thu 25 Fri 26 Sat 27 Su…" at bounding box center [784, 615] width 1568 height 967
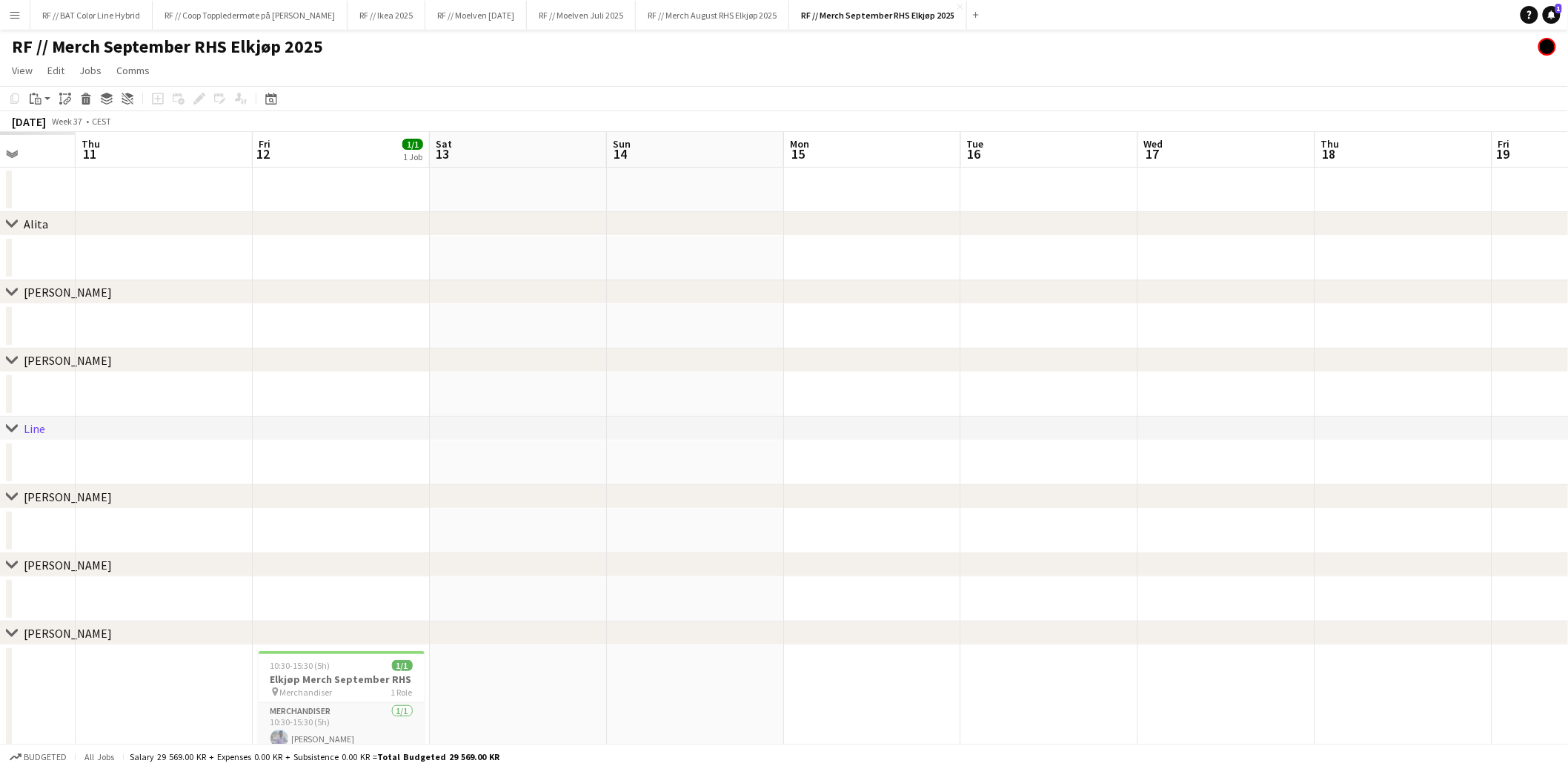
drag, startPoint x: 504, startPoint y: 388, endPoint x: 863, endPoint y: 388, distance: 359.0
click at [874, 388] on app-calendar-viewport "Tue 9 Wed 10 Thu 11 Fri 12 1/1 1 Job Sat 13 Sun 14 Mon 15 Tue 16 Wed 17 Thu 18 …" at bounding box center [784, 669] width 1568 height 1075
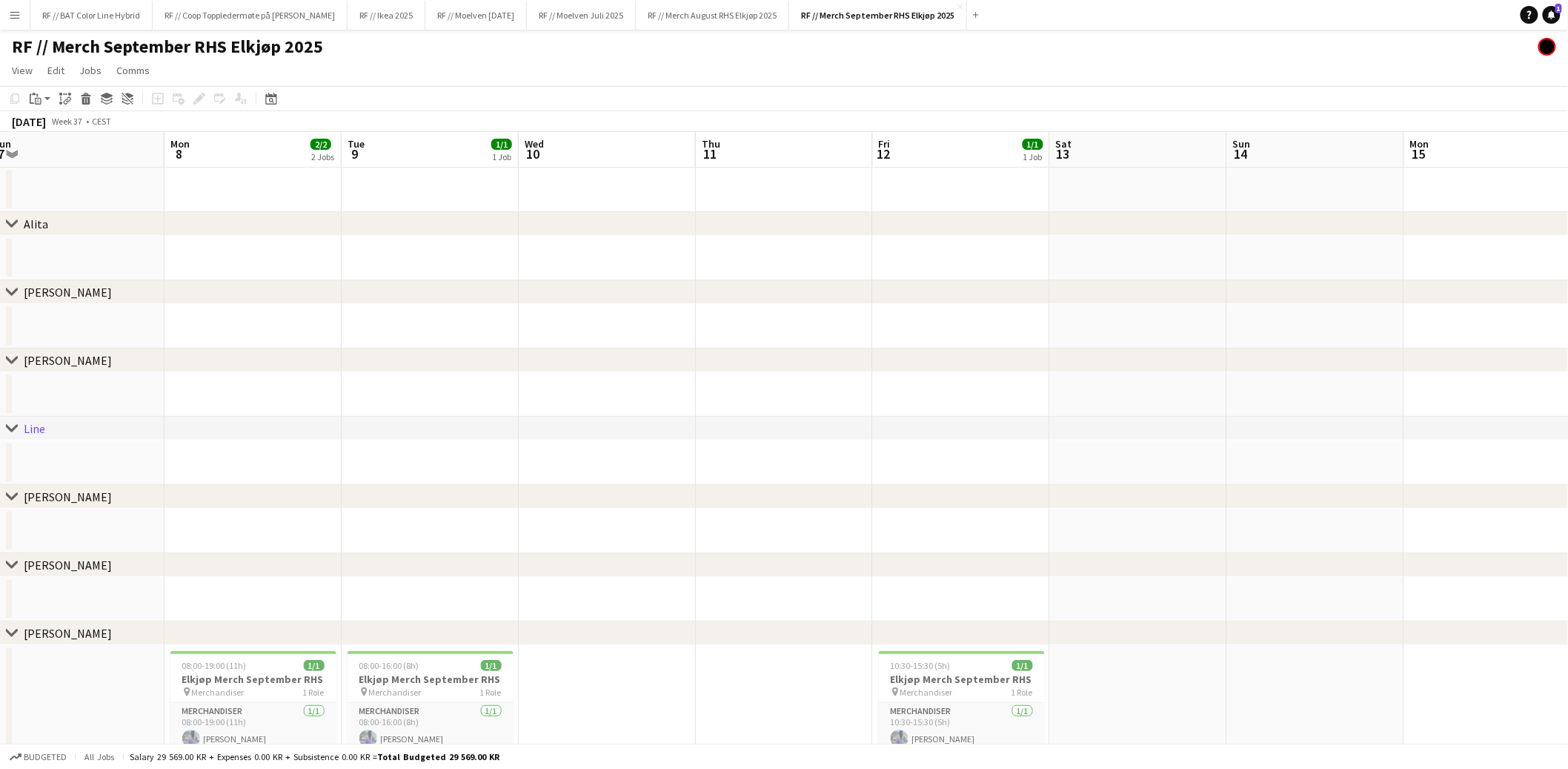
drag, startPoint x: 250, startPoint y: 393, endPoint x: 520, endPoint y: 396, distance: 270.0
click at [1011, 396] on div "chevron-right Alita chevron-right Elias chevron-right Kenneth chevron-right Lin…" at bounding box center [784, 723] width 1568 height 1183
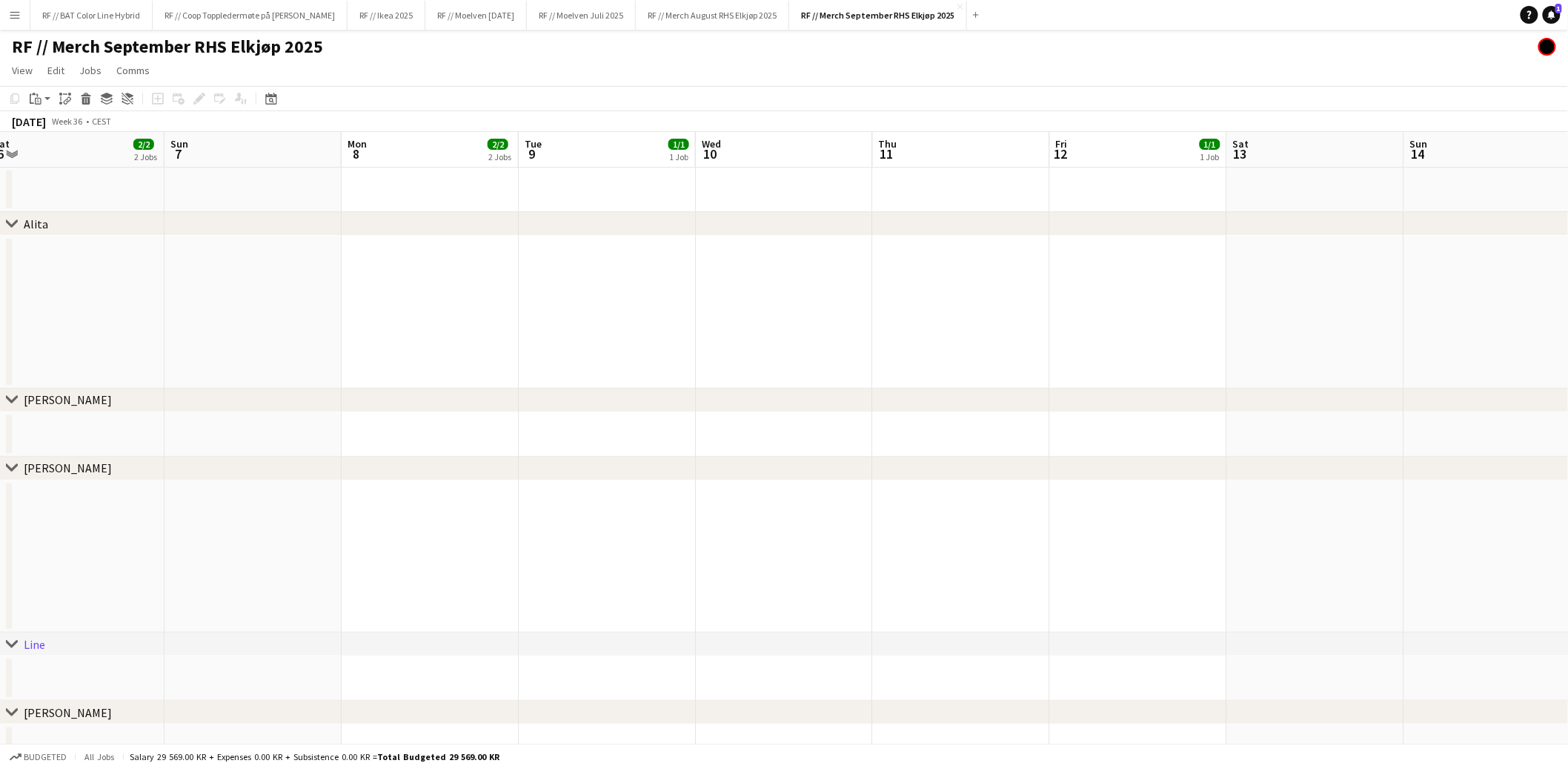
drag, startPoint x: 267, startPoint y: 408, endPoint x: 726, endPoint y: 404, distance: 459.0
click at [726, 404] on div "chevron-right Elias" at bounding box center [784, 400] width 1568 height 24
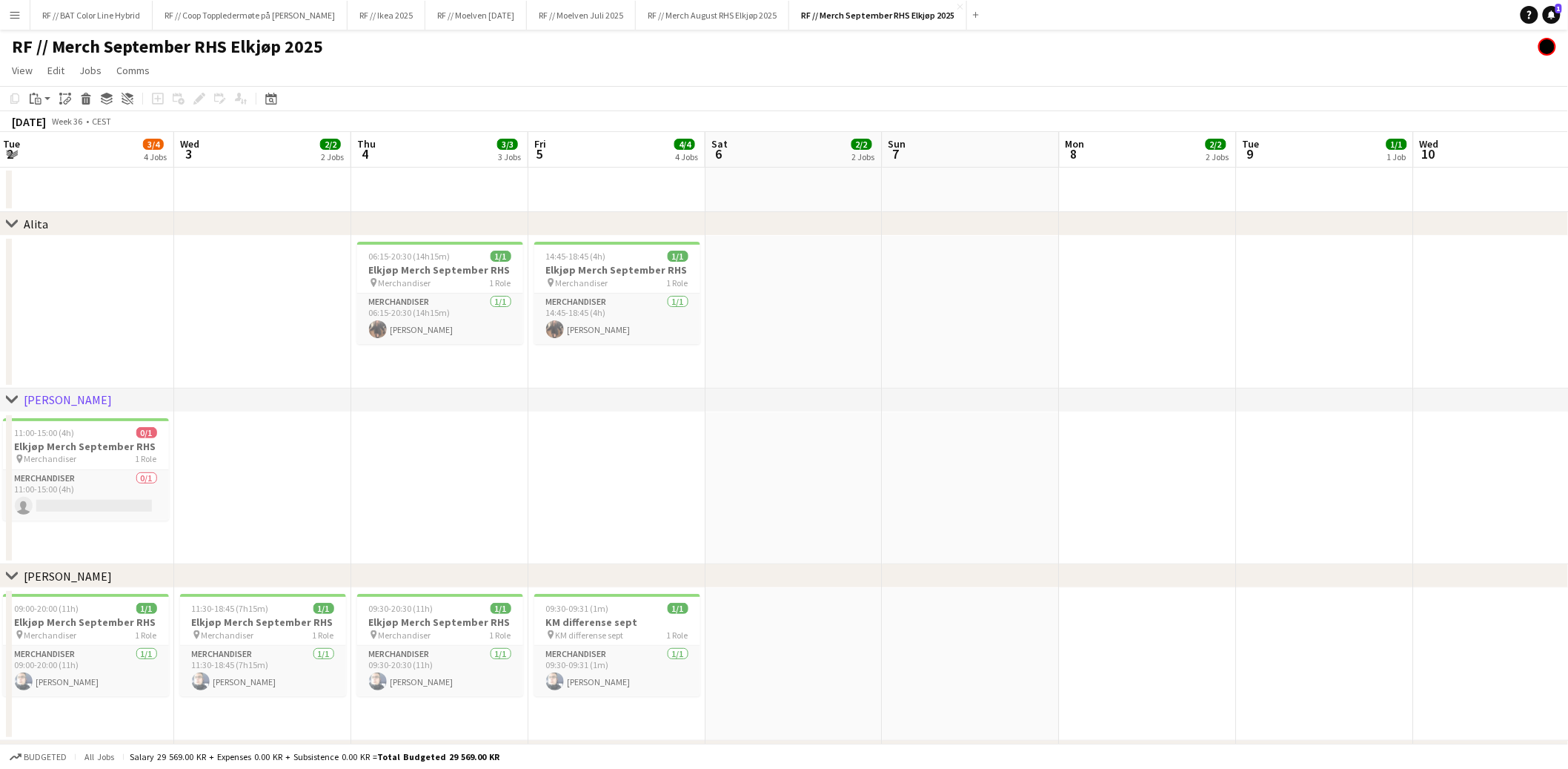
drag, startPoint x: 317, startPoint y: 355, endPoint x: 991, endPoint y: 367, distance: 674.1
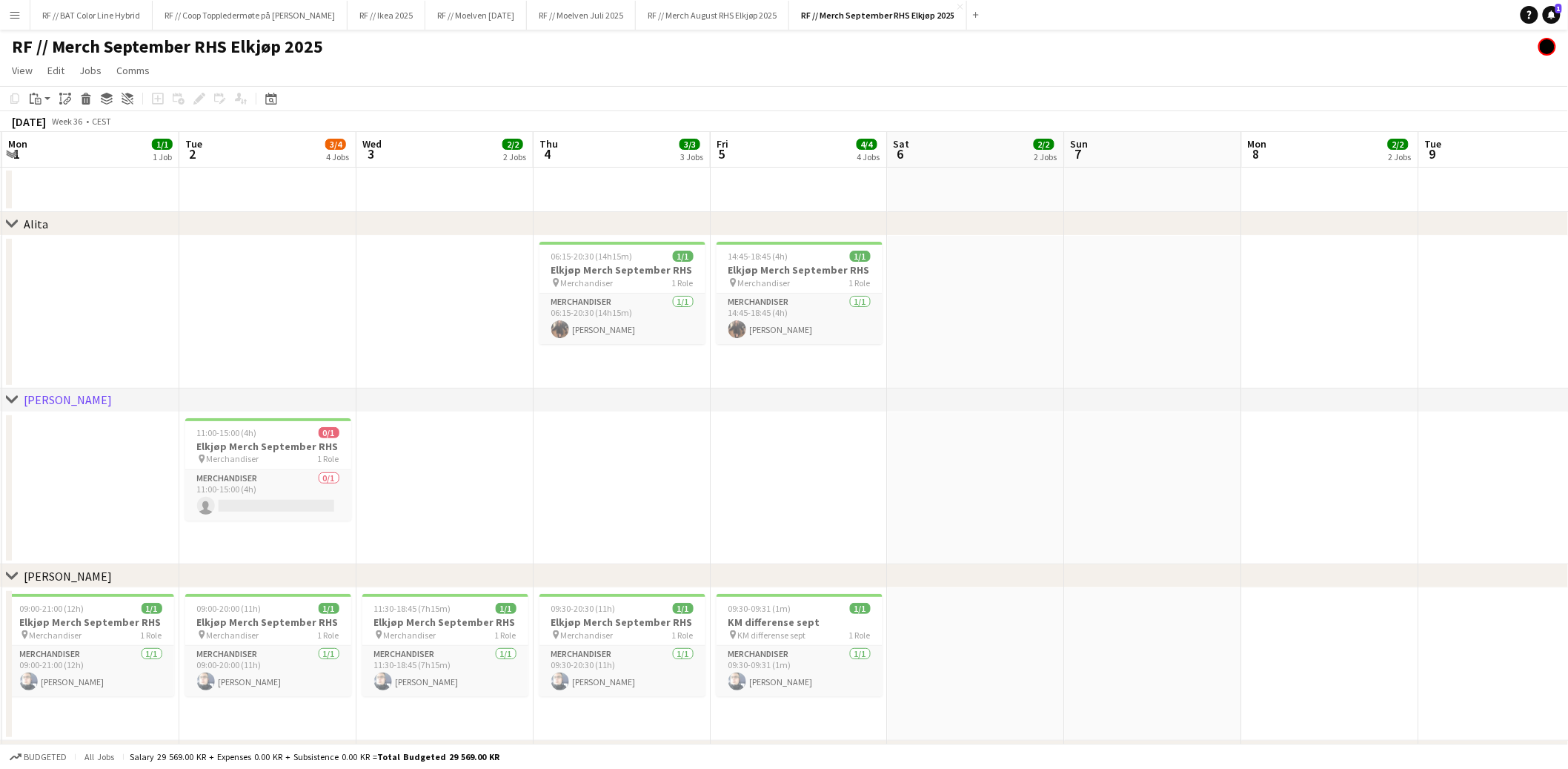
drag, startPoint x: 347, startPoint y: 426, endPoint x: 550, endPoint y: 435, distance: 203.2
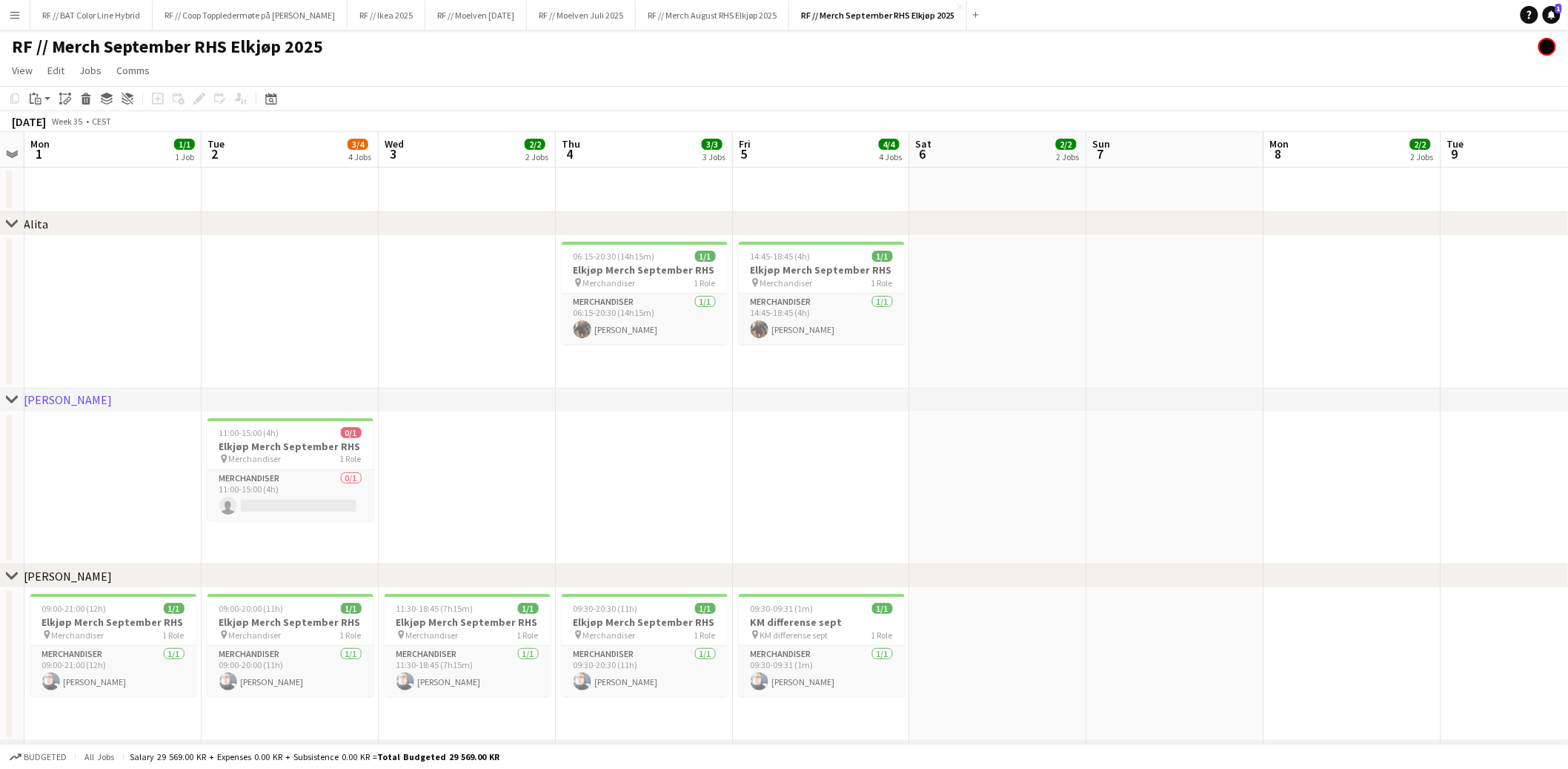
click at [625, 263] on h3 "Elkjøp Merch September RHS" at bounding box center [645, 270] width 166 height 13
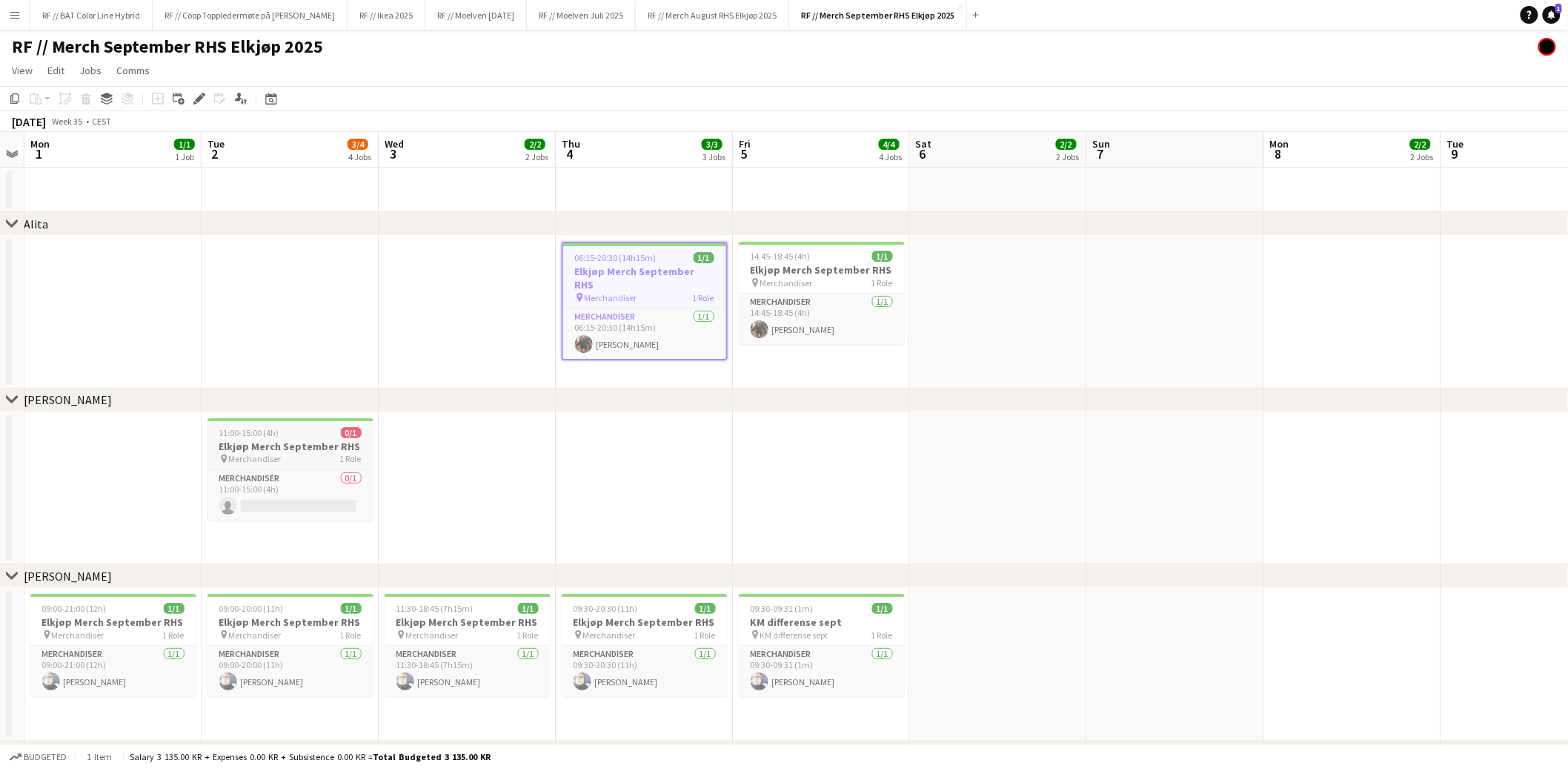
click at [292, 459] on div "pin Merchandiser 1 Role" at bounding box center [291, 459] width 166 height 12
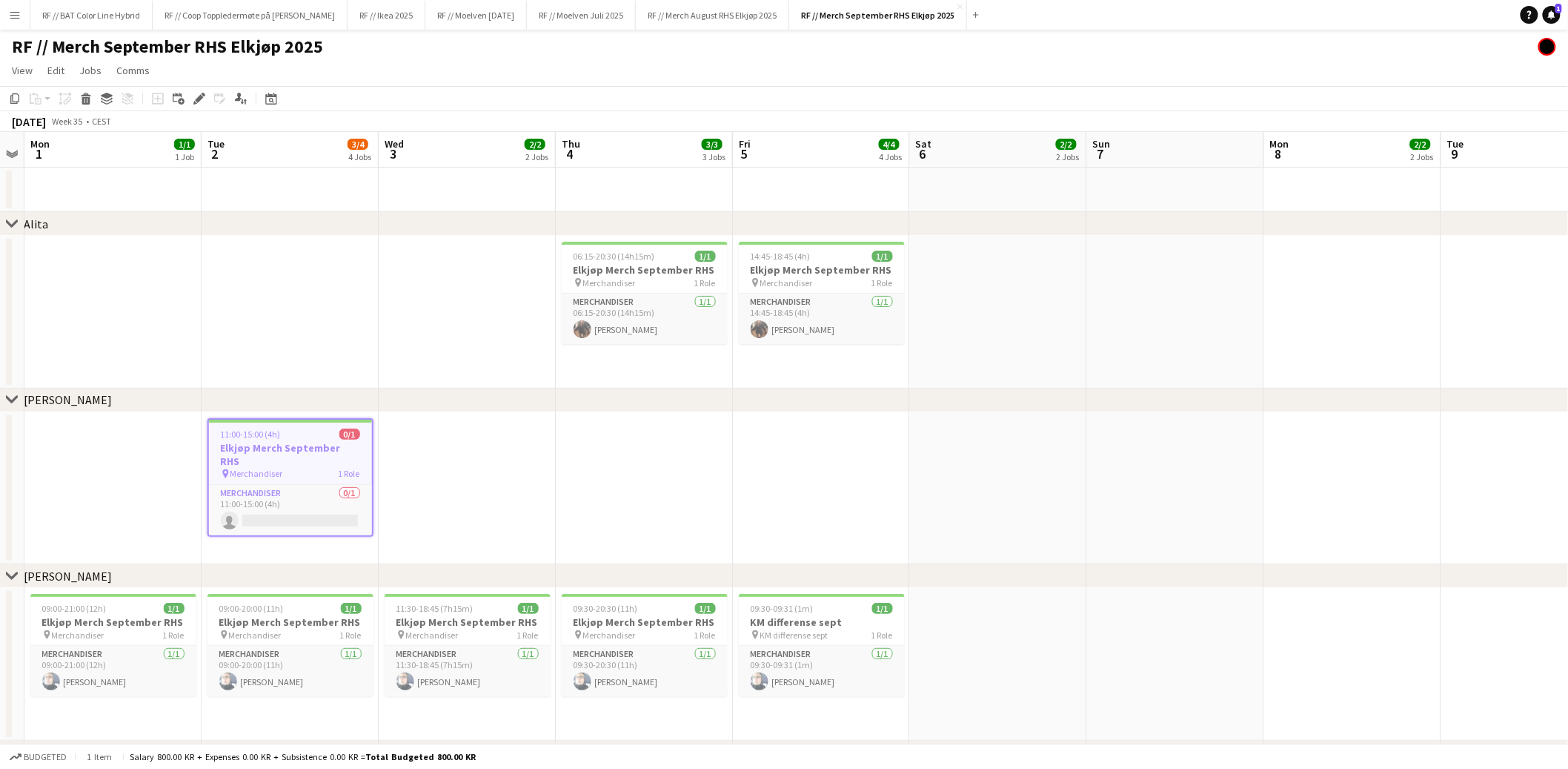
scroll to position [0, 328]
click at [443, 195] on app-date-cell at bounding box center [468, 189] width 177 height 44
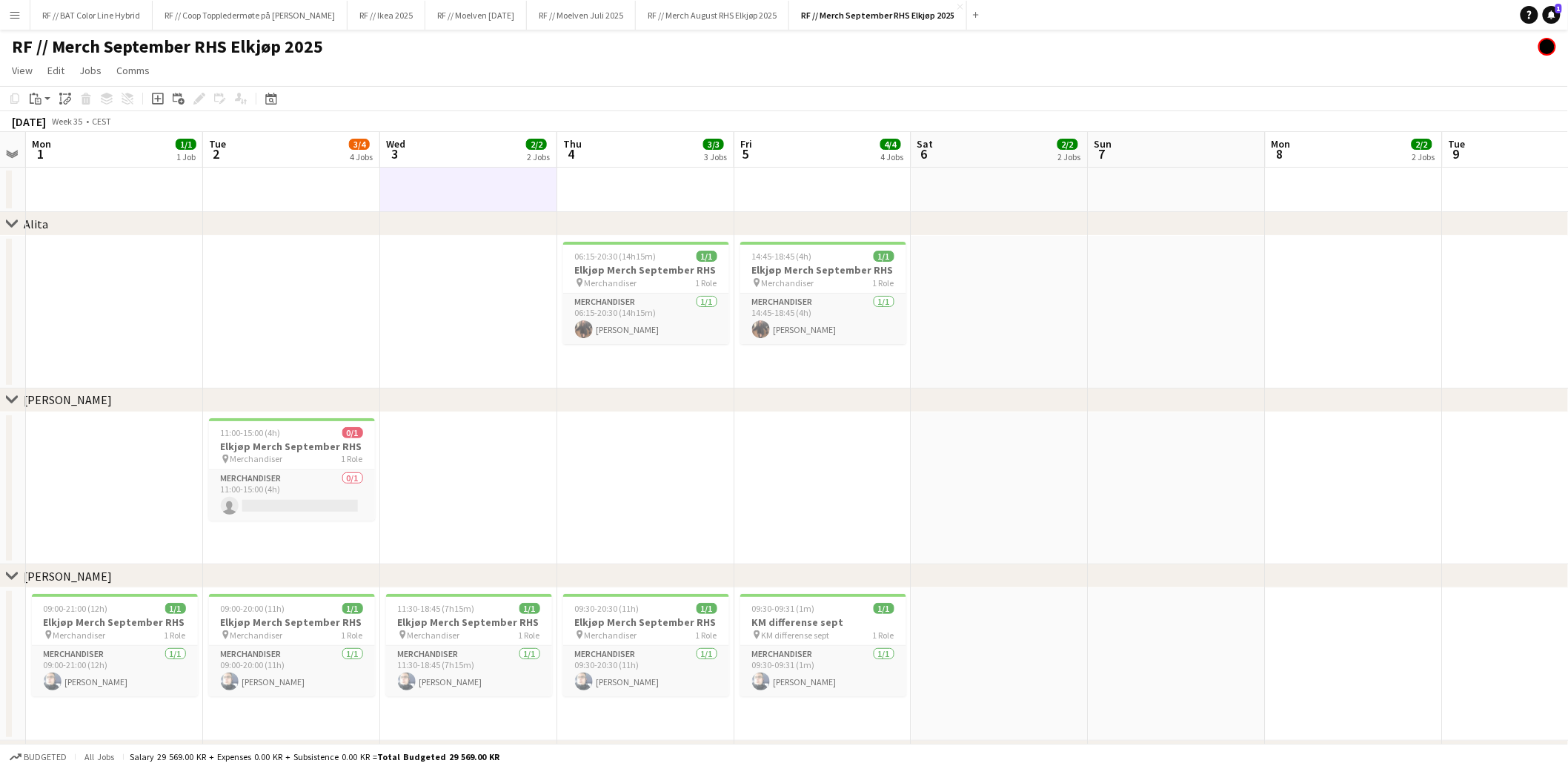
click at [443, 188] on app-date-cell at bounding box center [468, 189] width 177 height 44
click at [445, 189] on app-date-cell at bounding box center [468, 189] width 177 height 44
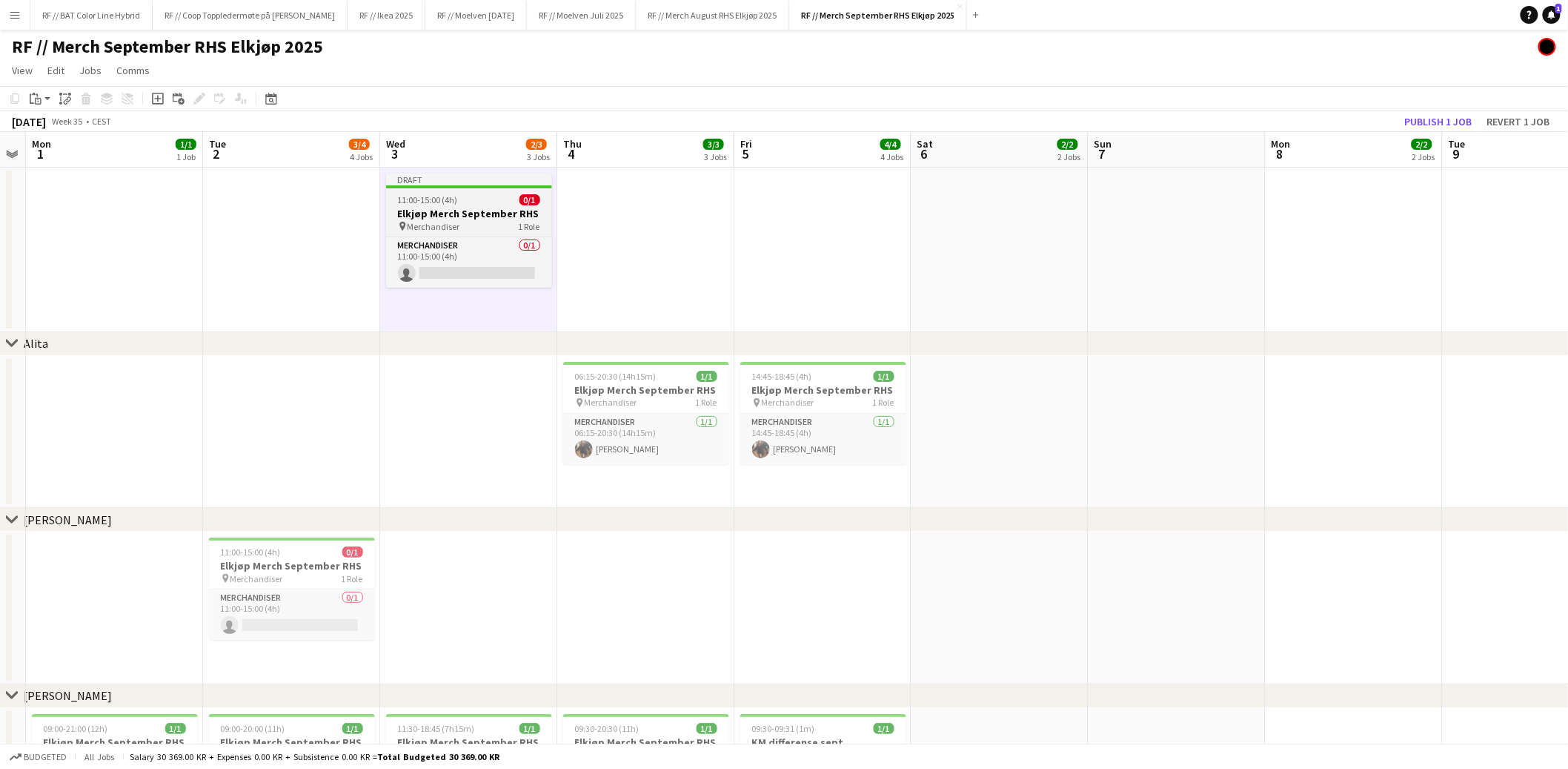
click at [454, 202] on span "11:00-15:00 (4h)" at bounding box center [428, 200] width 60 height 11
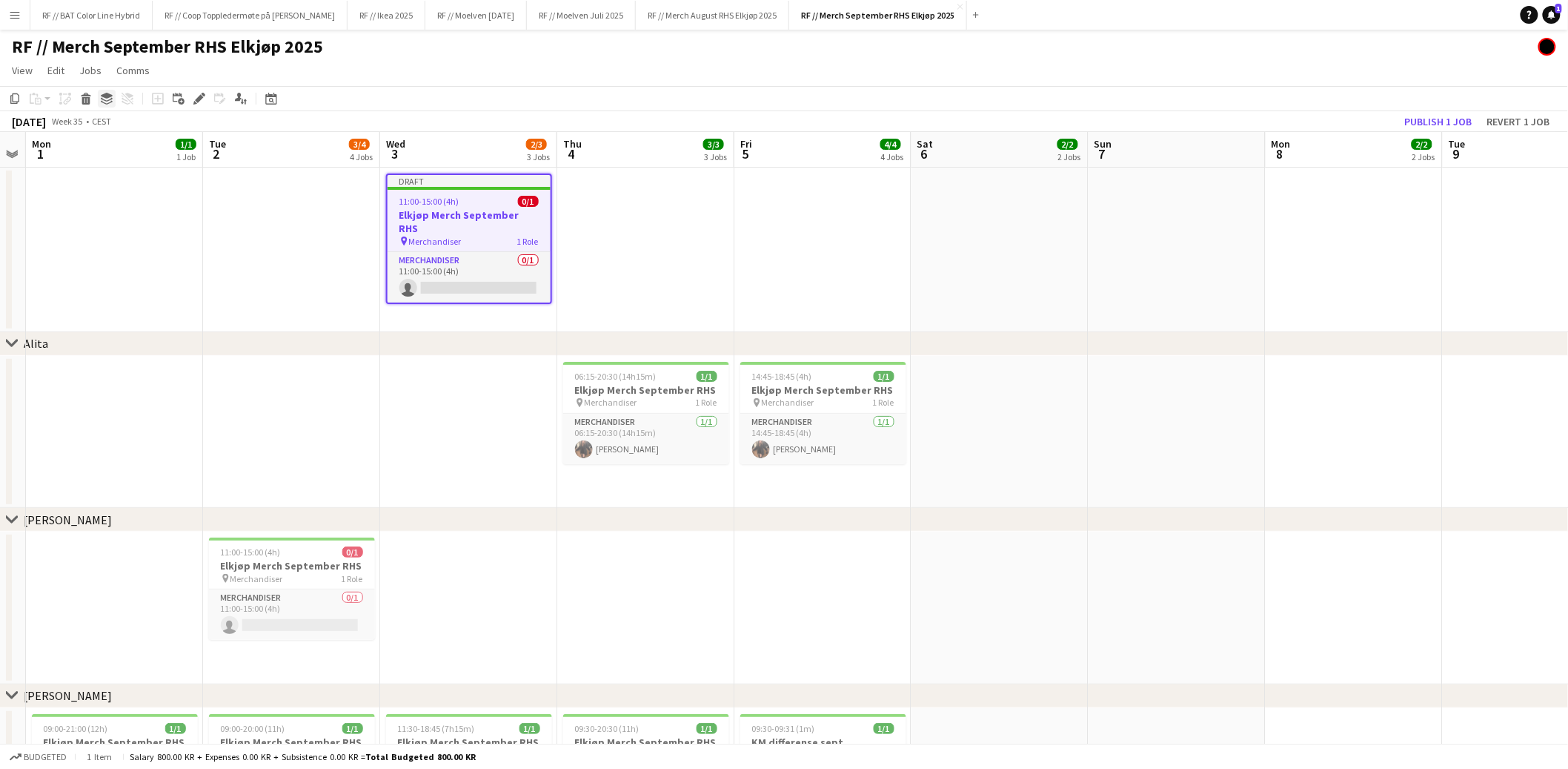
click at [103, 96] on icon at bounding box center [107, 96] width 12 height 6
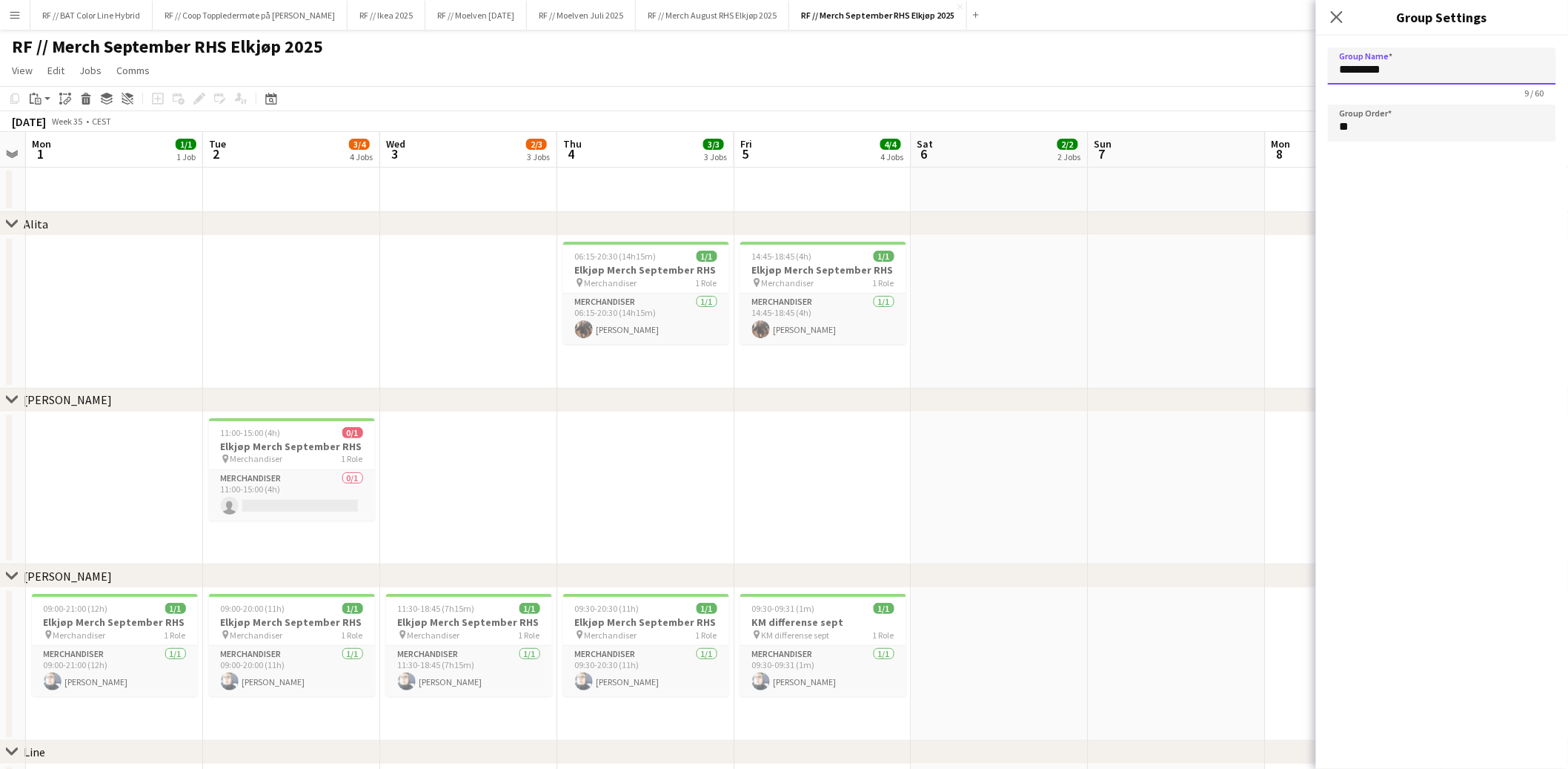
drag, startPoint x: 1406, startPoint y: 74, endPoint x: 1266, endPoint y: 51, distance: 141.9
click at [1113, 520] on app-date-cell at bounding box center [1177, 488] width 177 height 153
type input "*********"
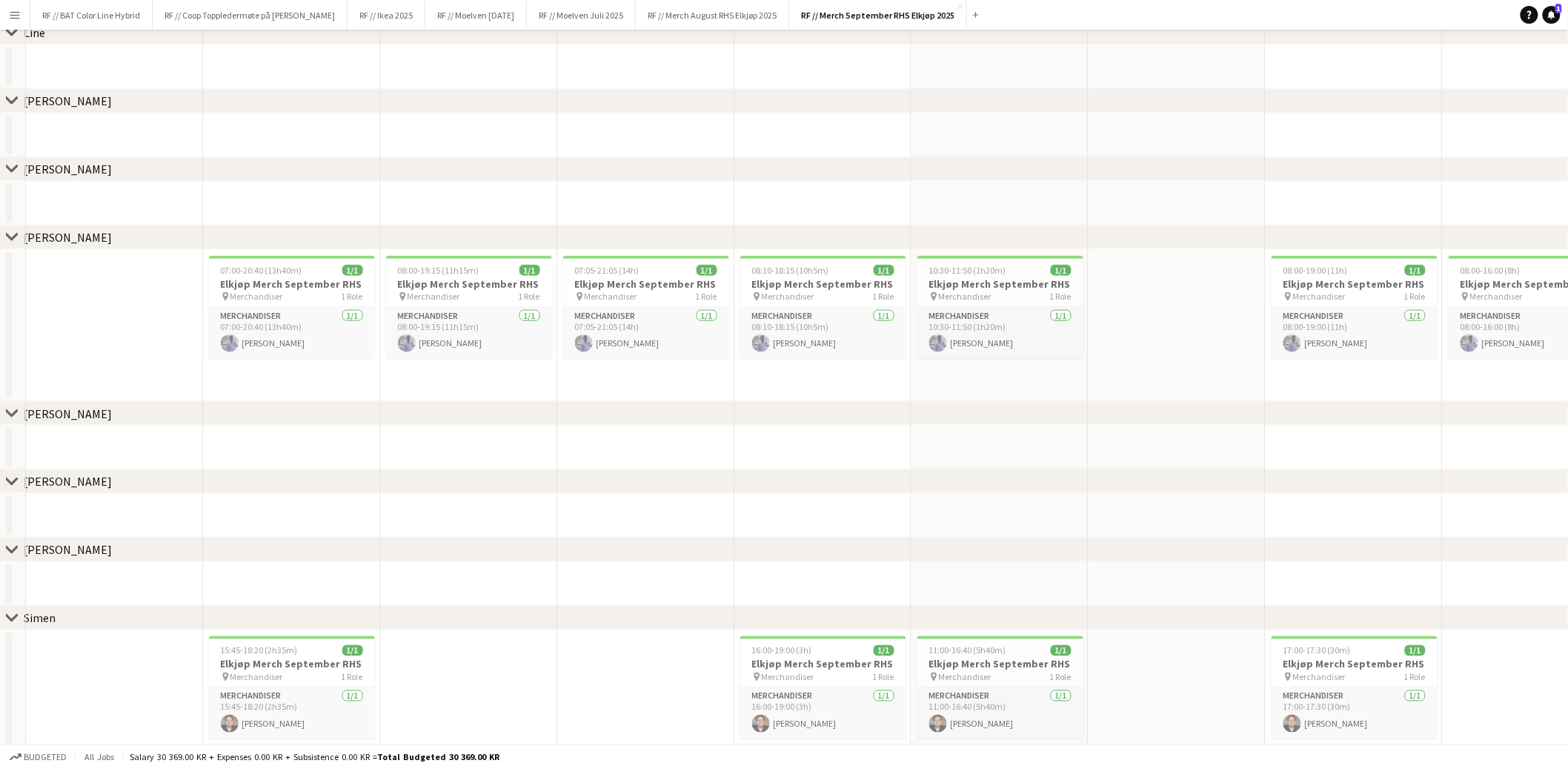
scroll to position [1079, 0]
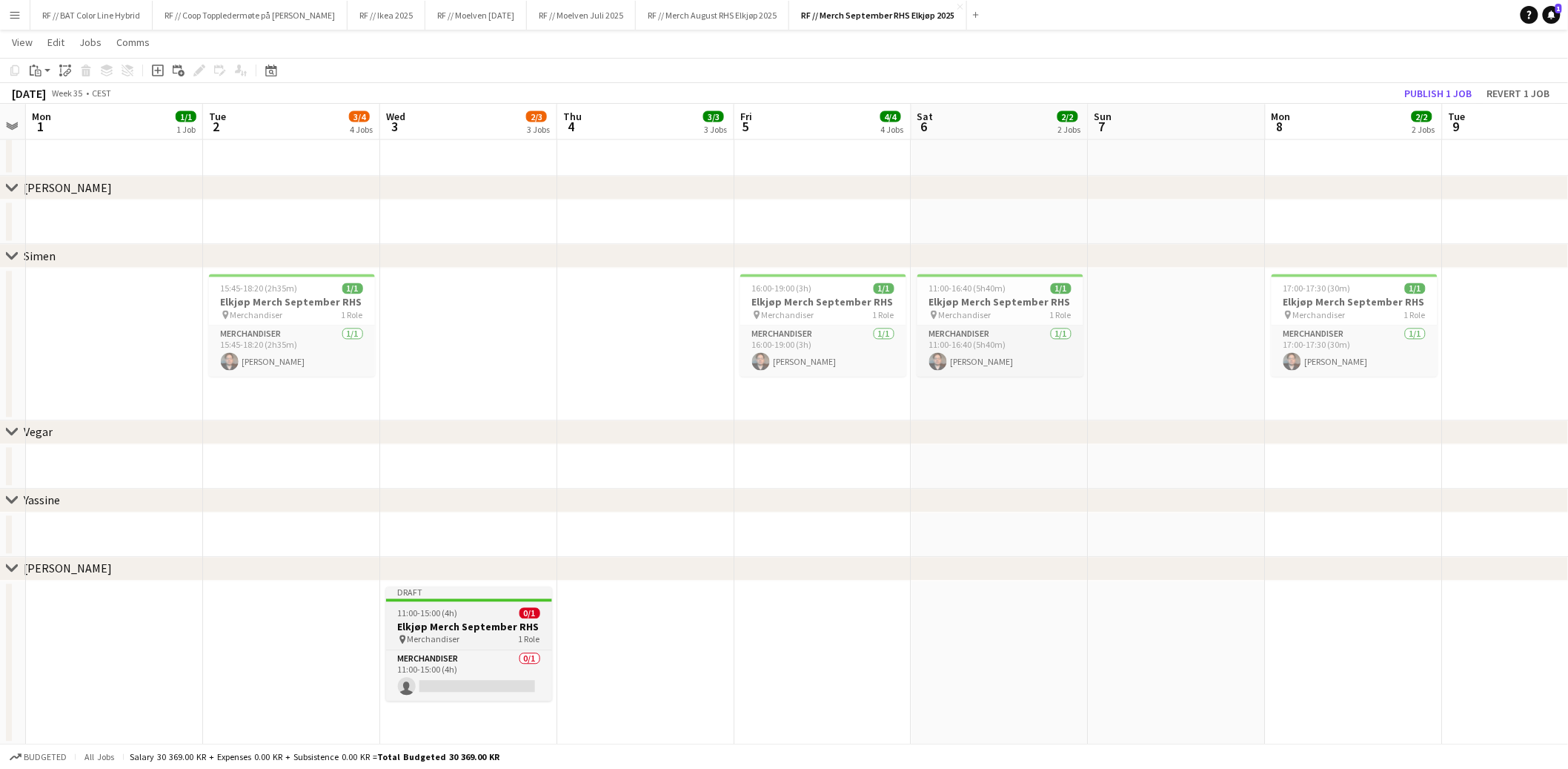
click at [450, 621] on h3 "Elkjøp Merch September RHS" at bounding box center [469, 628] width 166 height 13
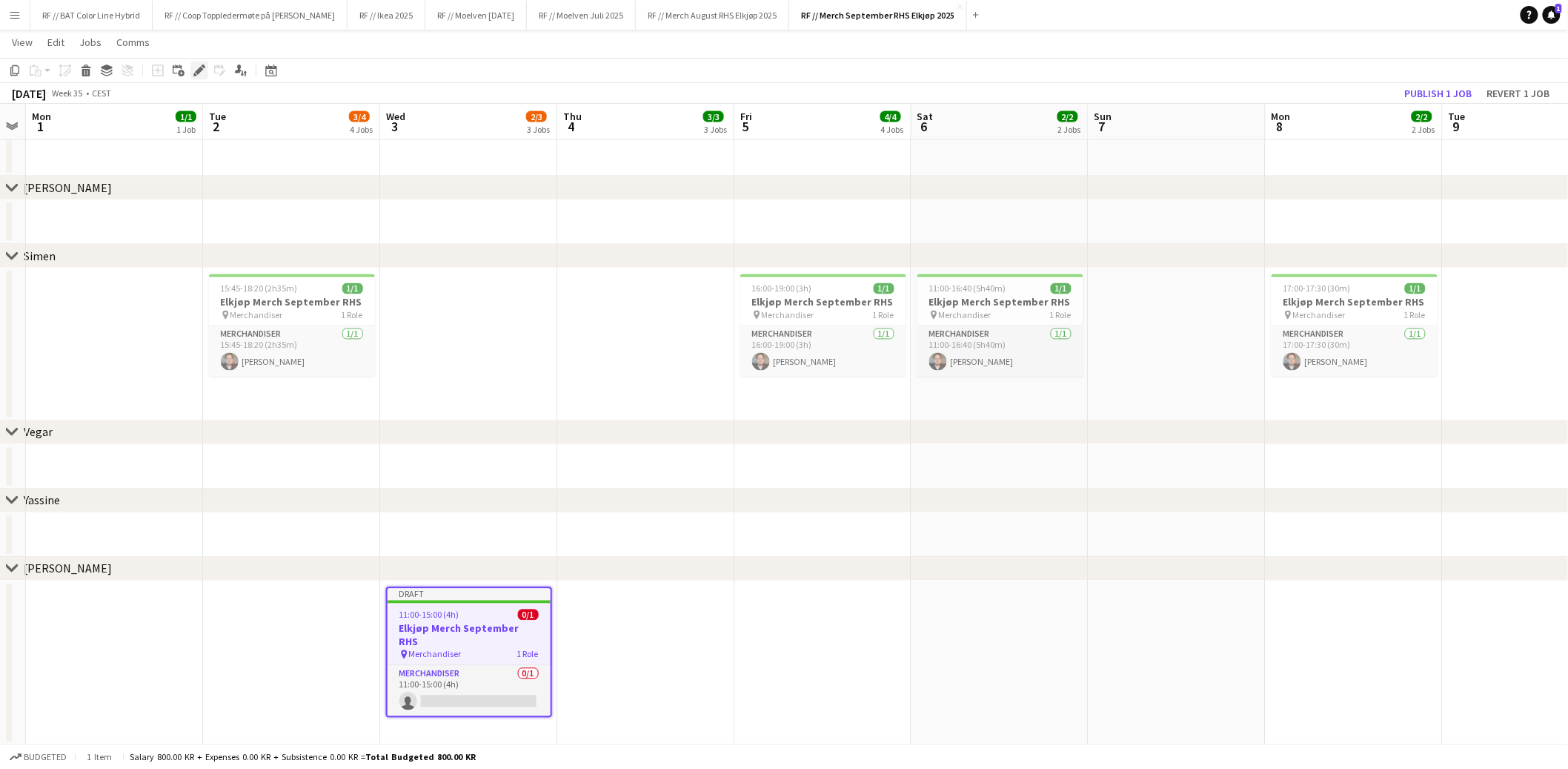
click at [198, 67] on icon "Edit" at bounding box center [200, 70] width 12 height 12
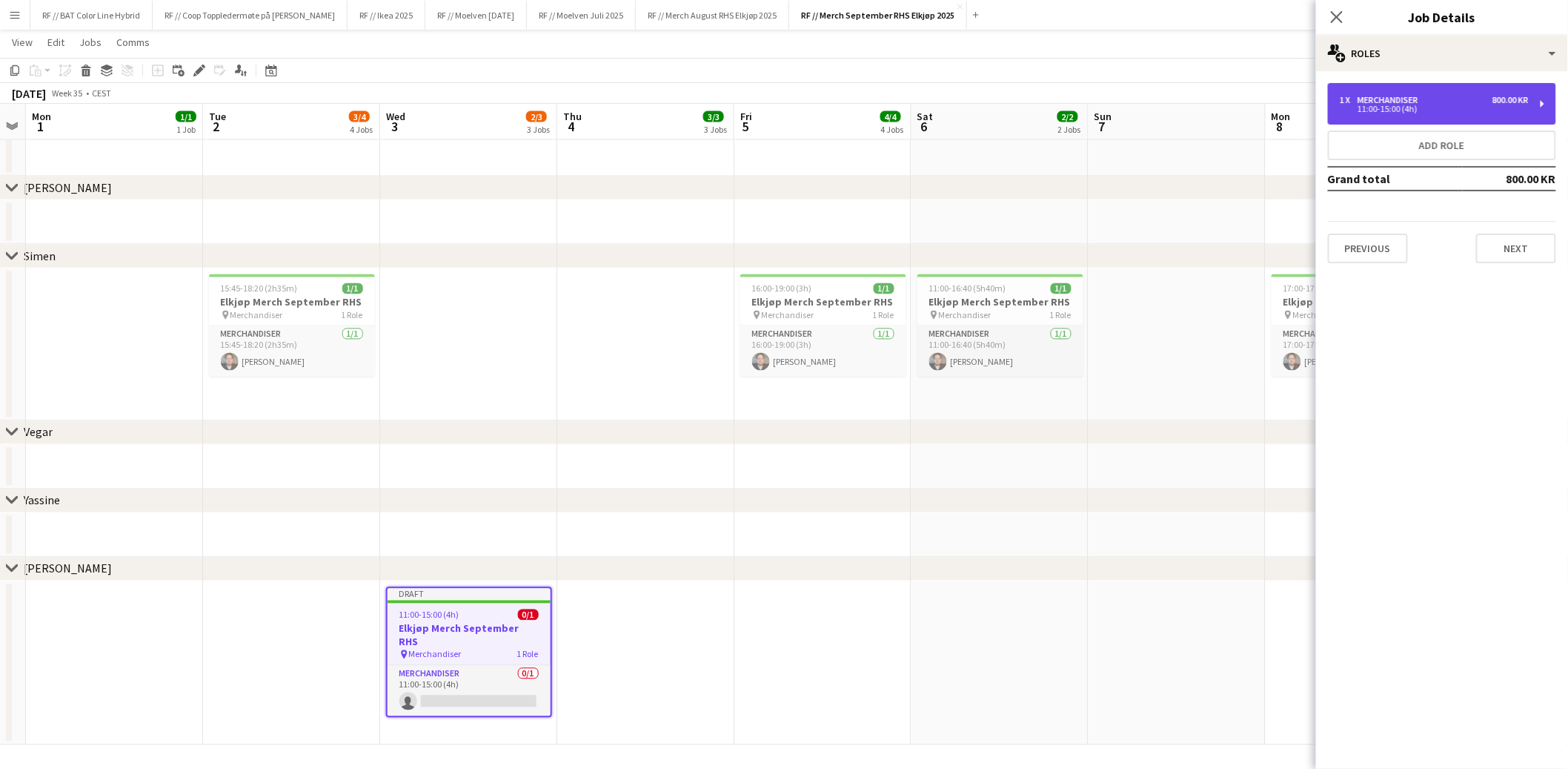
click at [1506, 99] on div "800.00 KR" at bounding box center [1510, 100] width 37 height 10
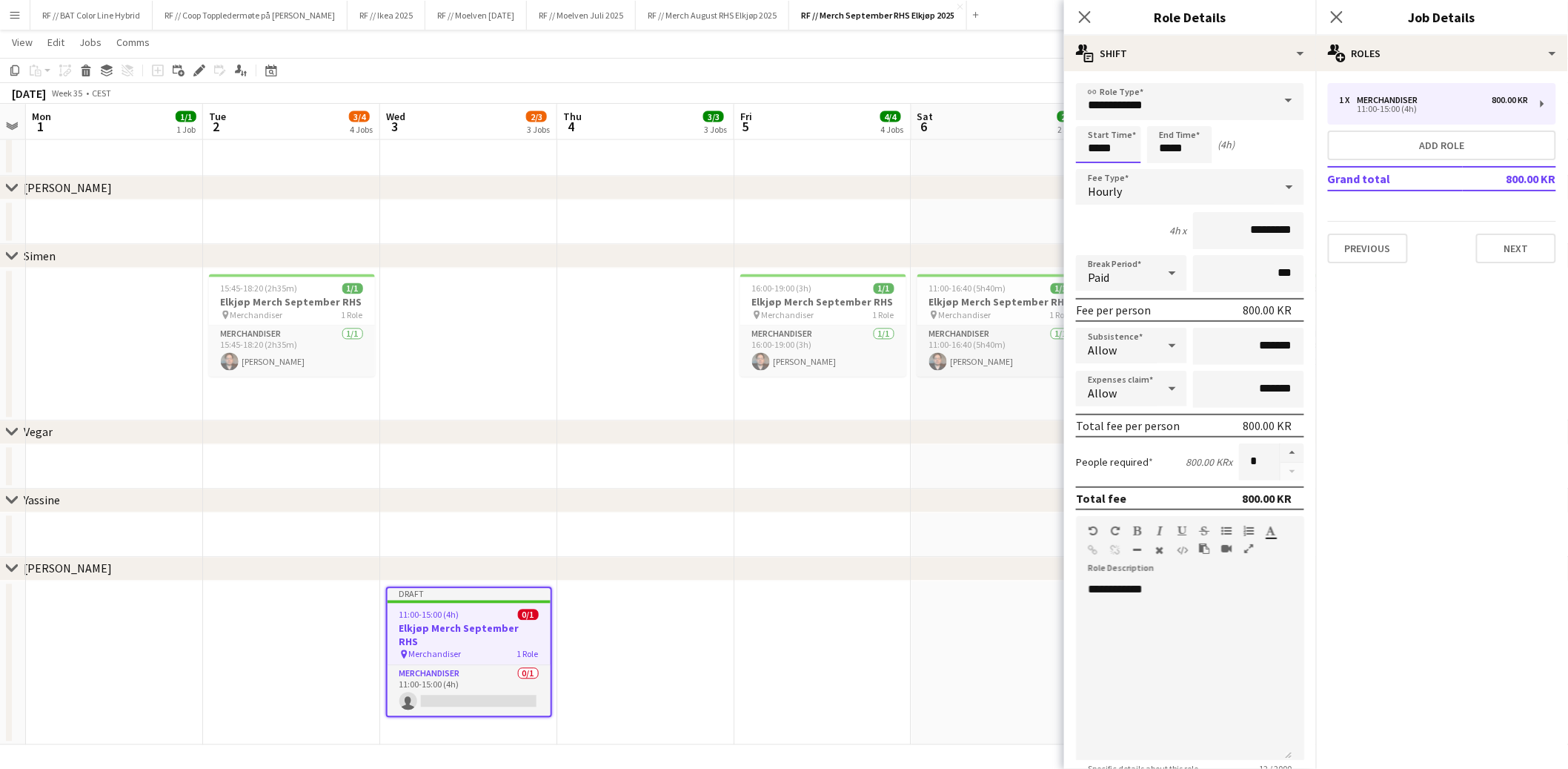
drag, startPoint x: 1121, startPoint y: 147, endPoint x: 1039, endPoint y: 135, distance: 82.9
type input "*****"
type input "******"
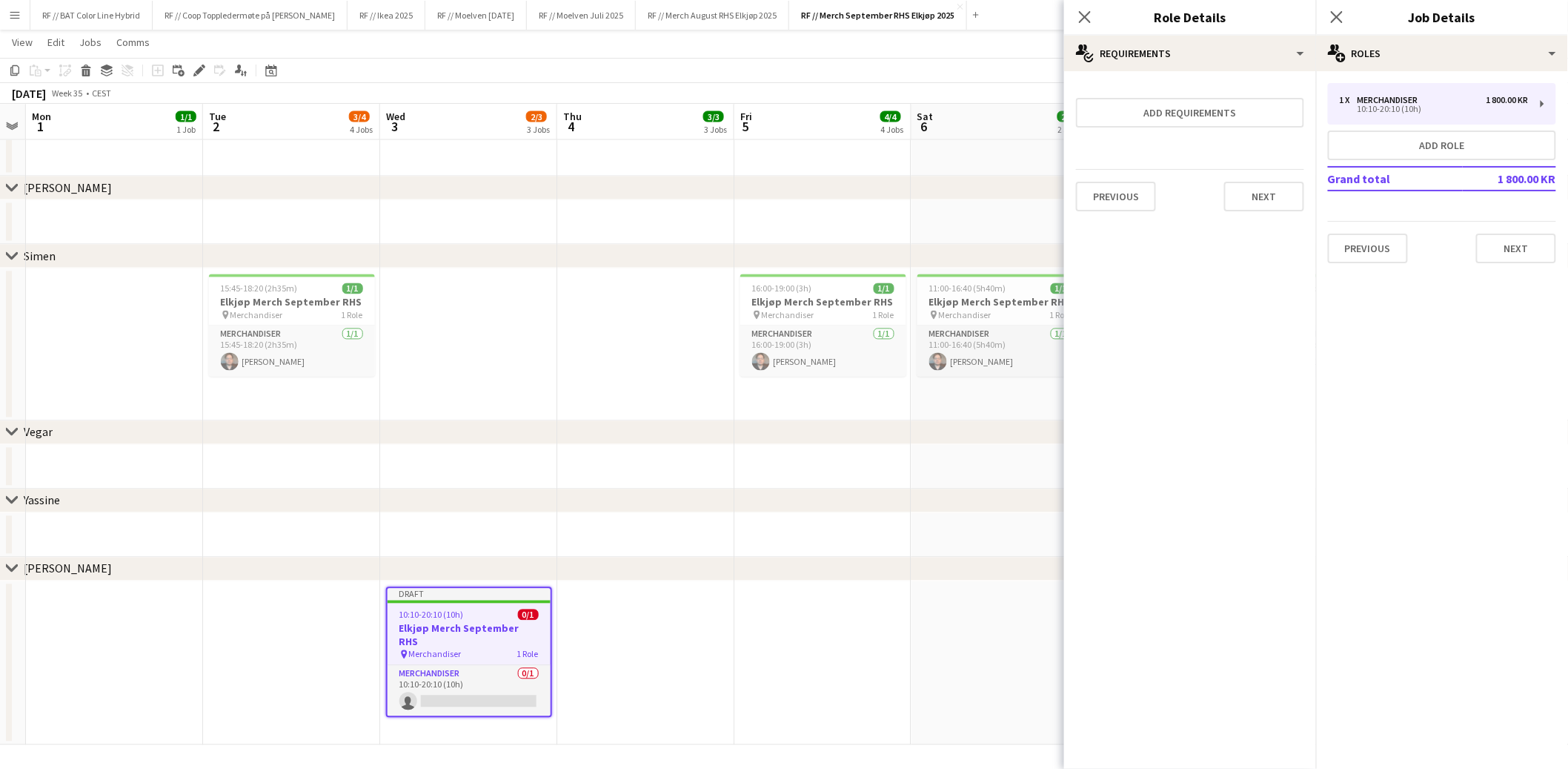
click at [683, 639] on app-date-cell at bounding box center [645, 664] width 177 height 165
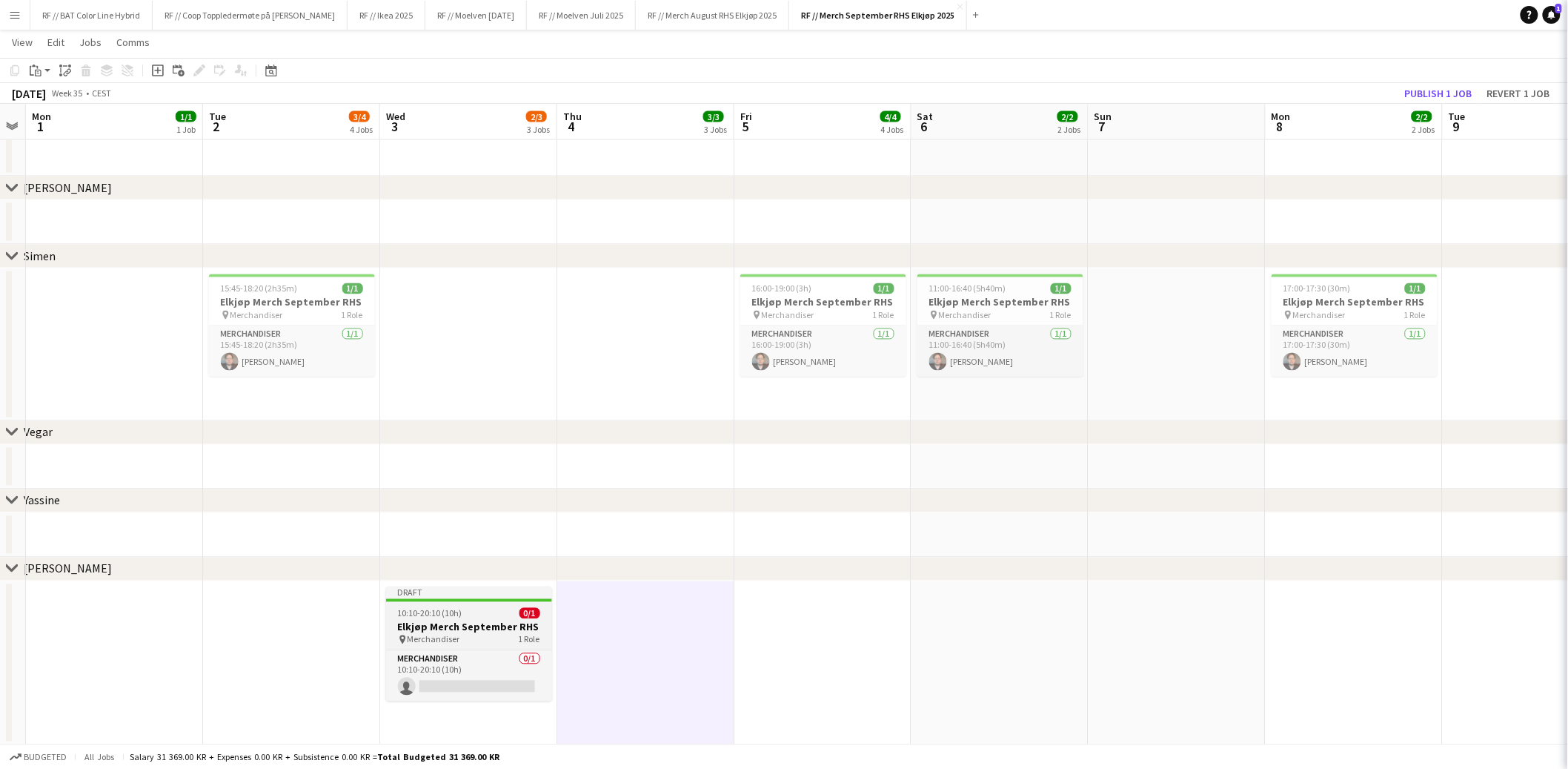
click at [477, 624] on h3 "Elkjøp Merch September RHS" at bounding box center [469, 628] width 166 height 13
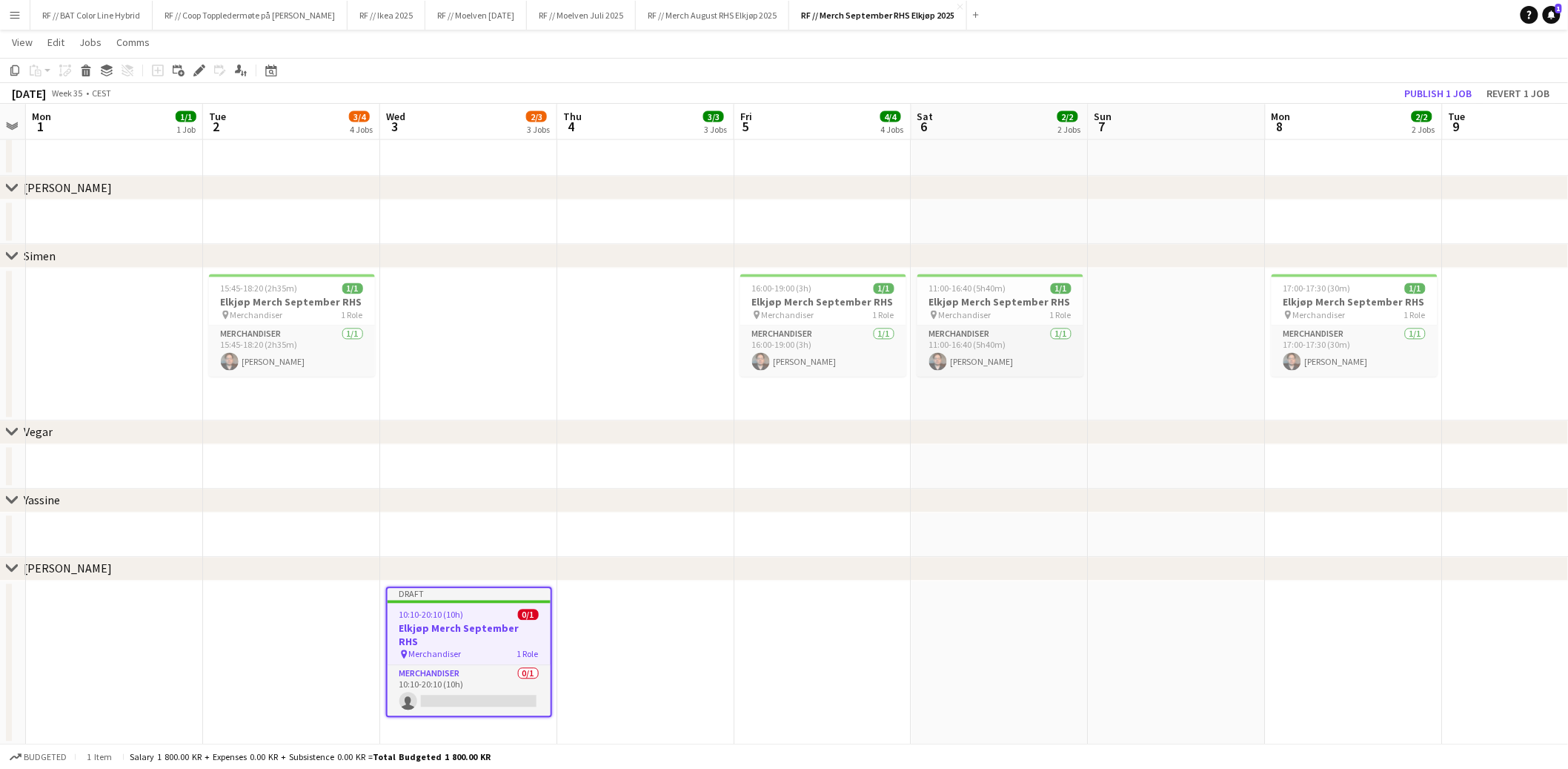
click at [1481, 626] on app-date-cell at bounding box center [1531, 664] width 177 height 165
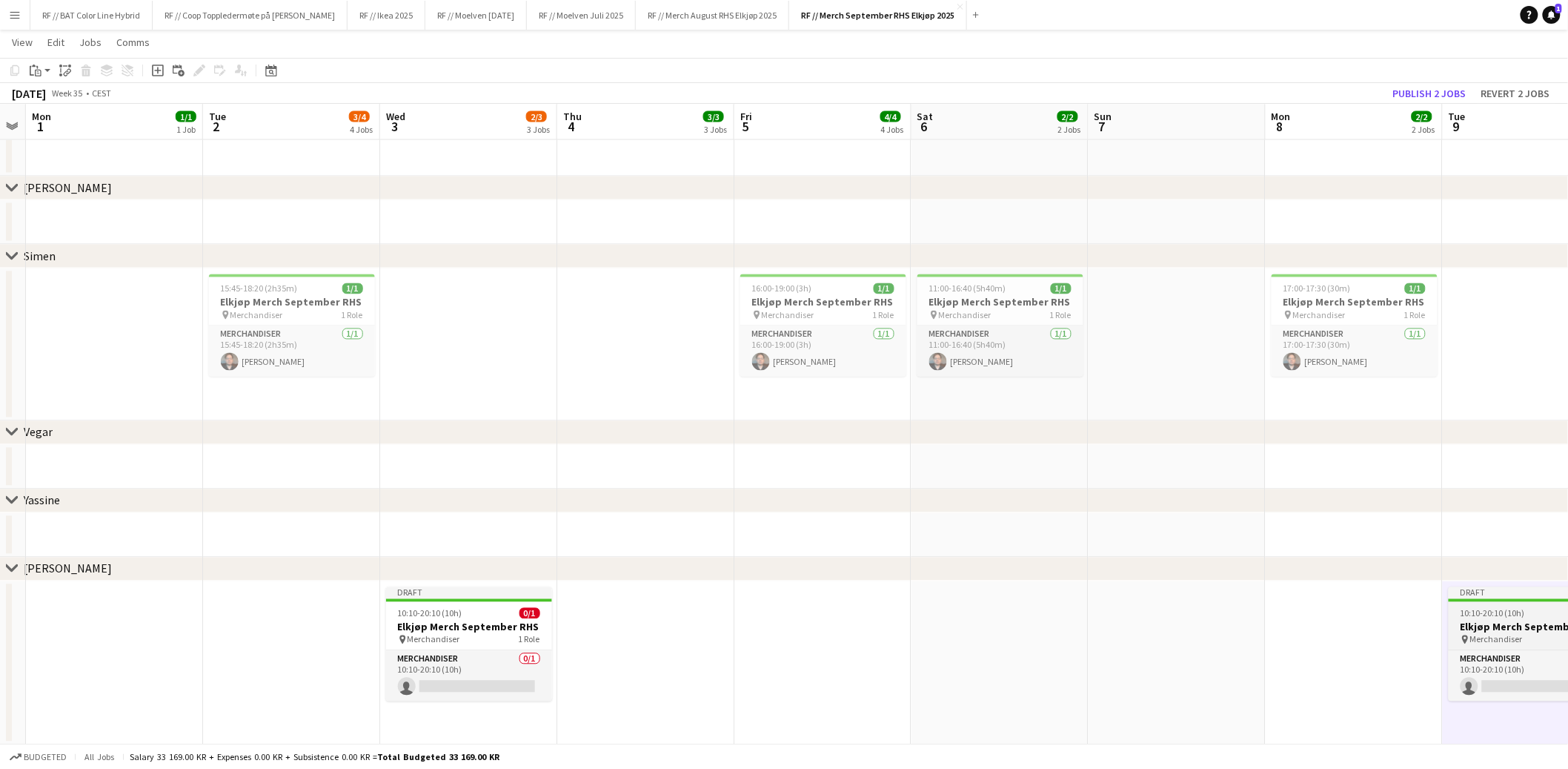
click at [1478, 614] on span "10:10-20:10 (10h)" at bounding box center [1493, 613] width 64 height 11
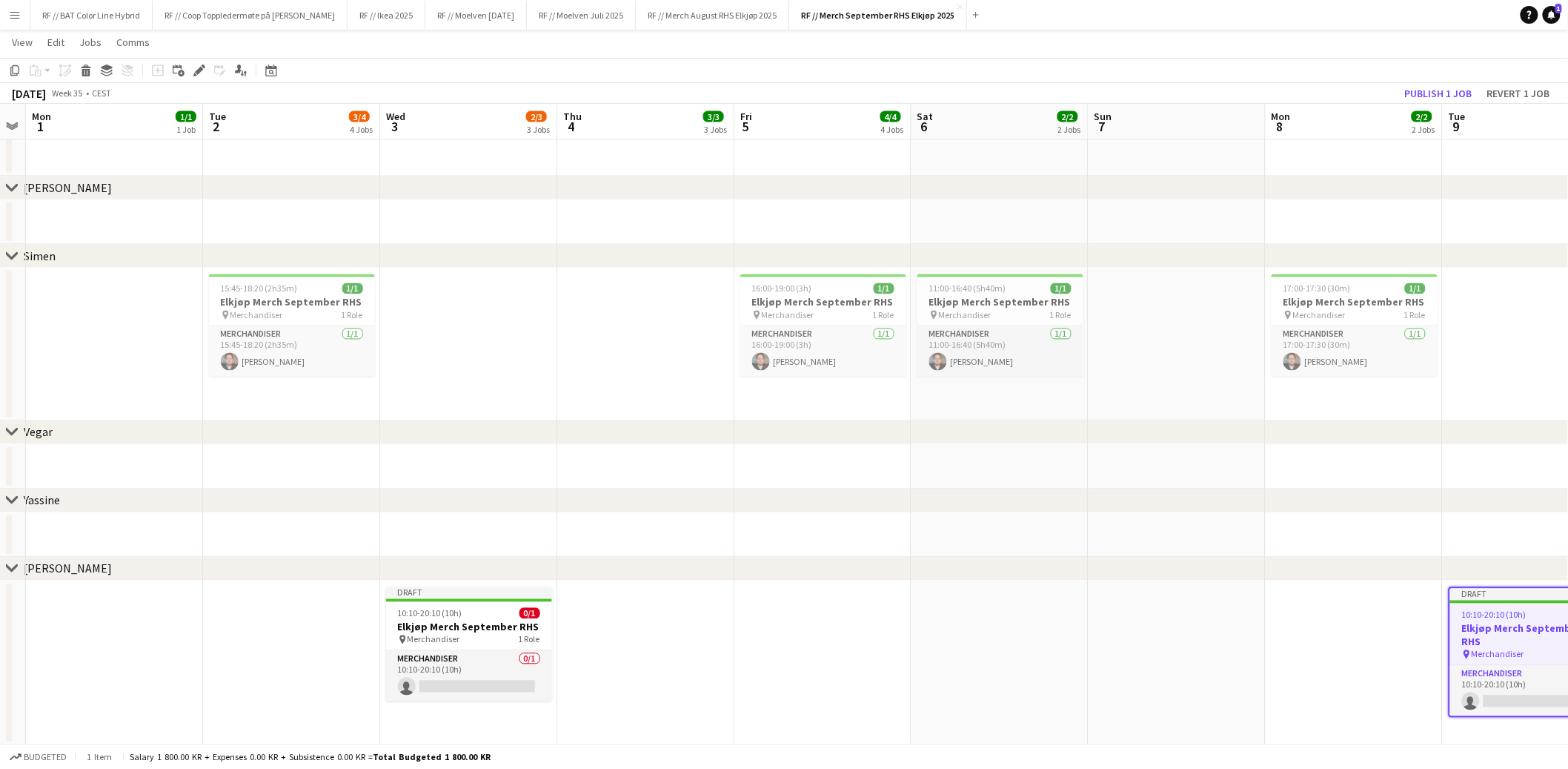
click at [208, 68] on div "Add job Add linked Job Edit Edit linked Job Applicants" at bounding box center [193, 70] width 114 height 18
click at [1468, 610] on span "10:10-20:10 (10h)" at bounding box center [1493, 613] width 64 height 11
click at [198, 69] on icon at bounding box center [199, 70] width 8 height 8
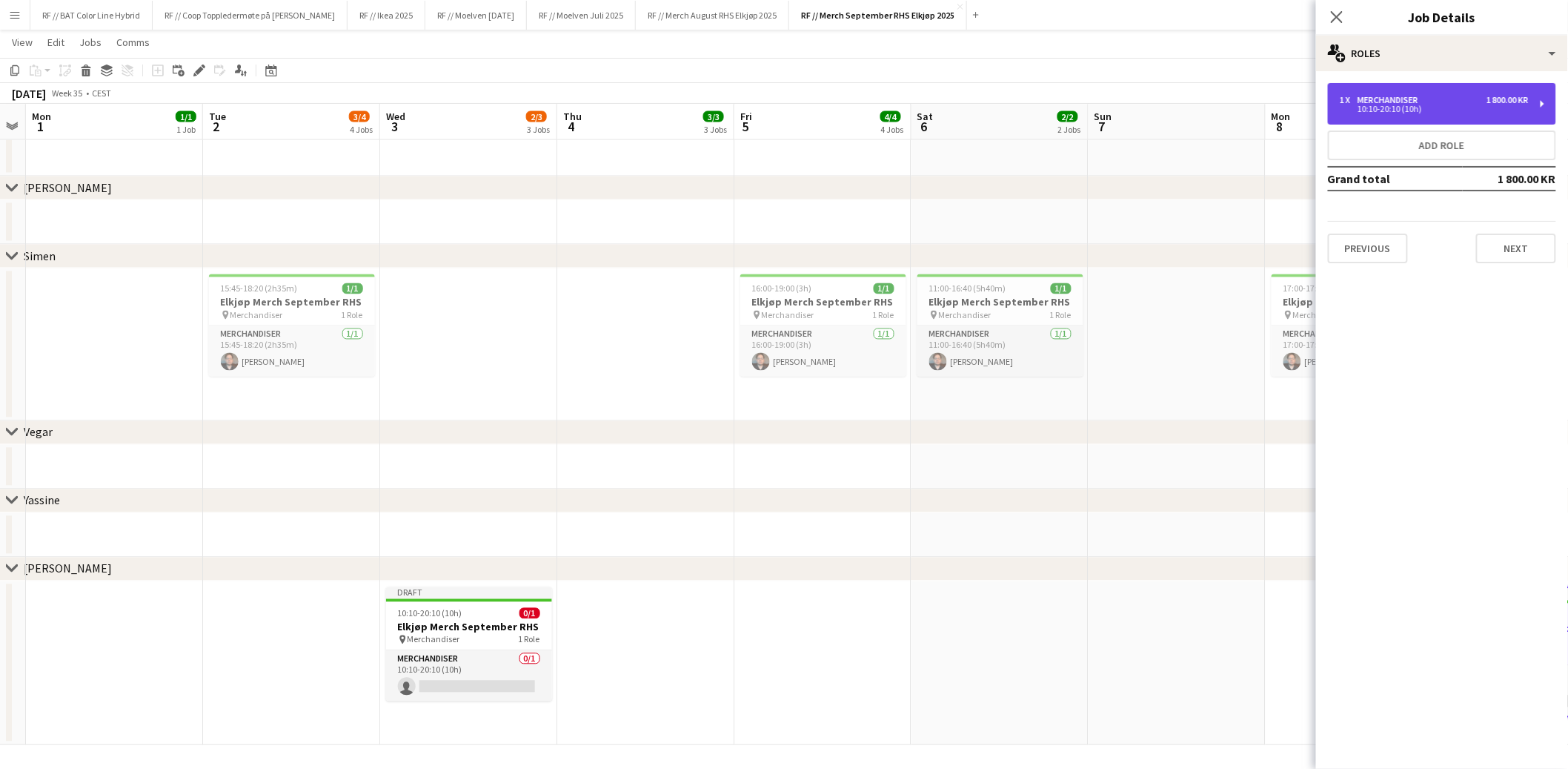
click at [1475, 89] on div "1 x Merchandiser 1 800.00 KR 10:10-20:10 (10h)" at bounding box center [1442, 104] width 228 height 42
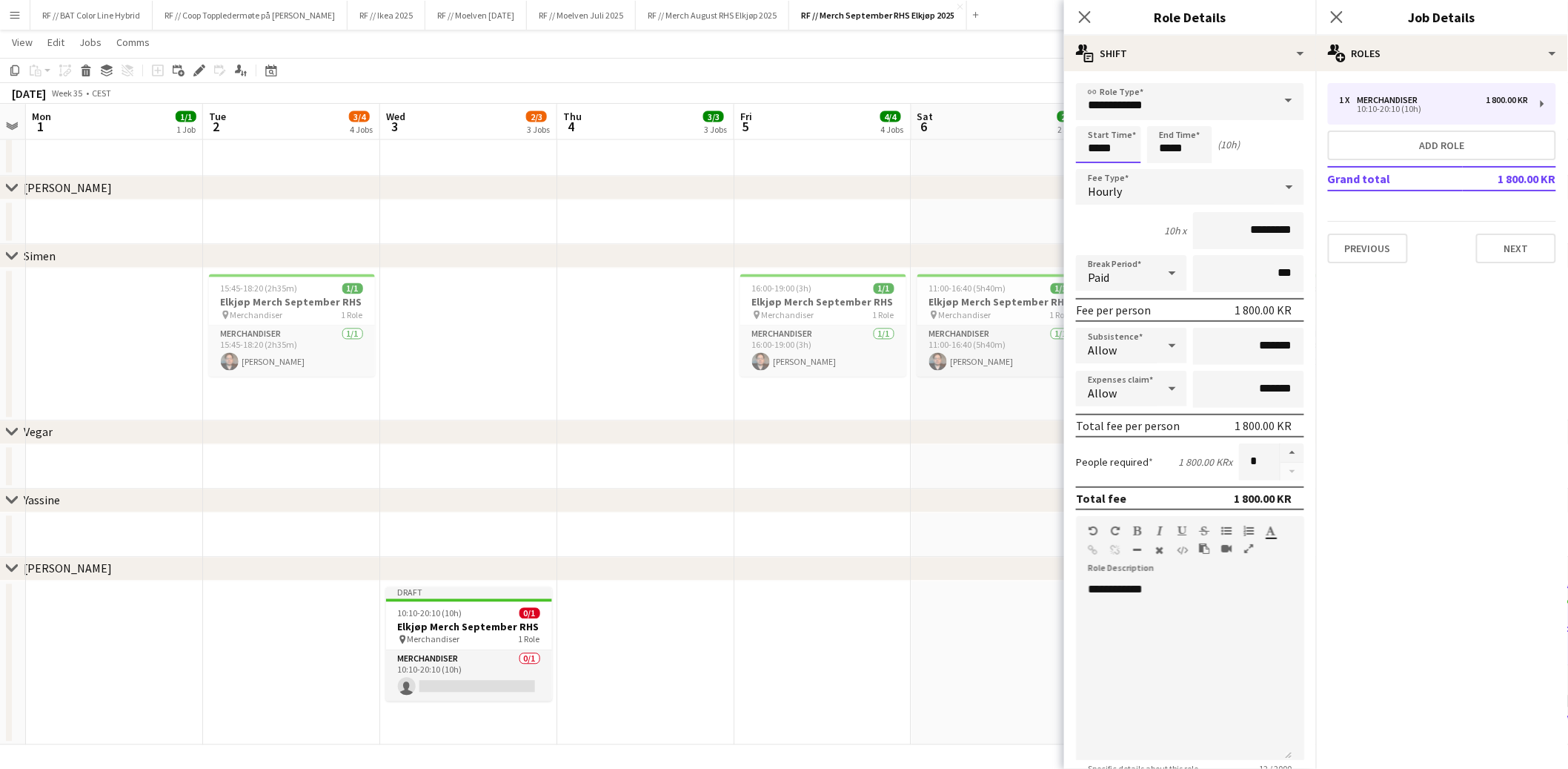
drag, startPoint x: 1119, startPoint y: 144, endPoint x: 1021, endPoint y: 123, distance: 100.2
type input "*****"
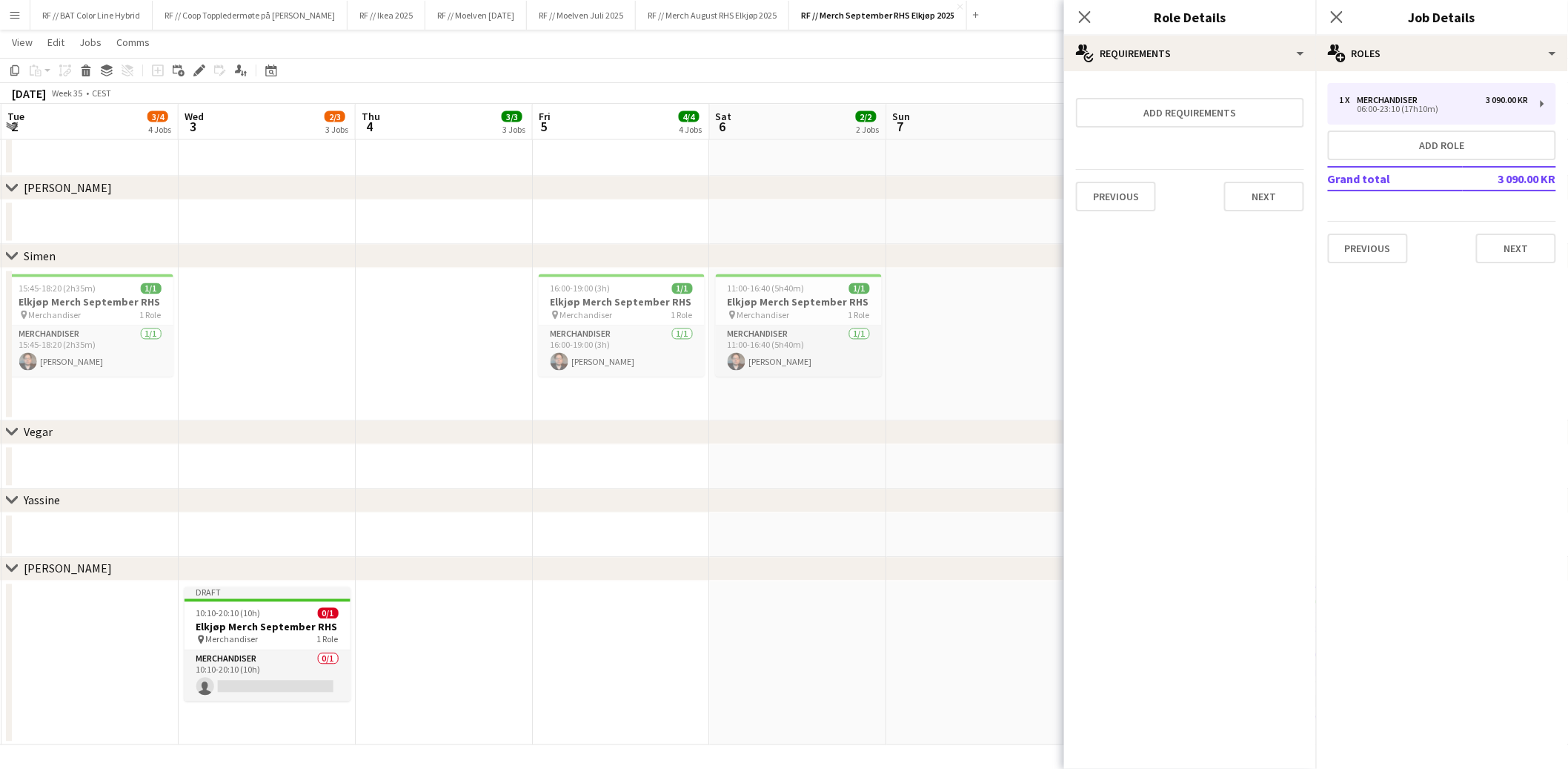
drag, startPoint x: 861, startPoint y: 628, endPoint x: 601, endPoint y: 619, distance: 260.2
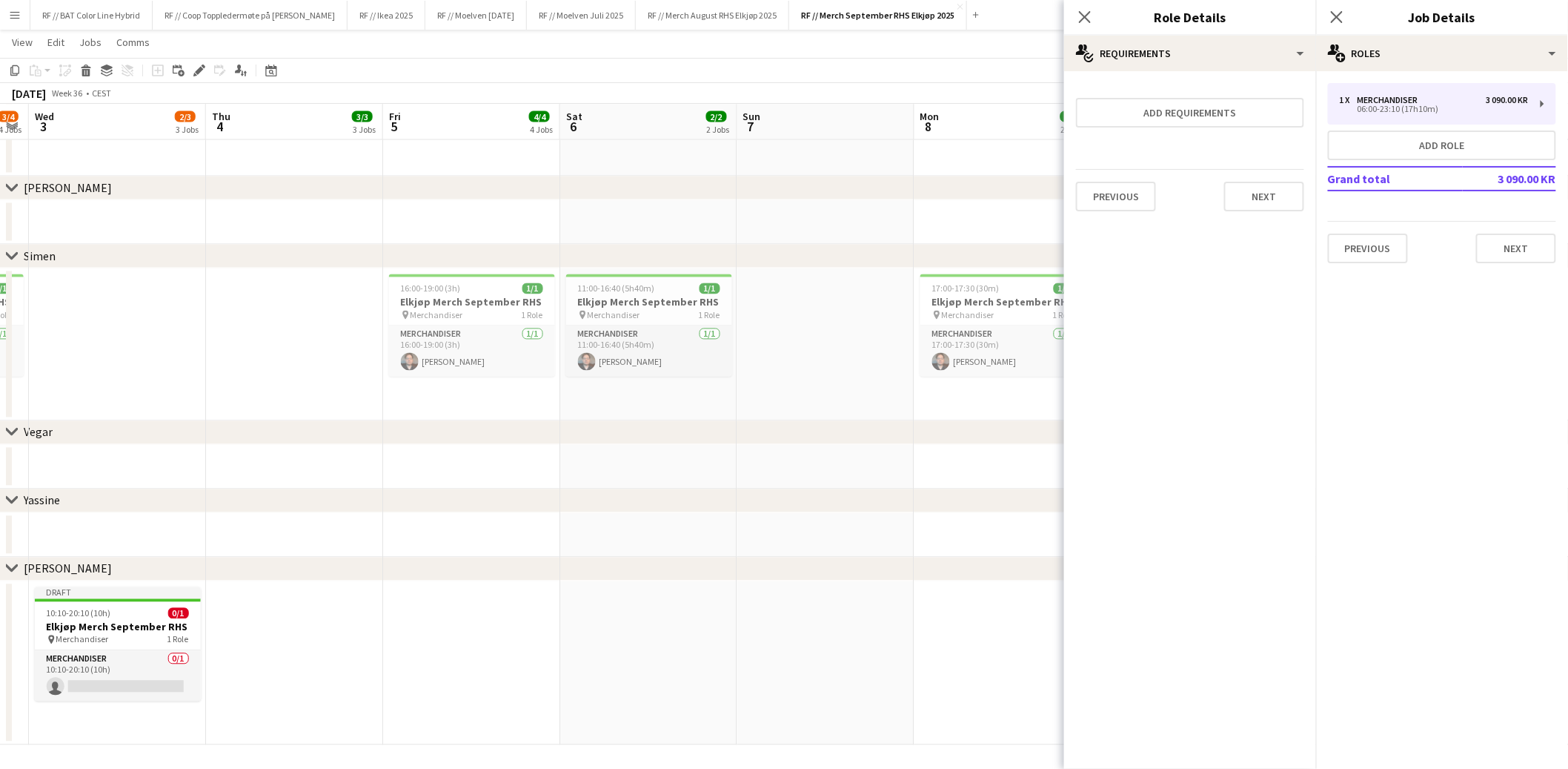
drag, startPoint x: 723, startPoint y: 631, endPoint x: 417, endPoint y: 612, distance: 306.6
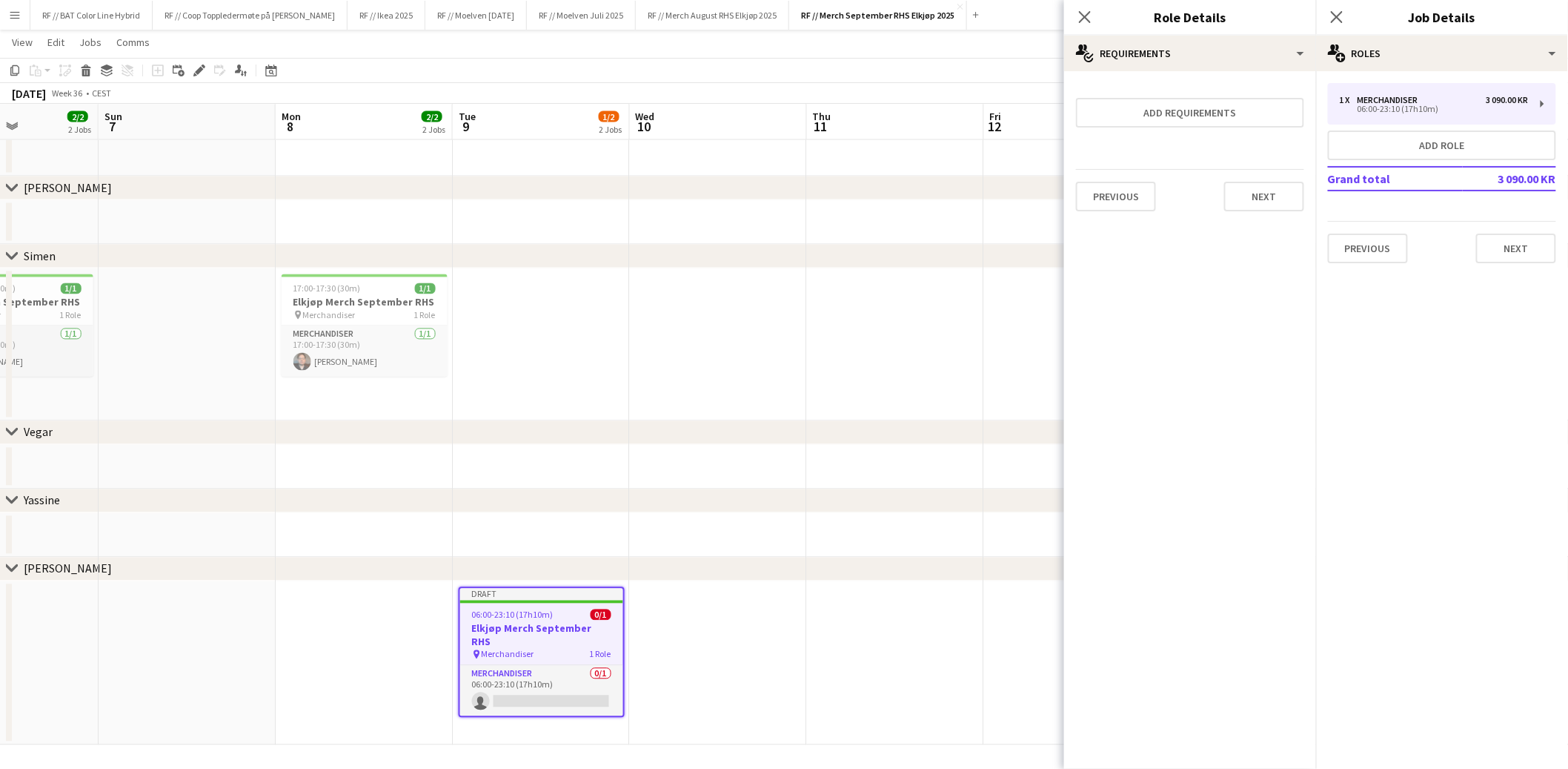
scroll to position [0, 439]
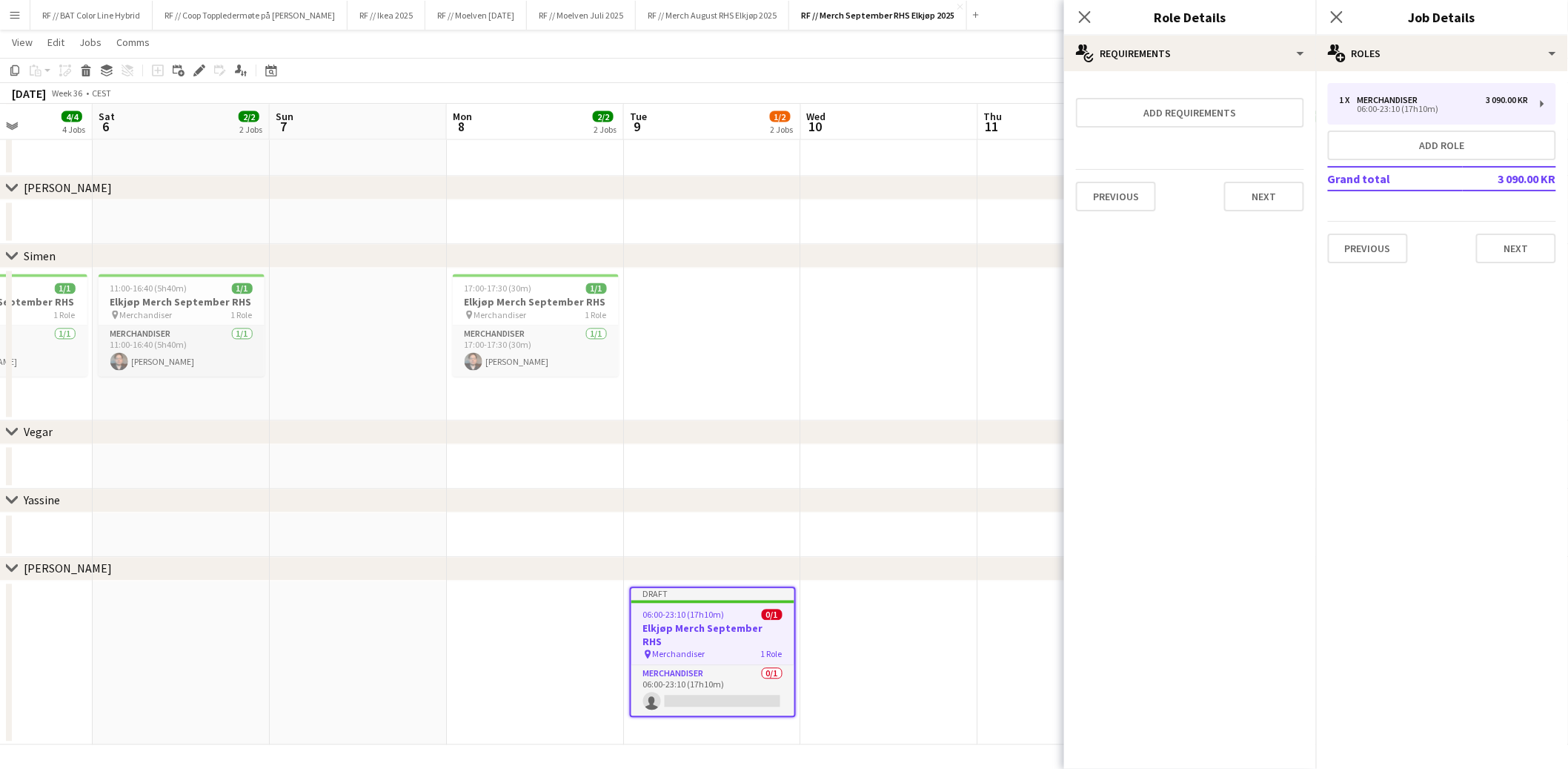
click at [731, 632] on h3 "Elkjøp Merch September RHS" at bounding box center [713, 636] width 163 height 27
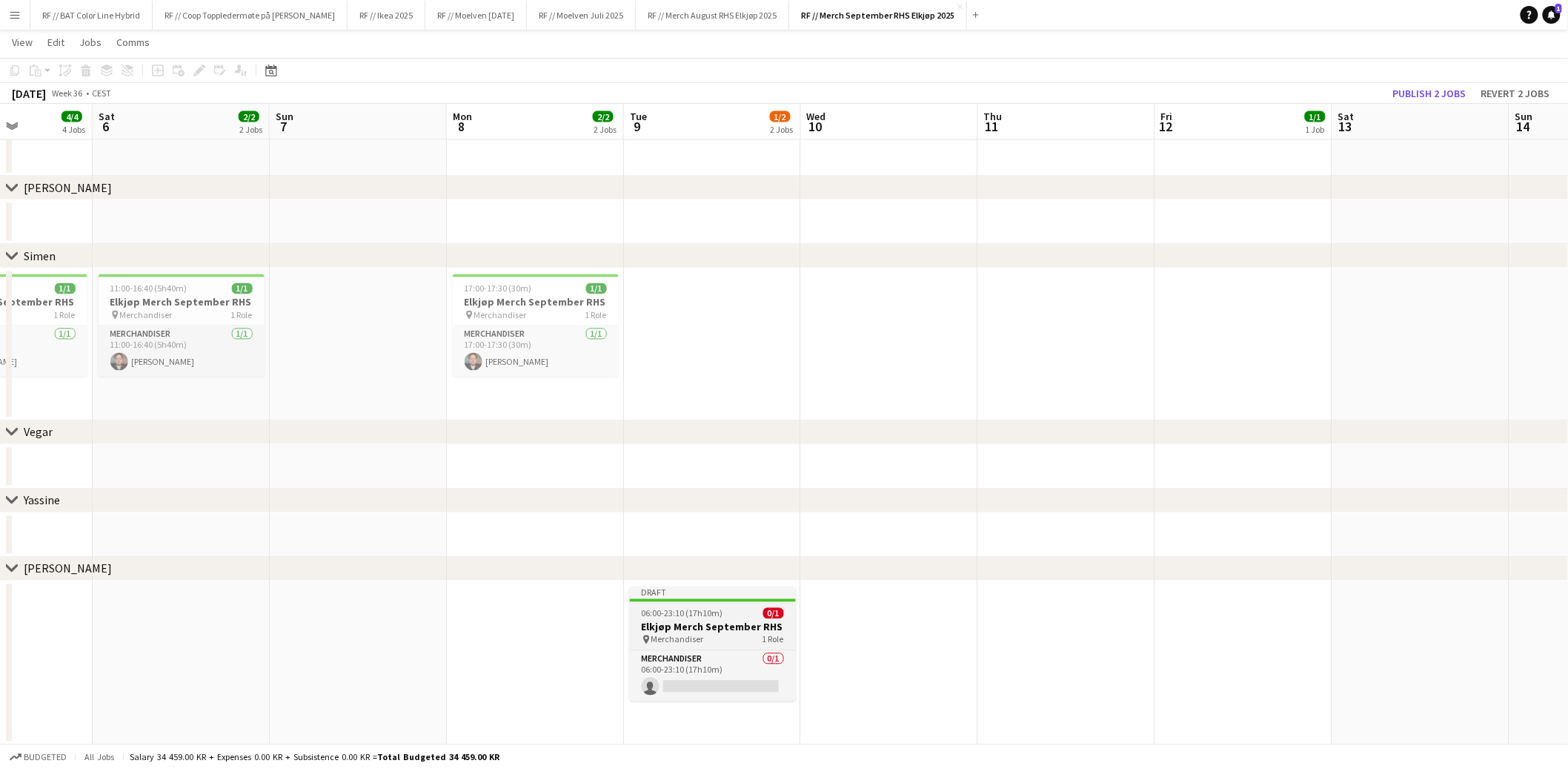
click at [731, 628] on h3 "Elkjøp Merch September RHS" at bounding box center [713, 628] width 166 height 13
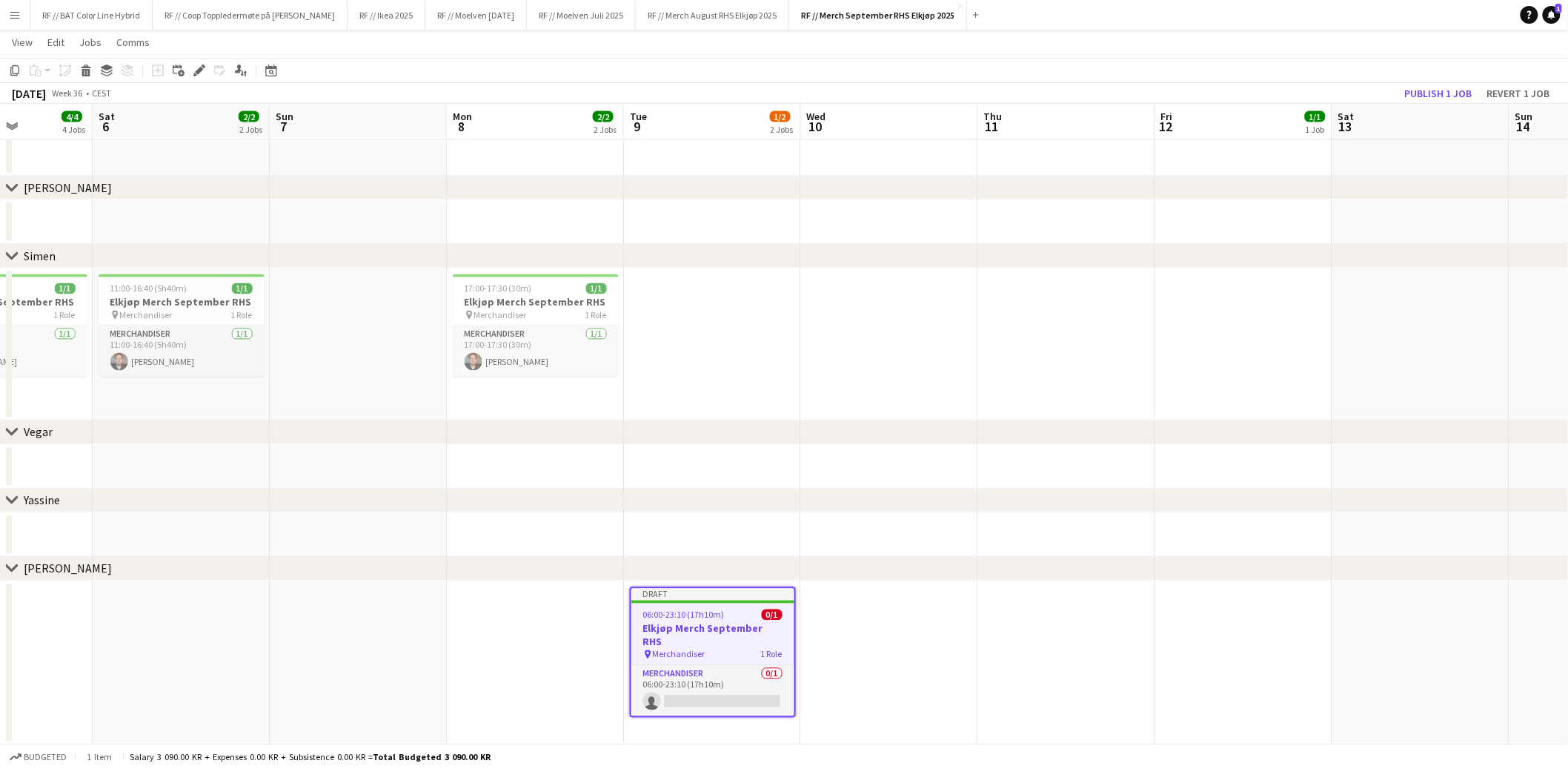
click at [881, 613] on app-date-cell at bounding box center [889, 664] width 177 height 165
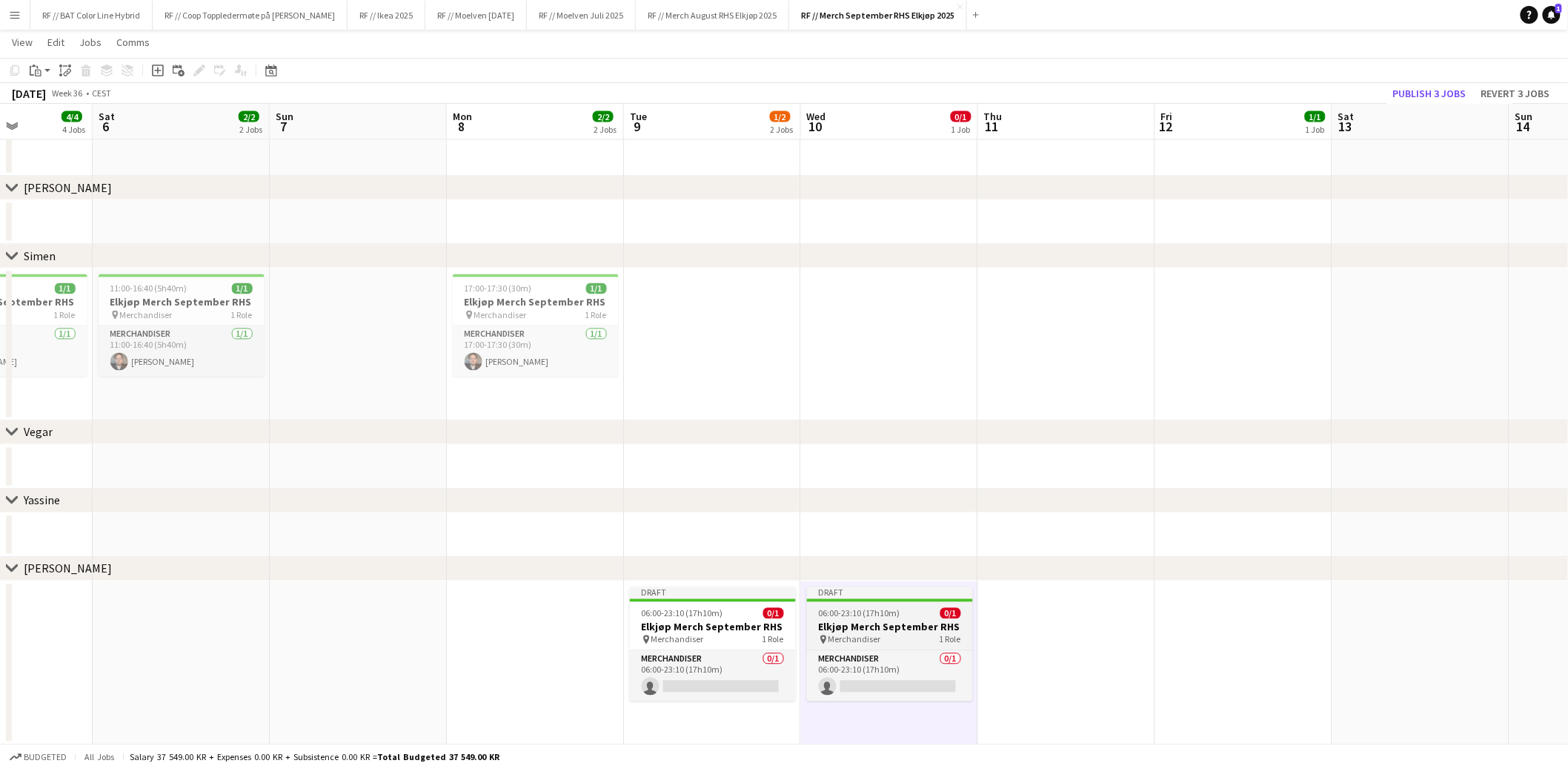
click at [880, 615] on span "06:00-23:10 (17h10m)" at bounding box center [859, 613] width 82 height 11
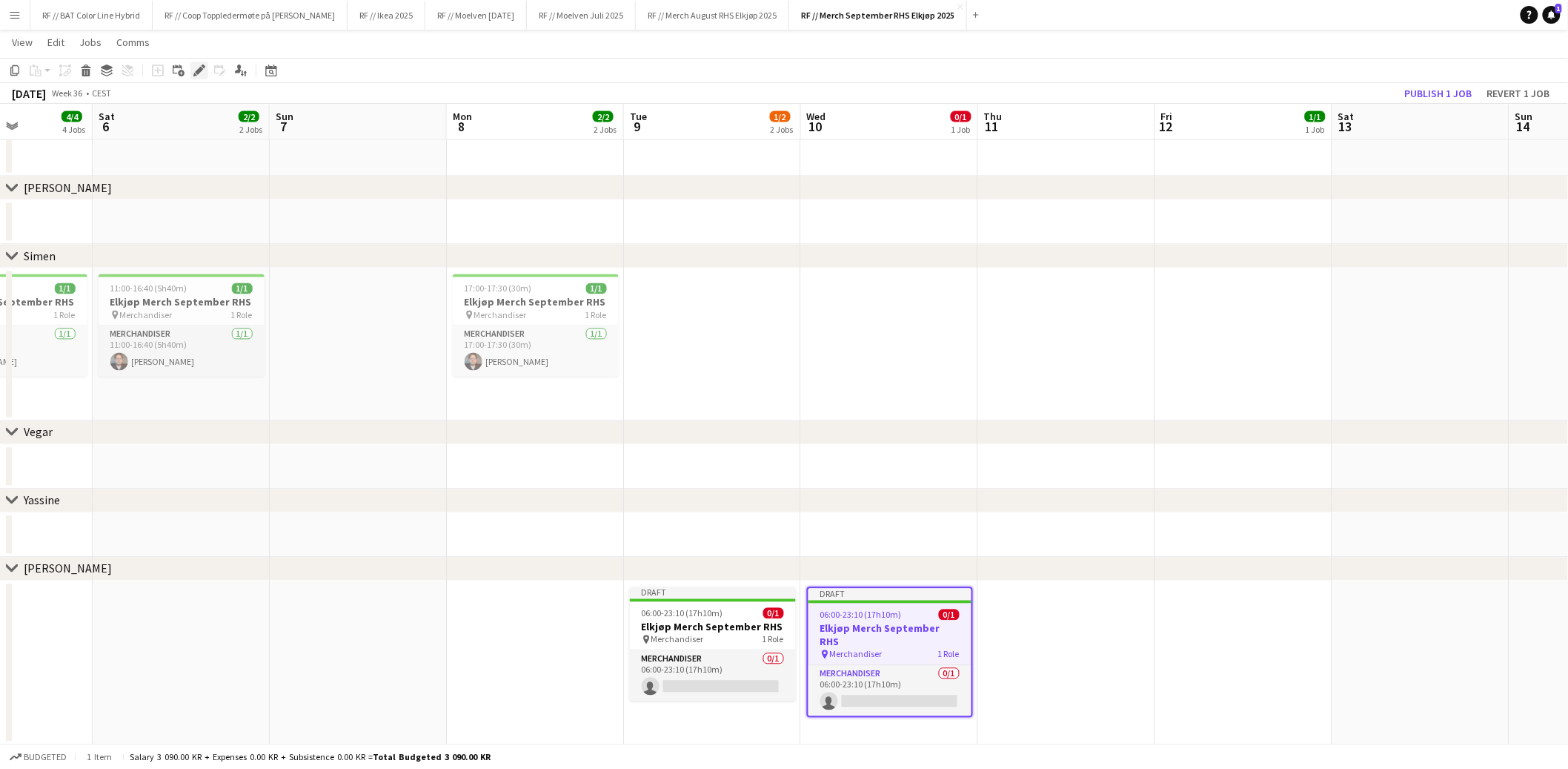
click at [200, 67] on icon "Edit" at bounding box center [200, 70] width 12 height 12
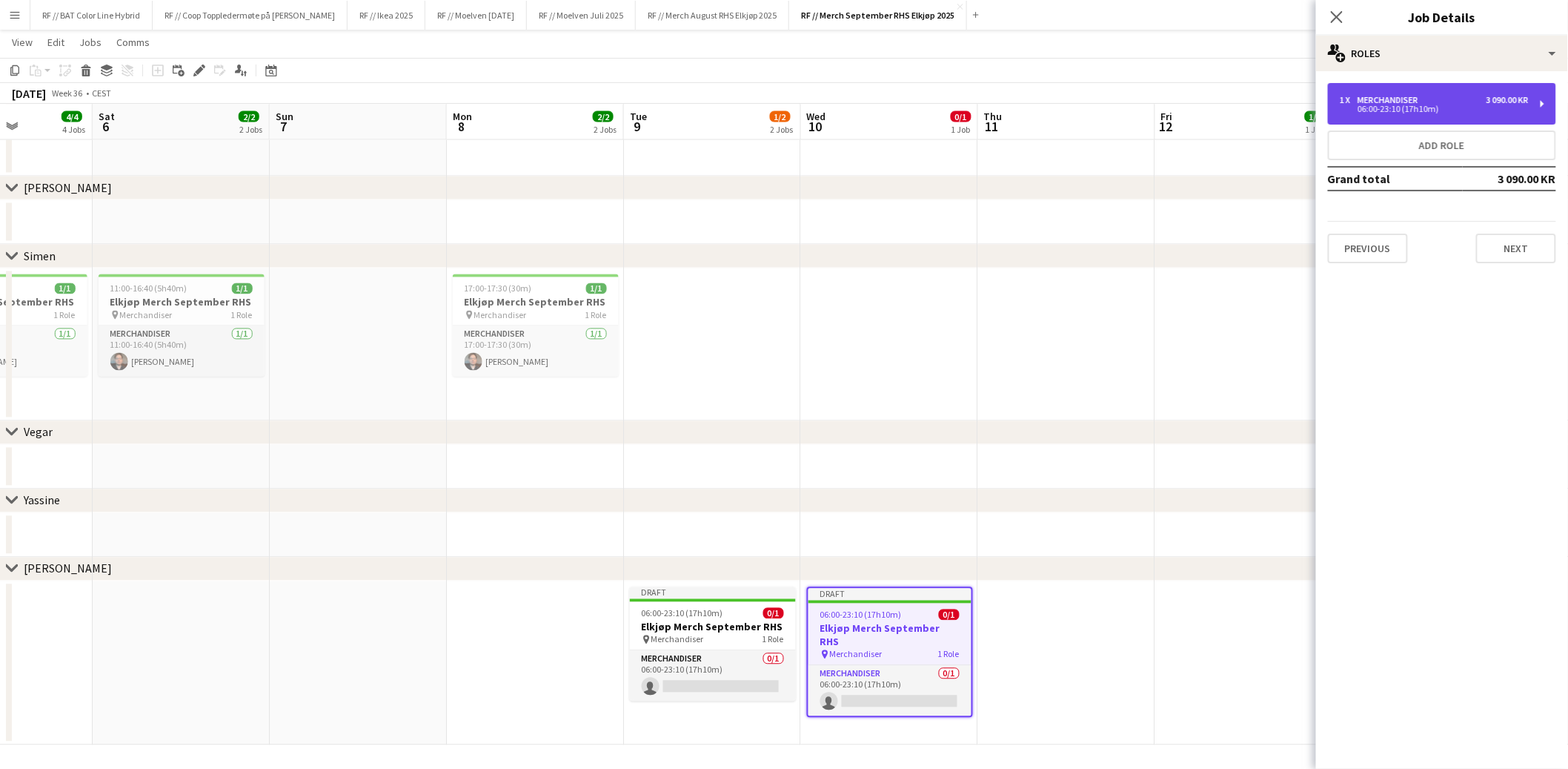
click at [1461, 120] on div "1 x Merchandiser 3 090.00 KR 06:00-23:10 (17h10m)" at bounding box center [1442, 104] width 228 height 42
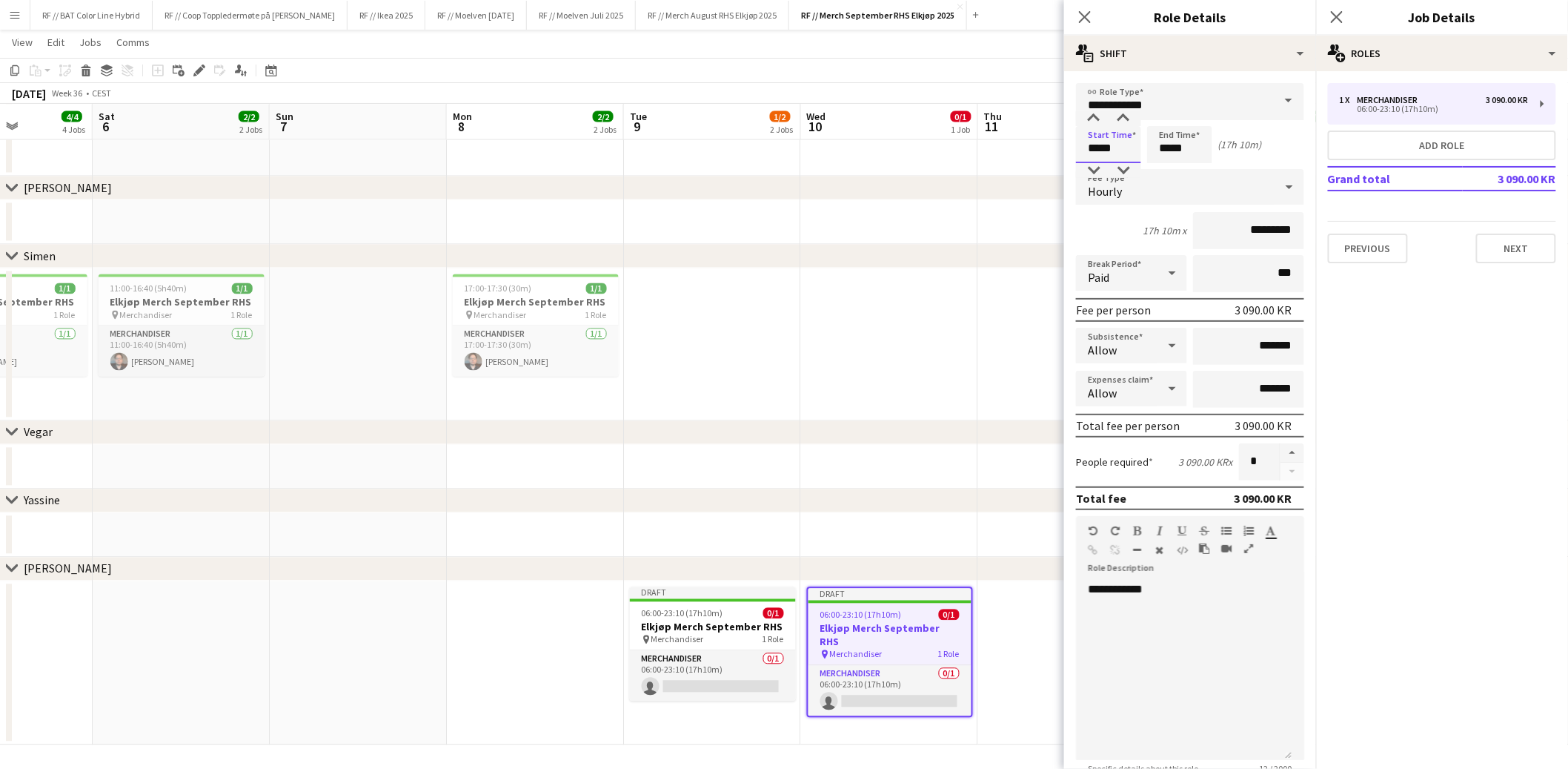
drag, startPoint x: 1101, startPoint y: 146, endPoint x: 1064, endPoint y: 144, distance: 37.1
click at [1064, 144] on form "**********" at bounding box center [1190, 506] width 252 height 845
type input "*****"
drag, startPoint x: 1172, startPoint y: 150, endPoint x: 1138, endPoint y: 141, distance: 35.2
click at [1138, 141] on div "Start Time ***** End Time ***** (13h 10m)" at bounding box center [1190, 145] width 228 height 37
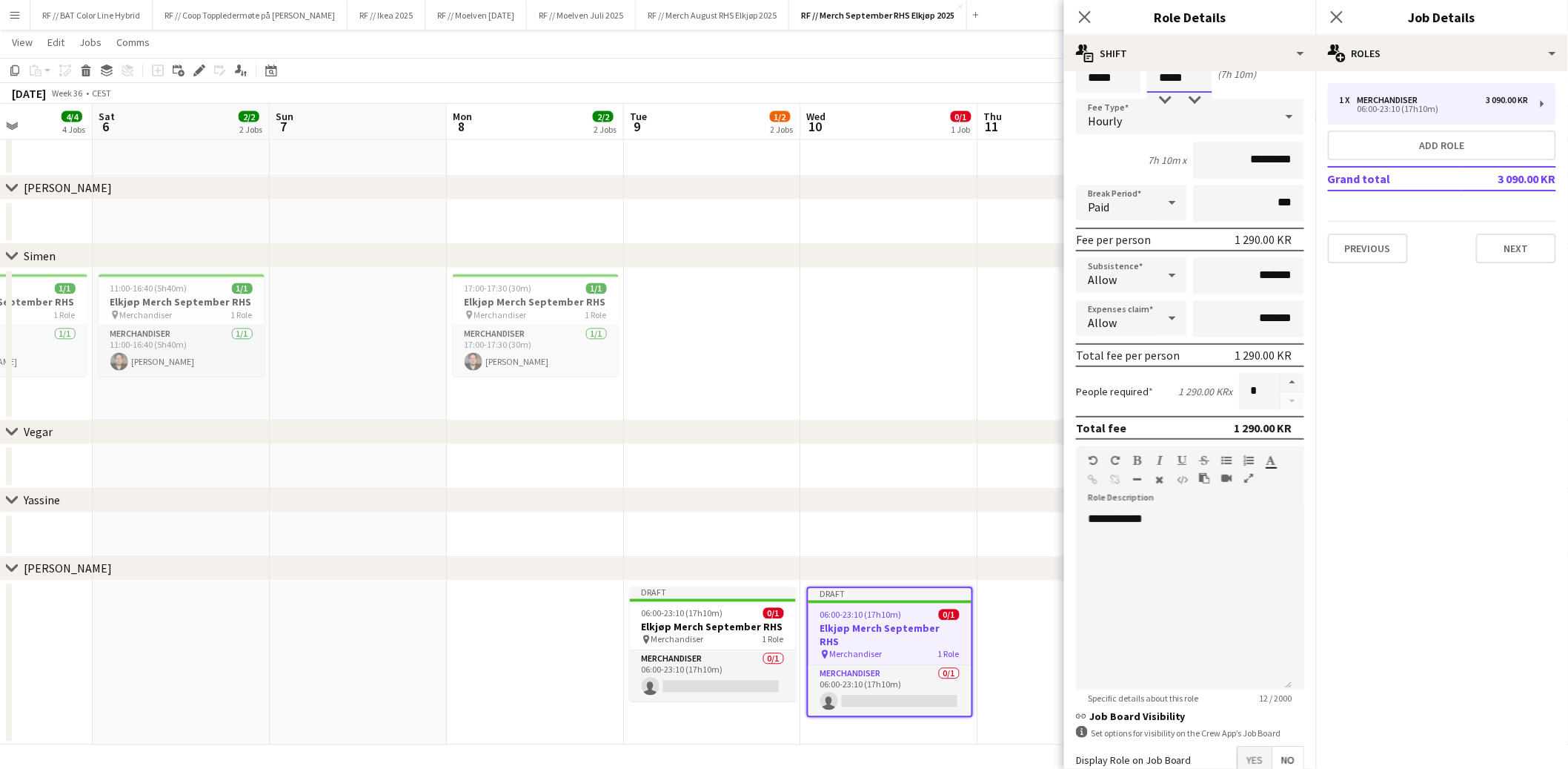
scroll to position [152, 0]
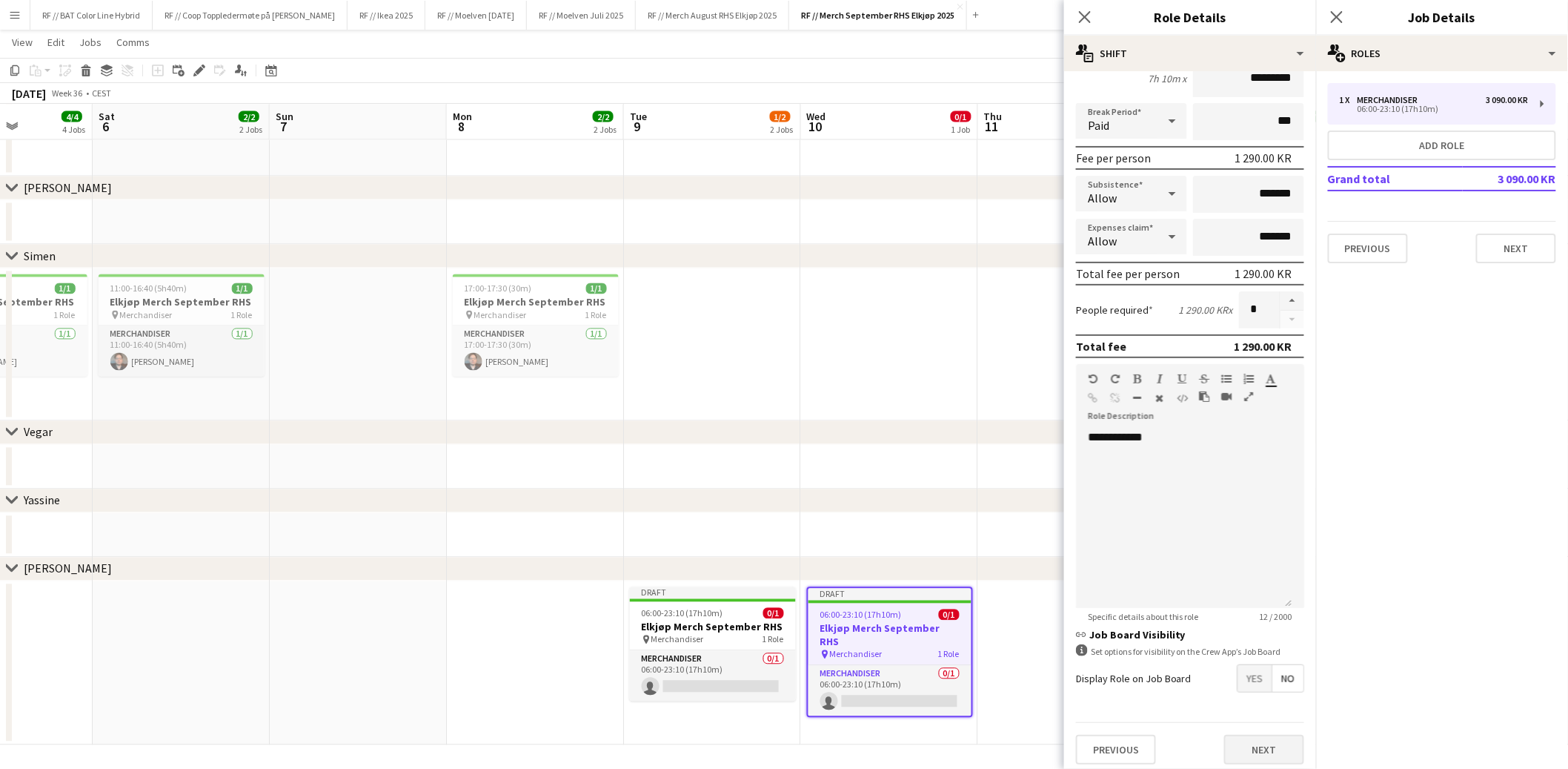
type input "*****"
click at [1258, 745] on button "Next" at bounding box center [1264, 750] width 80 height 30
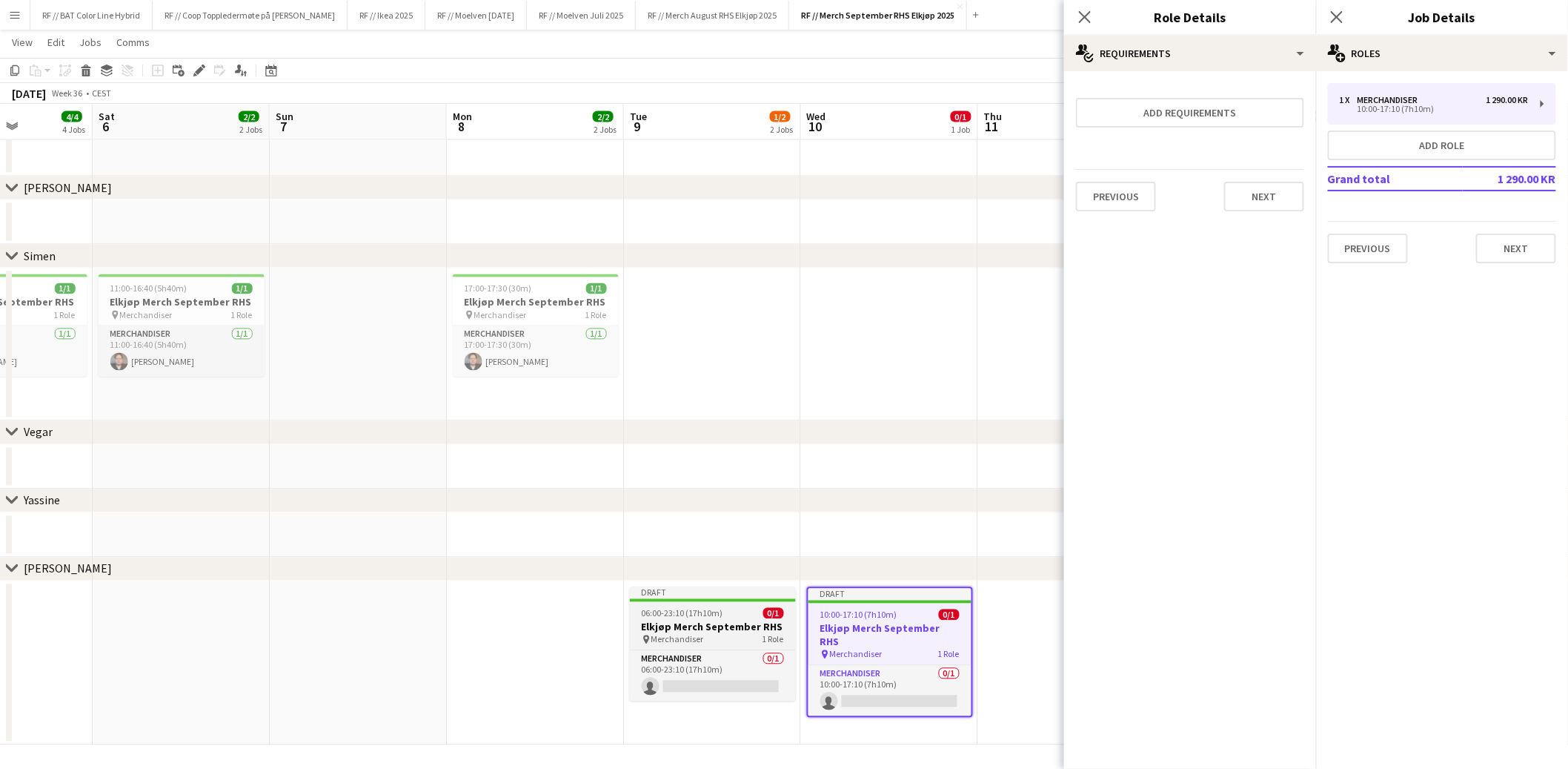
click at [723, 614] on div "06:00-23:10 (17h10m) 0/1" at bounding box center [713, 613] width 166 height 11
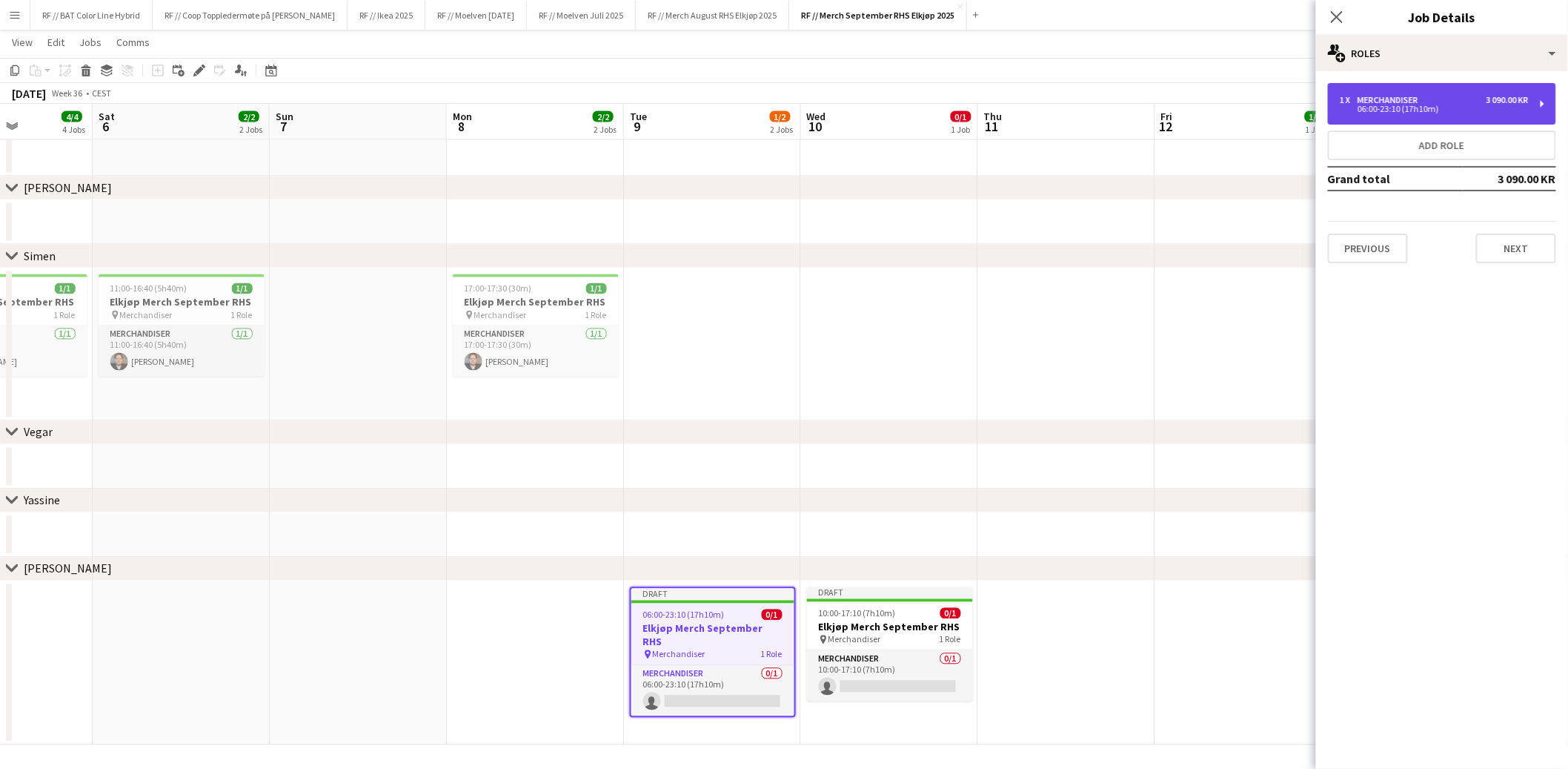
click at [1423, 96] on div "Merchandiser" at bounding box center [1391, 100] width 67 height 10
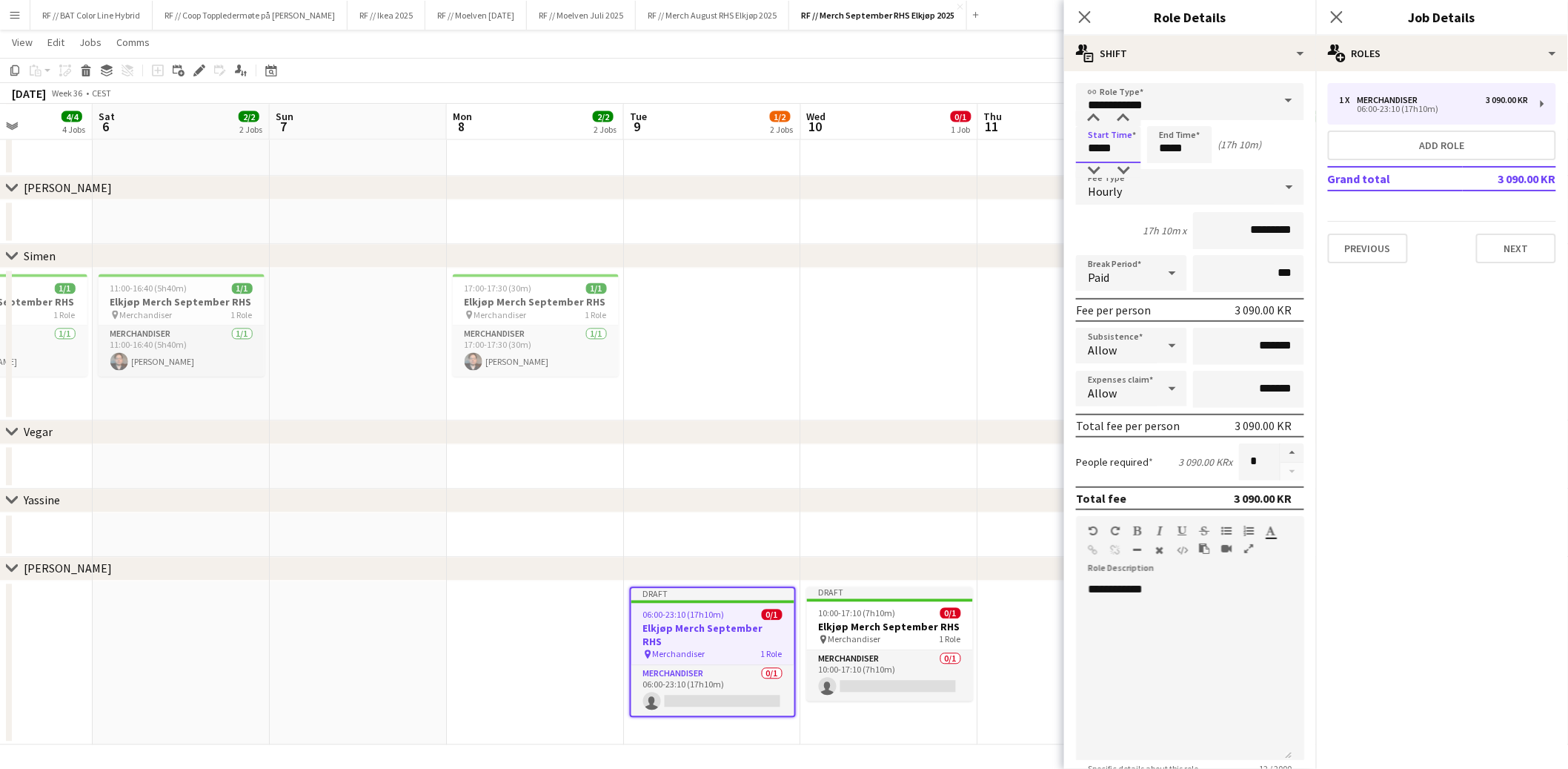
drag, startPoint x: 1121, startPoint y: 147, endPoint x: 1043, endPoint y: 135, distance: 78.9
type input "*****"
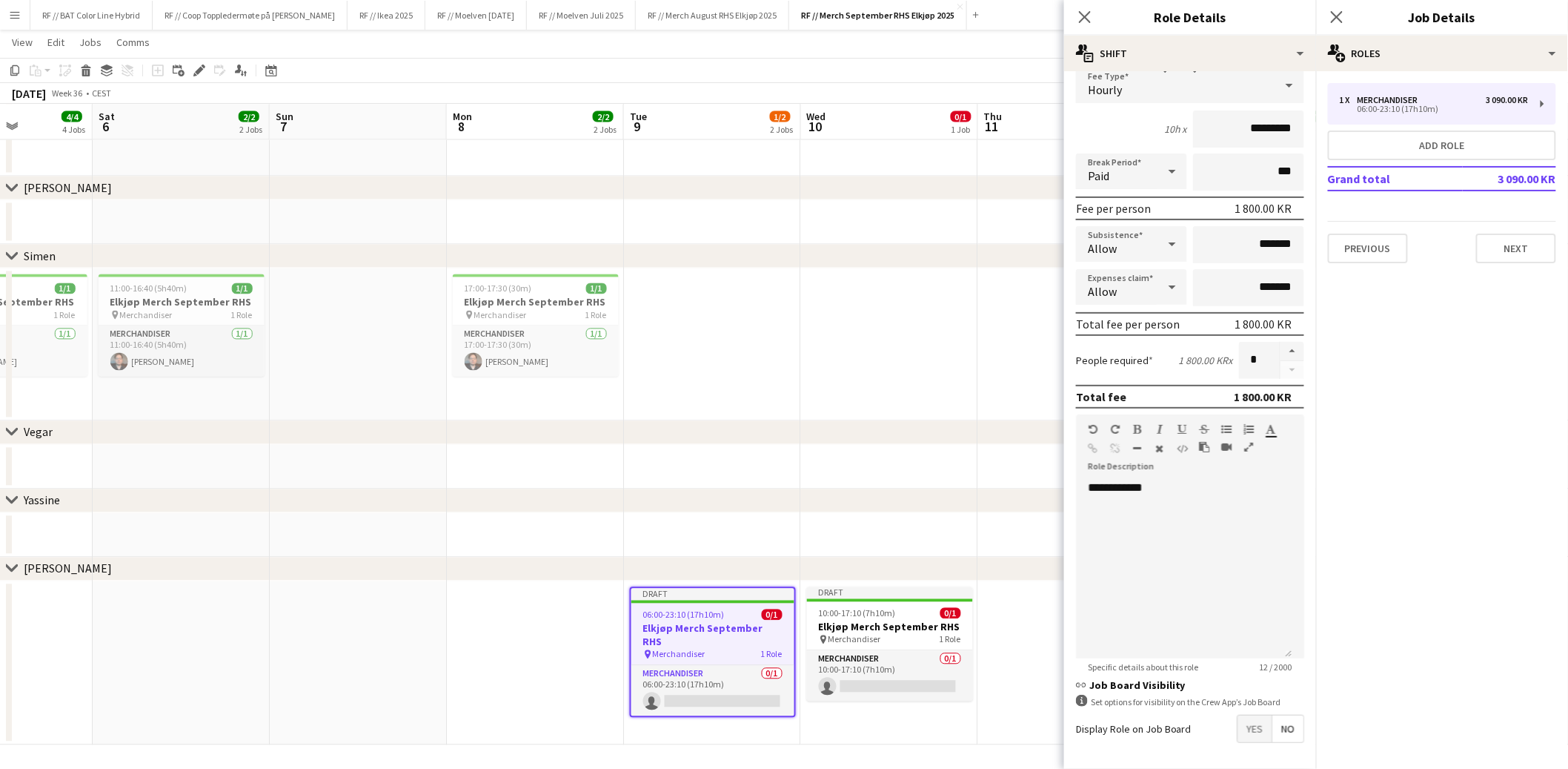
scroll to position [152, 0]
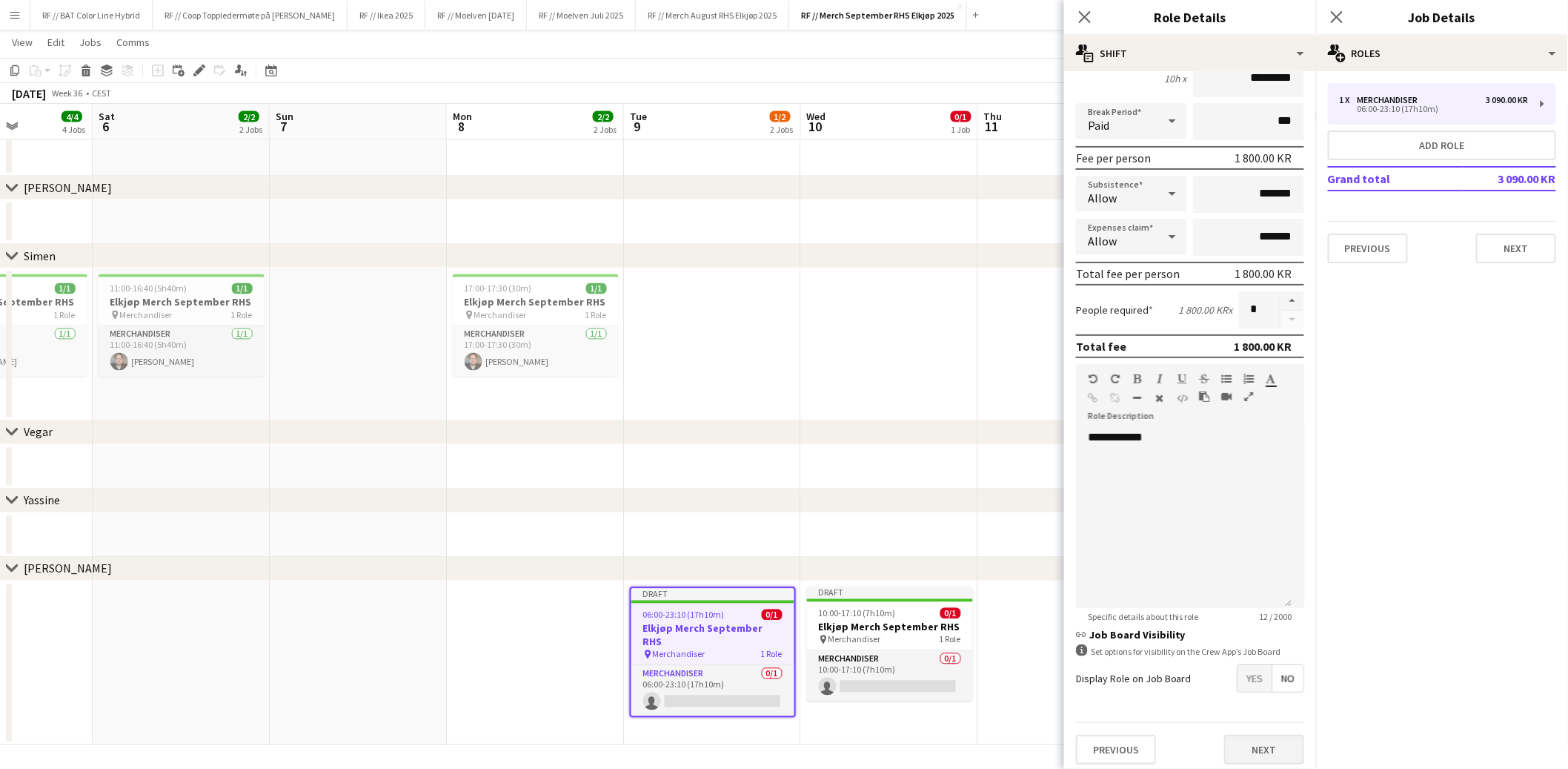
type input "*****"
click at [1235, 743] on button "Next" at bounding box center [1264, 750] width 80 height 30
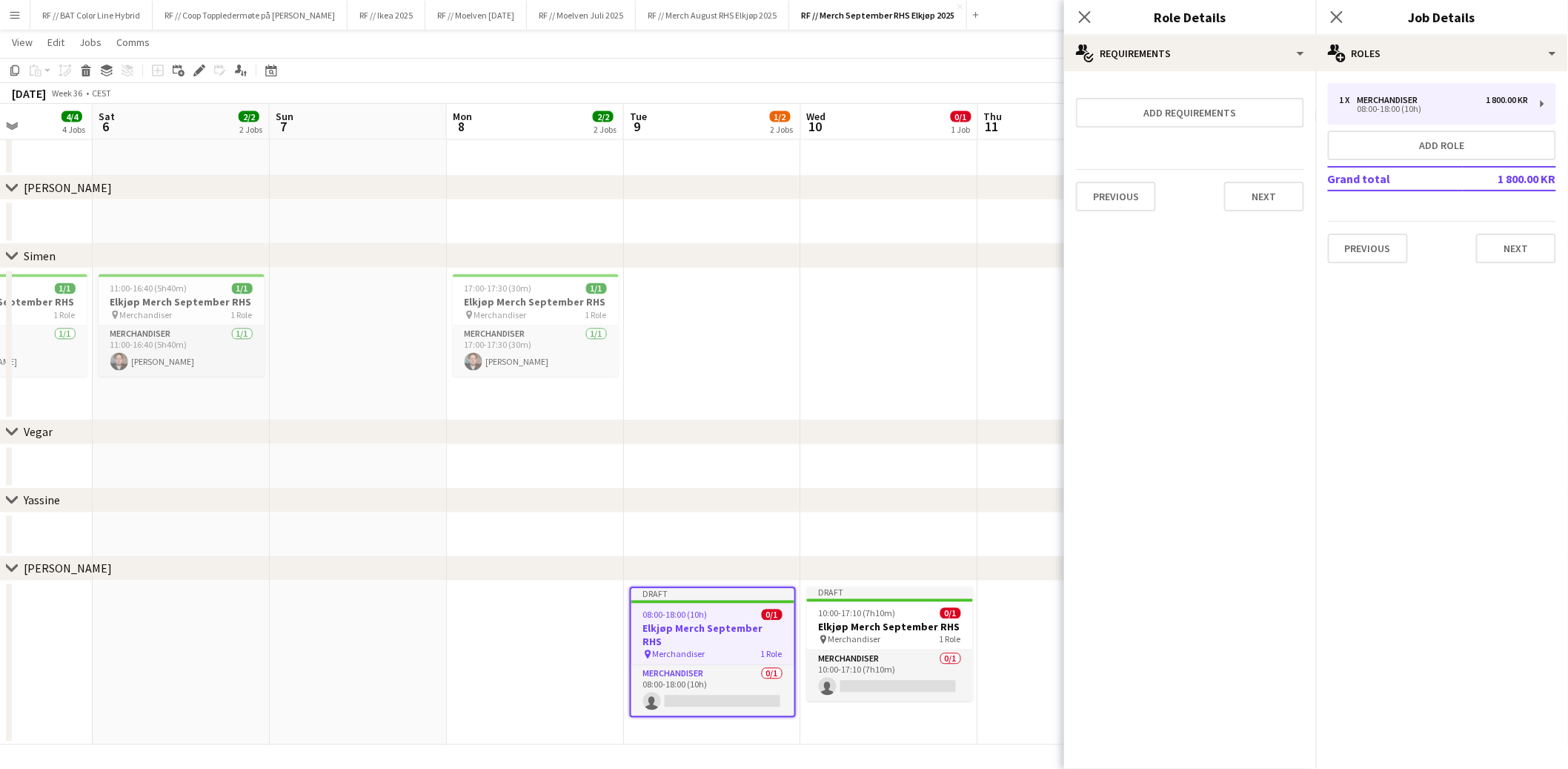
scroll to position [0, 0]
click at [845, 490] on div "chevron-right Yassine" at bounding box center [784, 501] width 1568 height 24
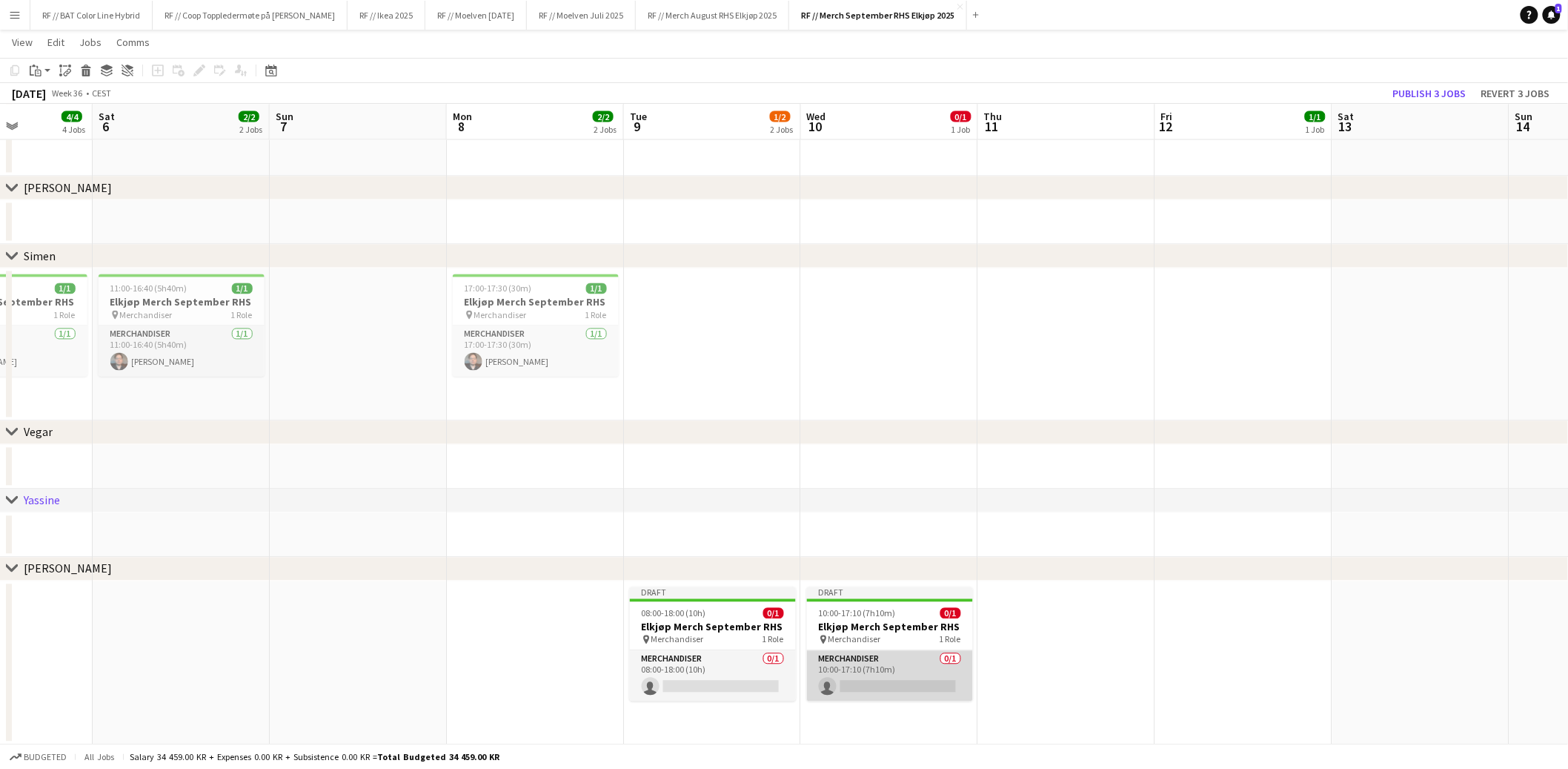
click at [885, 691] on app-card-role "Merchandiser 0/1 10:00-17:10 (7h10m) single-neutral-actions" at bounding box center [890, 675] width 166 height 50
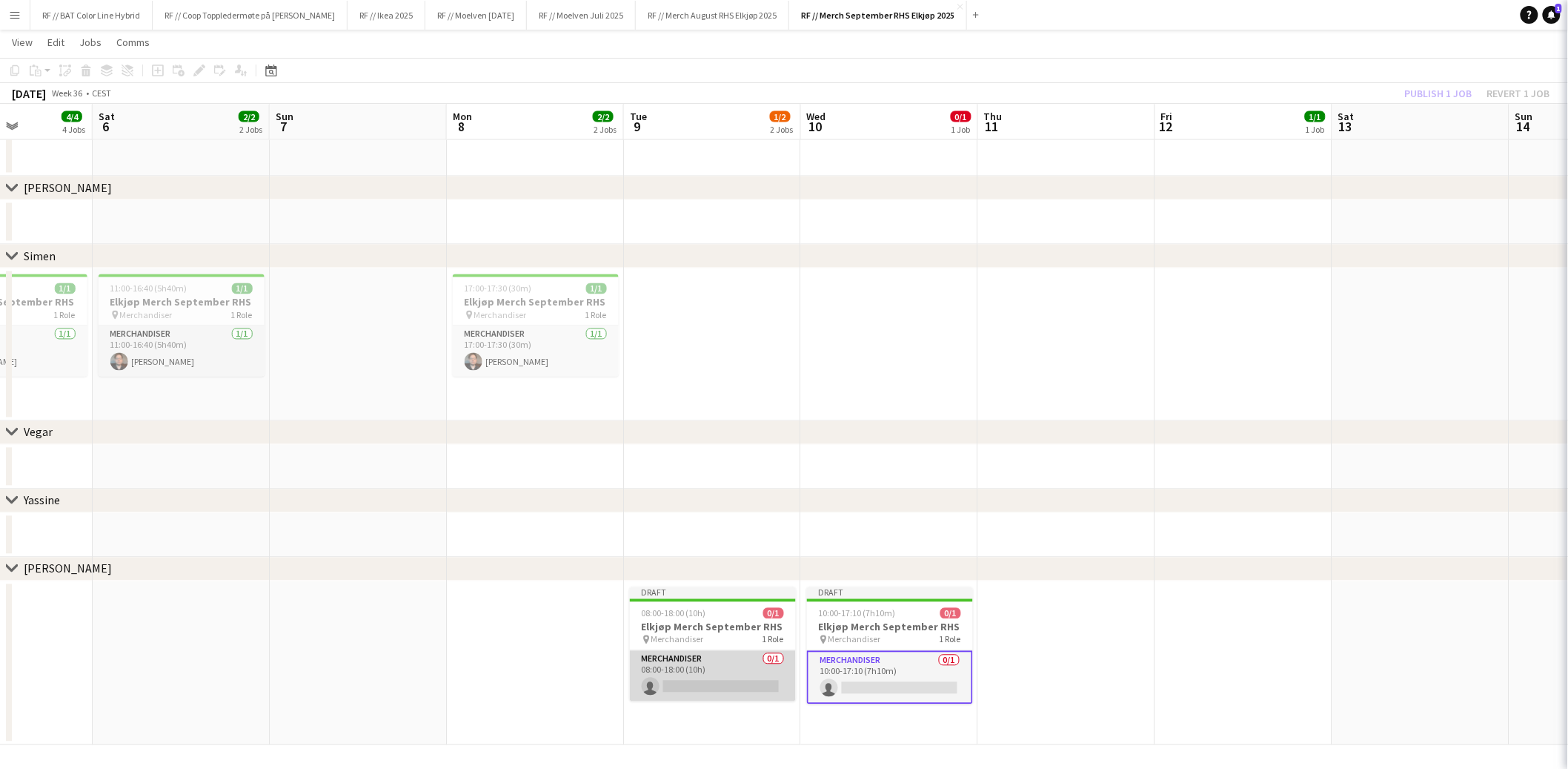
click at [735, 694] on app-card-role "Merchandiser 0/1 08:00-18:00 (10h) single-neutral-actions" at bounding box center [713, 675] width 166 height 50
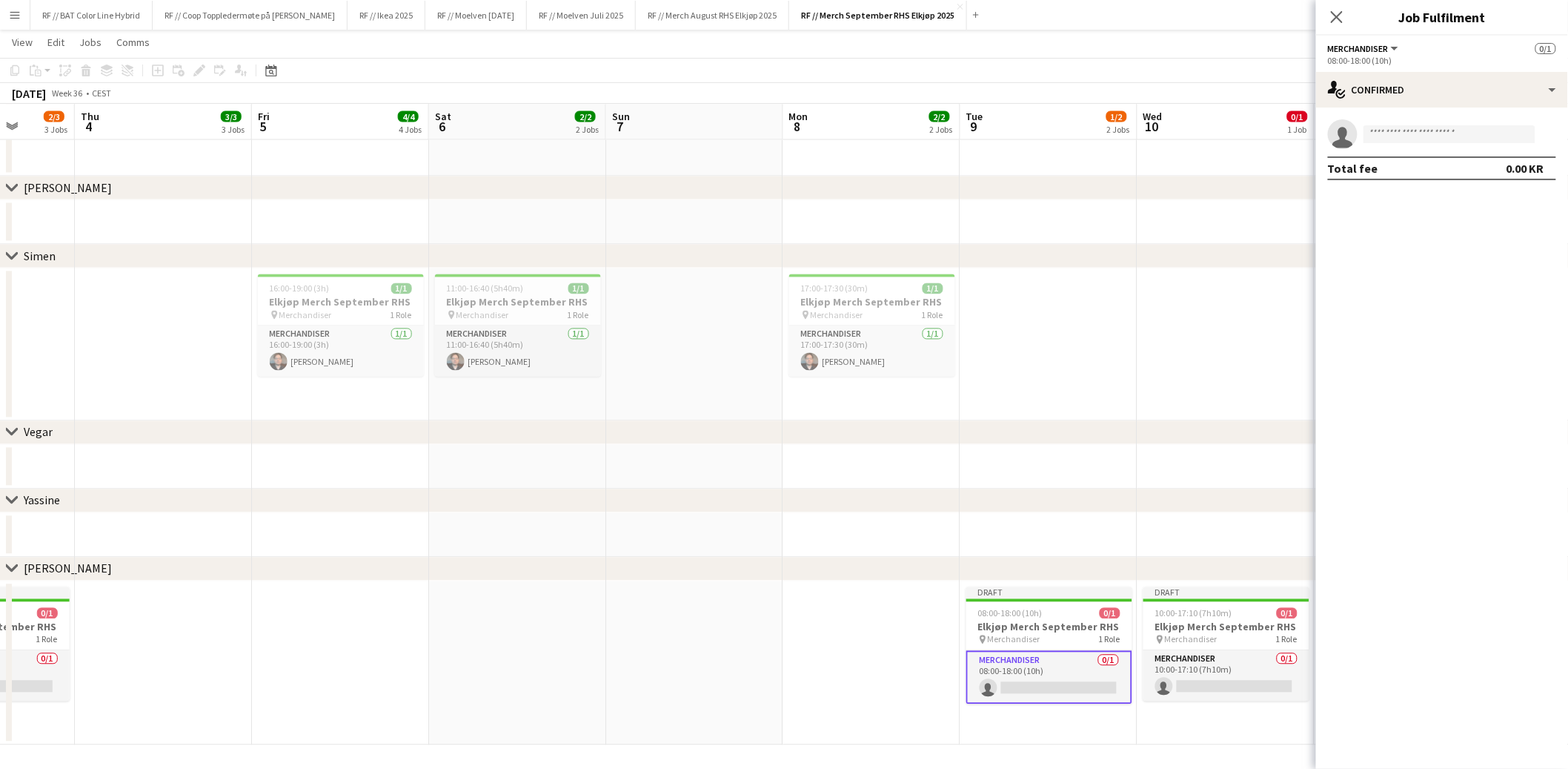
drag, startPoint x: 348, startPoint y: 632, endPoint x: 575, endPoint y: 623, distance: 227.2
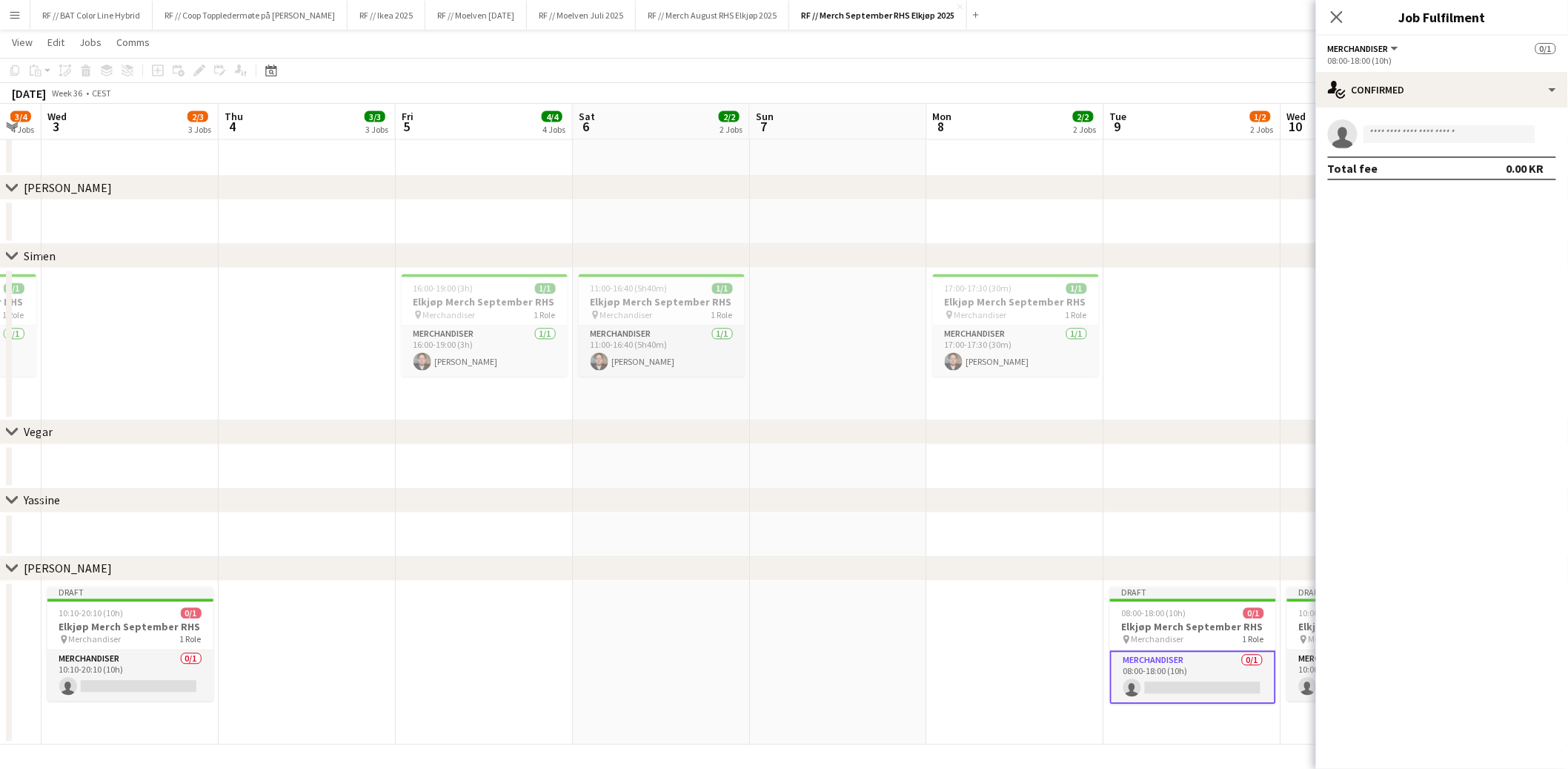
drag, startPoint x: 360, startPoint y: 628, endPoint x: 612, endPoint y: 628, distance: 252.0
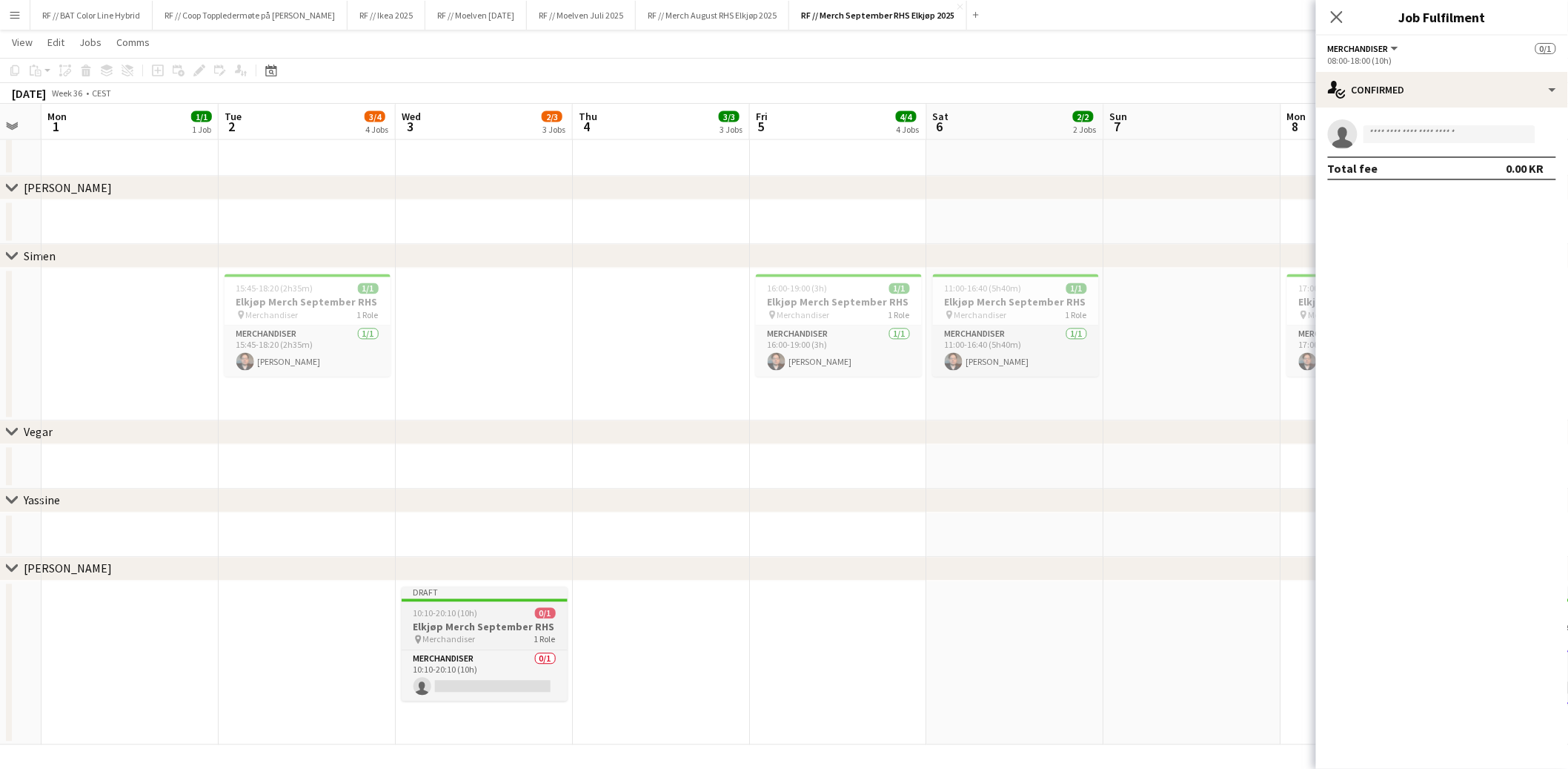
scroll to position [0, 460]
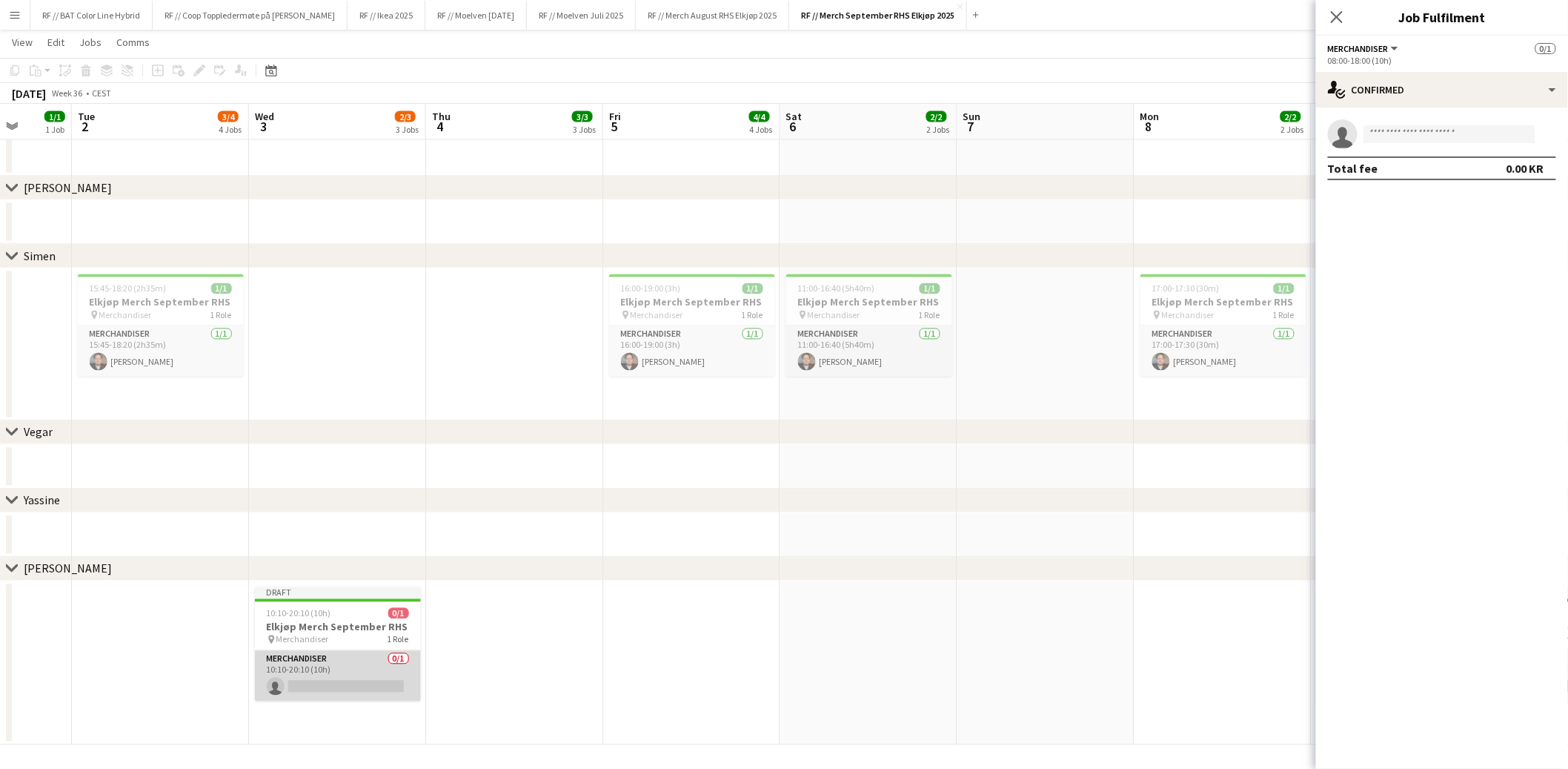
click at [334, 691] on app-card-role "Merchandiser 0/1 10:10-20:10 (10h) single-neutral-actions" at bounding box center [338, 675] width 166 height 50
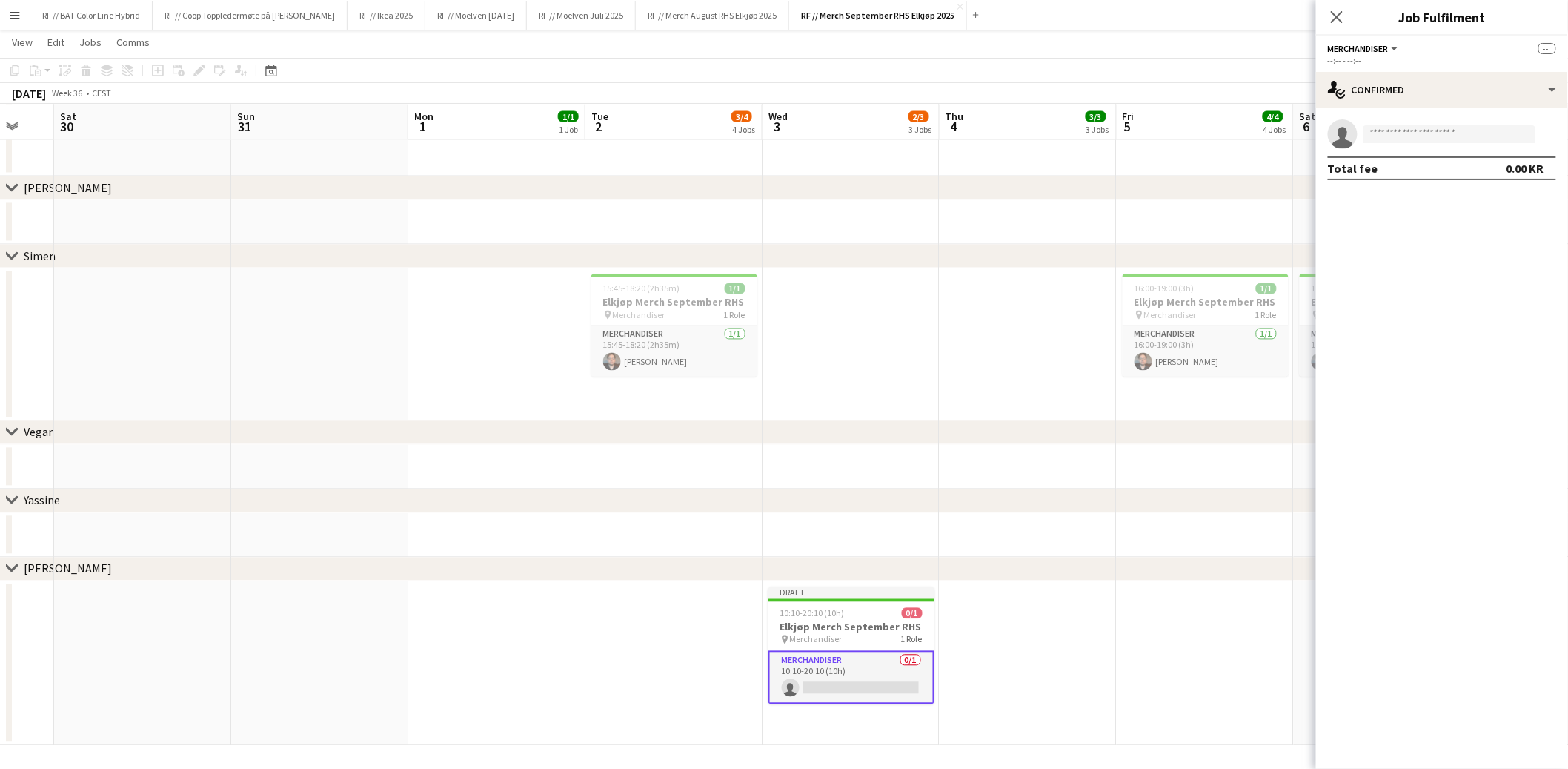
drag, startPoint x: 1003, startPoint y: 626, endPoint x: 1134, endPoint y: 610, distance: 132.0
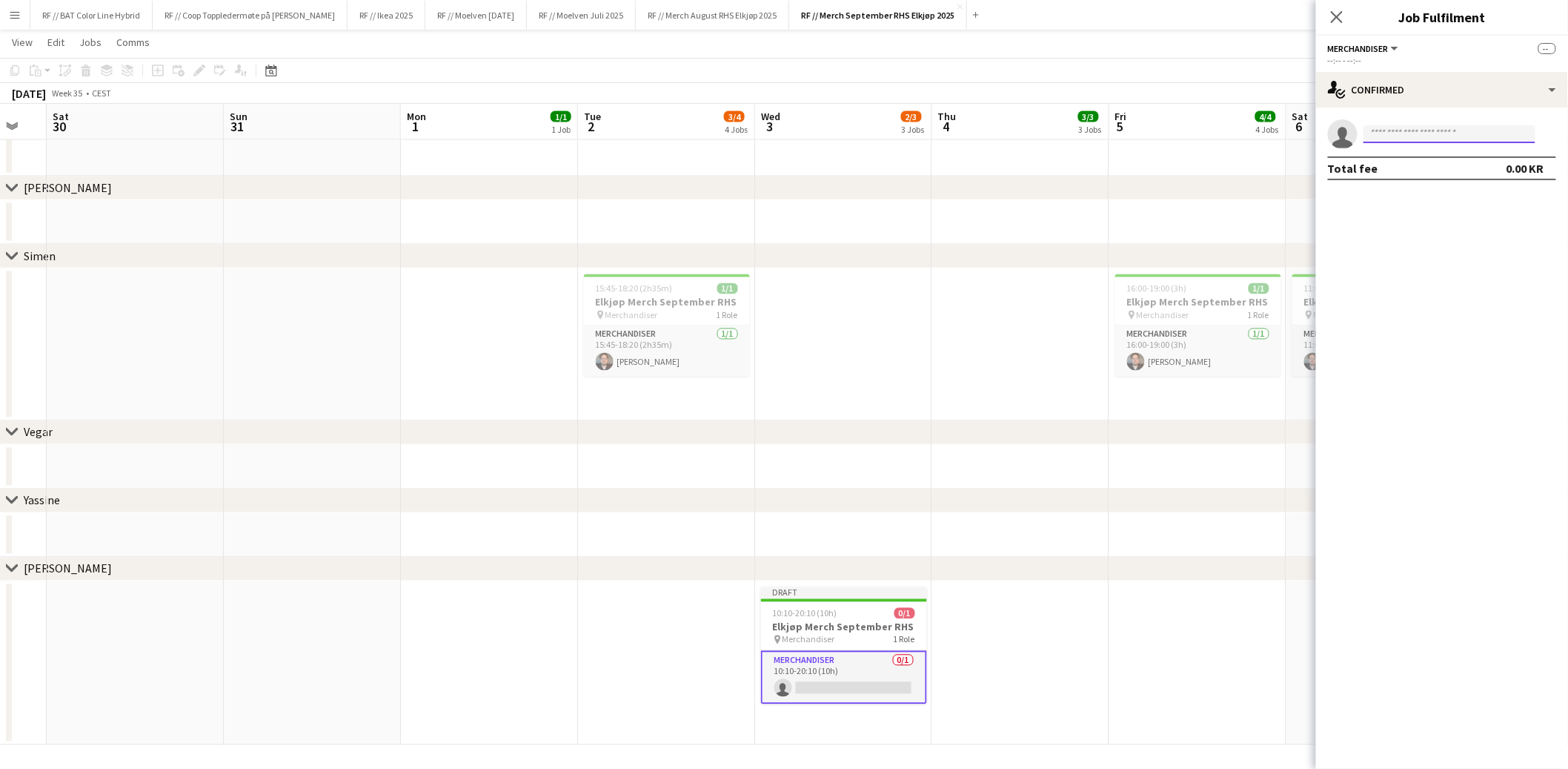
drag, startPoint x: 1433, startPoint y: 134, endPoint x: 1425, endPoint y: 131, distance: 8.5
click at [1433, 134] on input at bounding box center [1450, 135] width 172 height 18
type input "*****"
click at [1428, 155] on span "Audun Dalen" at bounding box center [1419, 155] width 85 height 13
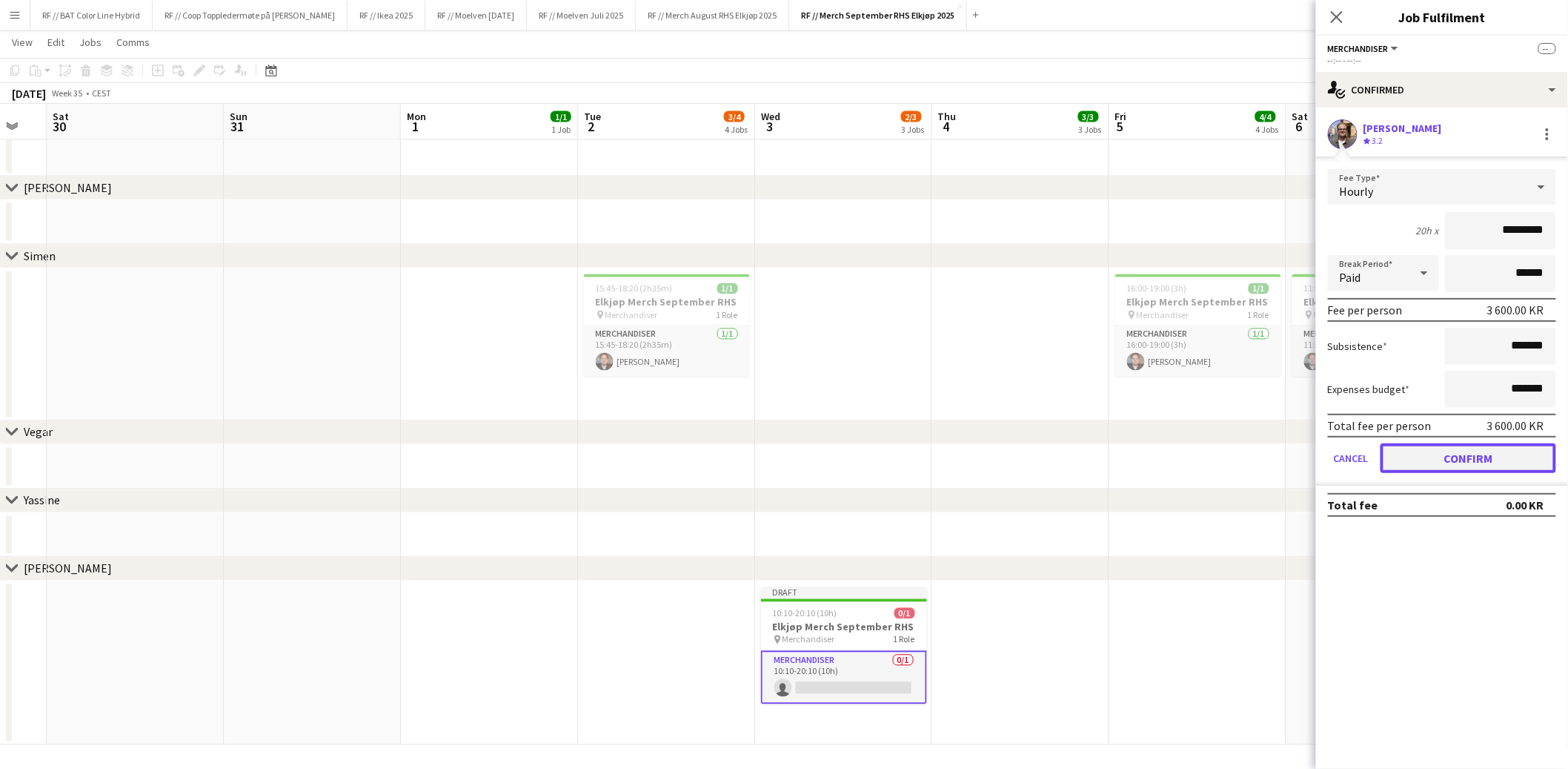
click at [1462, 460] on button "Confirm" at bounding box center [1469, 459] width 176 height 30
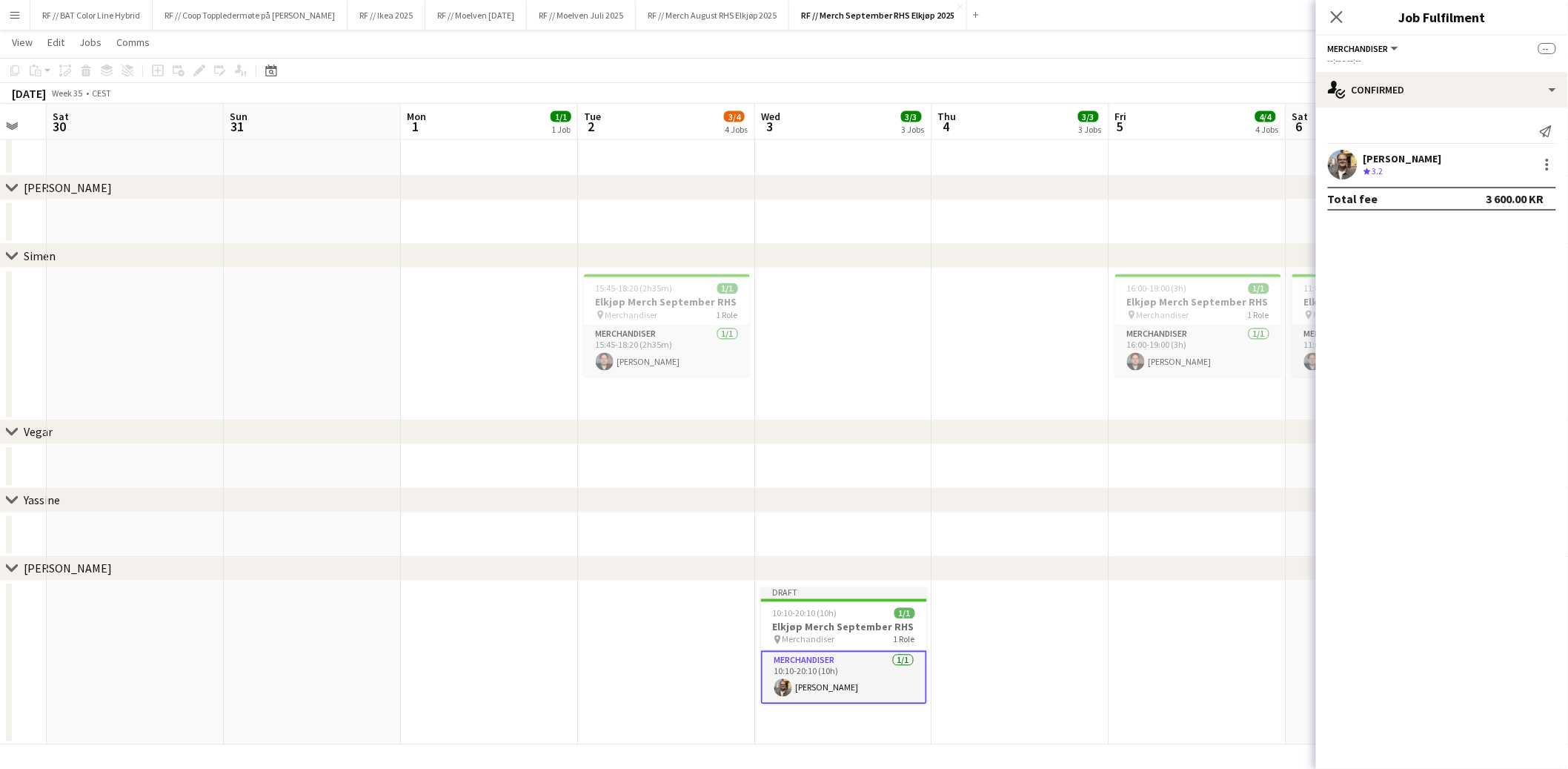
click at [1193, 656] on app-date-cell at bounding box center [1198, 664] width 177 height 165
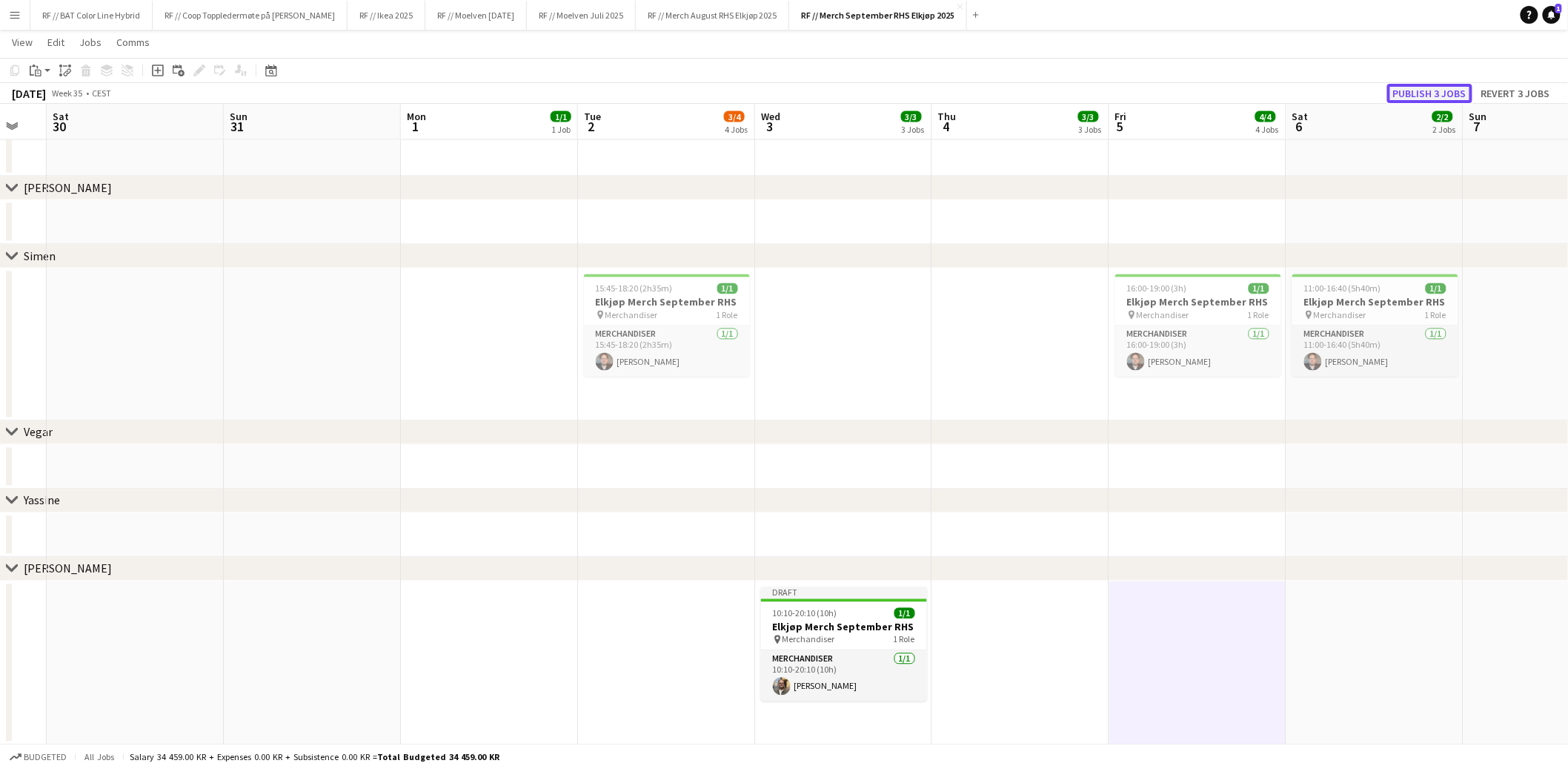
click at [1426, 89] on button "Publish 3 jobs" at bounding box center [1430, 94] width 85 height 19
